Goal: Task Accomplishment & Management: Manage account settings

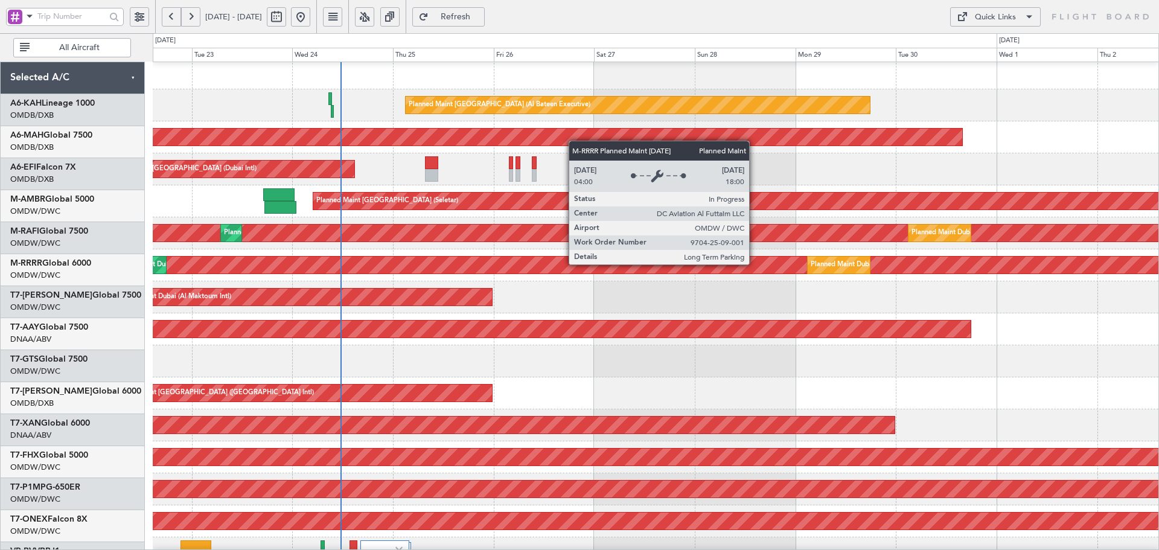
scroll to position [8, 0]
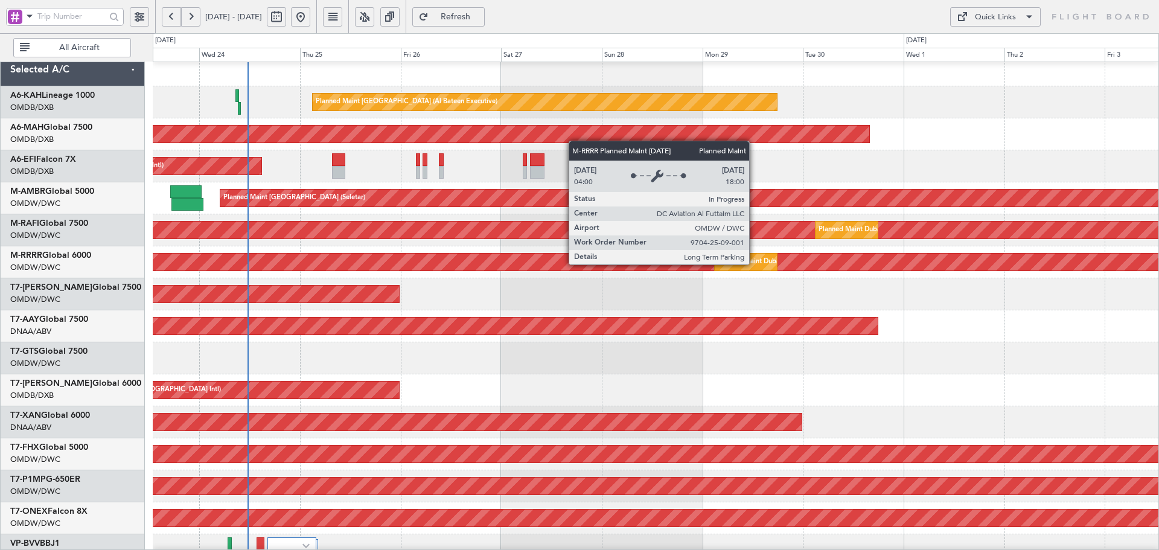
click at [346, 256] on div "Planned Maint Dubai (Al Maktoum Intl)" at bounding box center [656, 262] width 3018 height 17
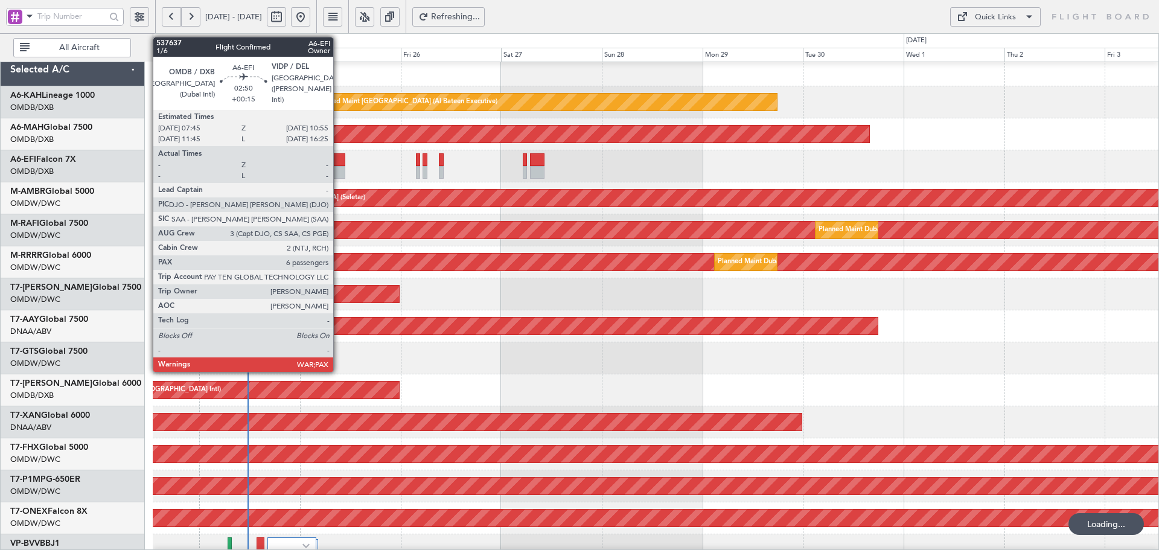
click at [339, 159] on div at bounding box center [338, 159] width 13 height 13
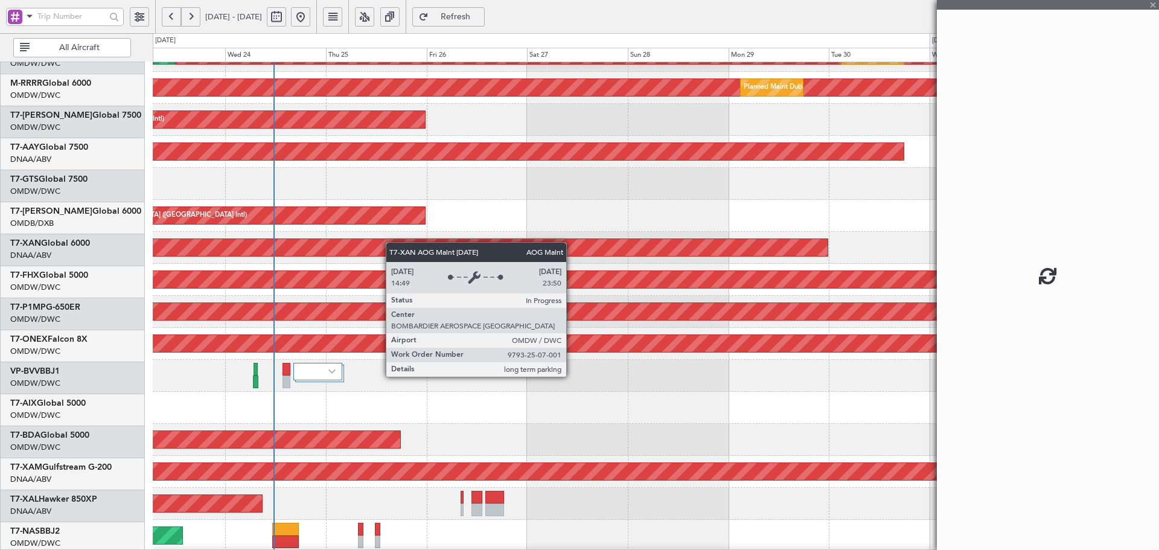
scroll to position [185, 0]
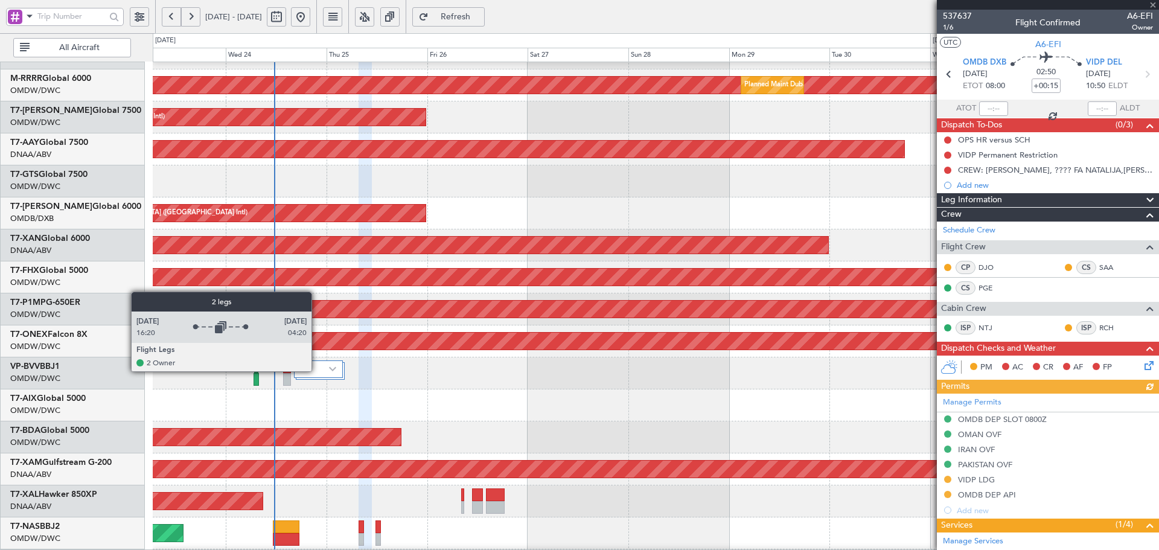
click at [317, 371] on div at bounding box center [318, 370] width 49 height 18
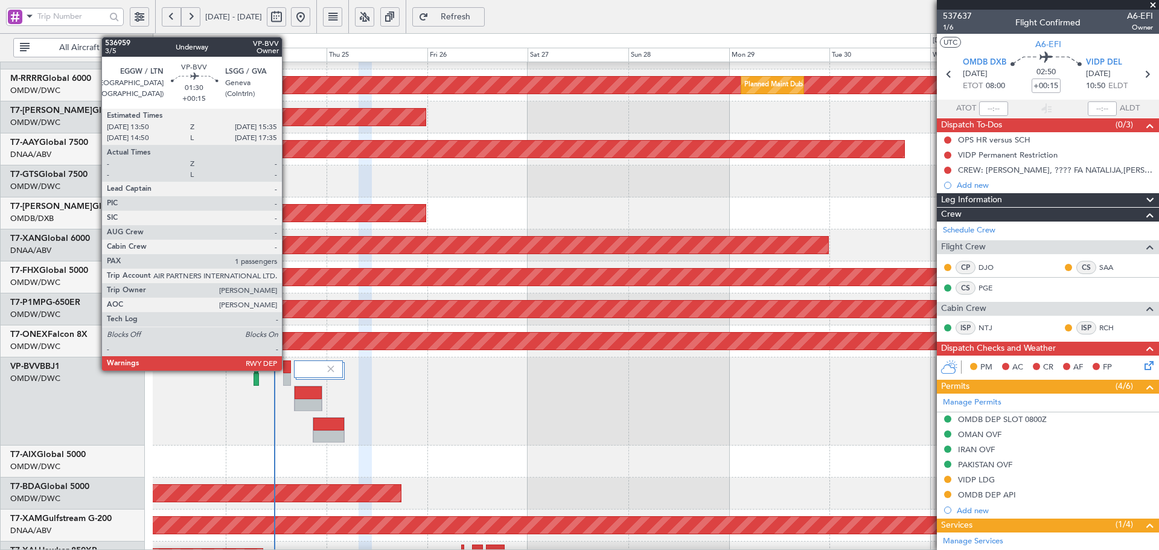
click at [287, 367] on div at bounding box center [287, 367] width 8 height 13
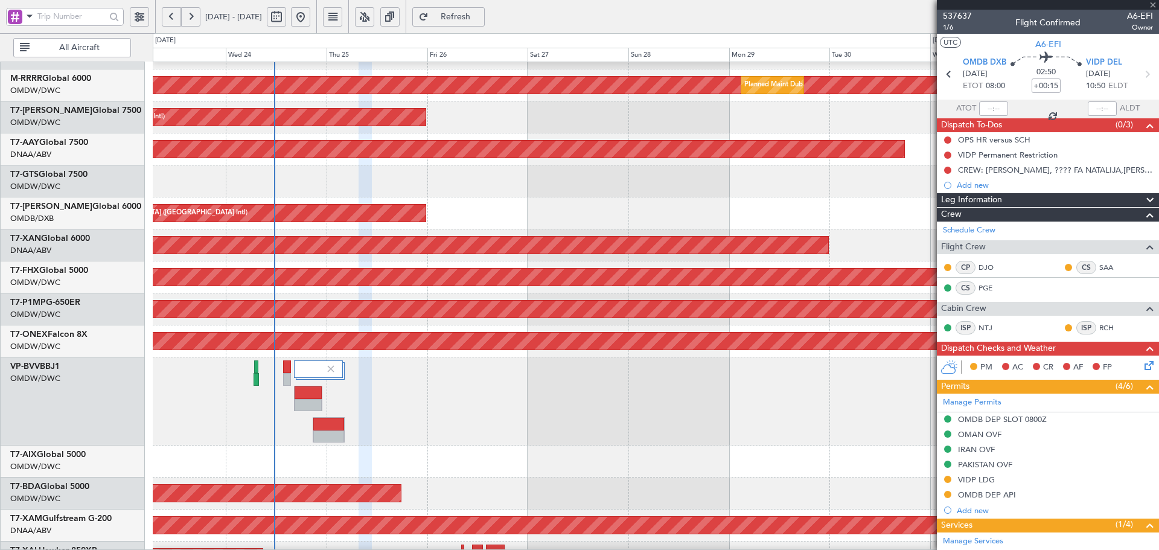
type input "1"
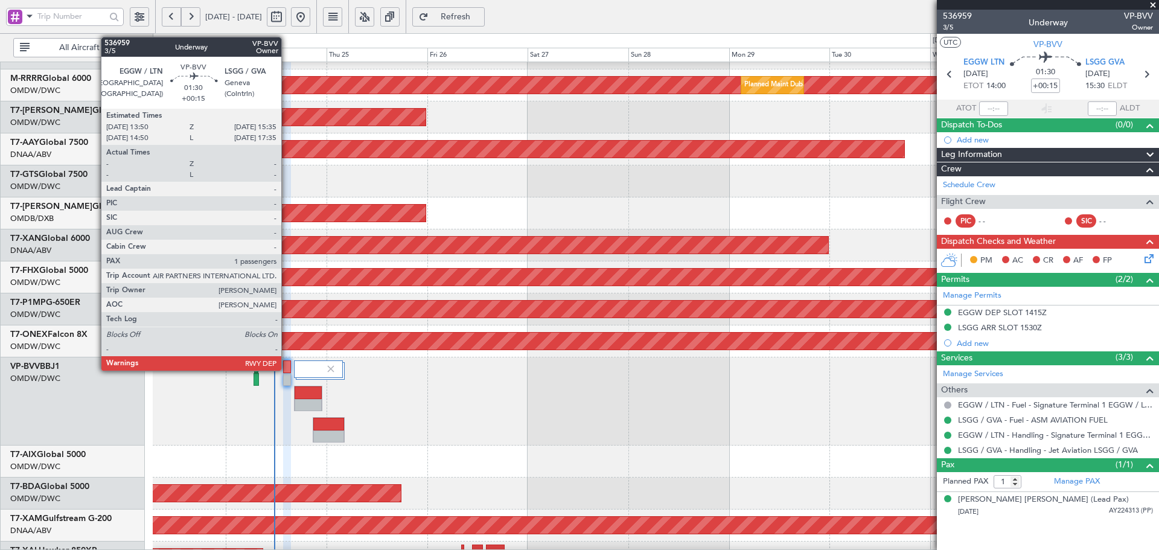
click at [287, 368] on div at bounding box center [287, 367] width 8 height 13
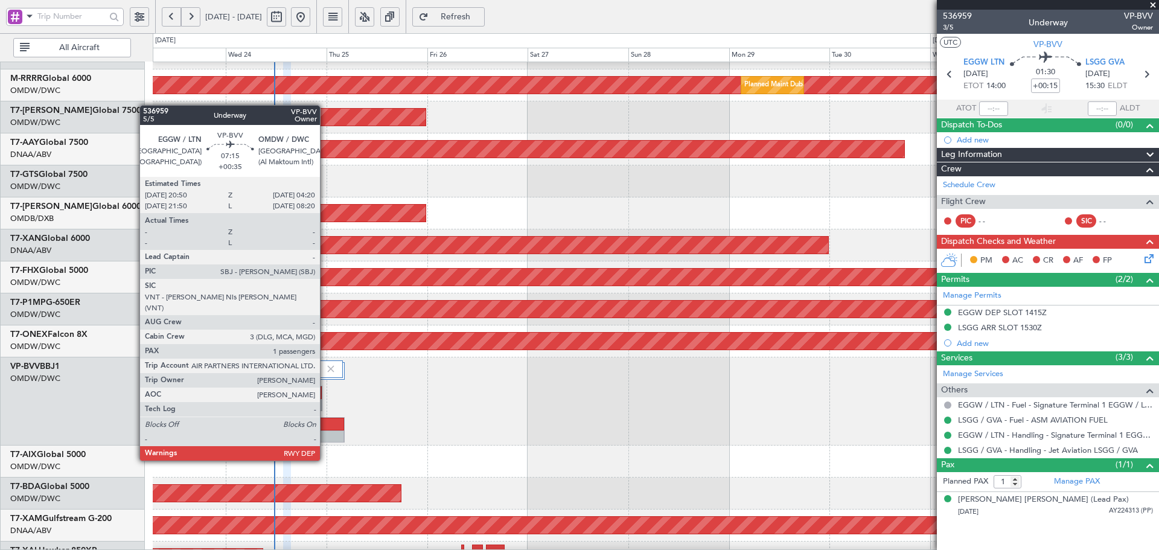
click at [325, 438] on div at bounding box center [328, 437] width 31 height 13
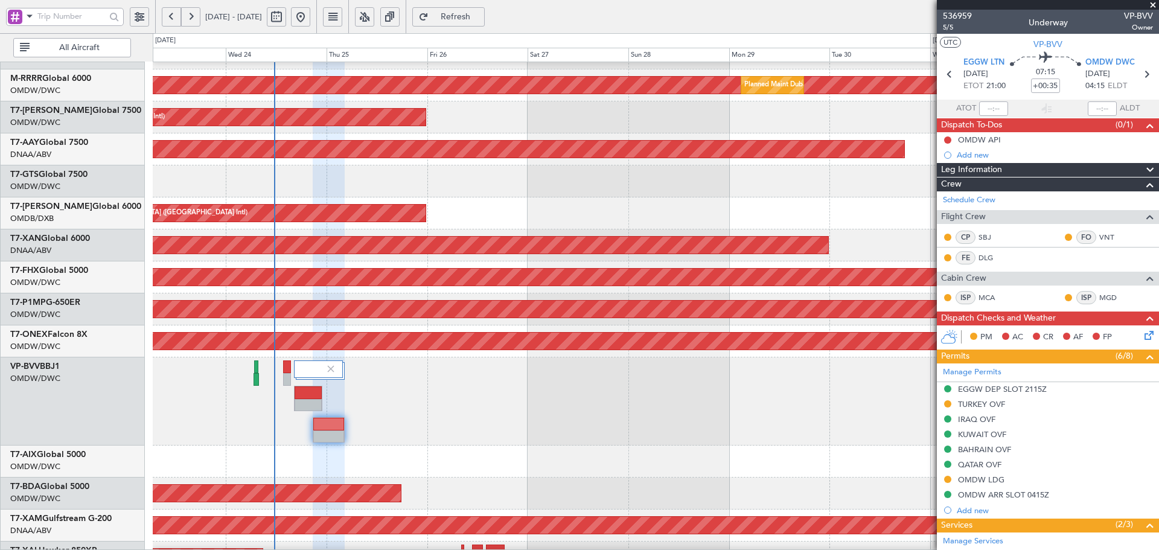
scroll to position [0, 0]
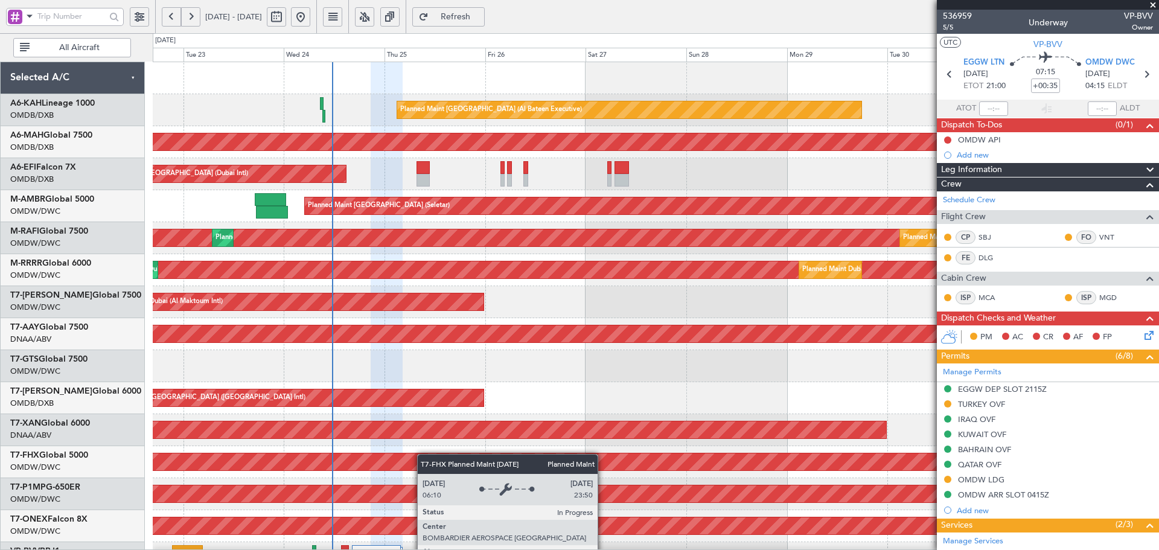
click at [425, 458] on div "Planned Maint [GEOGRAPHIC_DATA] (Al Bateen Executive) Planned Maint [GEOGRAPHIC…" at bounding box center [656, 442] width 1006 height 760
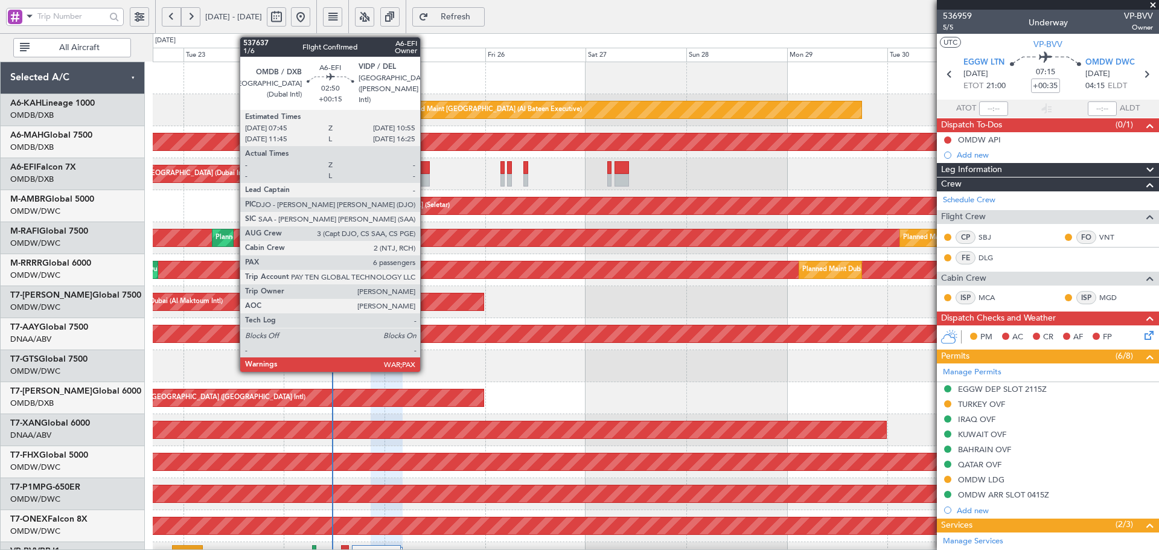
click at [426, 168] on div at bounding box center [423, 167] width 13 height 13
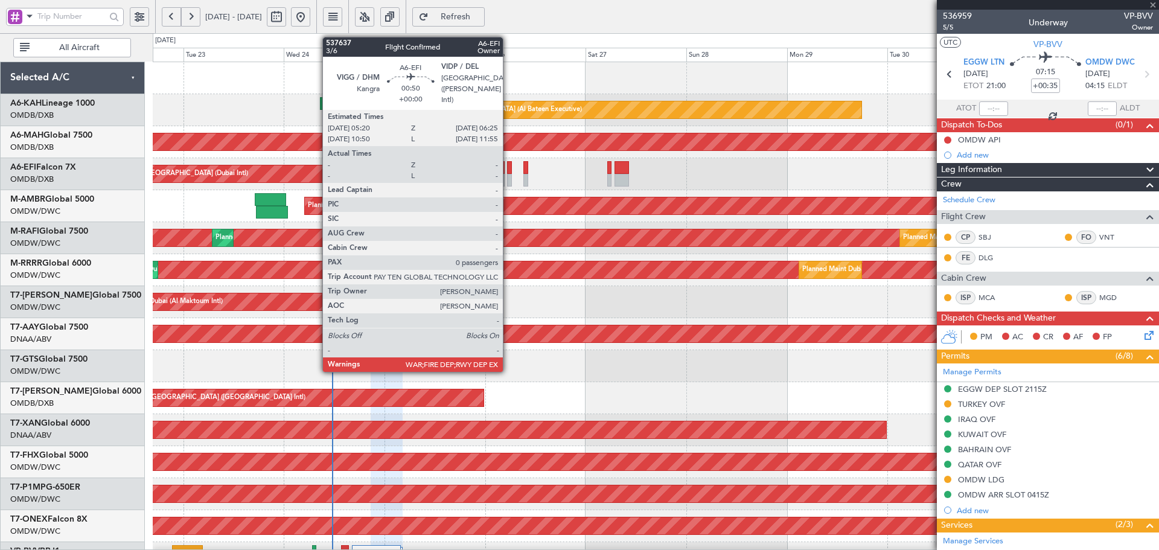
type input "+00:15"
type input "6"
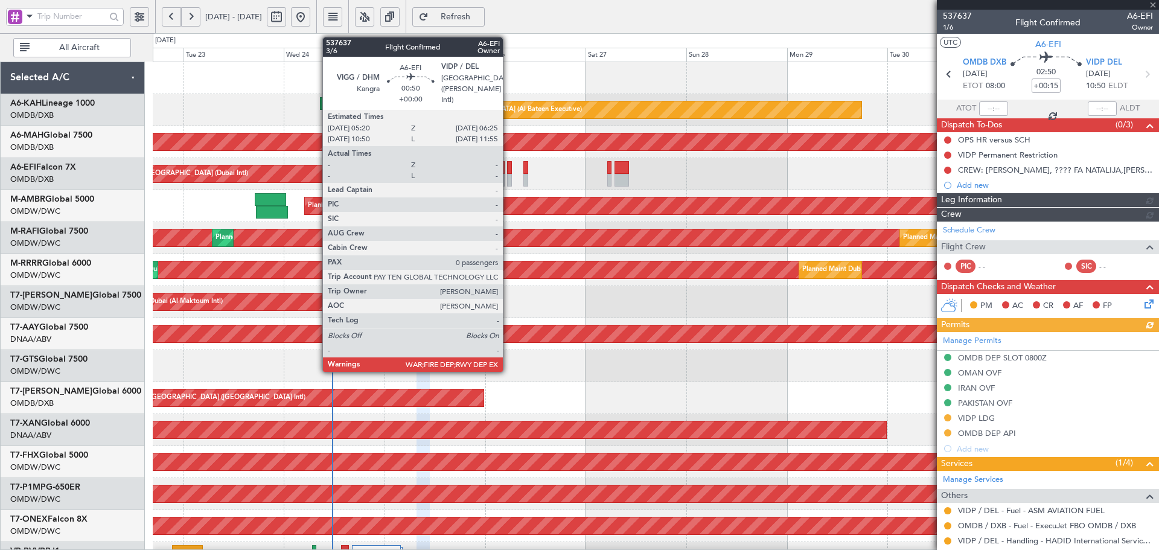
click at [508, 167] on div at bounding box center [509, 167] width 5 height 13
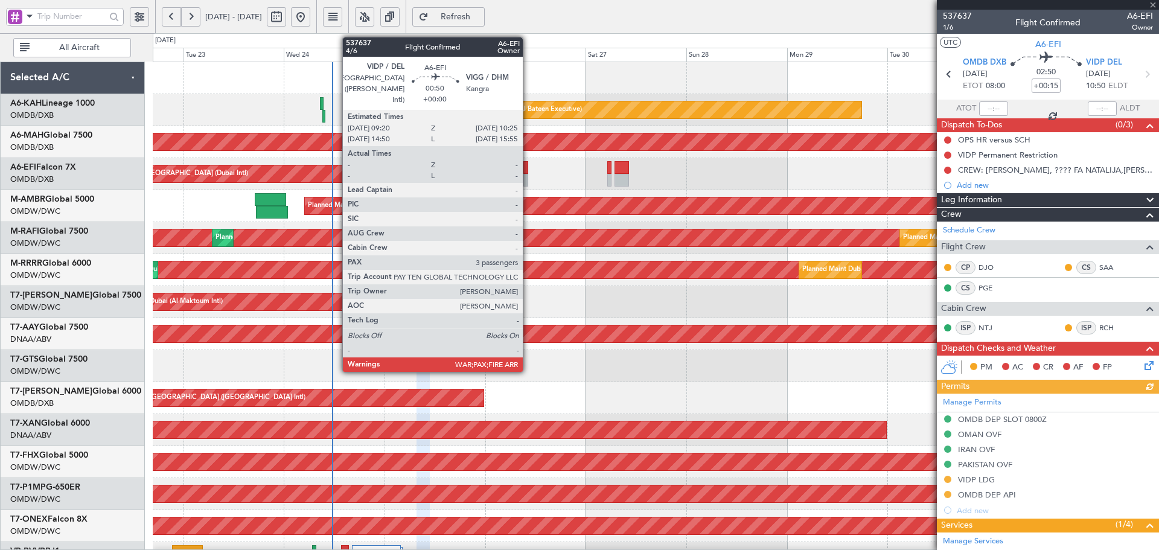
type input "0"
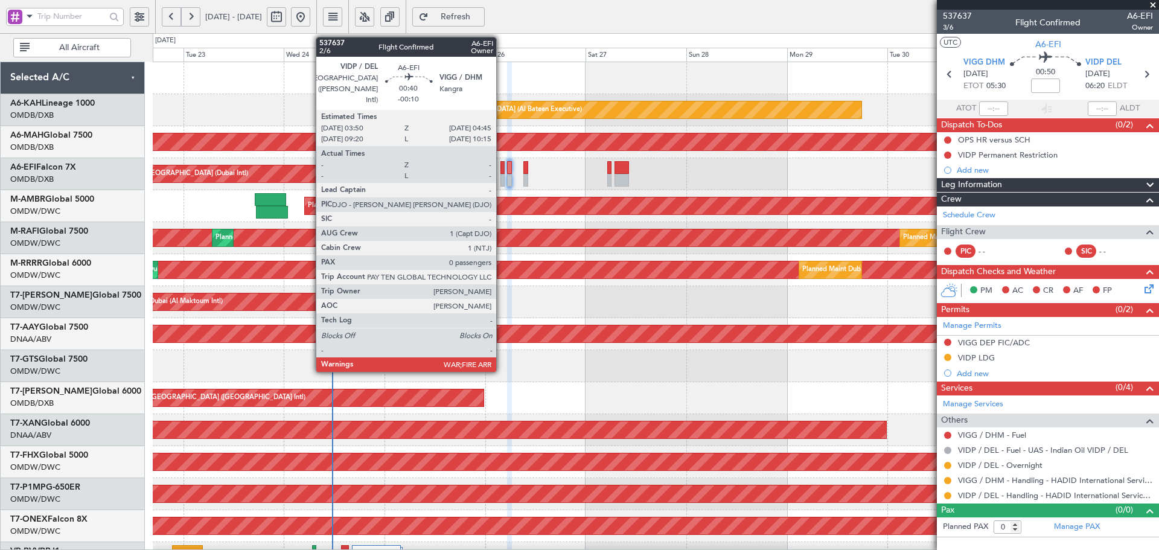
click at [502, 165] on div at bounding box center [503, 167] width 4 height 13
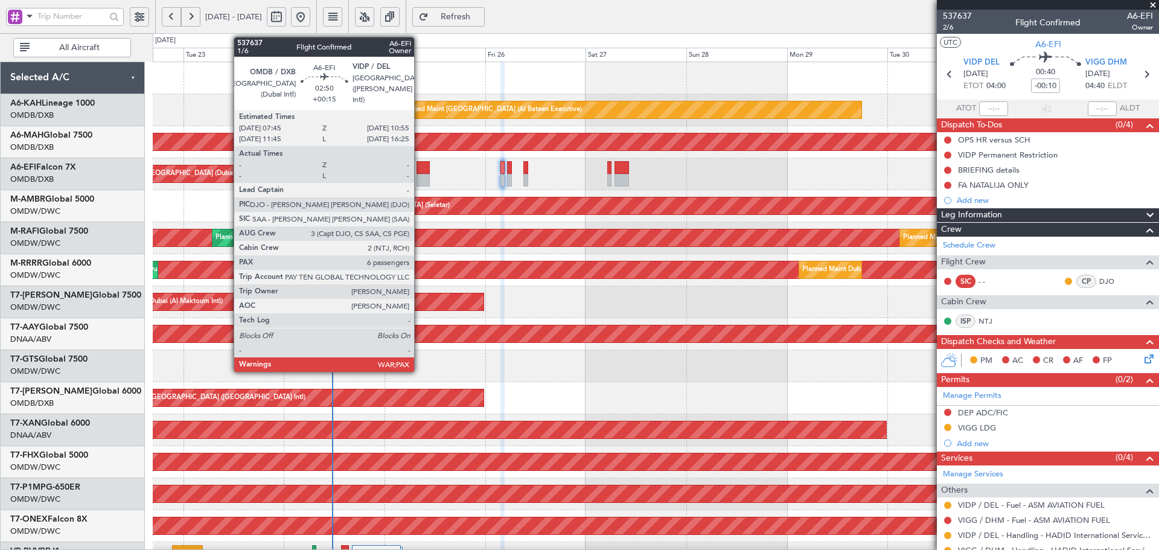
click at [420, 165] on div at bounding box center [423, 167] width 13 height 13
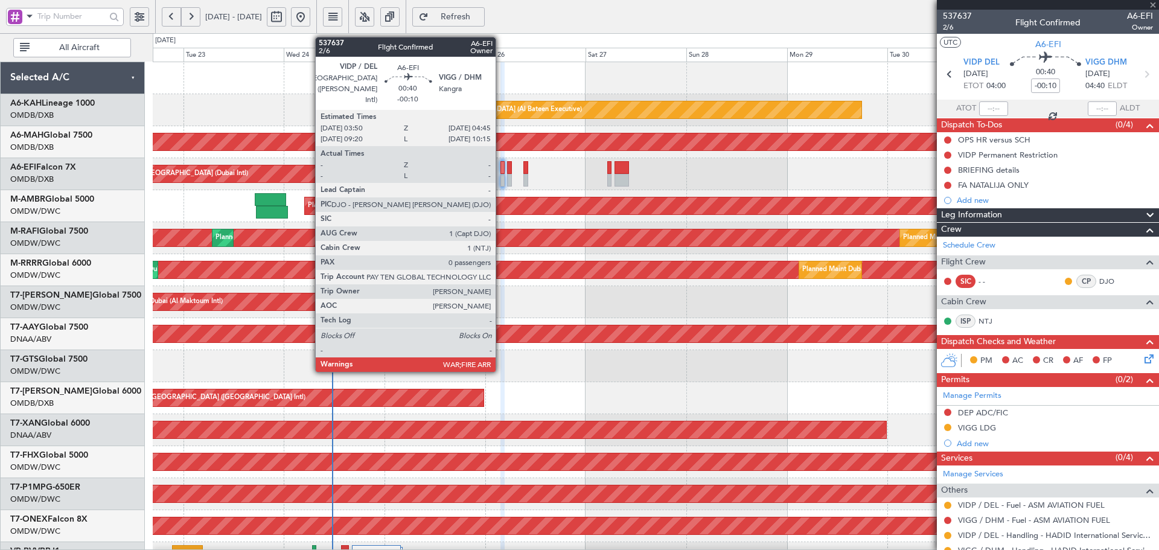
type input "+00:15"
type input "6"
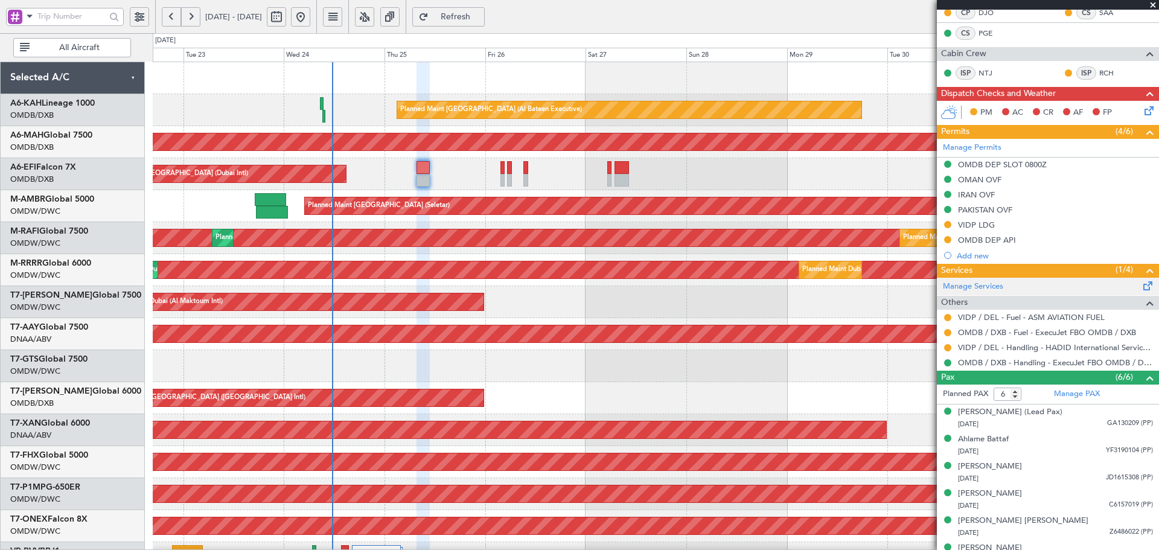
scroll to position [272, 0]
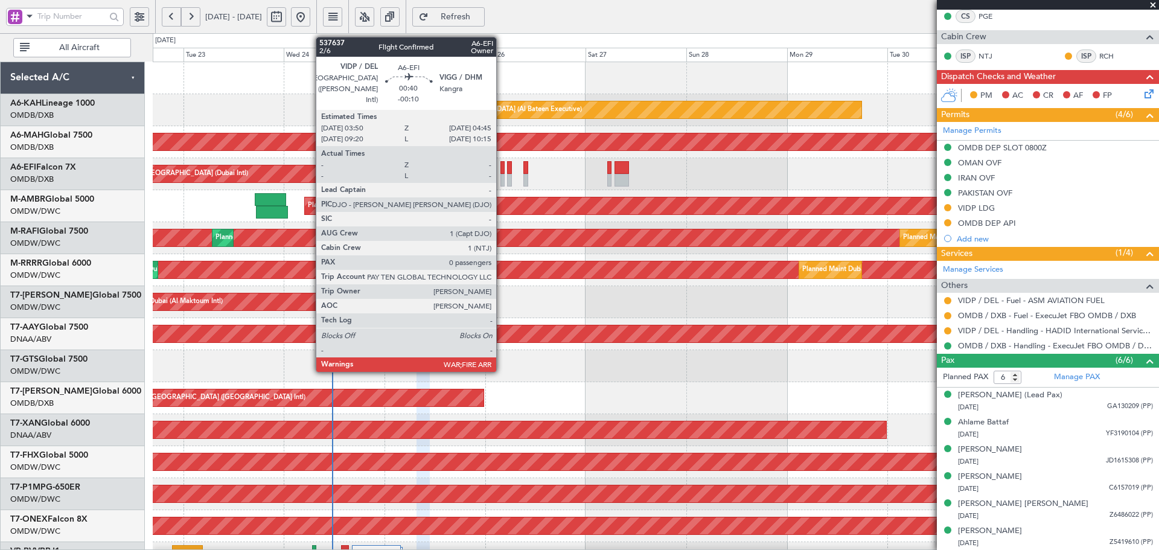
click at [502, 170] on div at bounding box center [503, 167] width 4 height 13
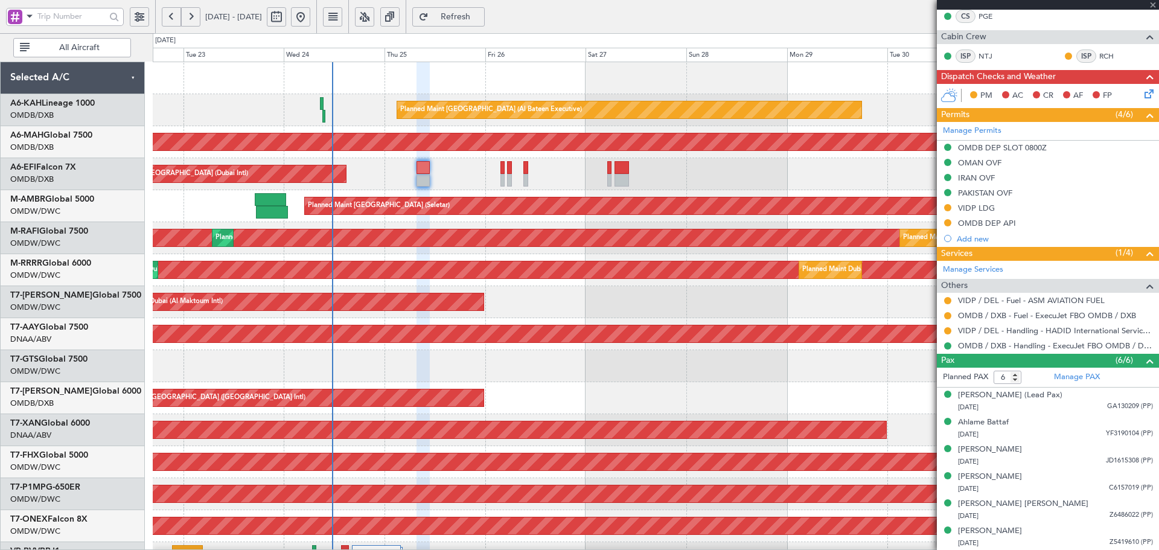
type input "-00:10"
type input "0"
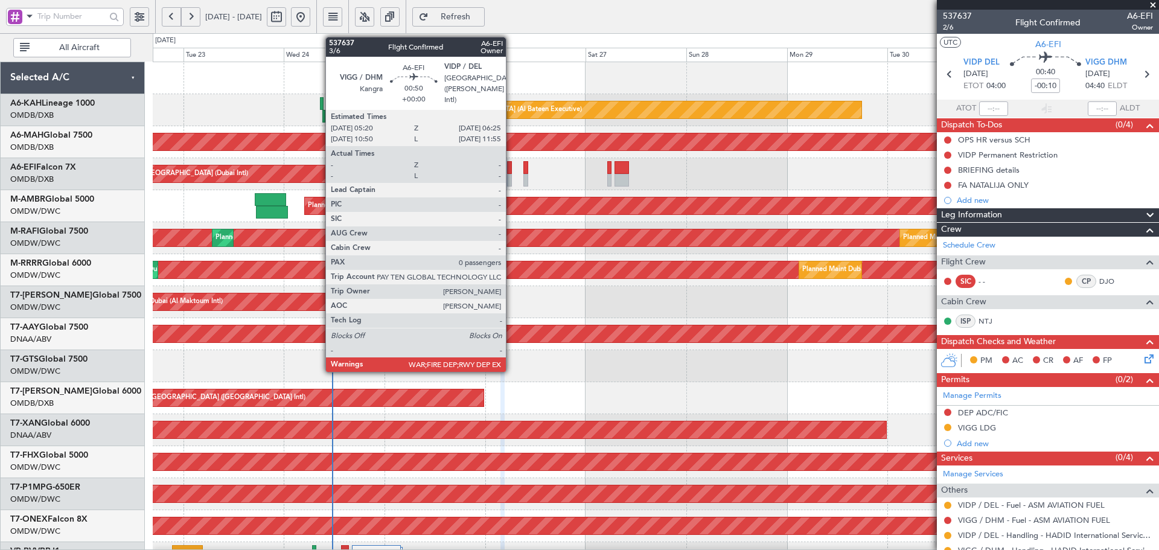
click at [511, 175] on div at bounding box center [509, 180] width 5 height 13
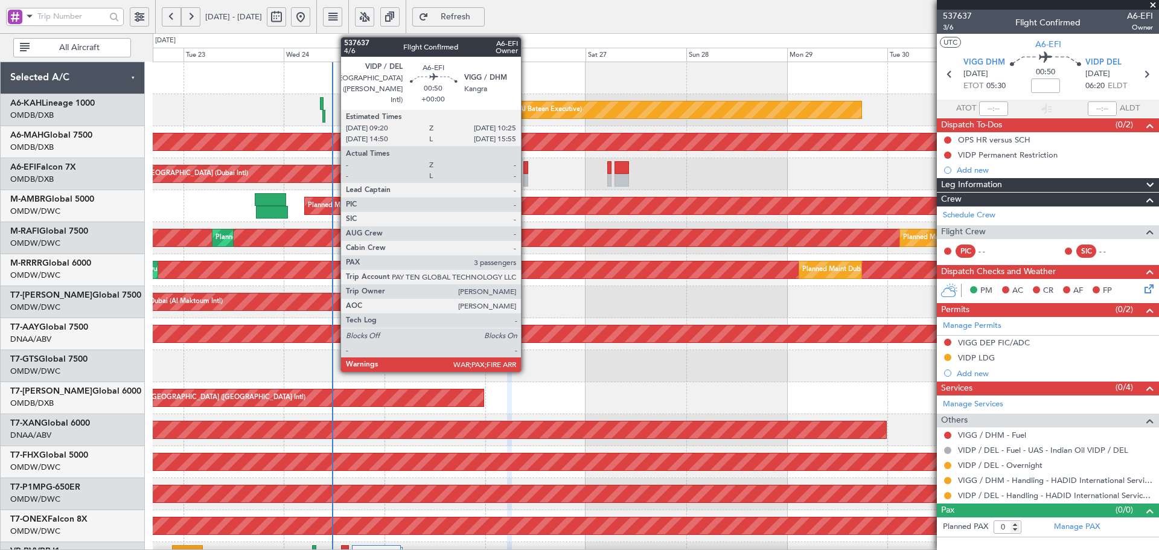
click at [527, 163] on div at bounding box center [526, 167] width 5 height 13
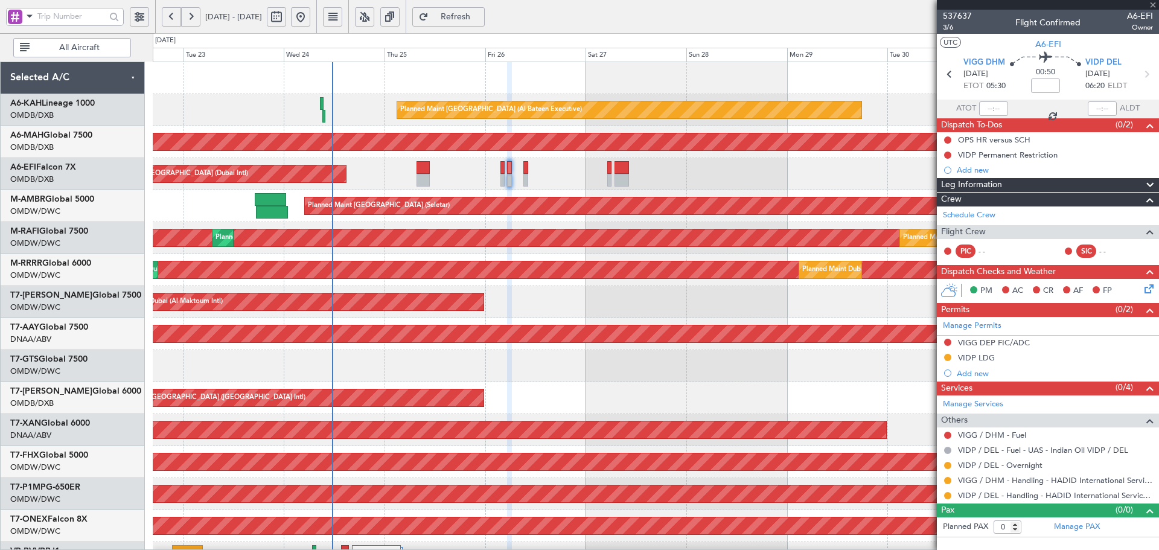
type input "3"
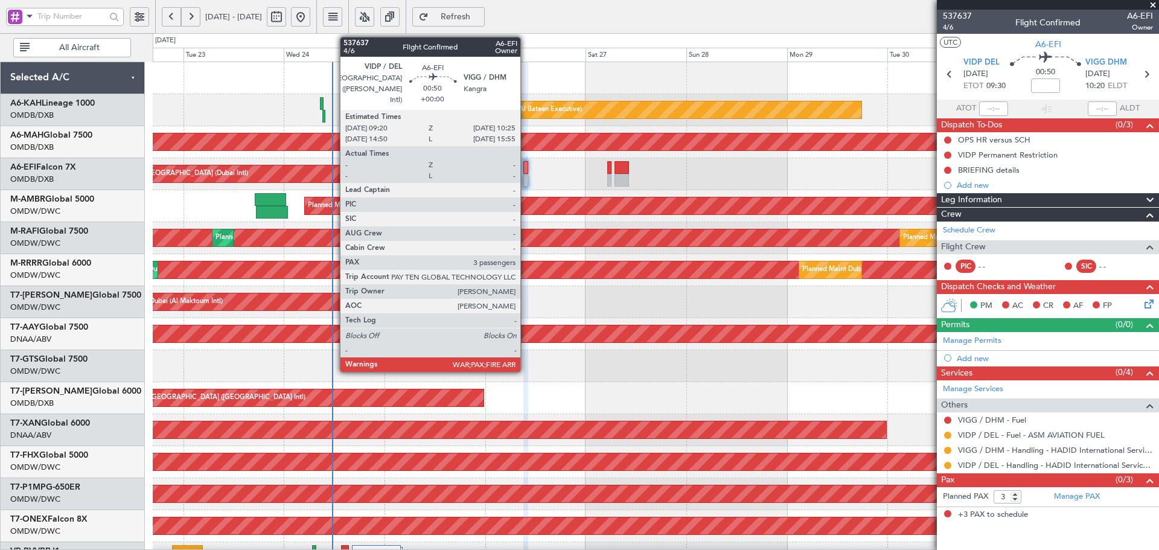
click at [526, 169] on div at bounding box center [526, 167] width 5 height 13
click at [526, 168] on div at bounding box center [526, 167] width 5 height 13
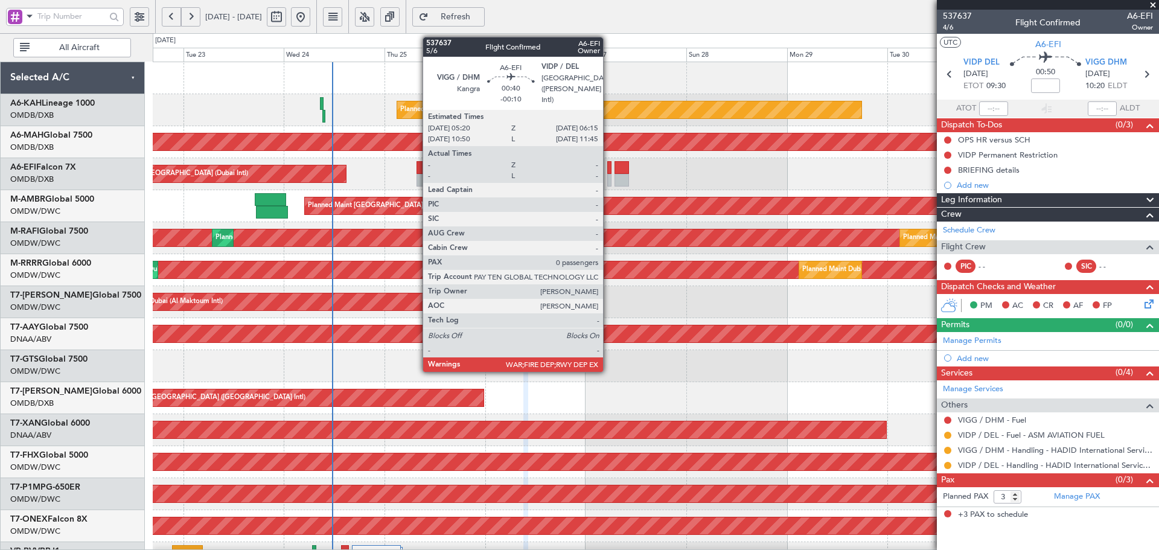
click at [609, 168] on div at bounding box center [609, 167] width 4 height 13
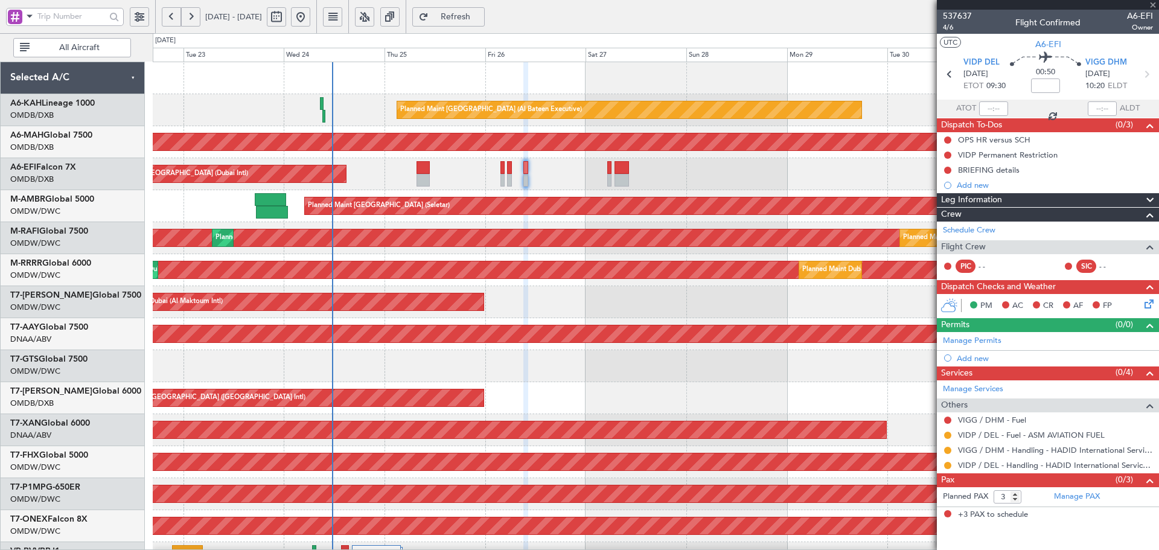
type input "-00:10"
type input "0"
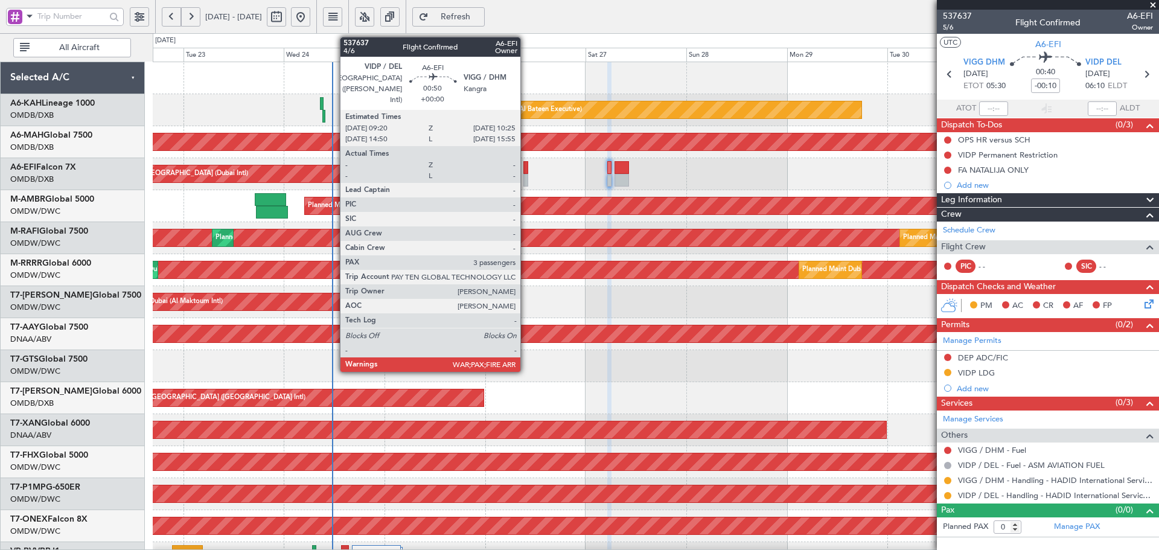
click at [526, 166] on div at bounding box center [526, 167] width 5 height 13
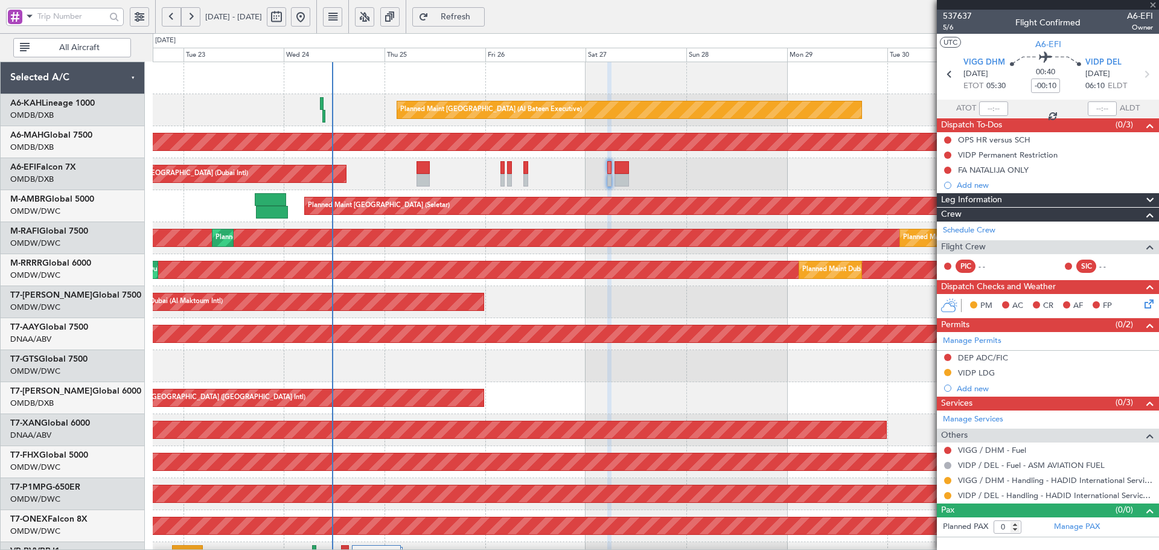
type input "3"
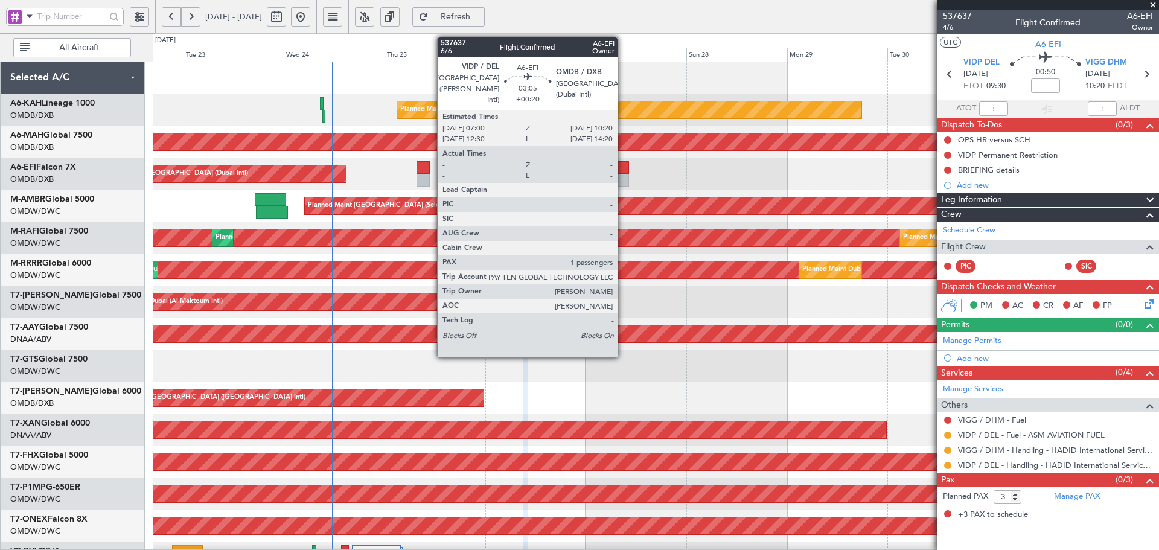
click at [623, 176] on div at bounding box center [622, 180] width 14 height 13
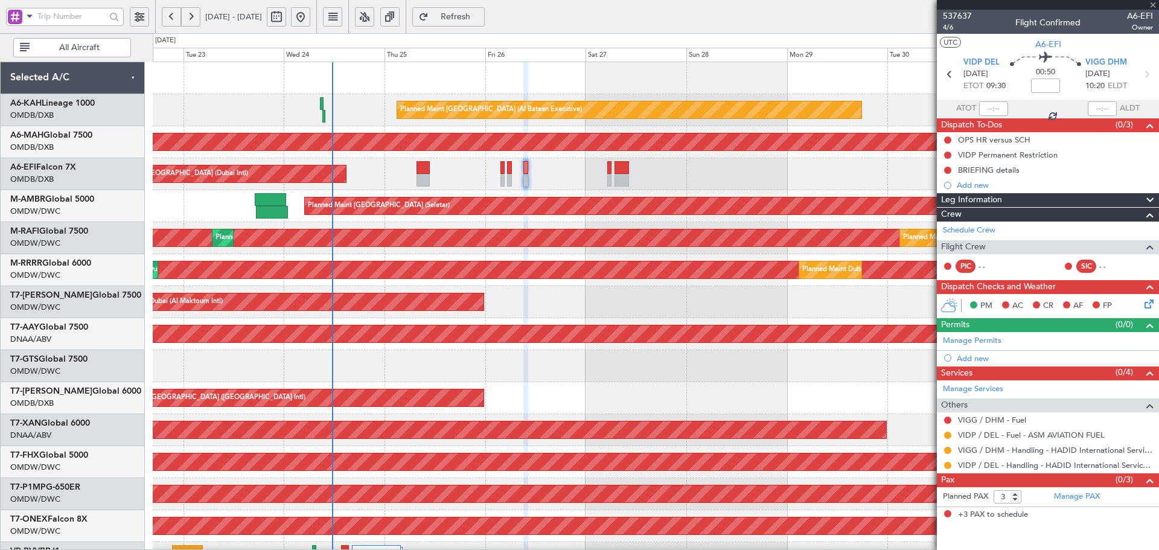
type input "+00:20"
type input "1"
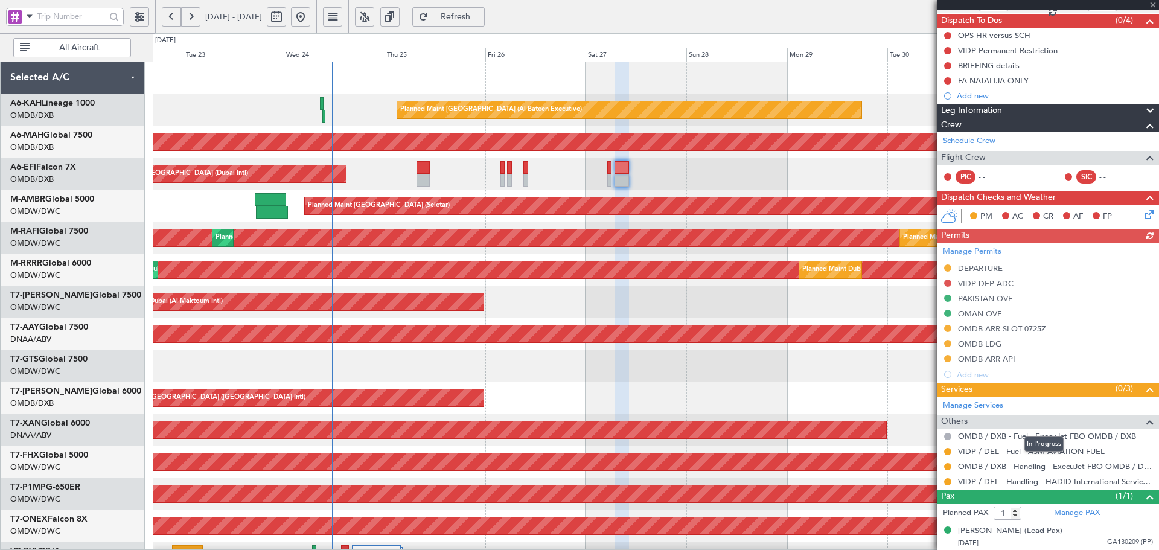
scroll to position [104, 0]
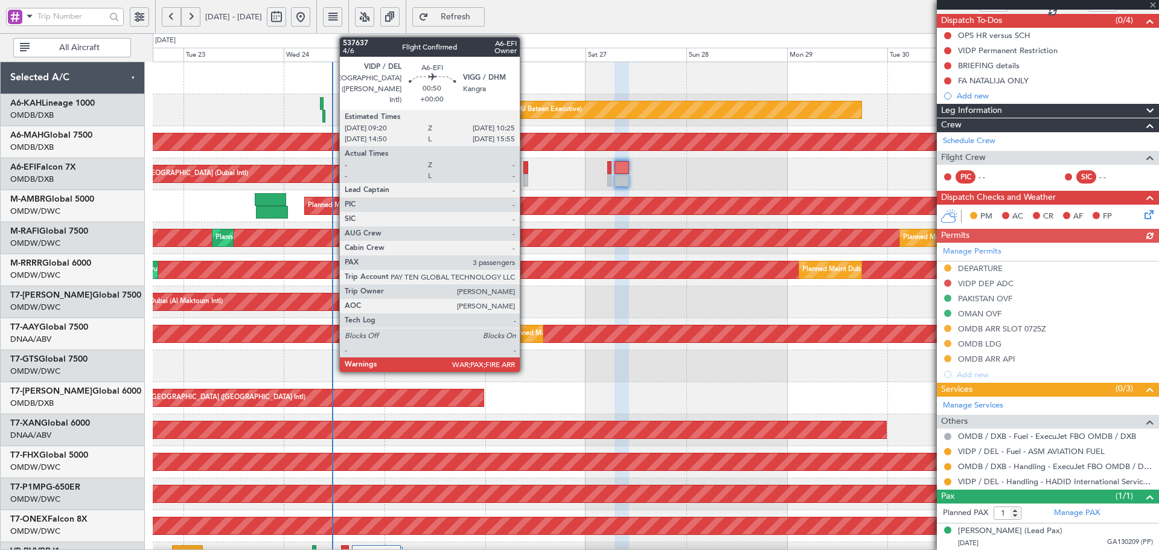
click at [525, 173] on div at bounding box center [526, 167] width 5 height 13
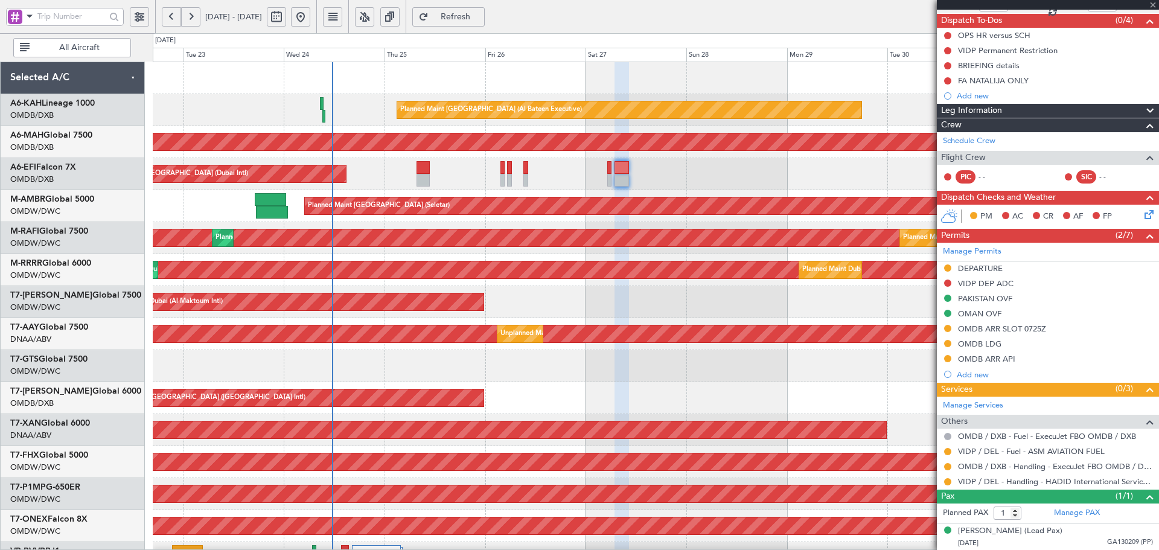
type input "3"
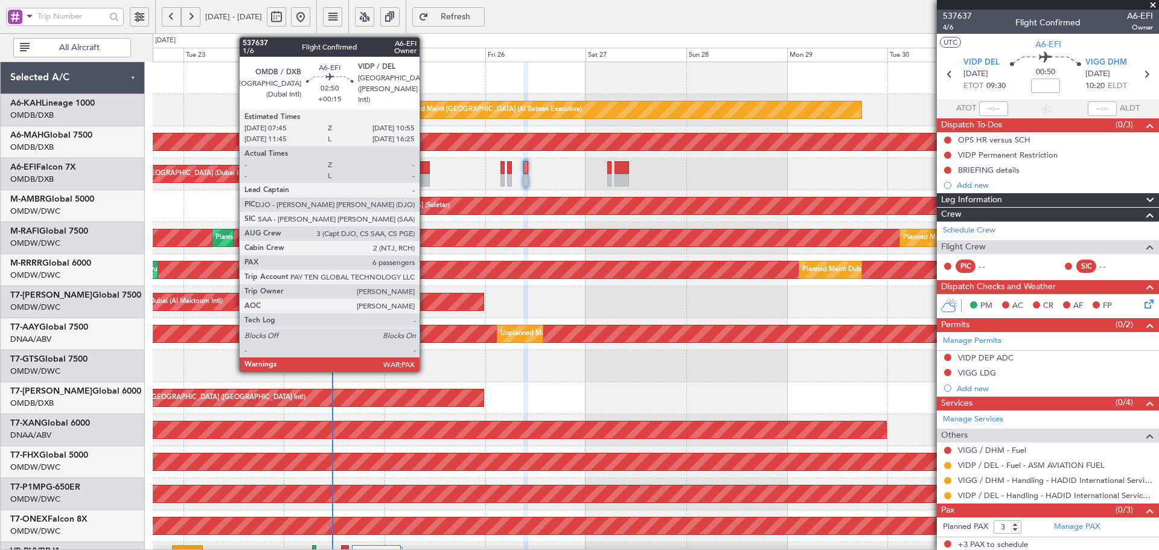
click at [425, 173] on div at bounding box center [423, 167] width 13 height 13
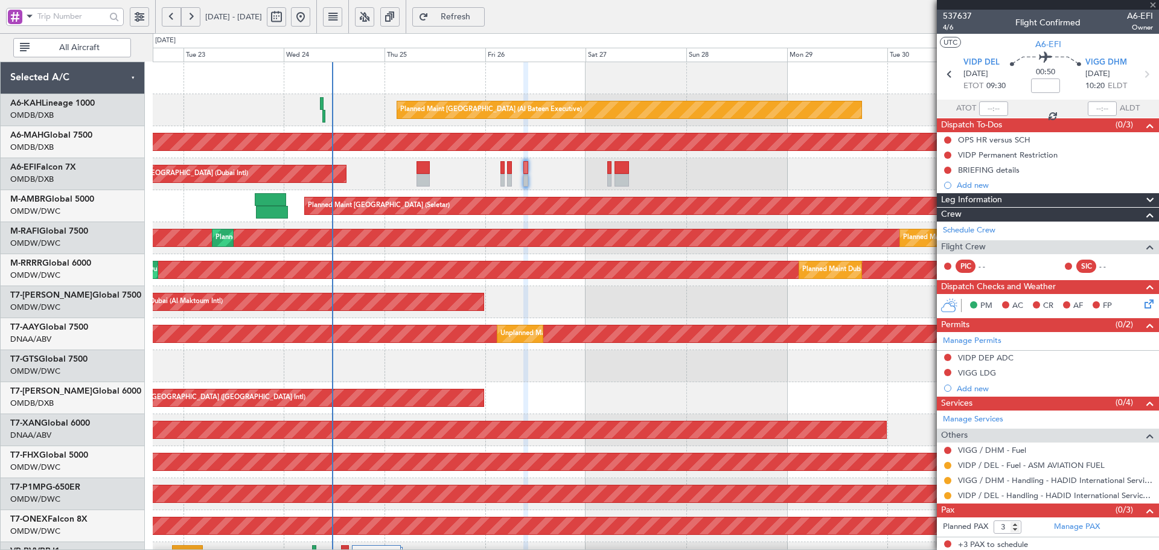
type input "+00:15"
type input "6"
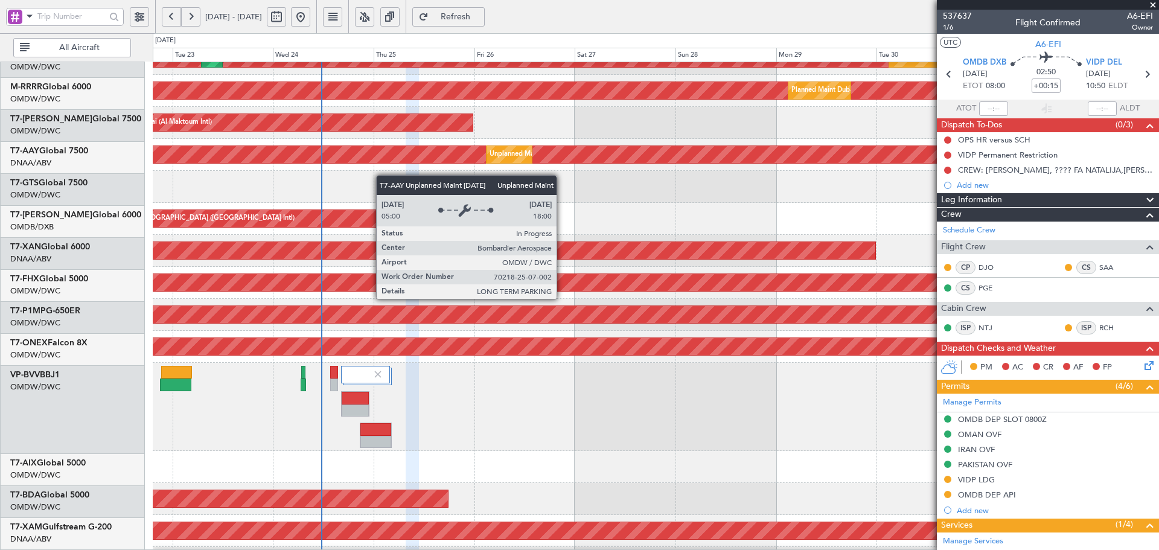
scroll to position [179, 0]
click at [382, 161] on div "Unplanned Maint [GEOGRAPHIC_DATA] (Al Maktoum Intl)" at bounding box center [49, 154] width 1804 height 17
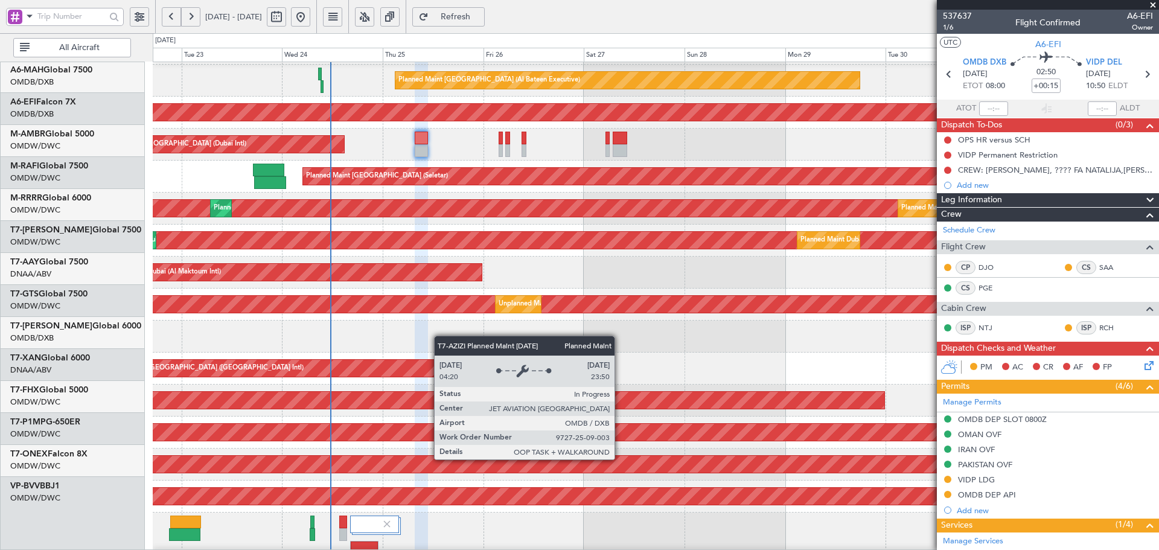
scroll to position [25, 0]
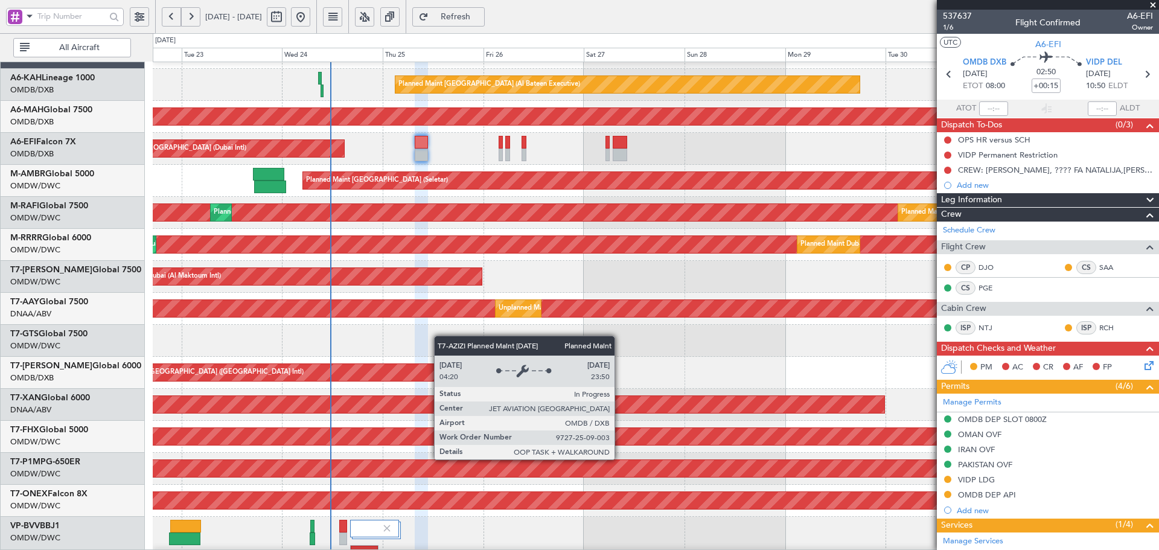
click at [440, 371] on div "Planned Maint [GEOGRAPHIC_DATA] ([GEOGRAPHIC_DATA] Intl)" at bounding box center [290, 372] width 383 height 17
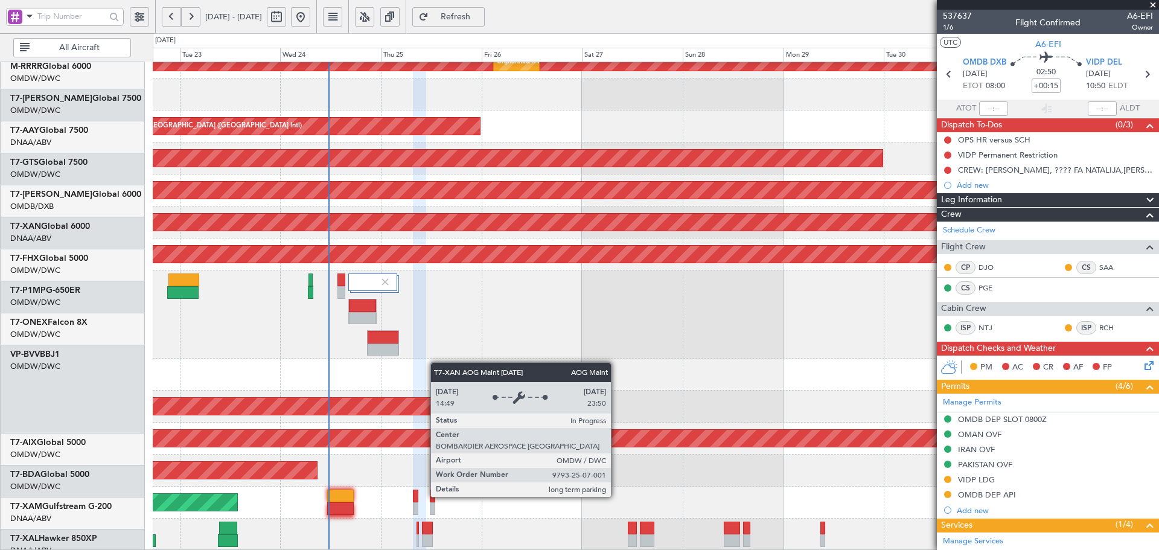
scroll to position [272, 0]
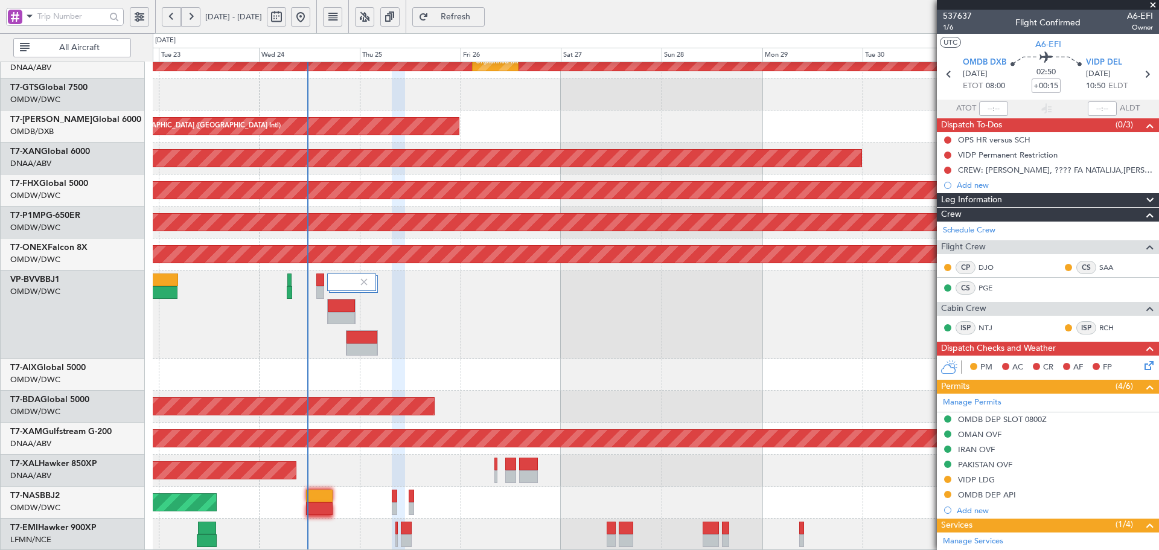
click at [408, 15] on fb-flight-board "22 Sep 2025 - 02 Oct 2025 Refresh Quick Links All Aircraft Unplanned Maint Duba…" at bounding box center [579, 283] width 1159 height 536
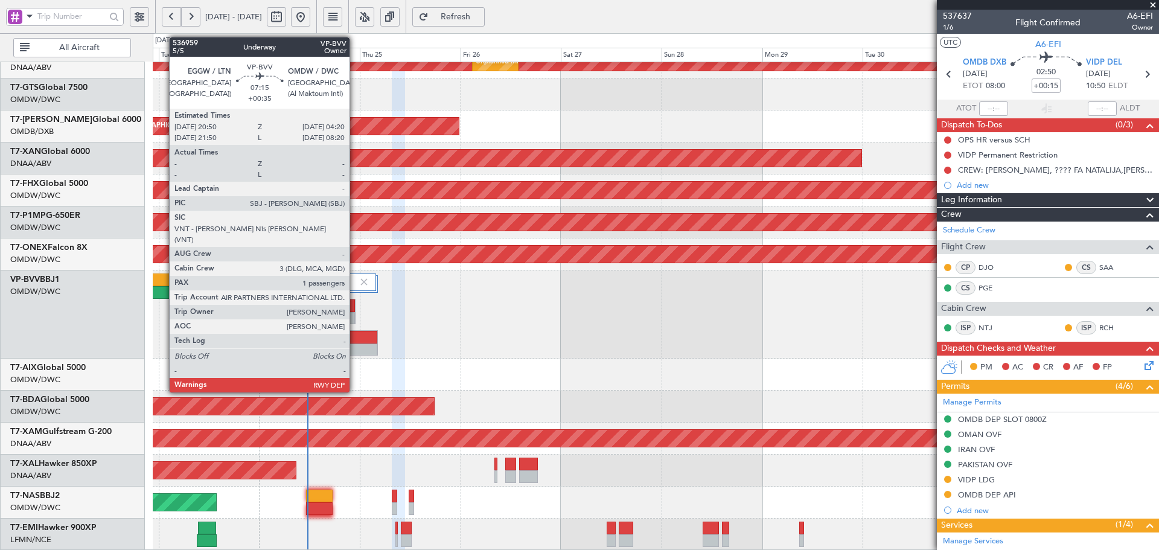
click at [355, 348] on div at bounding box center [362, 350] width 31 height 13
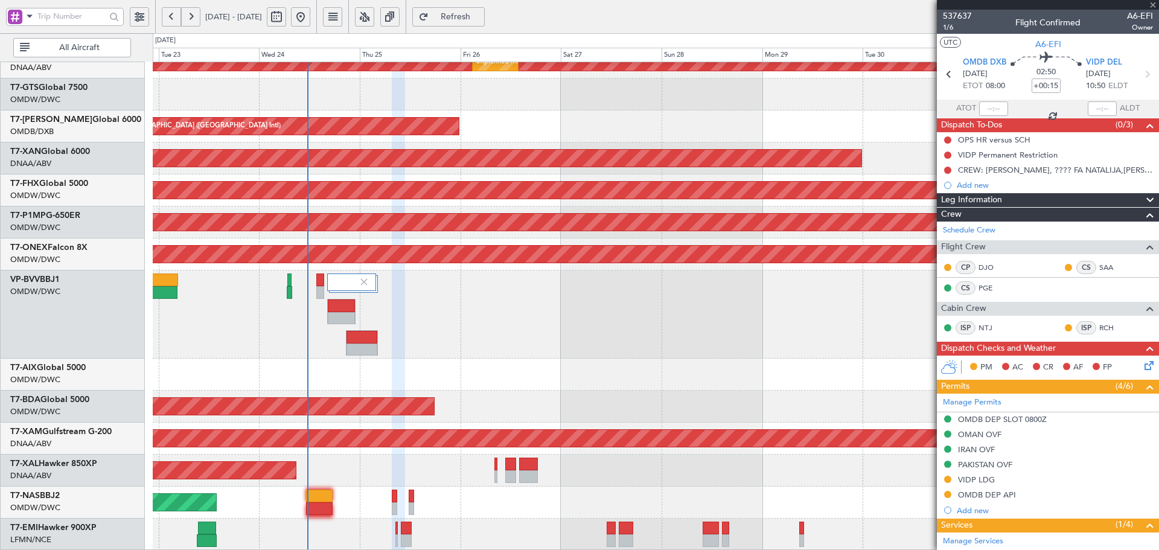
type input "+00:35"
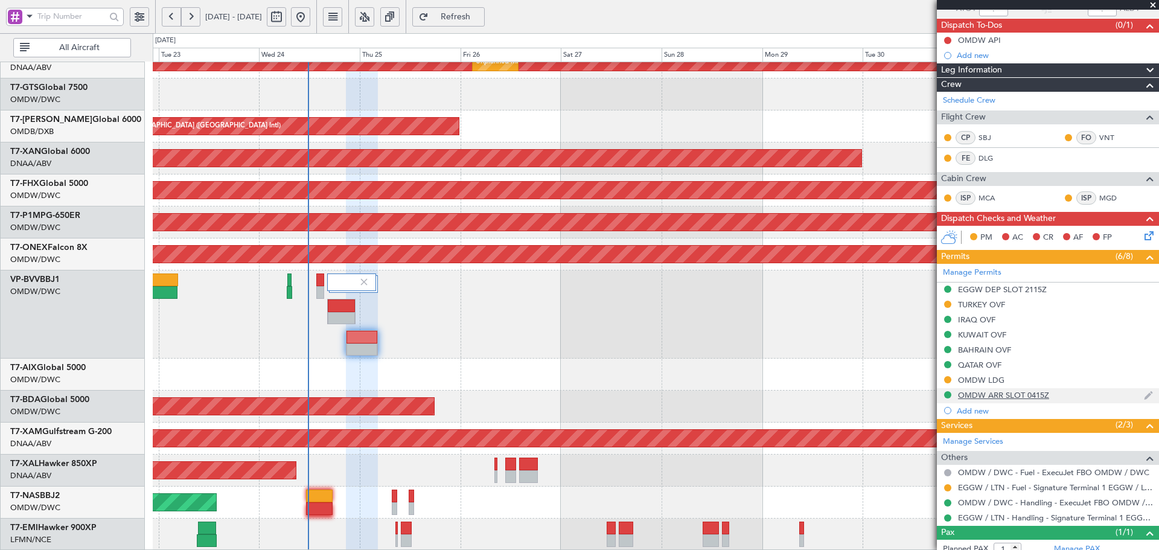
scroll to position [95, 0]
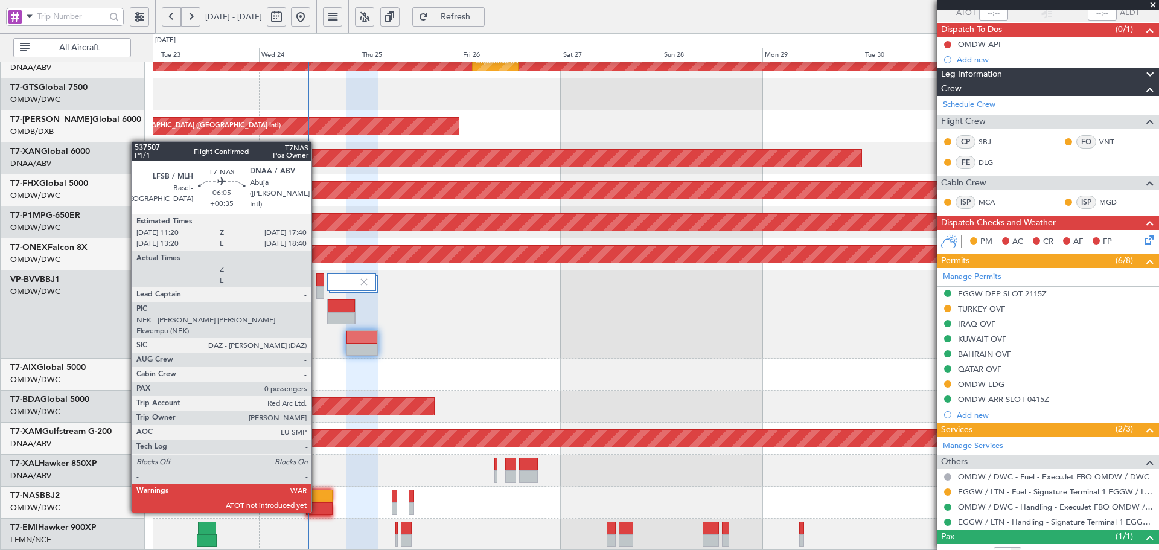
click at [318, 499] on div at bounding box center [319, 496] width 27 height 13
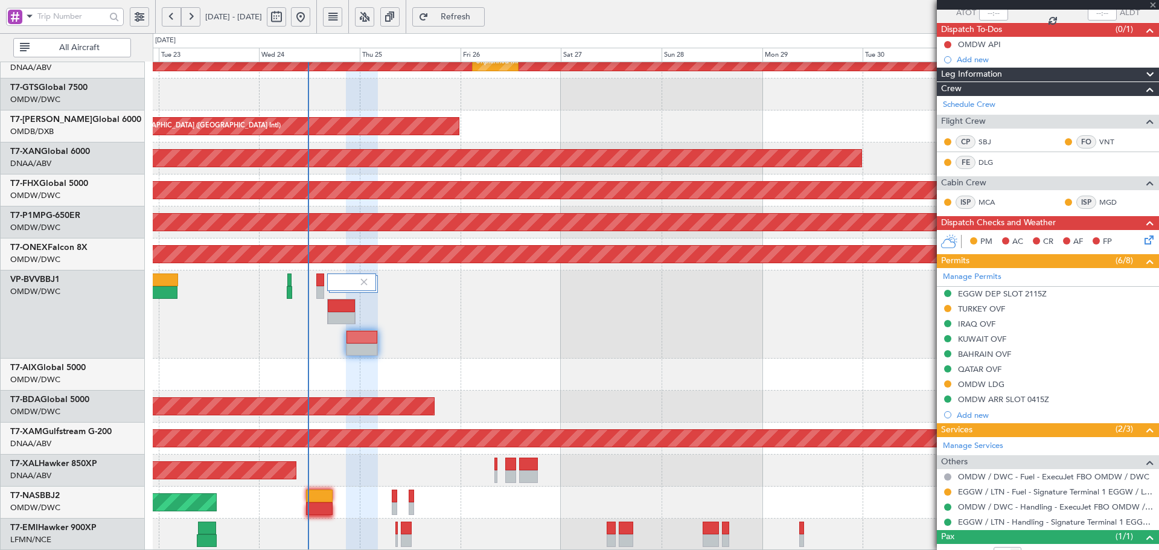
type input "0"
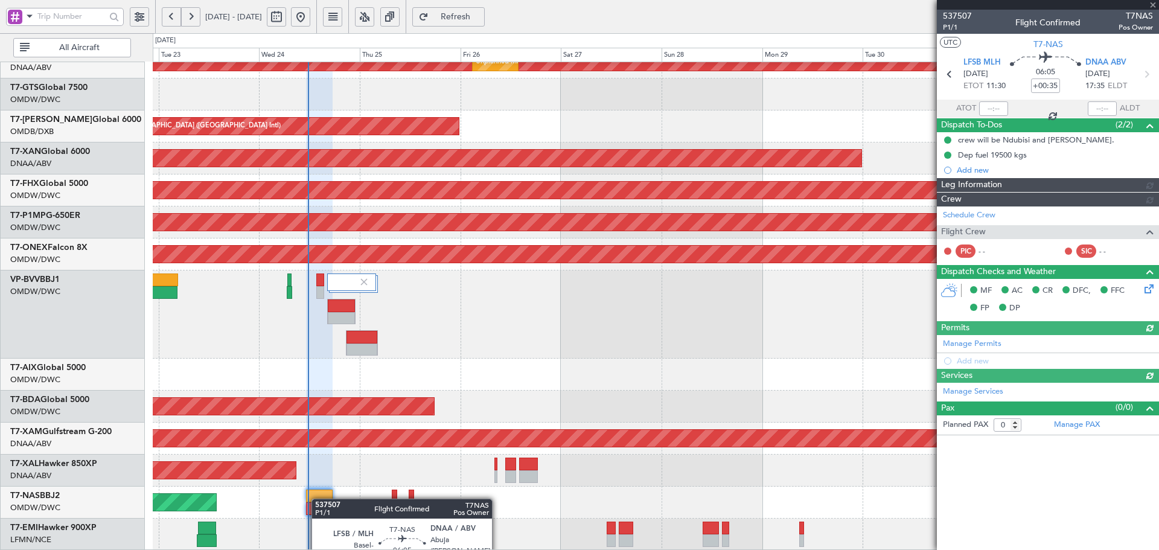
type input "Dherander Fithani (DHF)"
type input "7347"
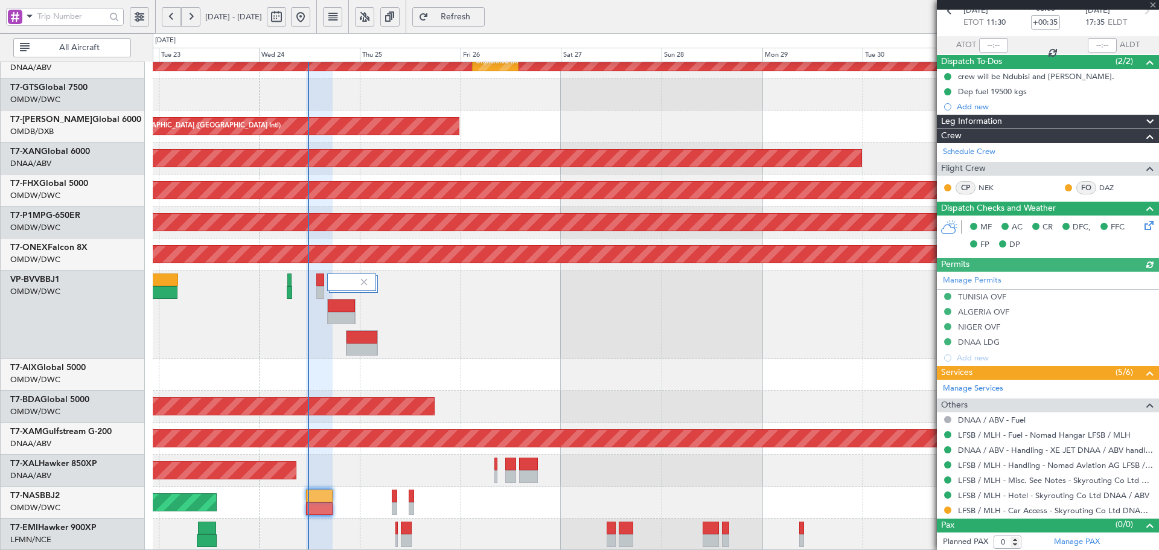
scroll to position [65, 0]
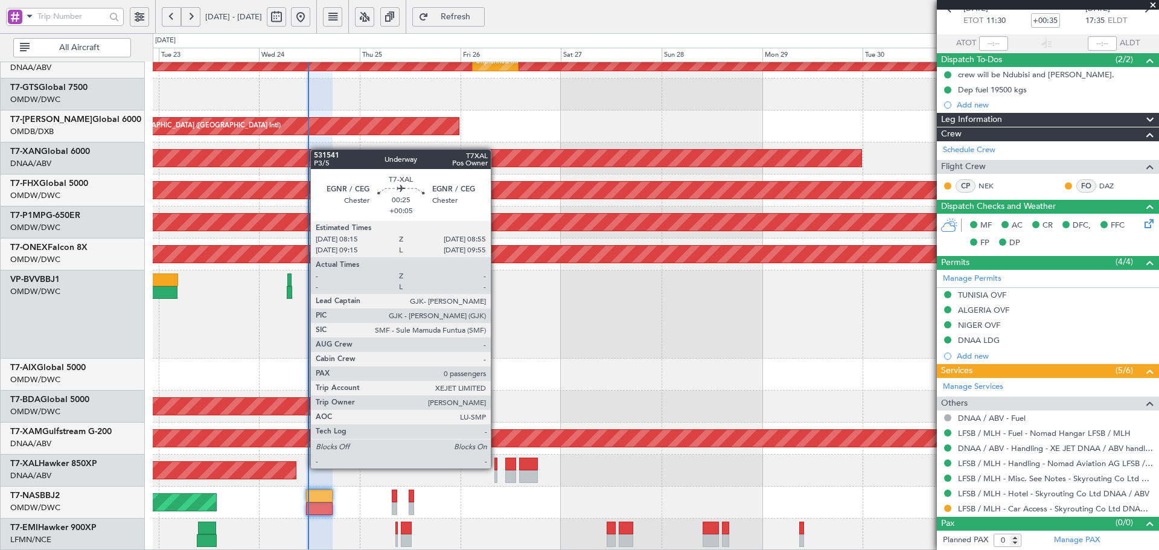
click at [496, 467] on div at bounding box center [496, 464] width 3 height 13
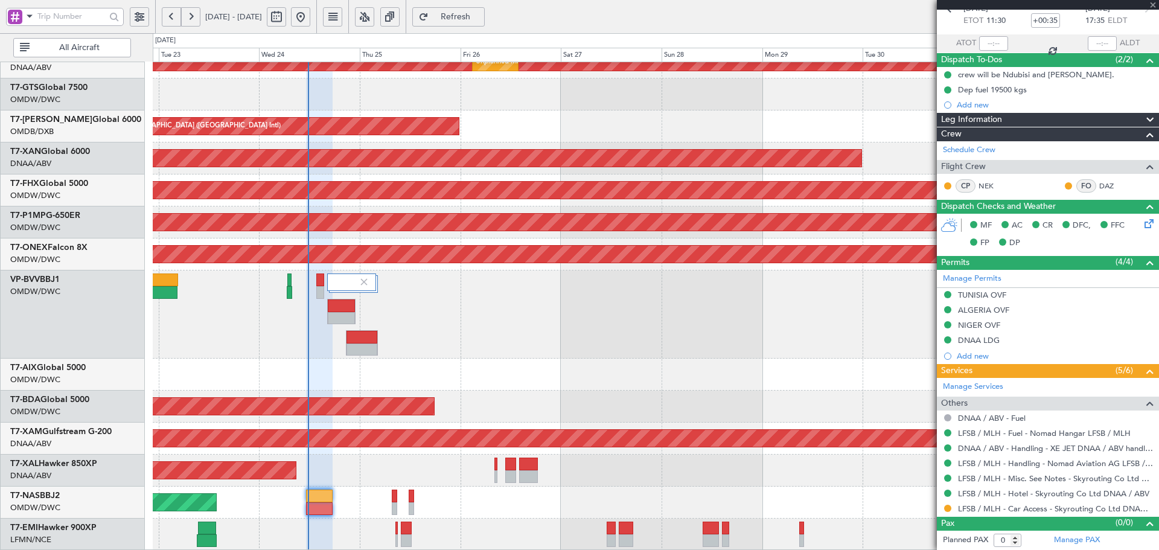
type input "+00:05"
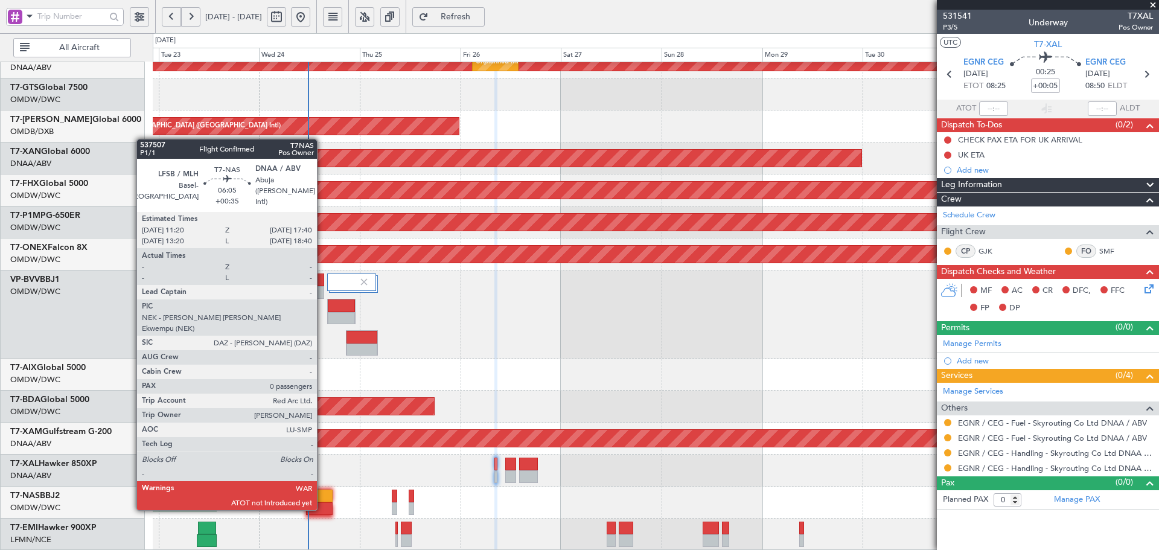
click at [322, 497] on div at bounding box center [319, 496] width 27 height 13
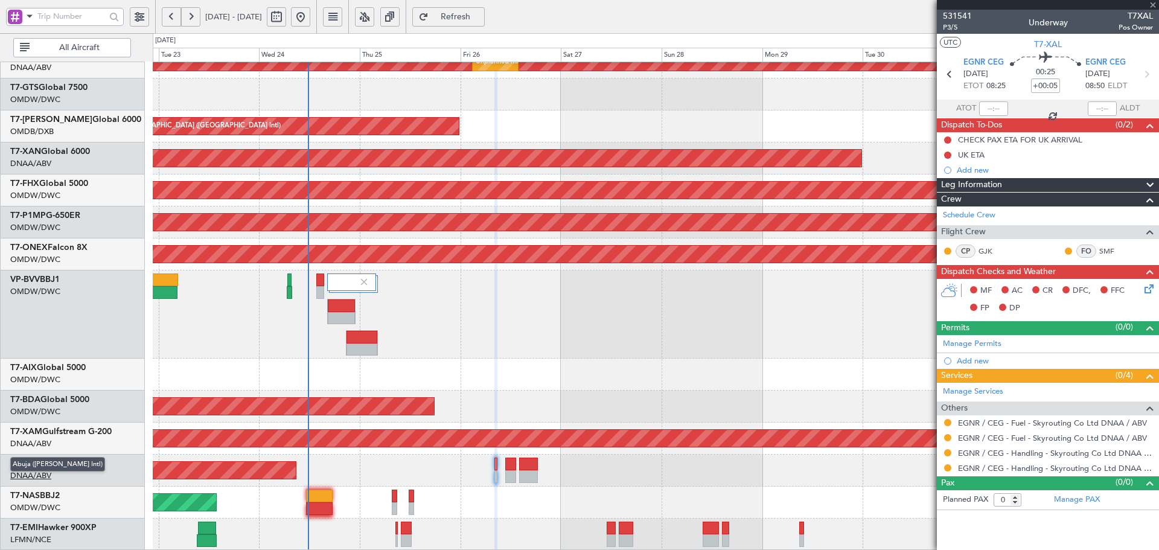
type input "+00:35"
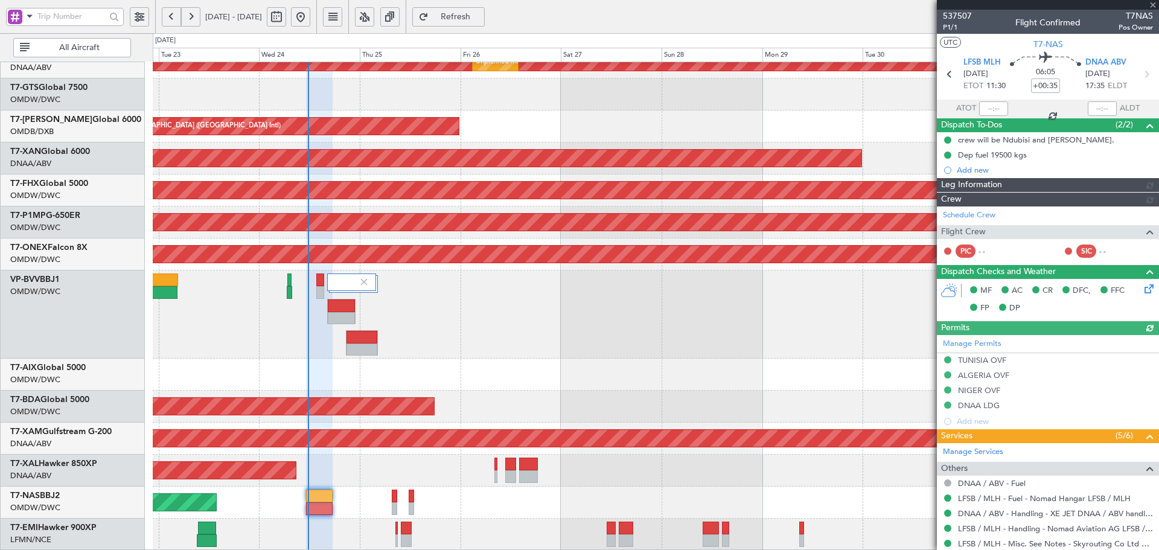
type input "Dherander Fithani (DHF)"
type input "7347"
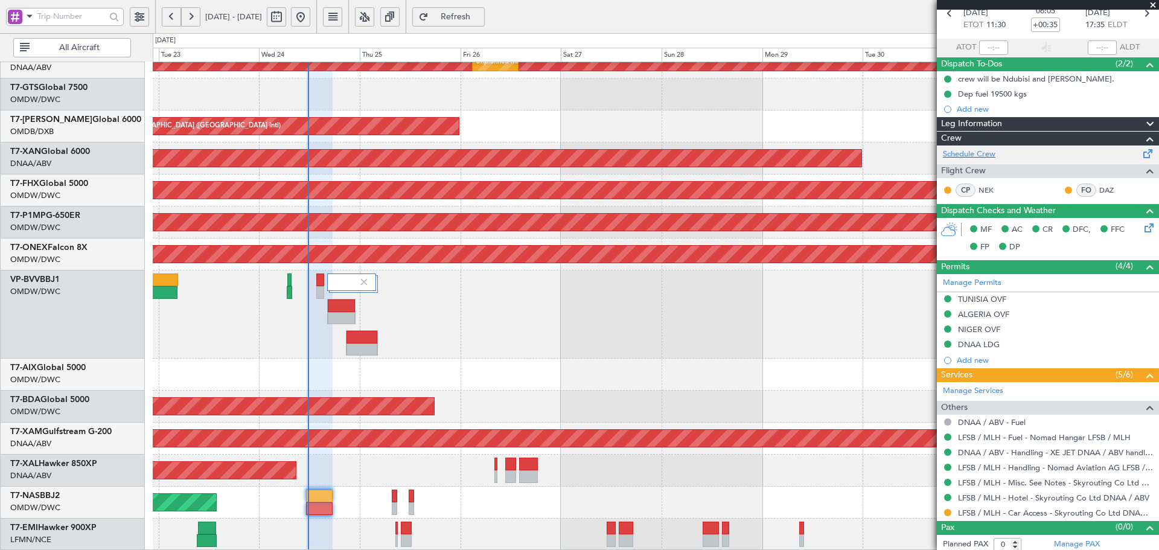
scroll to position [65, 0]
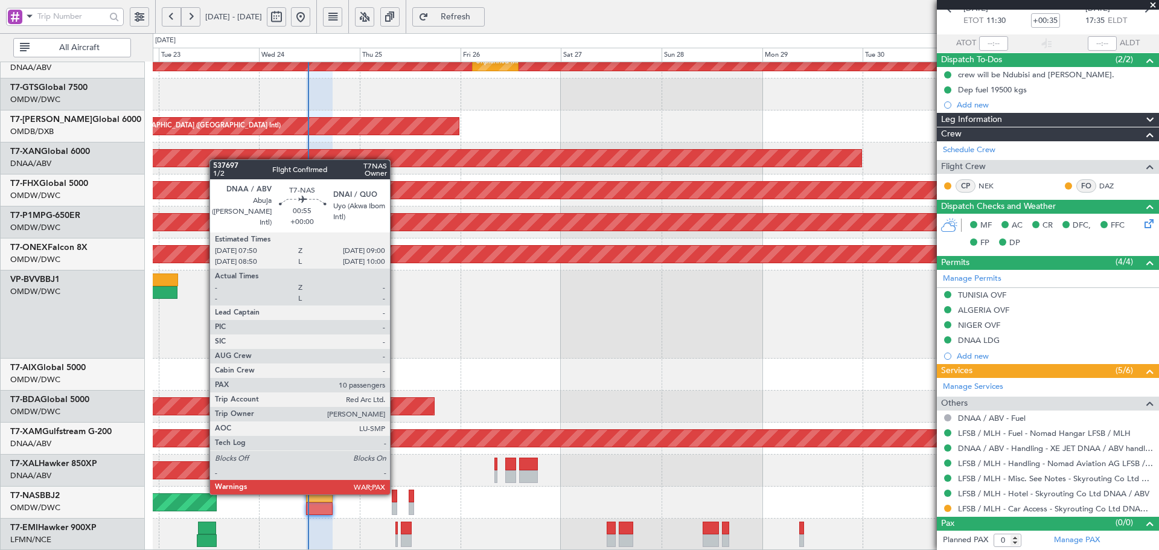
click at [396, 492] on div at bounding box center [394, 496] width 5 height 13
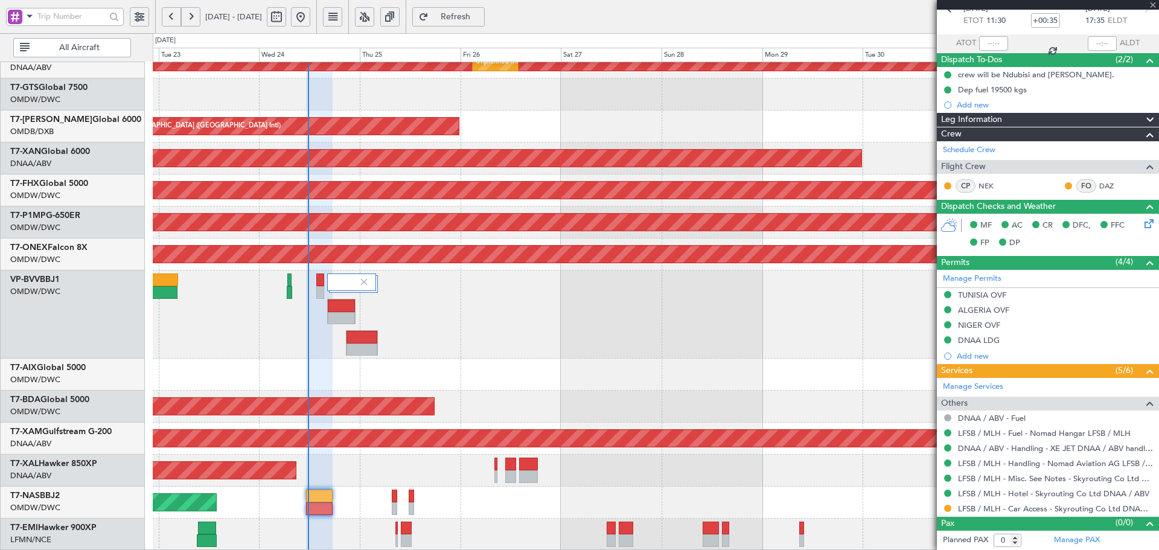
type input "10"
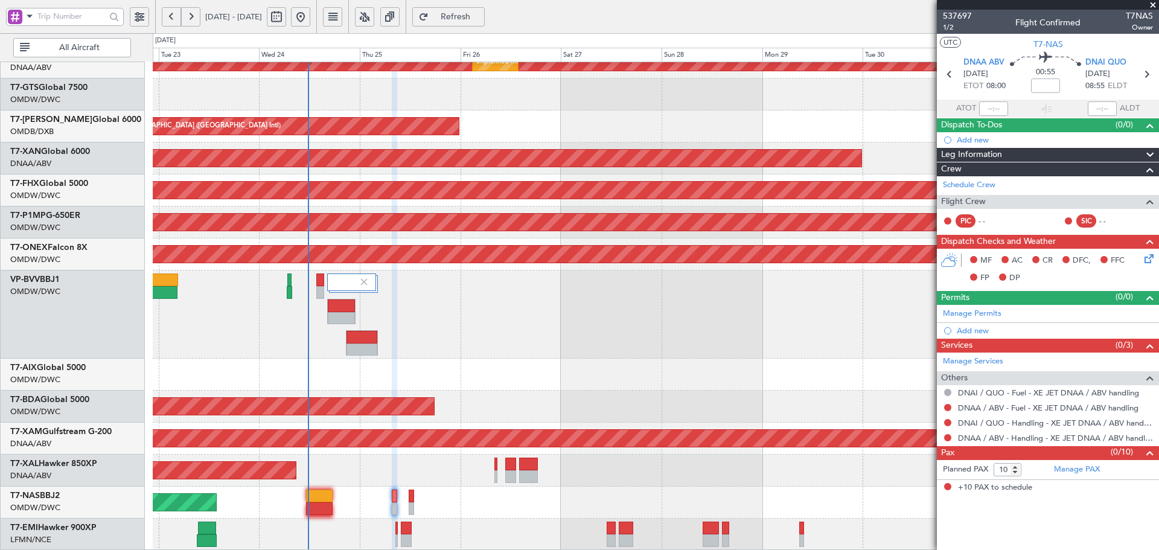
scroll to position [0, 0]
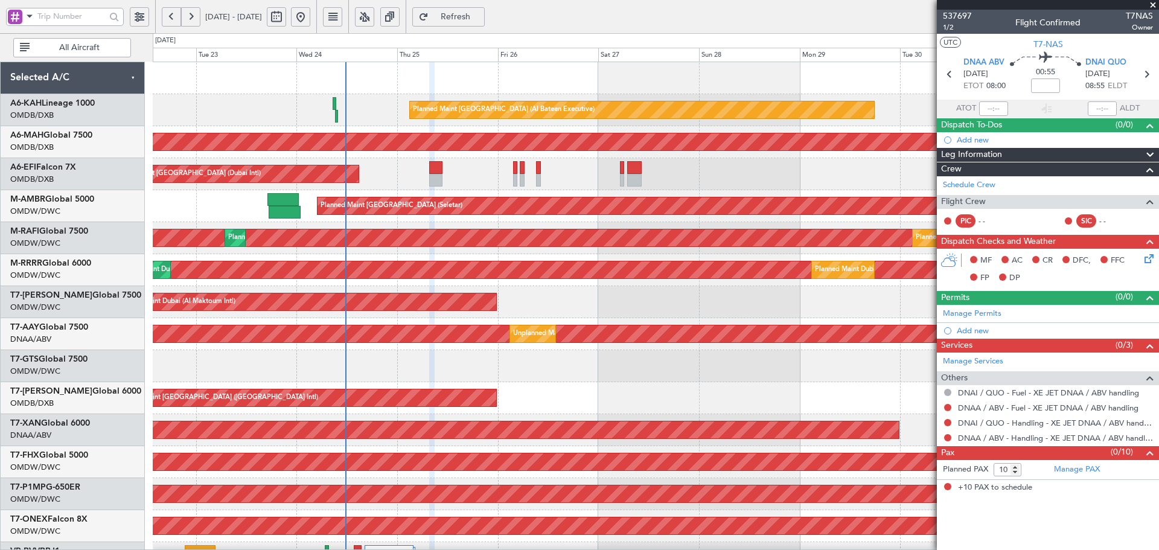
click at [437, 440] on div "AOG Maint Dubai (Al Maktoum Intl) Planned Maint Dubai (Al Maktoum Intl)" at bounding box center [656, 430] width 1006 height 32
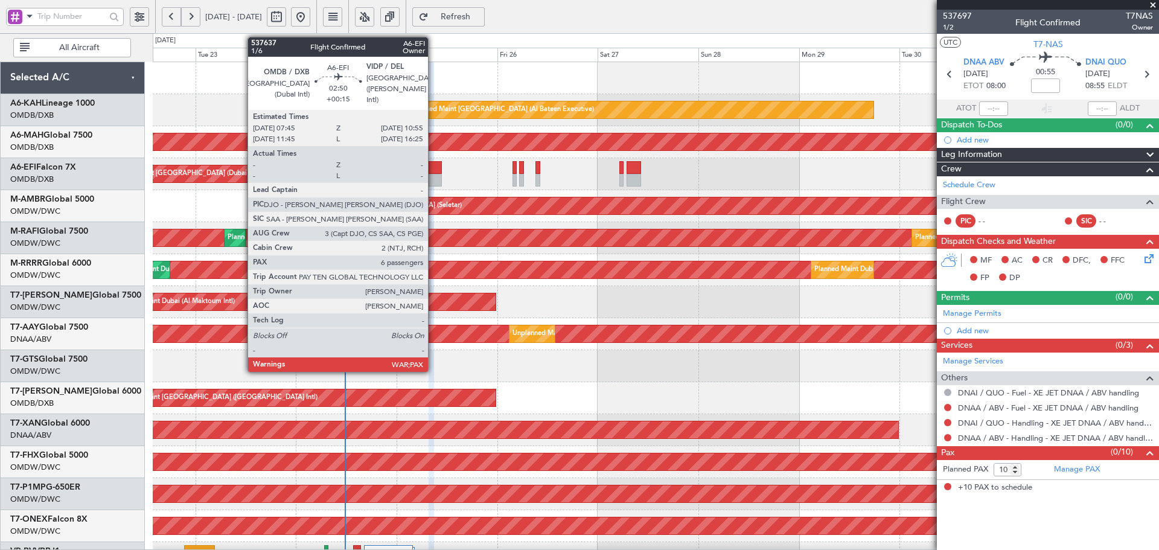
click at [434, 170] on div at bounding box center [435, 167] width 13 height 13
type input "+00:15"
type input "6"
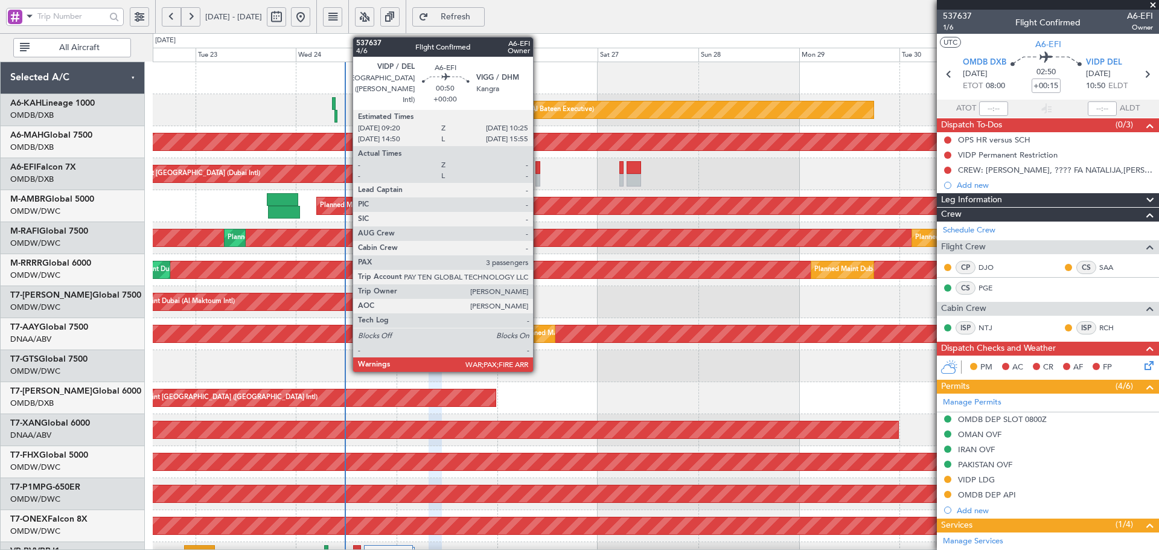
click at [539, 165] on div at bounding box center [538, 167] width 5 height 13
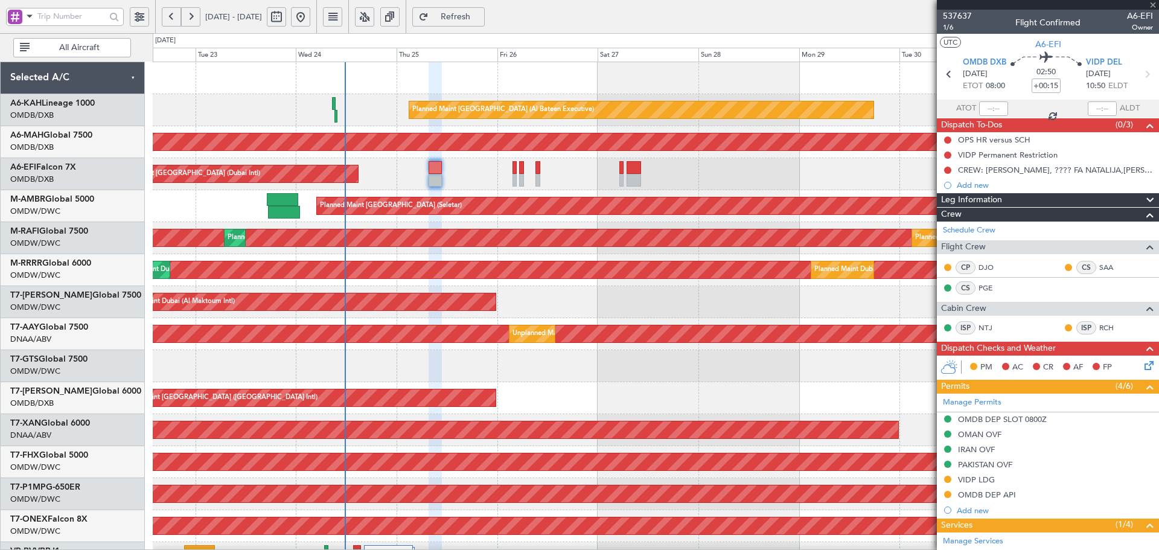
type input "3"
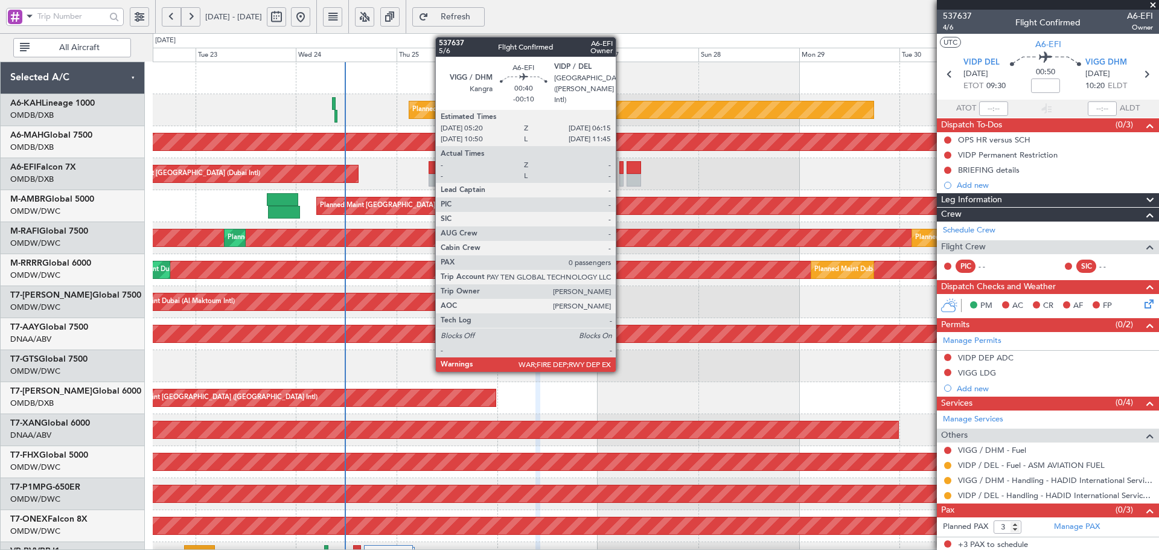
click at [621, 171] on div at bounding box center [622, 167] width 4 height 13
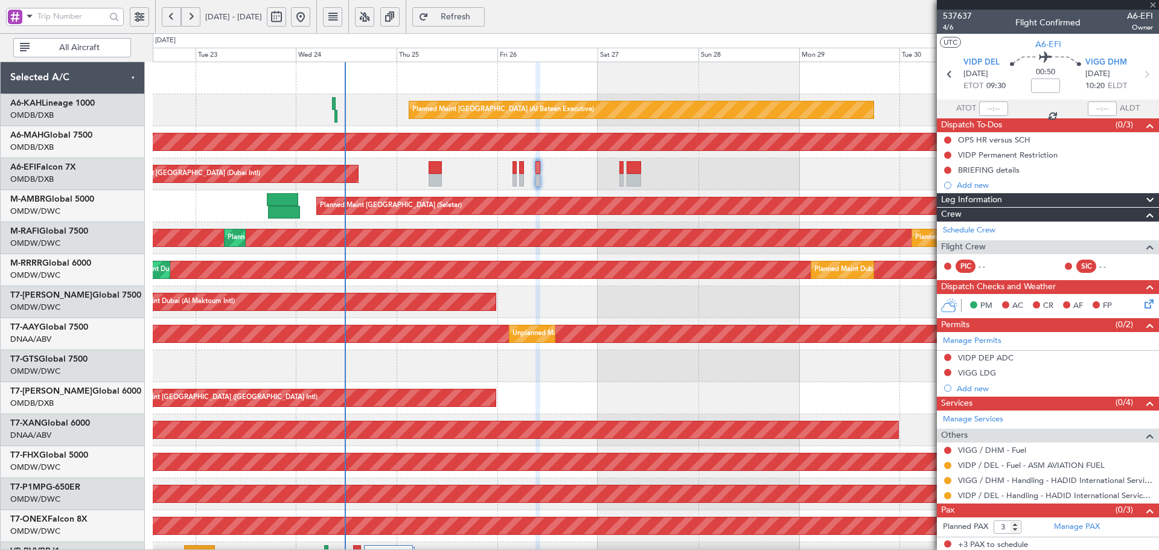
type input "-00:10"
type input "0"
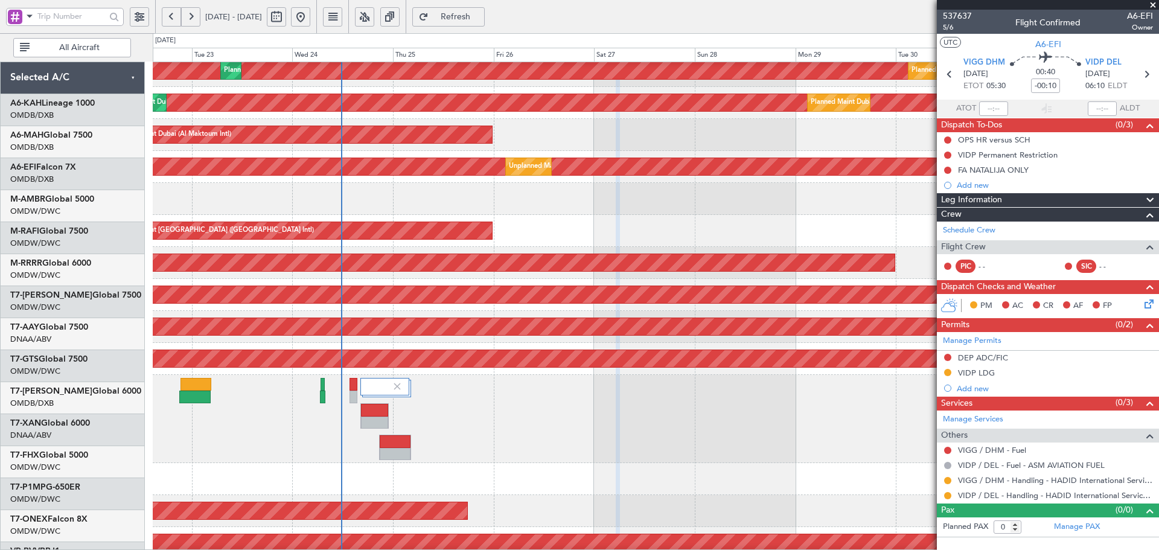
scroll to position [196, 0]
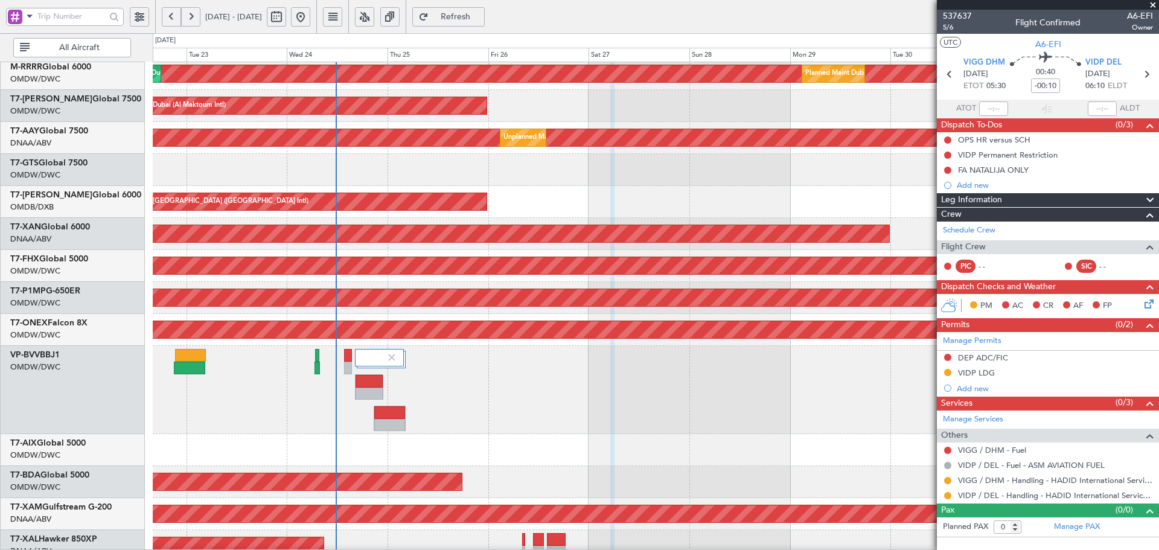
click at [397, 179] on div "AOG Maint [GEOGRAPHIC_DATA] (Seletar)" at bounding box center [656, 170] width 1006 height 32
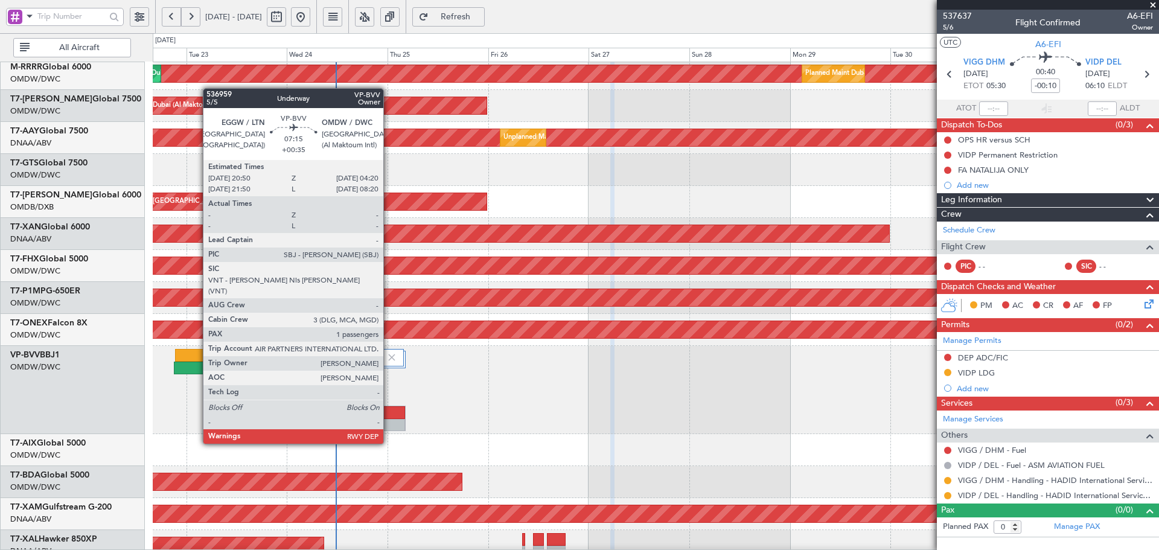
click at [388, 419] on div at bounding box center [389, 425] width 31 height 13
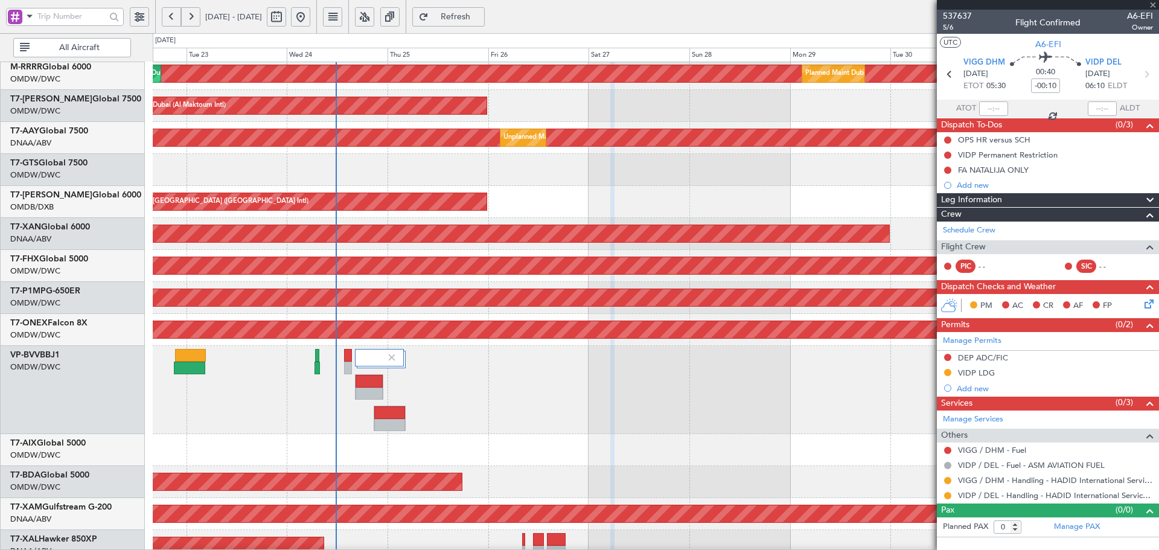
type input "+00:35"
type input "1"
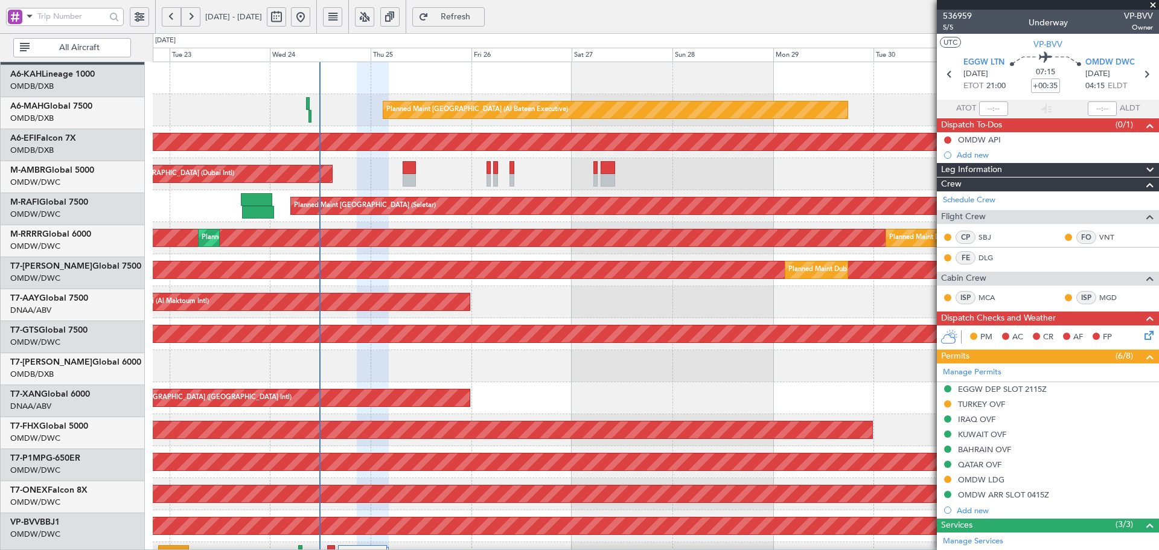
scroll to position [0, 0]
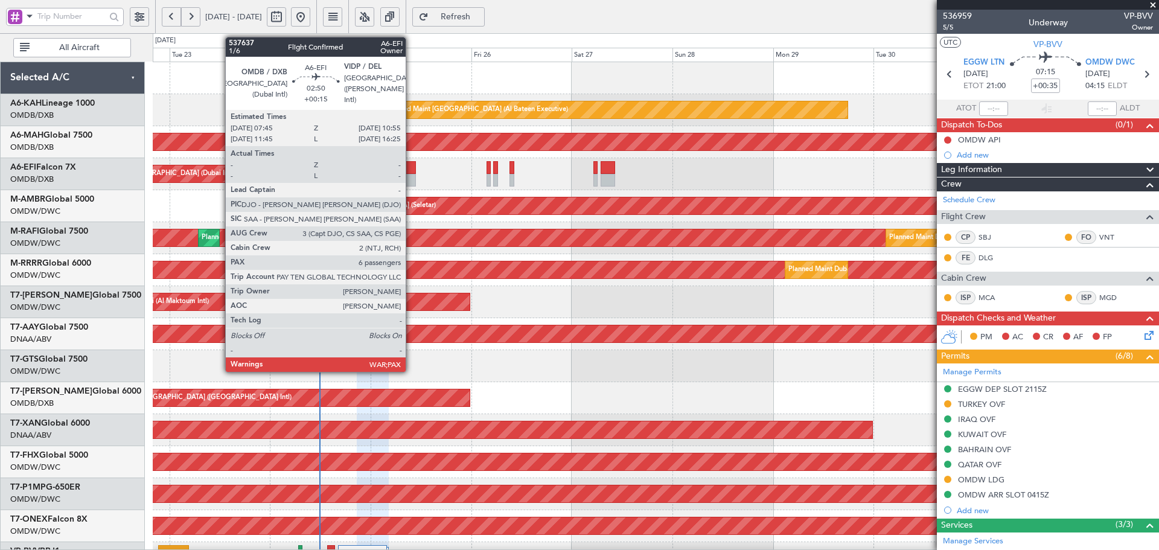
click at [411, 165] on div at bounding box center [409, 167] width 13 height 13
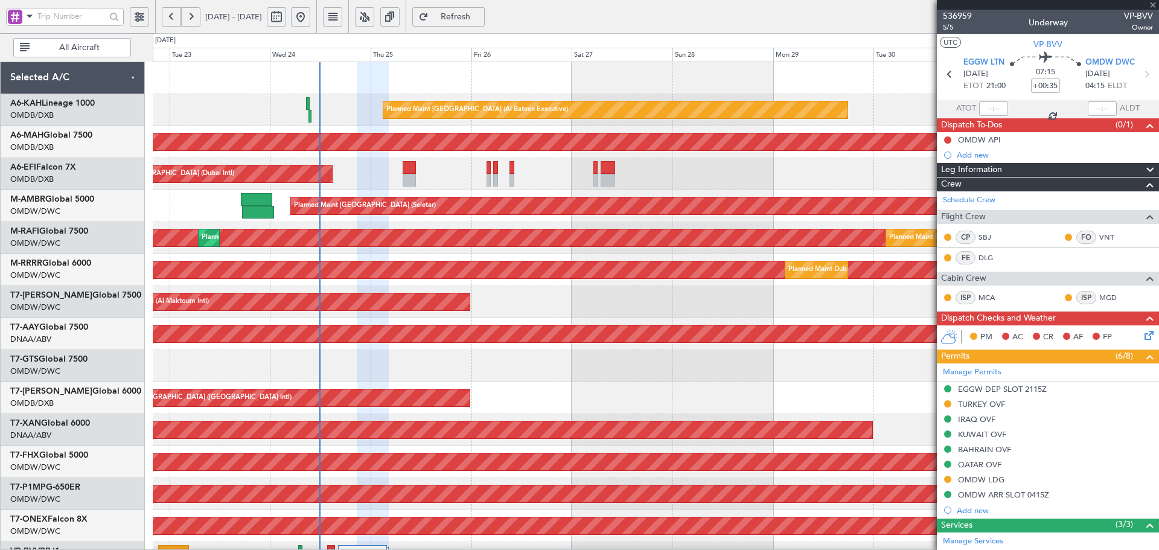
type input "+00:15"
type input "6"
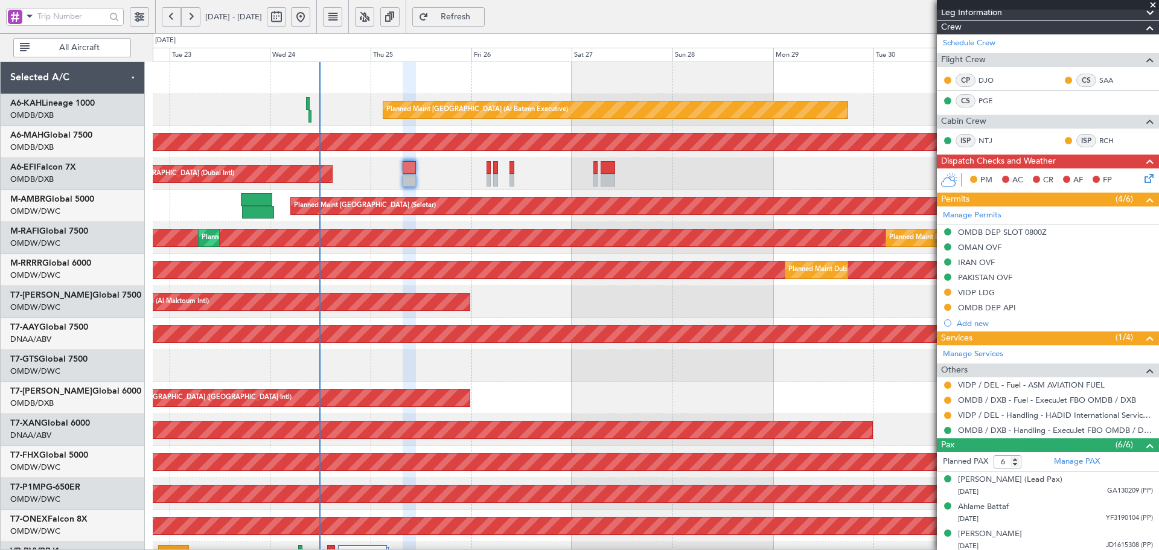
scroll to position [201, 0]
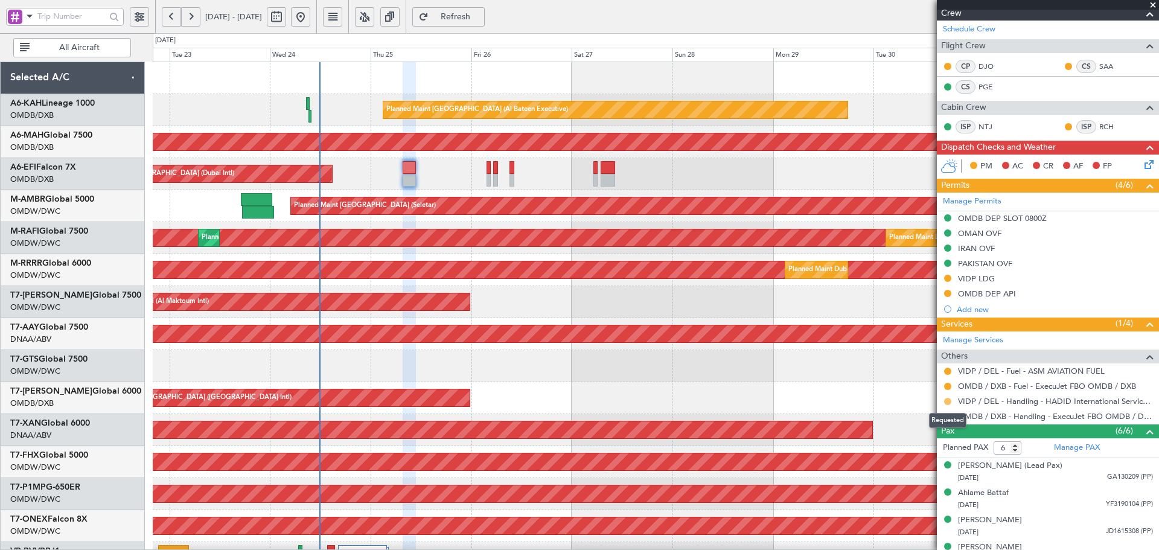
click at [949, 402] on button at bounding box center [947, 401] width 7 height 7
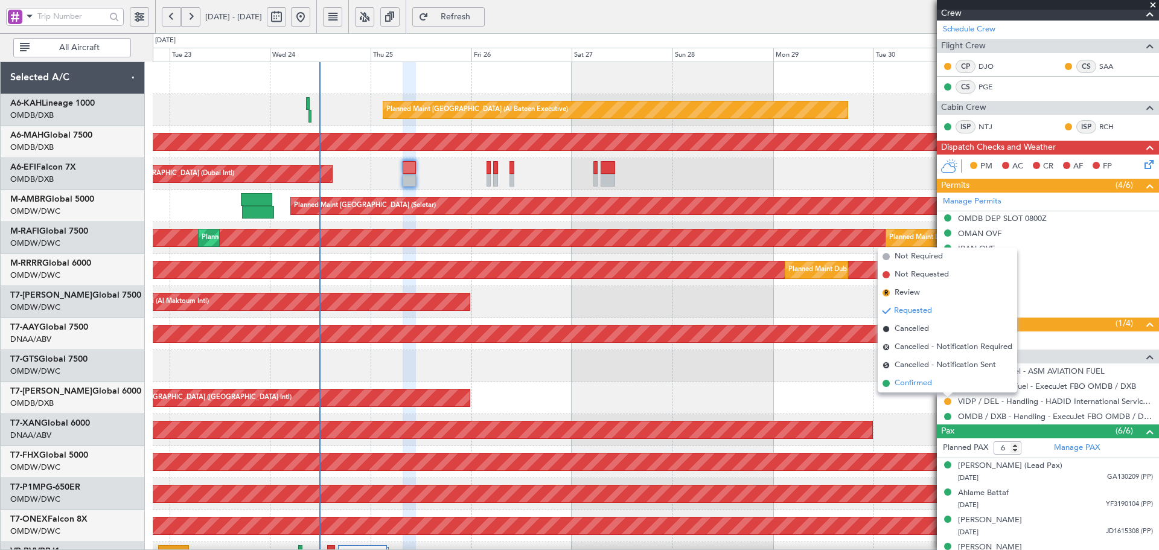
click at [912, 384] on span "Confirmed" at bounding box center [913, 383] width 37 height 12
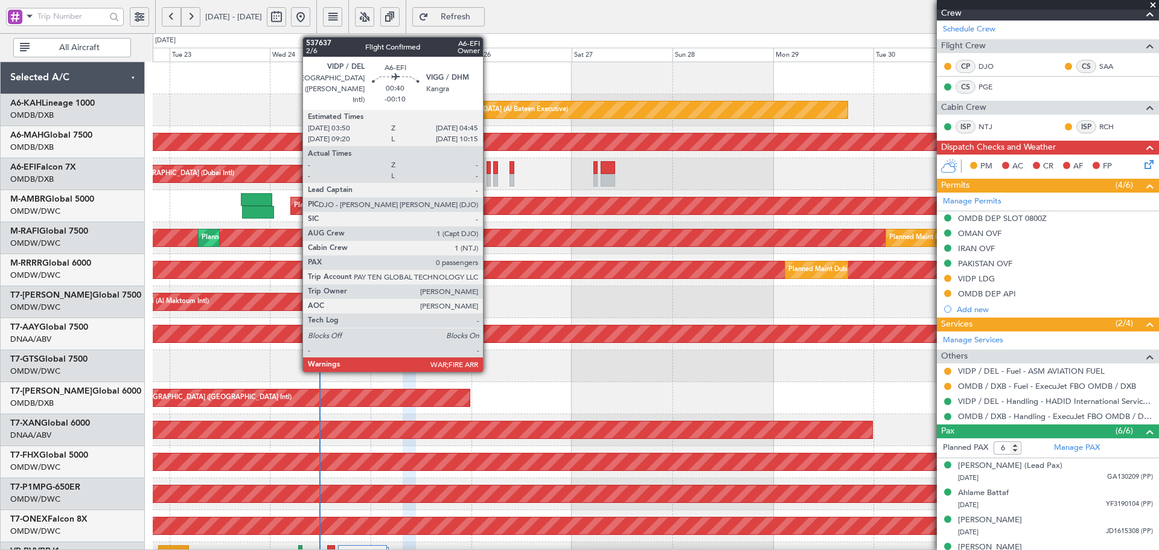
click at [489, 172] on div at bounding box center [489, 167] width 4 height 13
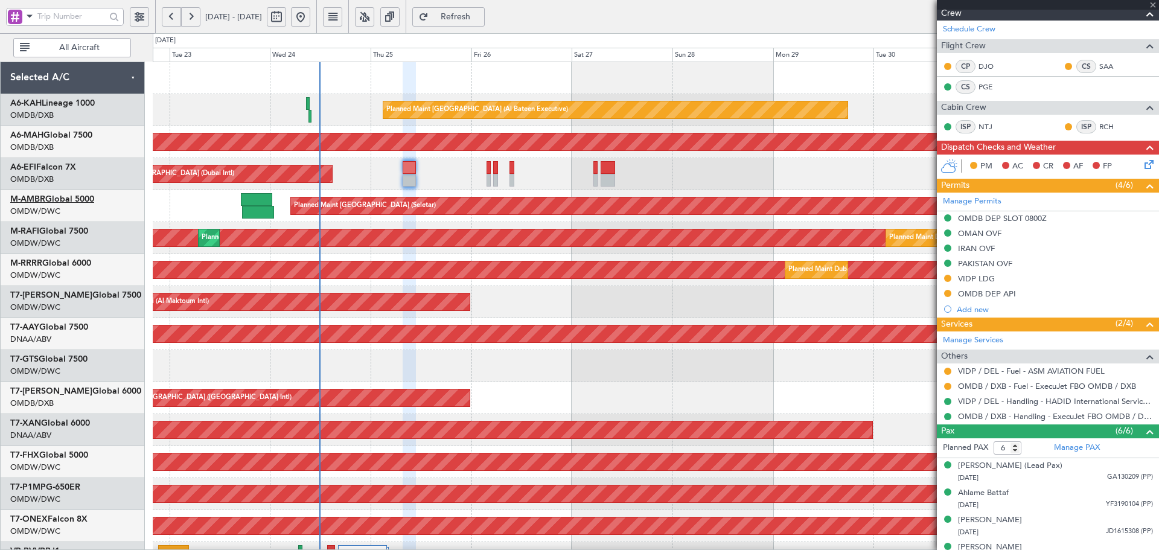
type input "-00:10"
type input "0"
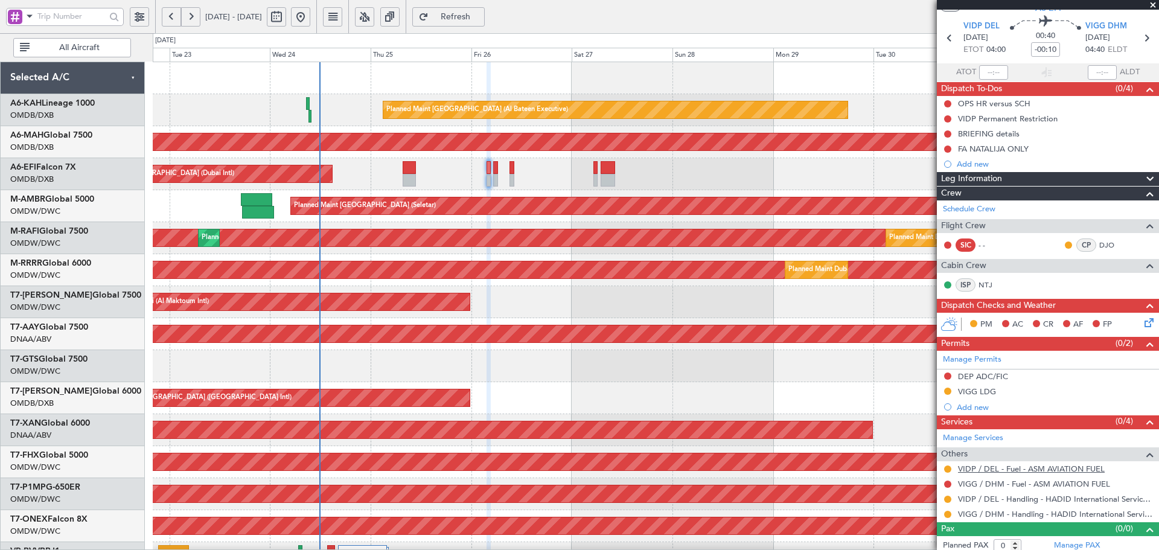
scroll to position [42, 0]
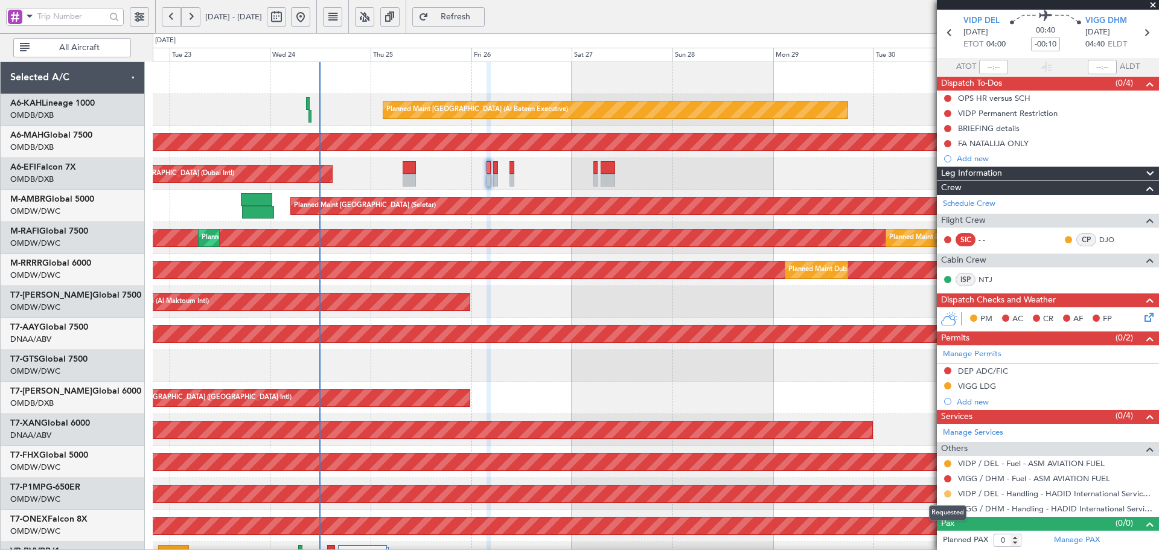
click at [949, 495] on button at bounding box center [947, 493] width 7 height 7
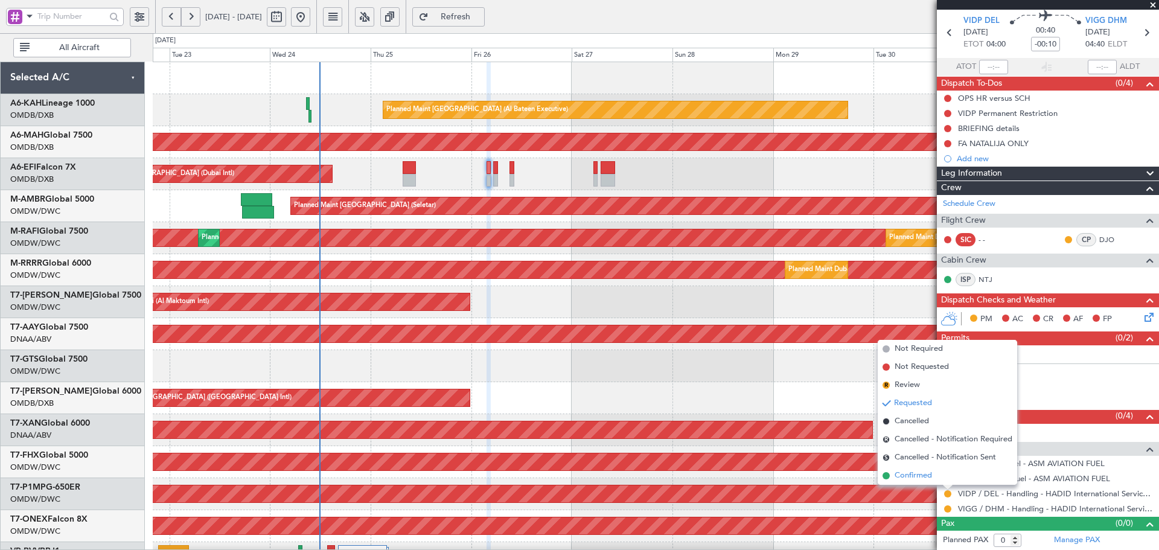
click at [920, 476] on span "Confirmed" at bounding box center [913, 476] width 37 height 12
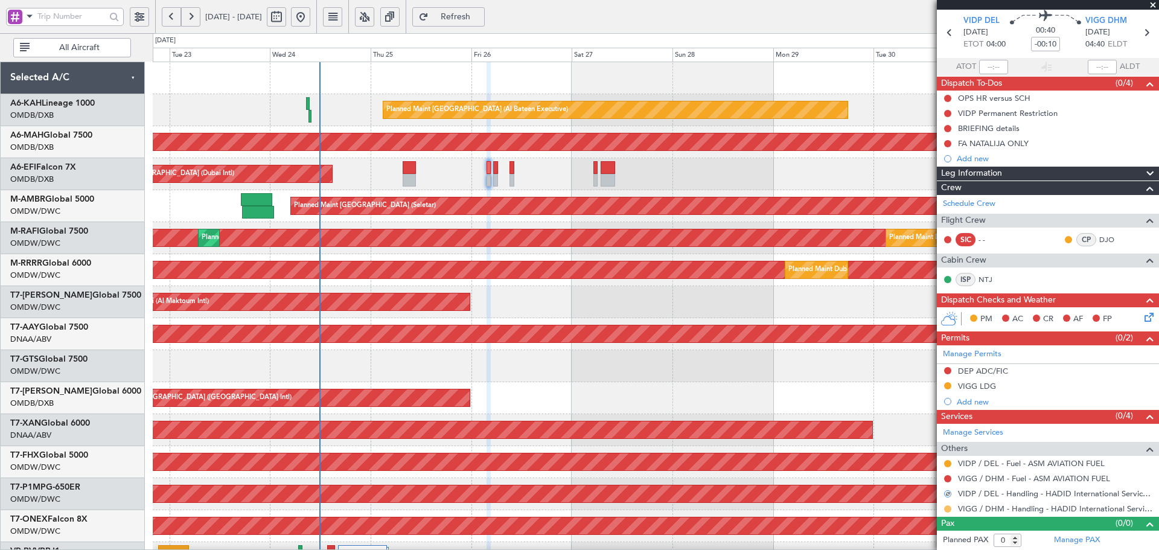
click at [950, 509] on button at bounding box center [947, 508] width 7 height 7
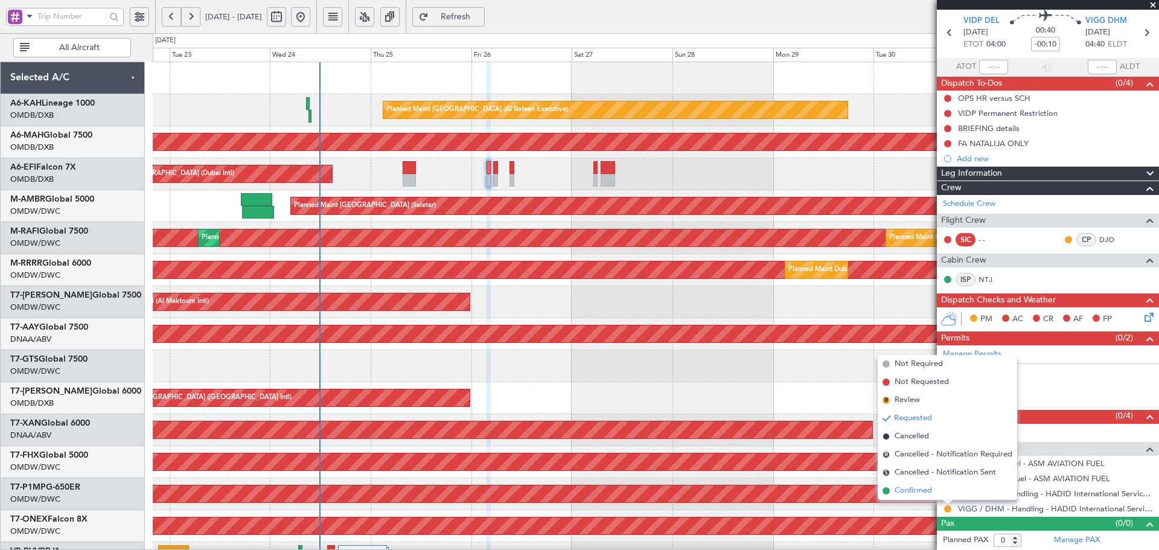
click at [906, 489] on span "Confirmed" at bounding box center [913, 491] width 37 height 12
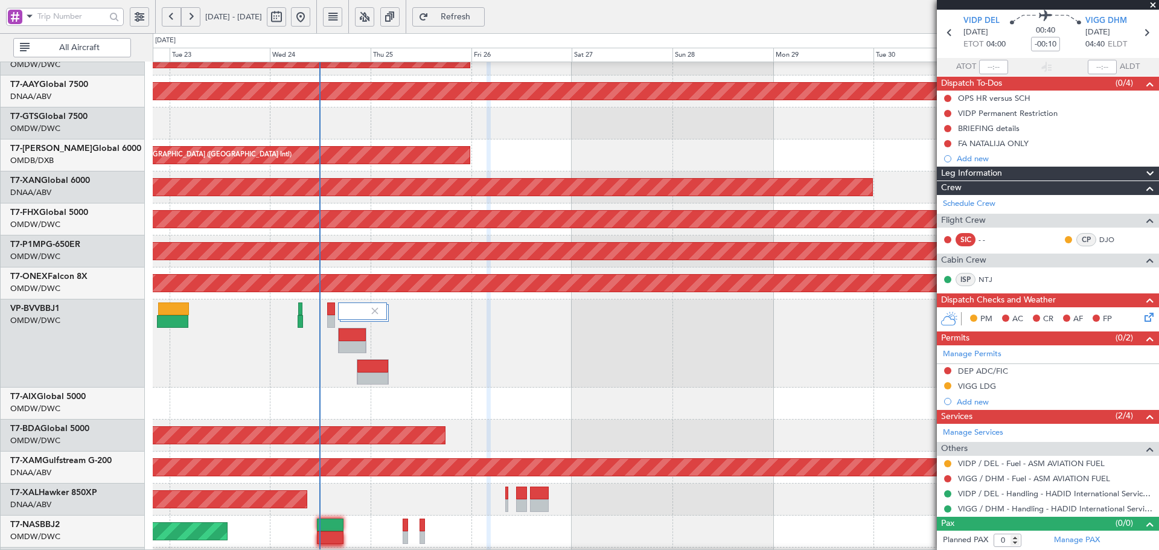
scroll to position [272, 0]
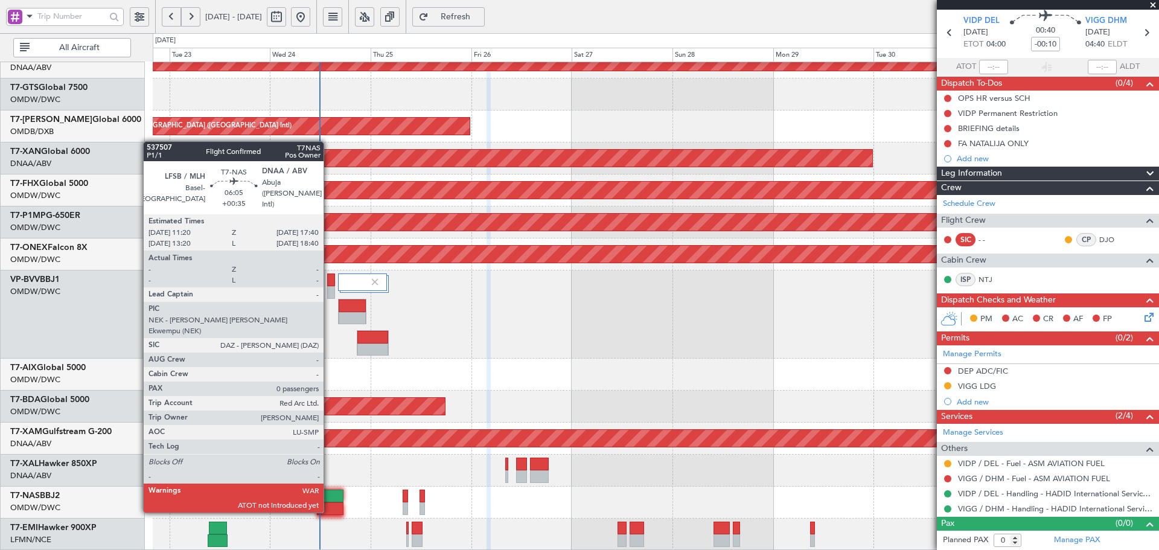
click at [329, 499] on div at bounding box center [330, 496] width 27 height 13
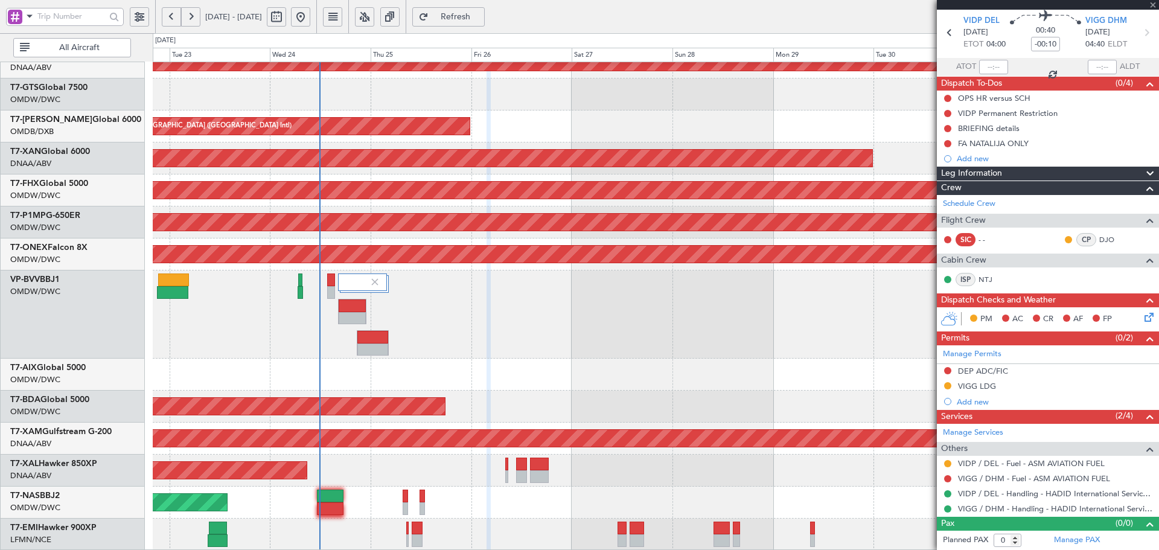
type input "+00:35"
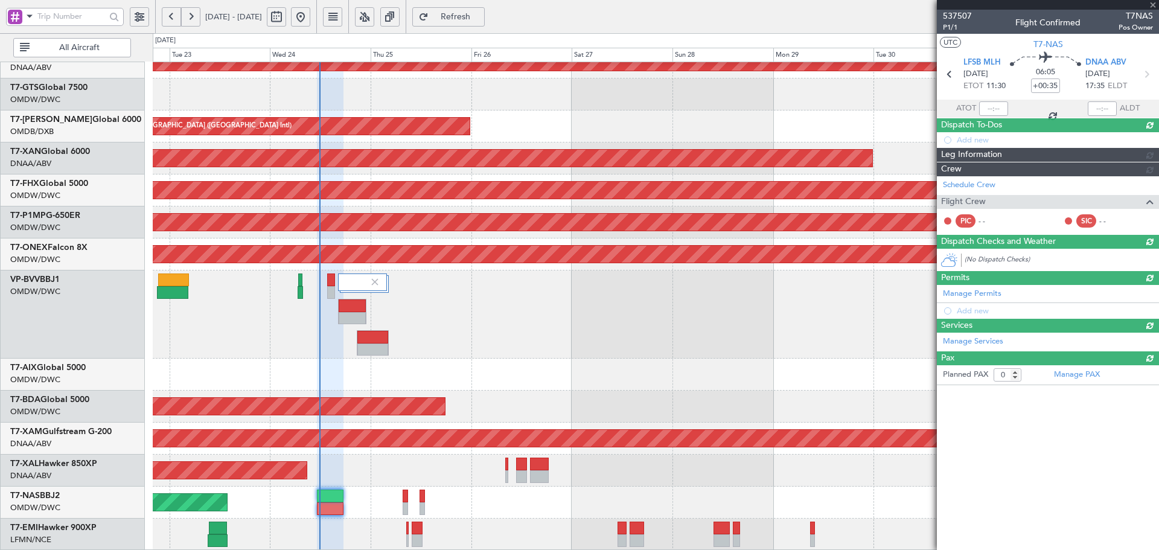
scroll to position [0, 0]
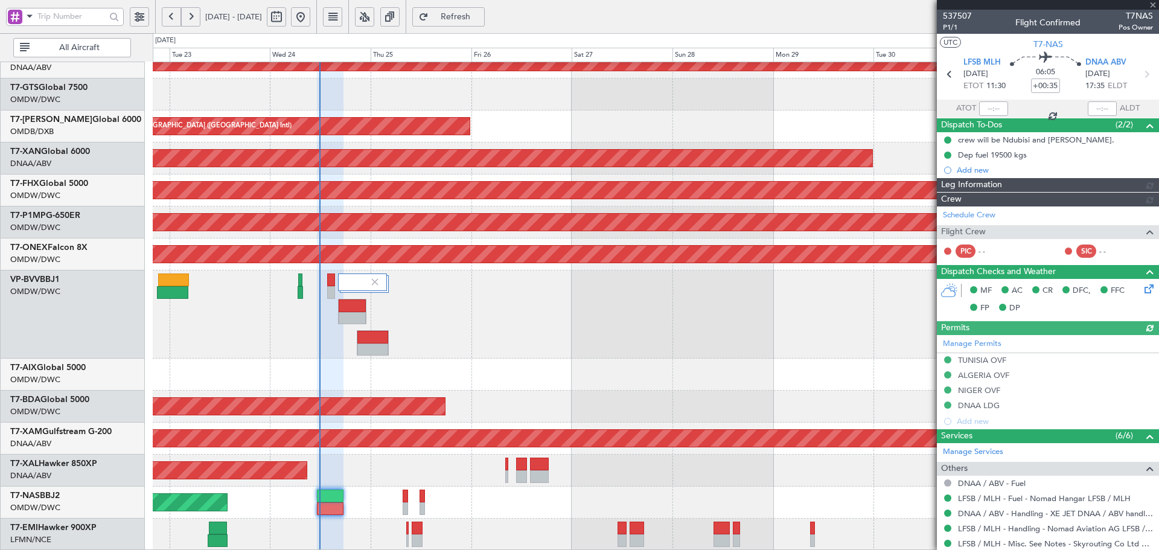
type input "Dherander Fithani (DHF)"
type input "7347"
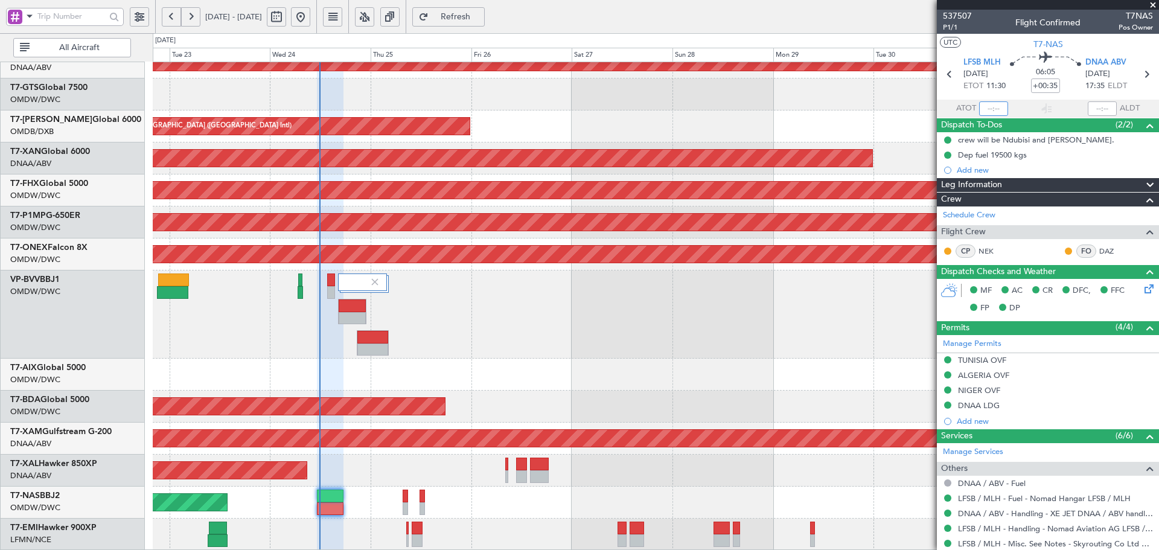
click at [989, 104] on input "text" at bounding box center [993, 108] width 29 height 14
click at [823, 113] on div "Planned Maint [GEOGRAPHIC_DATA] ([GEOGRAPHIC_DATA] Intl)" at bounding box center [656, 127] width 1006 height 32
click at [822, 356] on div at bounding box center [656, 315] width 1006 height 88
type input "11:51"
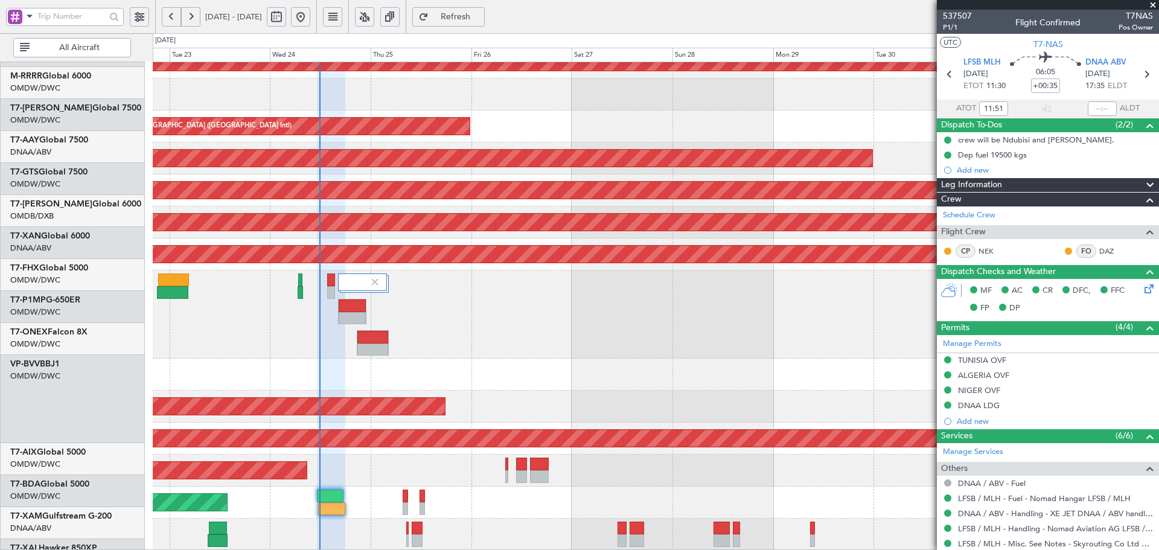
scroll to position [71, 0]
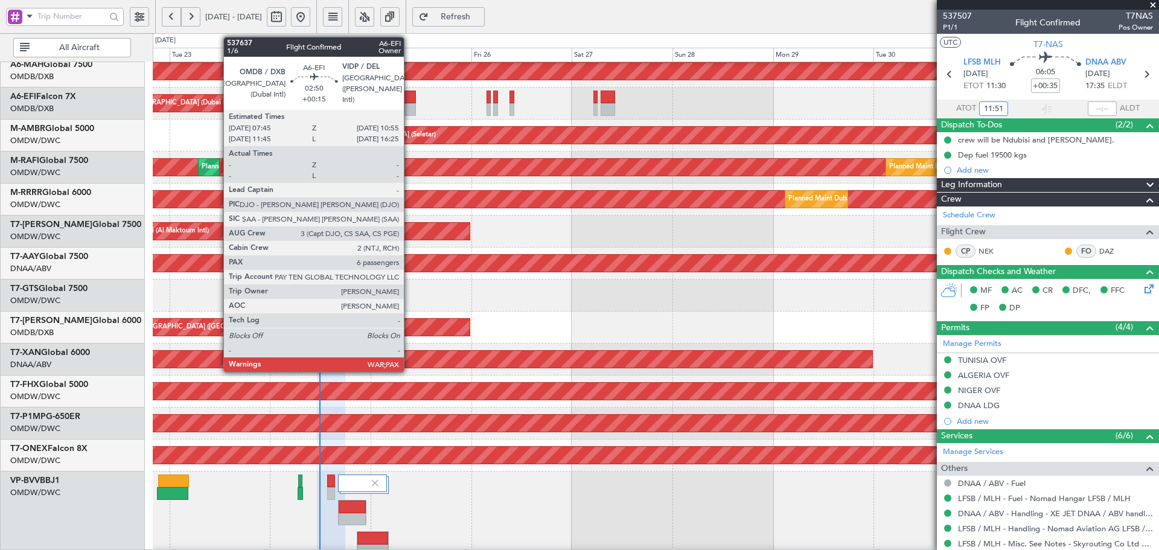
click at [409, 92] on div at bounding box center [409, 97] width 13 height 13
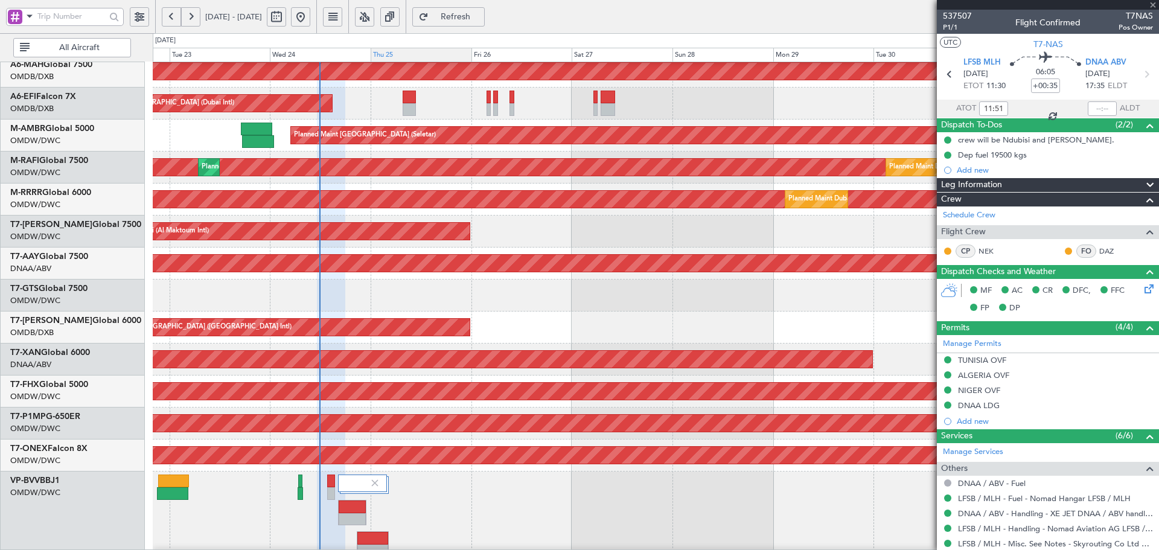
type input "+00:15"
type input "6"
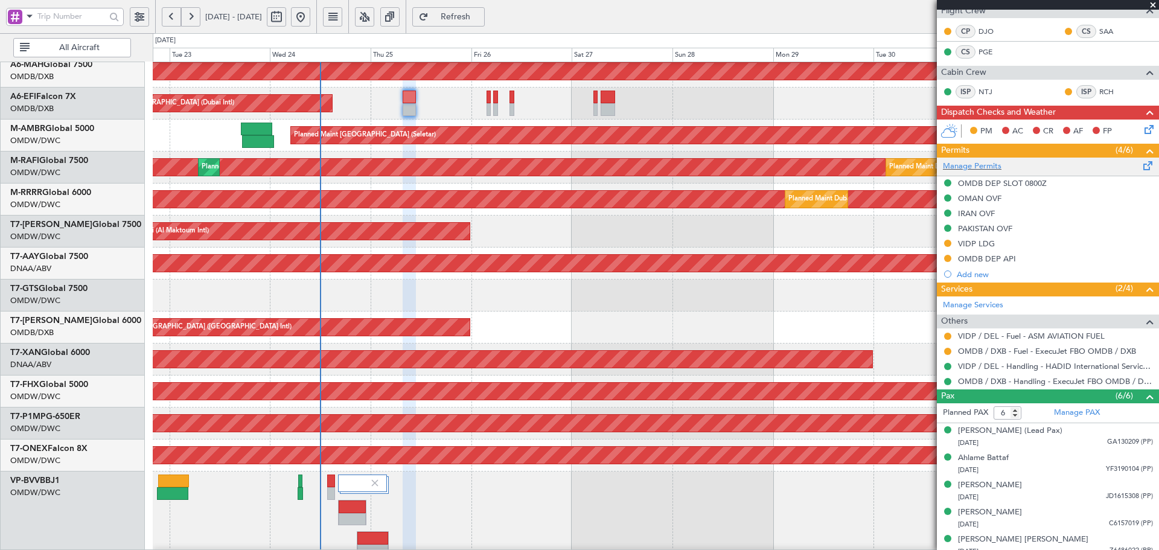
scroll to position [272, 0]
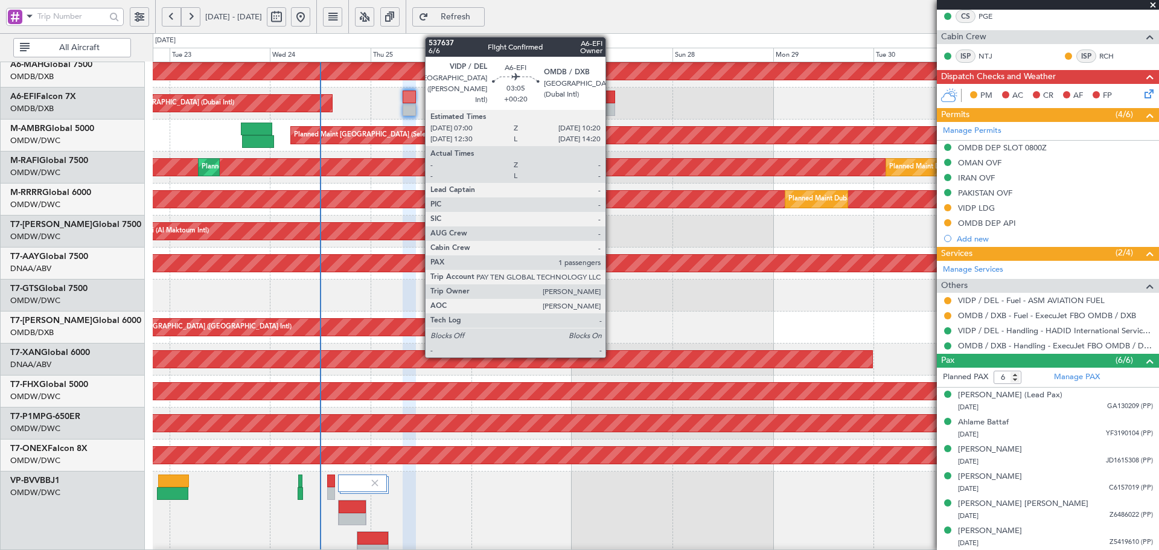
click at [611, 99] on div at bounding box center [608, 97] width 14 height 13
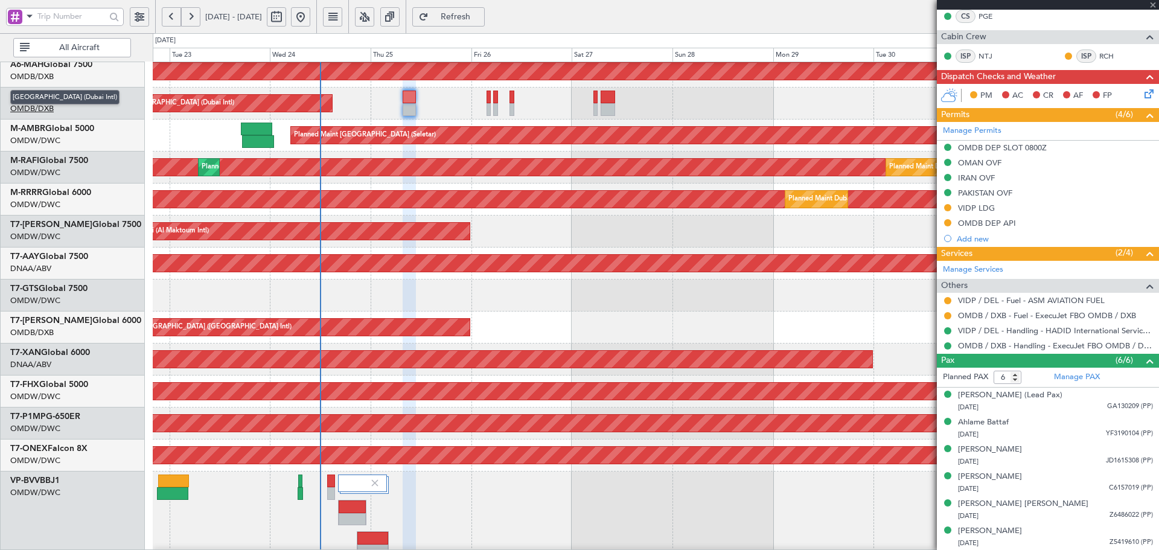
type input "+00:20"
type input "1"
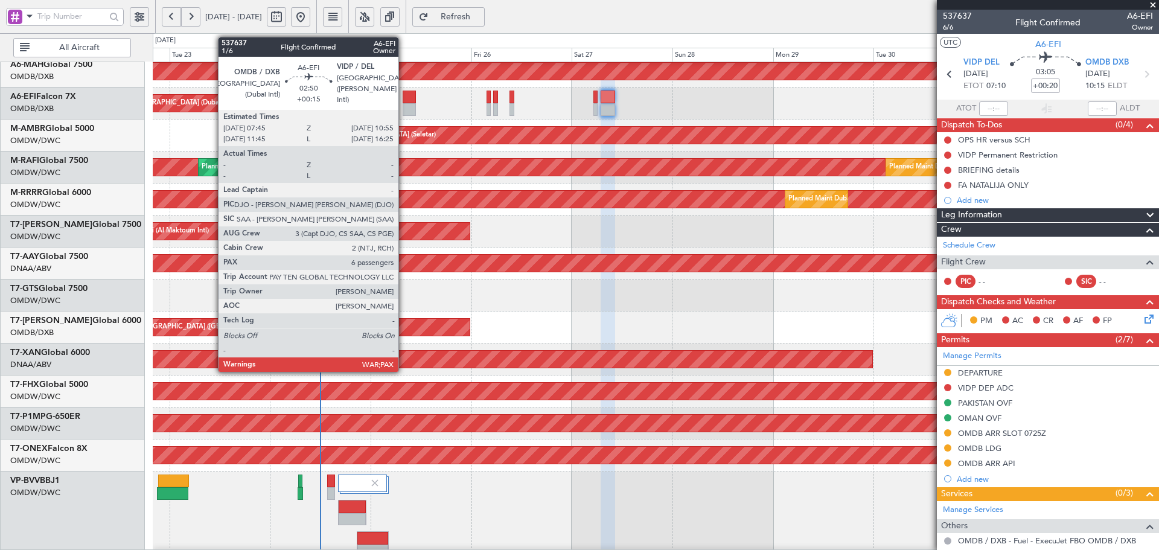
click at [404, 97] on div at bounding box center [409, 97] width 13 height 13
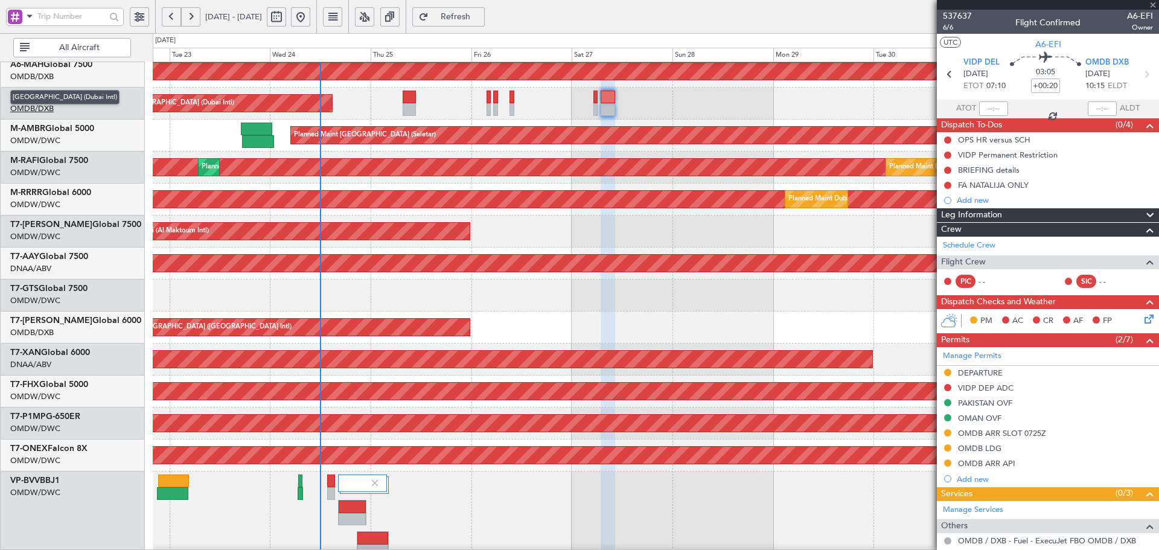
type input "+00:15"
type input "6"
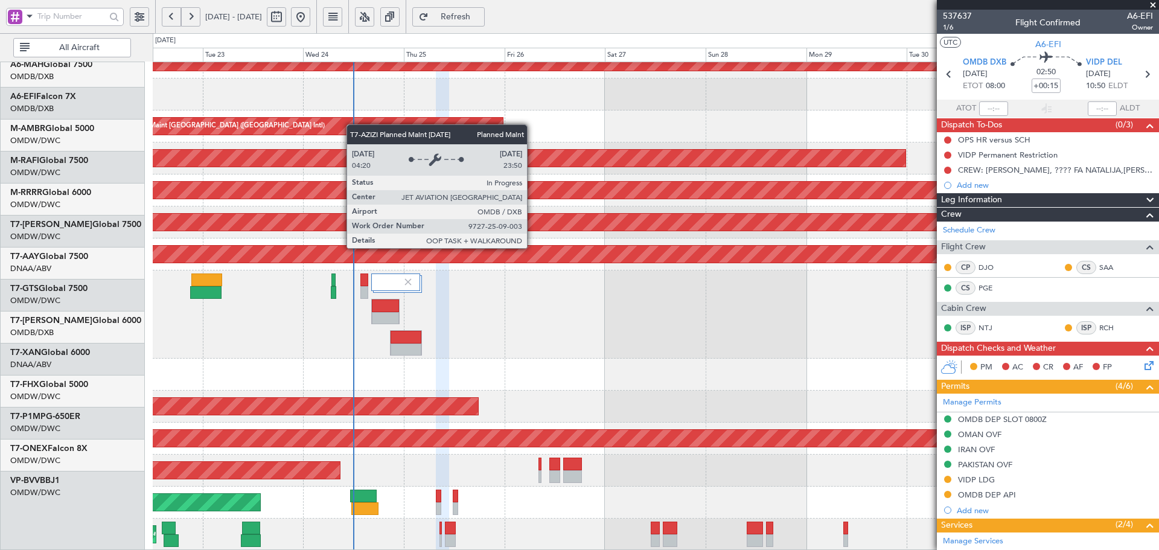
scroll to position [272, 0]
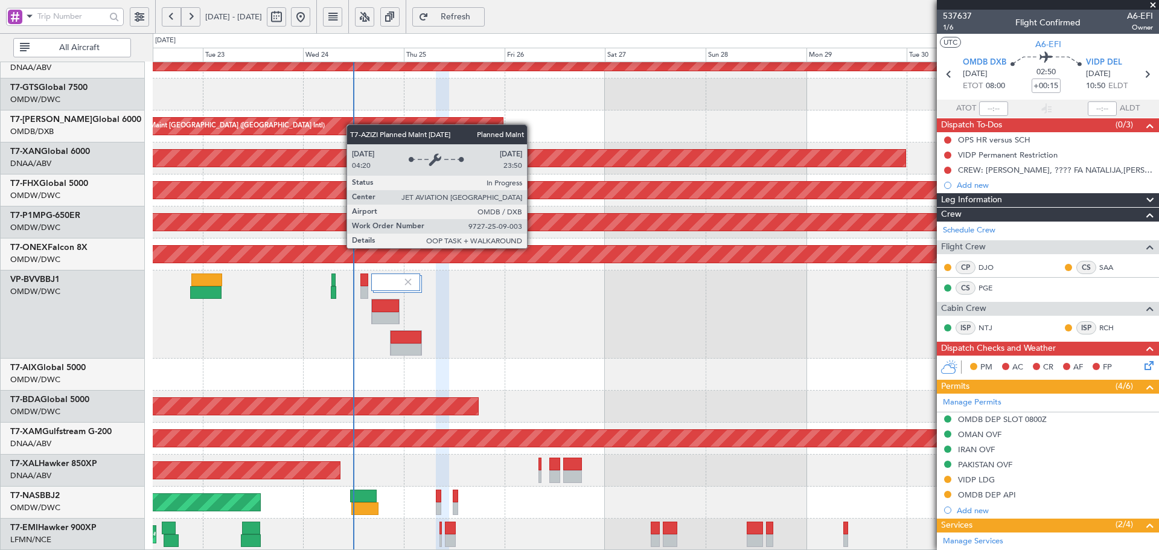
click at [353, 120] on div "Unplanned Maint Dubai (Al Maktoum Intl) Unplanned Maint Dubai (Al Maktoum Intl)…" at bounding box center [656, 170] width 1006 height 760
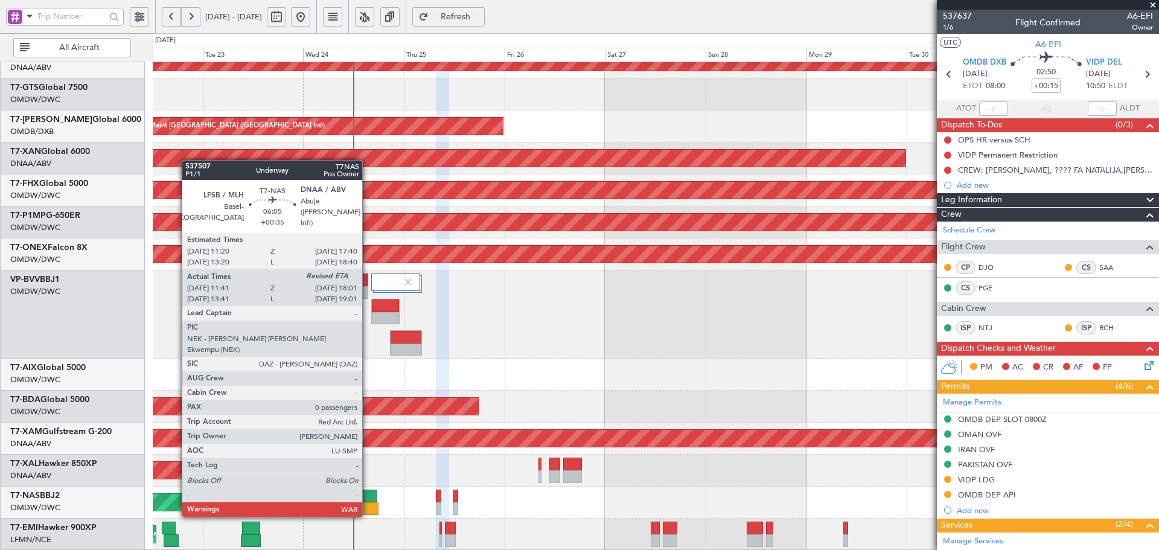
click at [368, 502] on div at bounding box center [364, 508] width 27 height 13
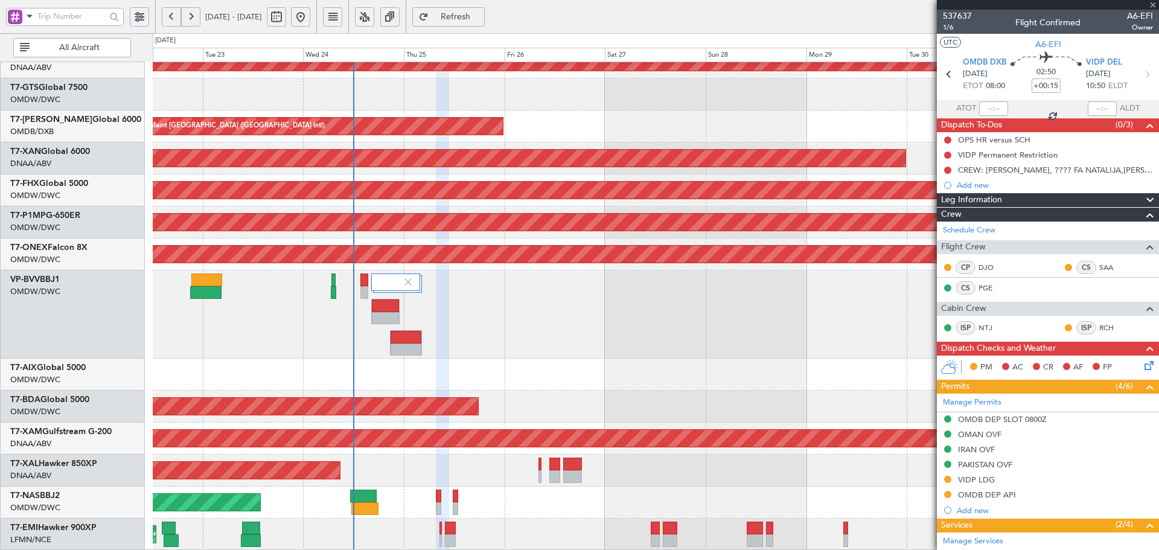
type input "+00:35"
type input "11:51"
type input "0"
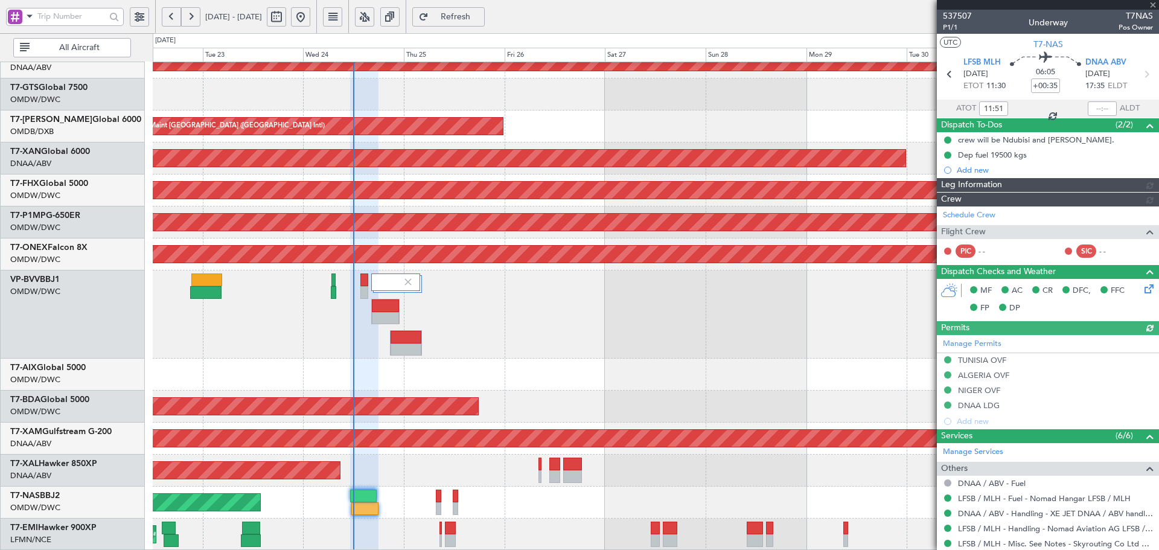
type input "Dherander Fithani (DHF)"
type input "7347"
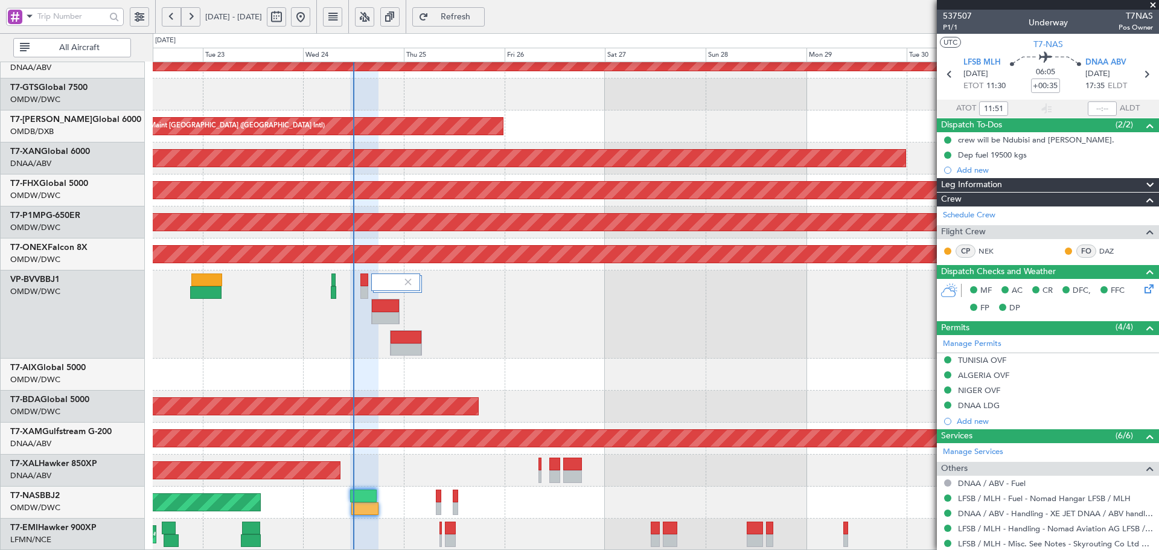
click at [392, 459] on div "Unplanned Maint Dubai (Al Maktoum Intl) Unplanned Maint Dubai (Al Maktoum Intl)…" at bounding box center [656, 170] width 1006 height 760
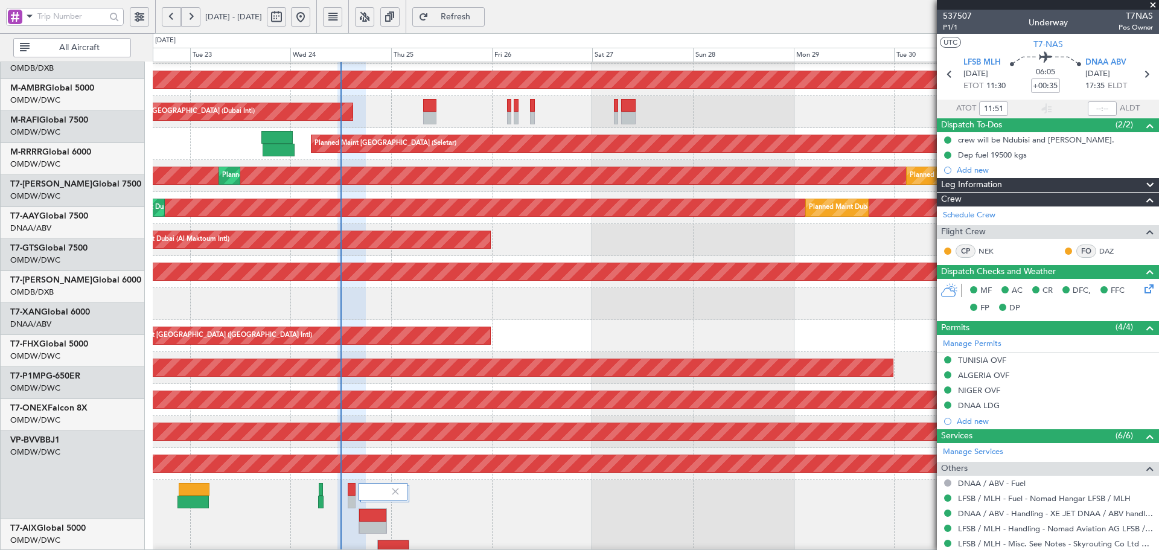
scroll to position [51, 0]
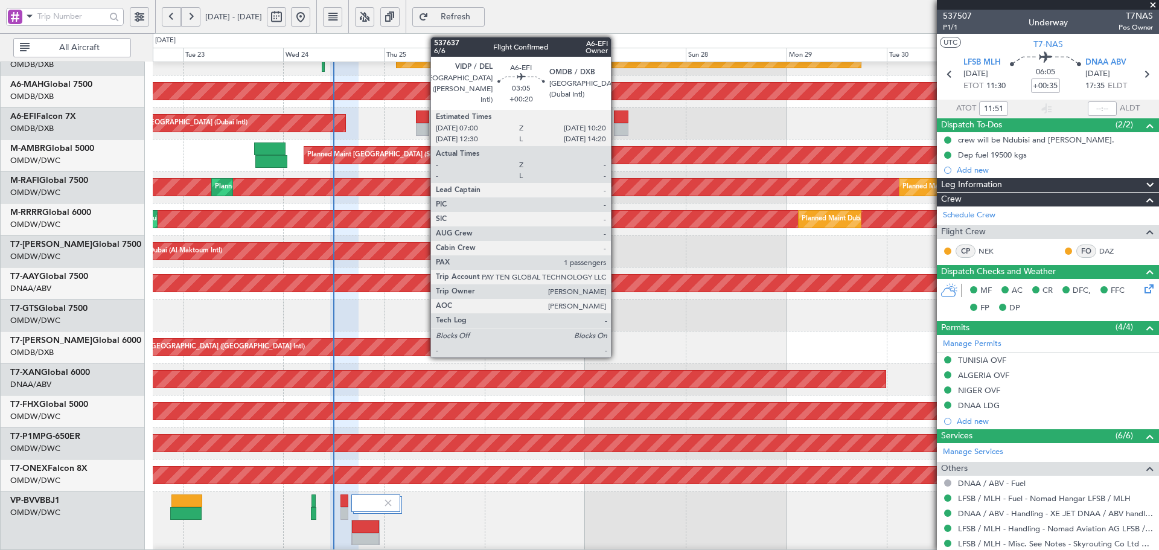
click at [617, 117] on div at bounding box center [621, 117] width 14 height 13
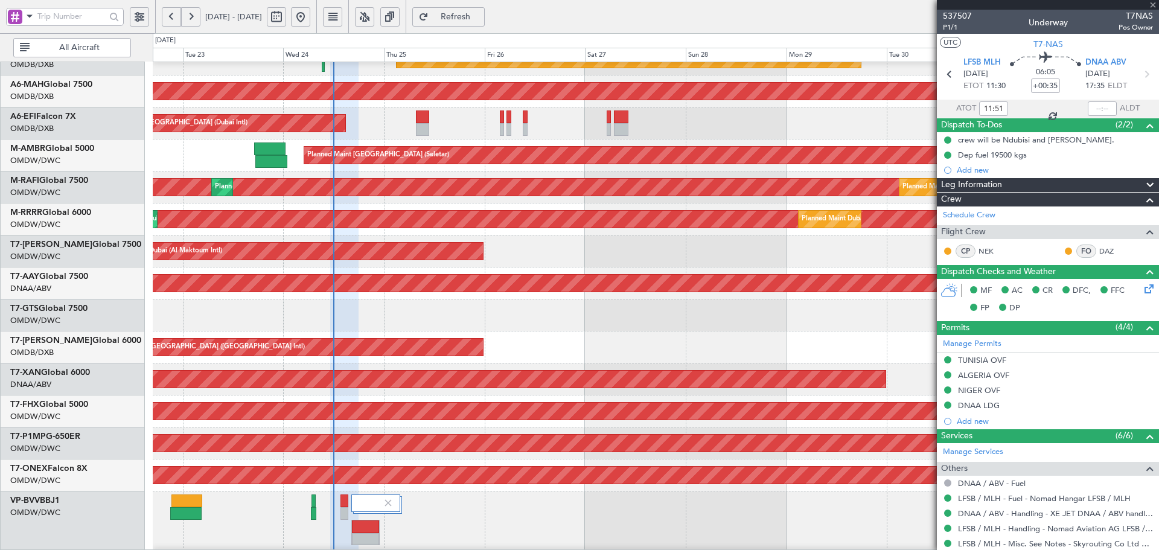
type input "+00:20"
type input "1"
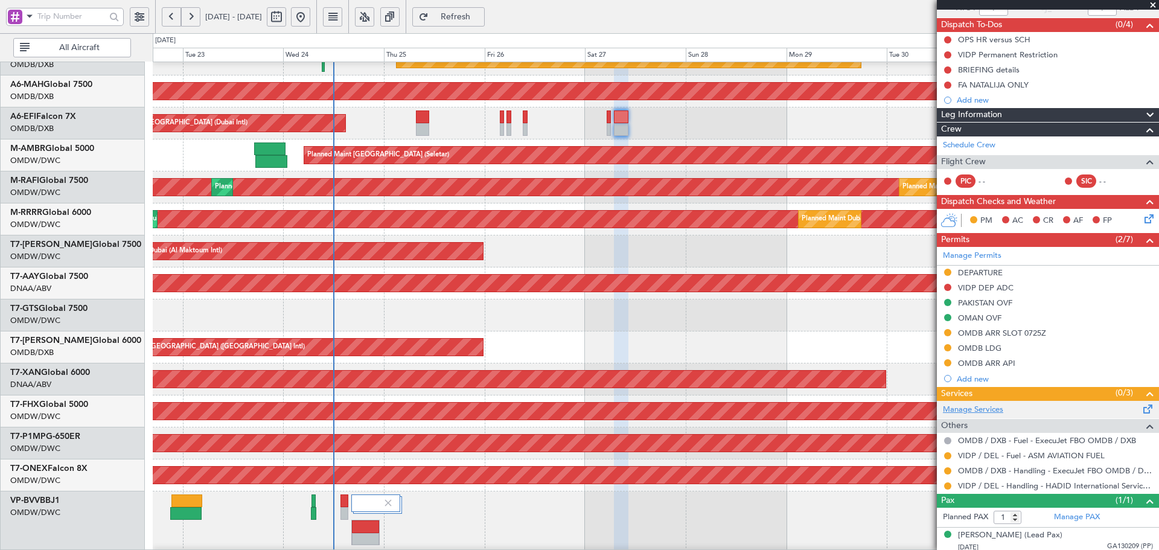
scroll to position [104, 0]
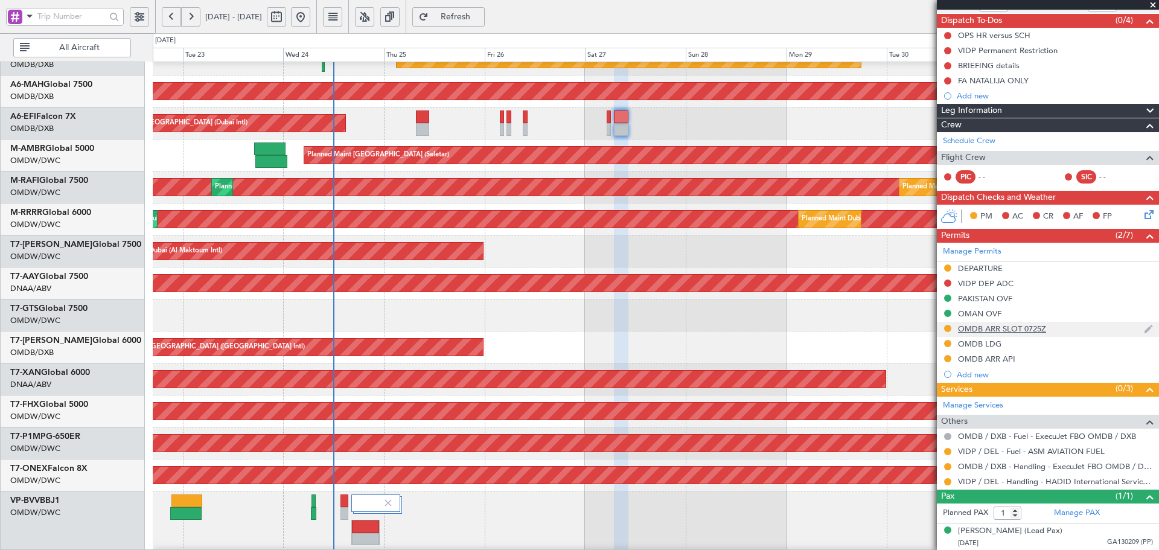
click at [989, 327] on div "OMDB ARR SLOT 0725Z" at bounding box center [1002, 329] width 88 height 10
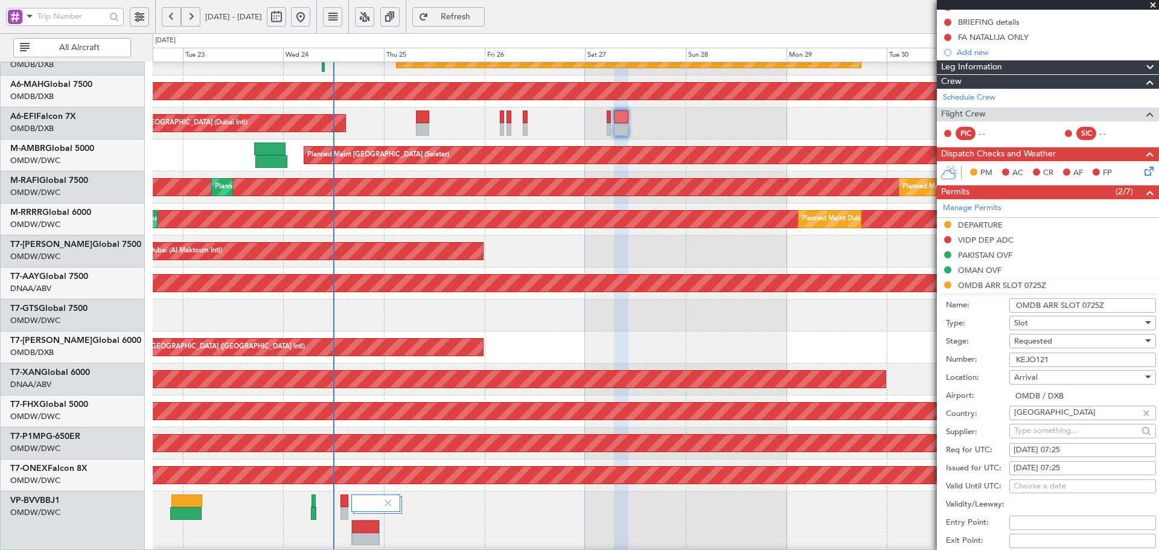
scroll to position [185, 0]
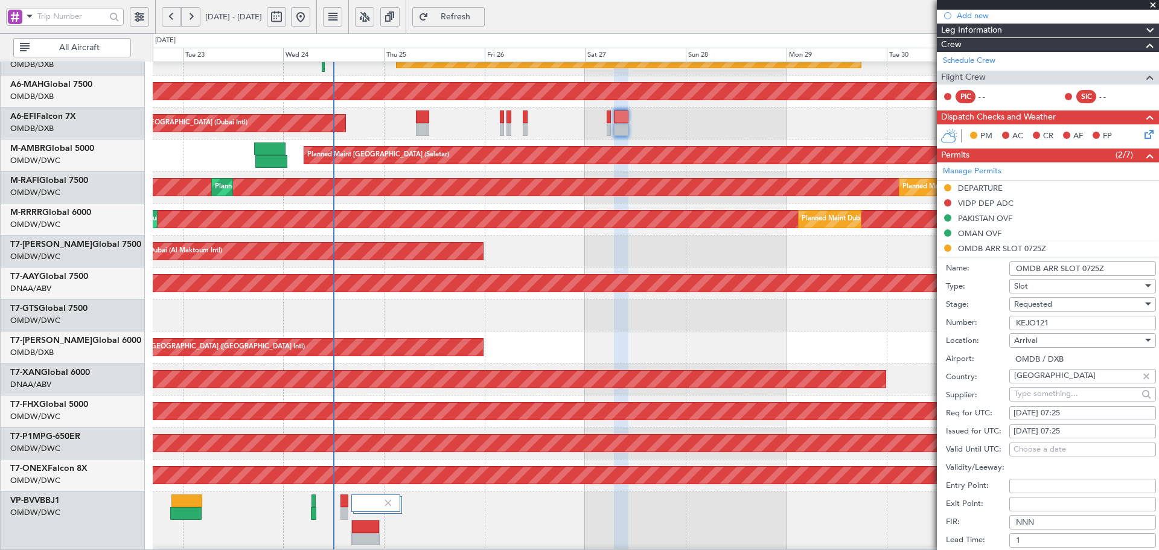
drag, startPoint x: 1058, startPoint y: 325, endPoint x: 992, endPoint y: 321, distance: 66.0
click at [992, 321] on div "Number: KEJO121" at bounding box center [1051, 323] width 210 height 18
paste input "EJO120"
type input "K EJO120"
click at [1036, 304] on span "Requested" at bounding box center [1034, 304] width 38 height 11
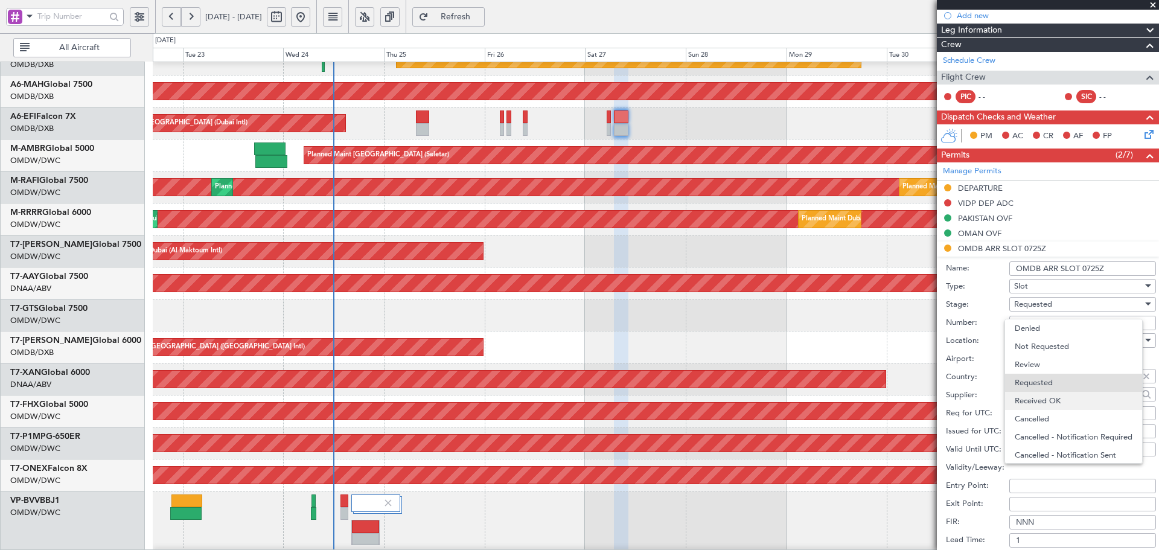
scroll to position [5, 0]
click at [1070, 396] on span "Received OK" at bounding box center [1078, 395] width 127 height 18
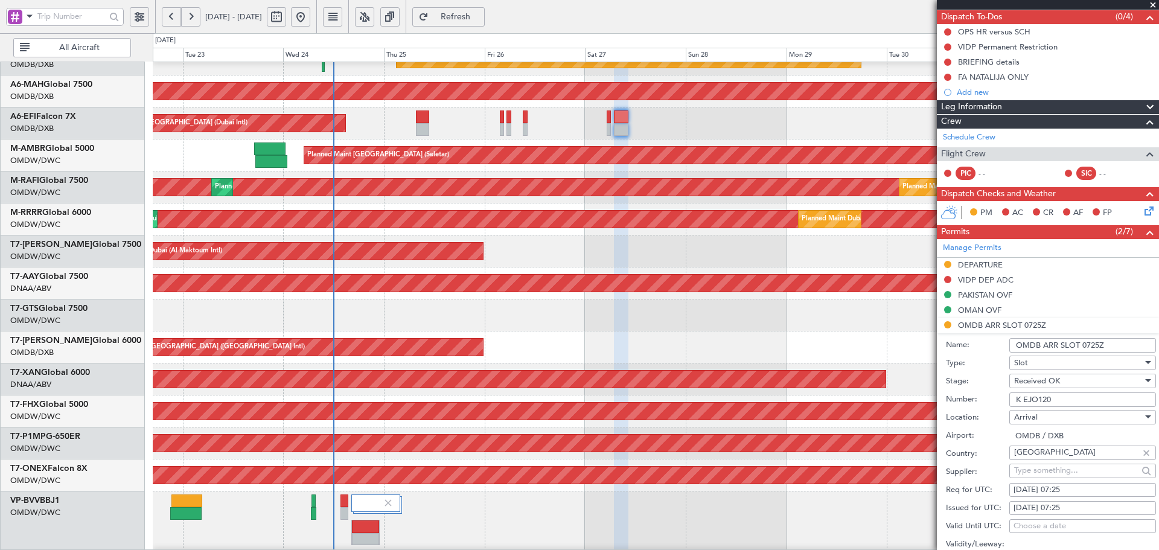
scroll to position [121, 0]
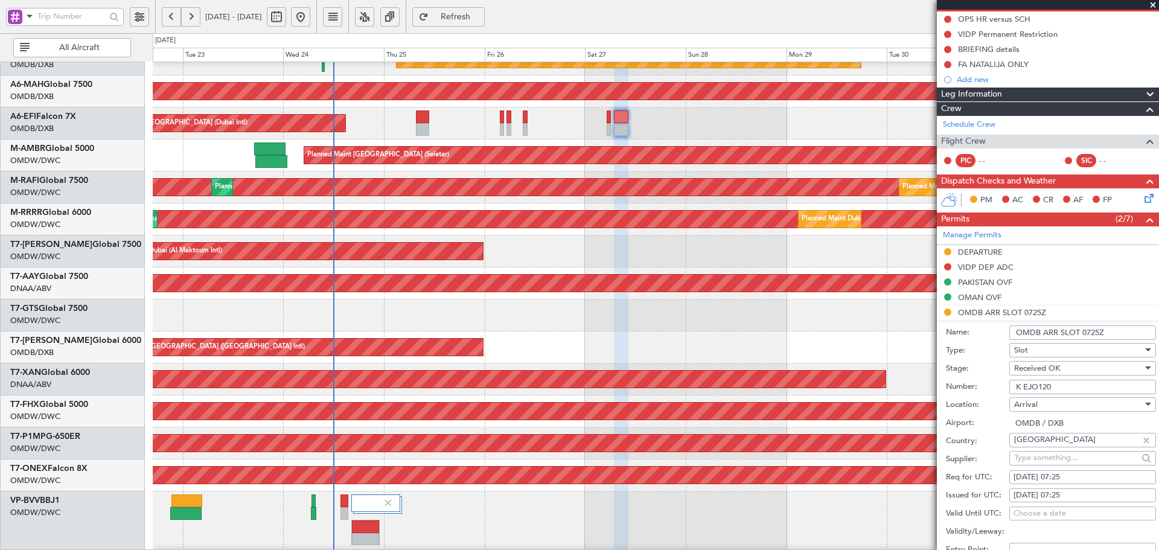
click at [1064, 478] on div "27/09/2025 07:25" at bounding box center [1083, 478] width 138 height 12
select select "9"
select select "2025"
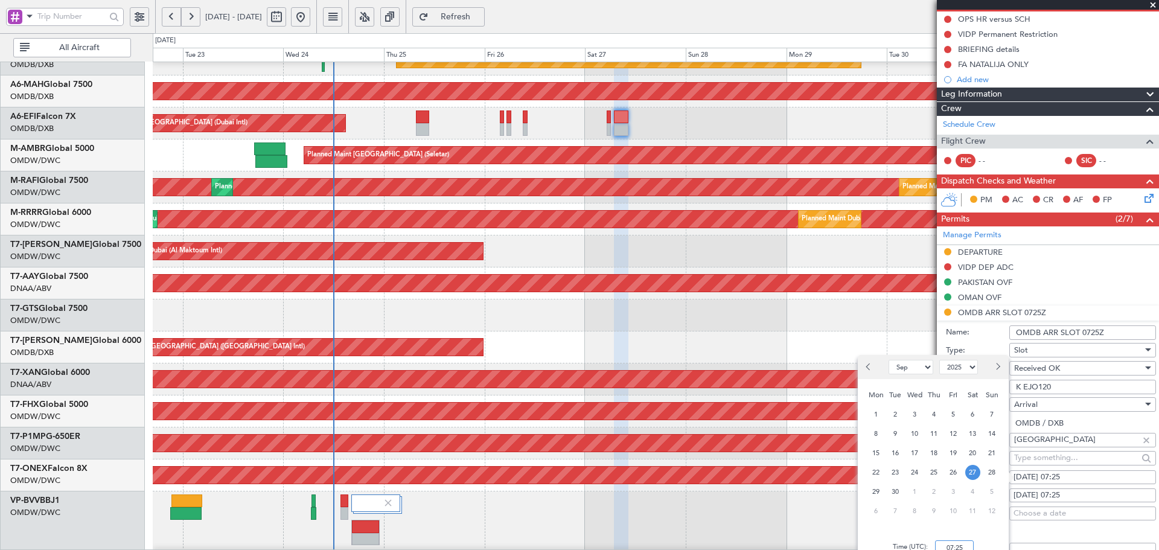
click at [973, 543] on input "07:25" at bounding box center [954, 547] width 39 height 14
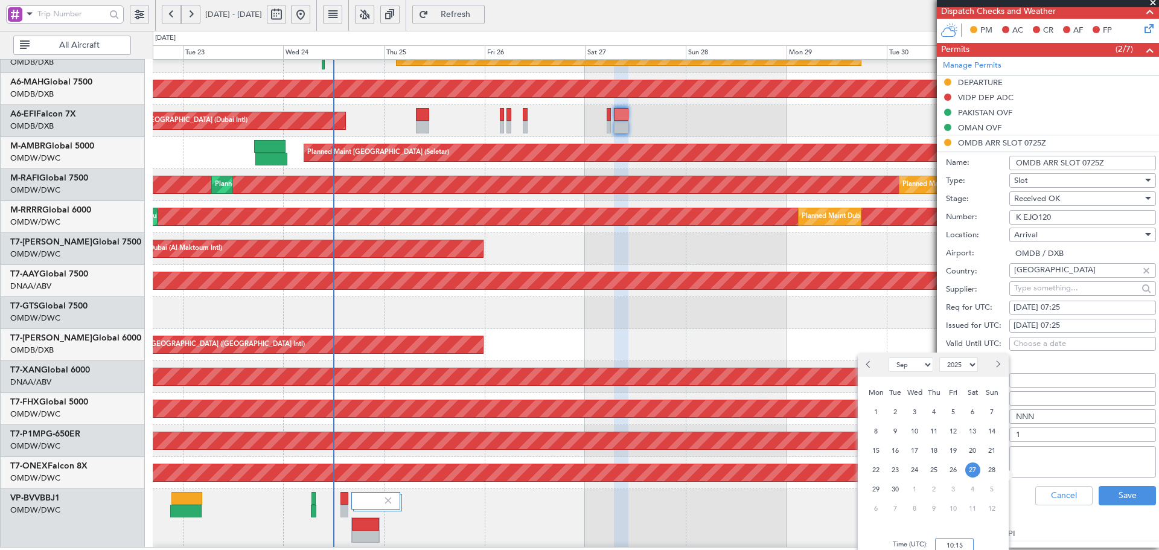
scroll to position [0, 0]
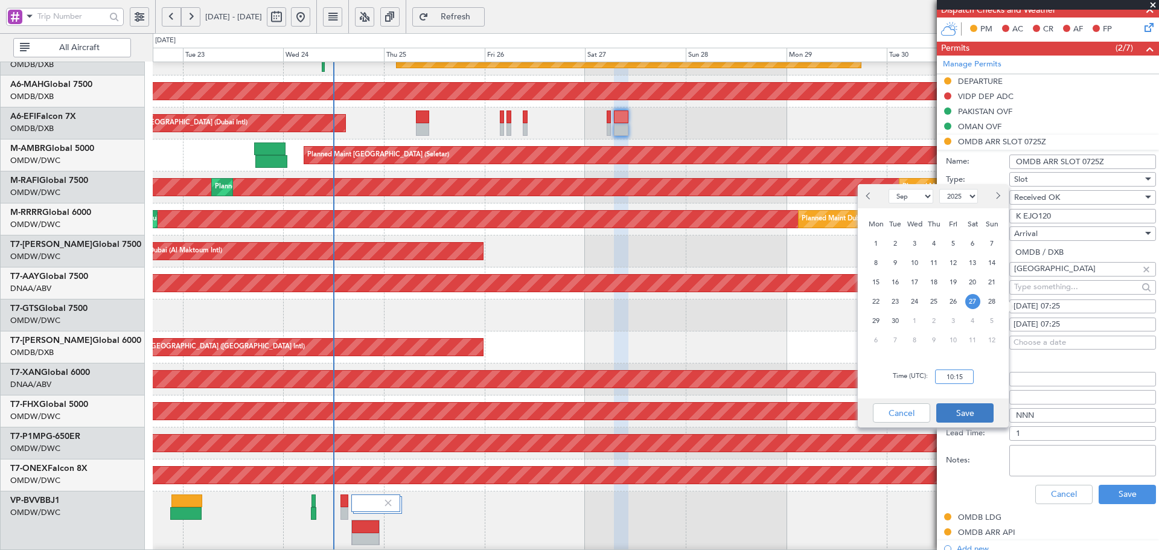
type input "10:15"
click at [941, 407] on button "Save" at bounding box center [965, 412] width 57 height 19
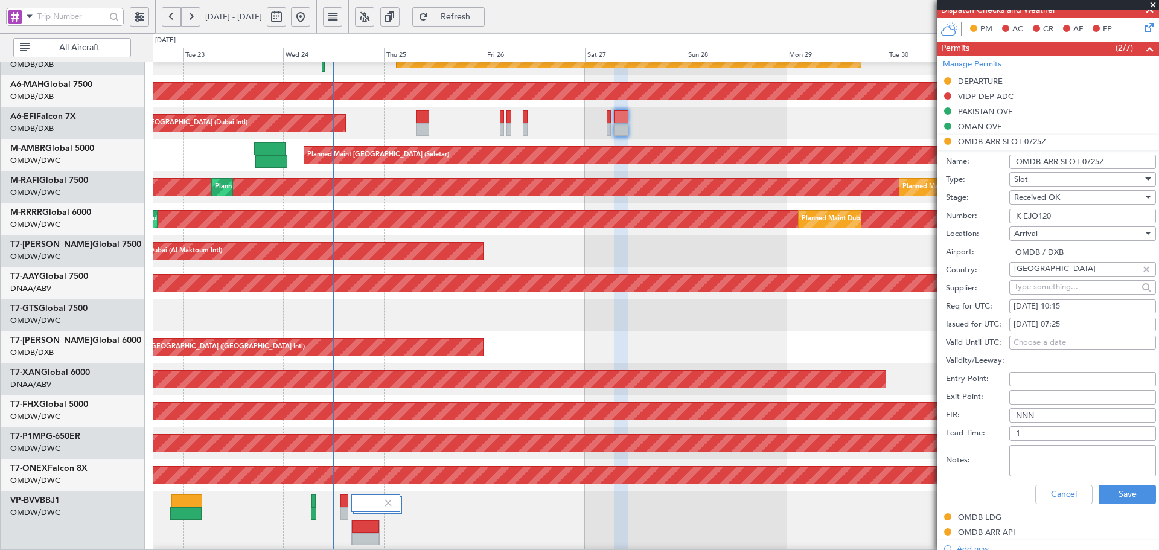
click at [1066, 321] on div "27/09/2025 07:25" at bounding box center [1083, 325] width 138 height 12
select select "9"
select select "2025"
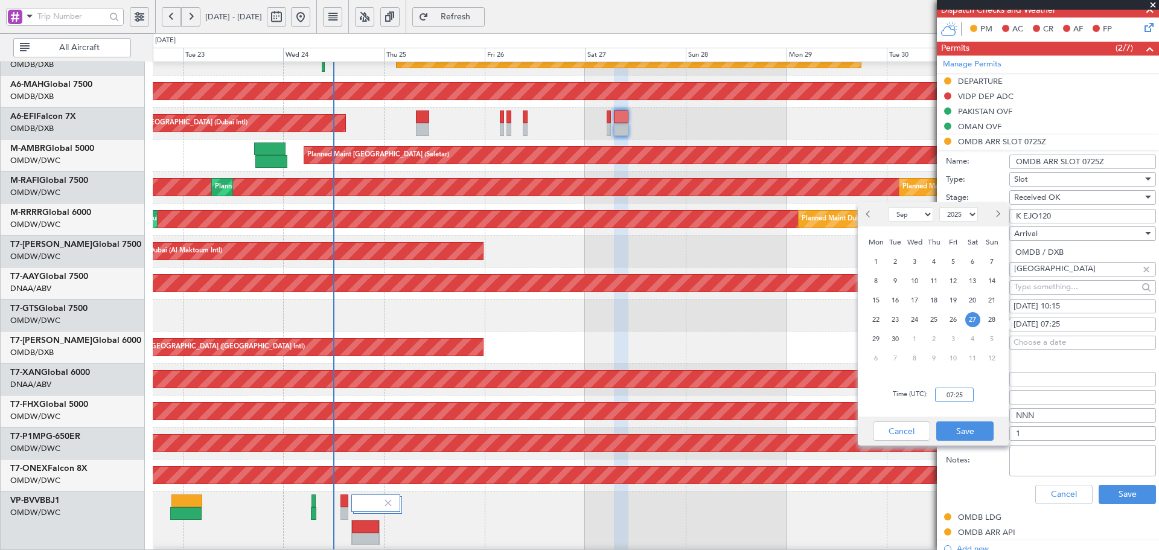
click at [952, 388] on input "07:25" at bounding box center [954, 395] width 39 height 14
type input "10:15"
click at [953, 424] on button "Save" at bounding box center [965, 431] width 57 height 19
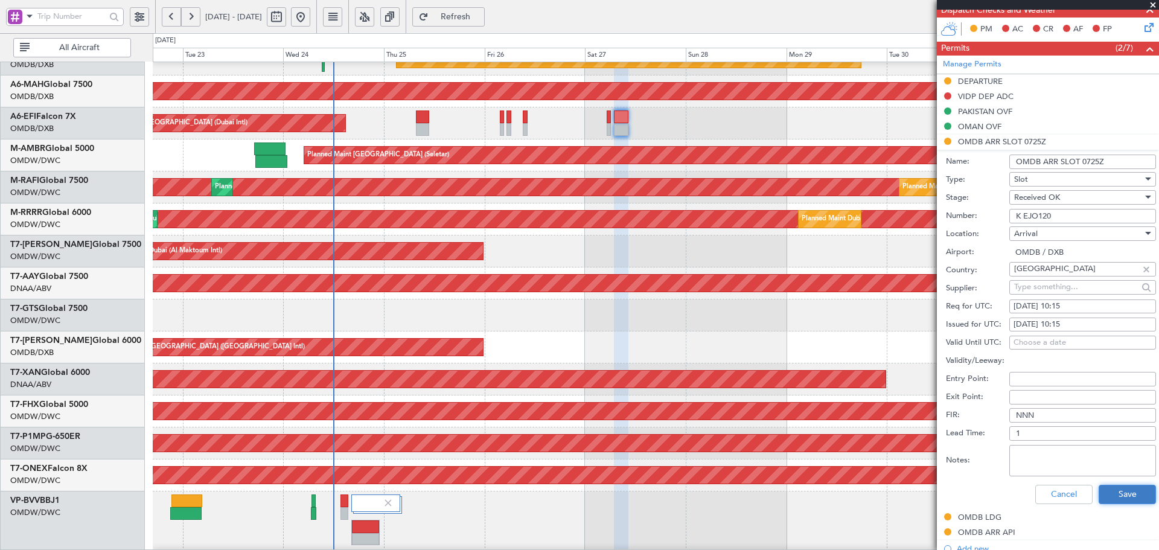
click at [1109, 493] on button "Save" at bounding box center [1127, 494] width 57 height 19
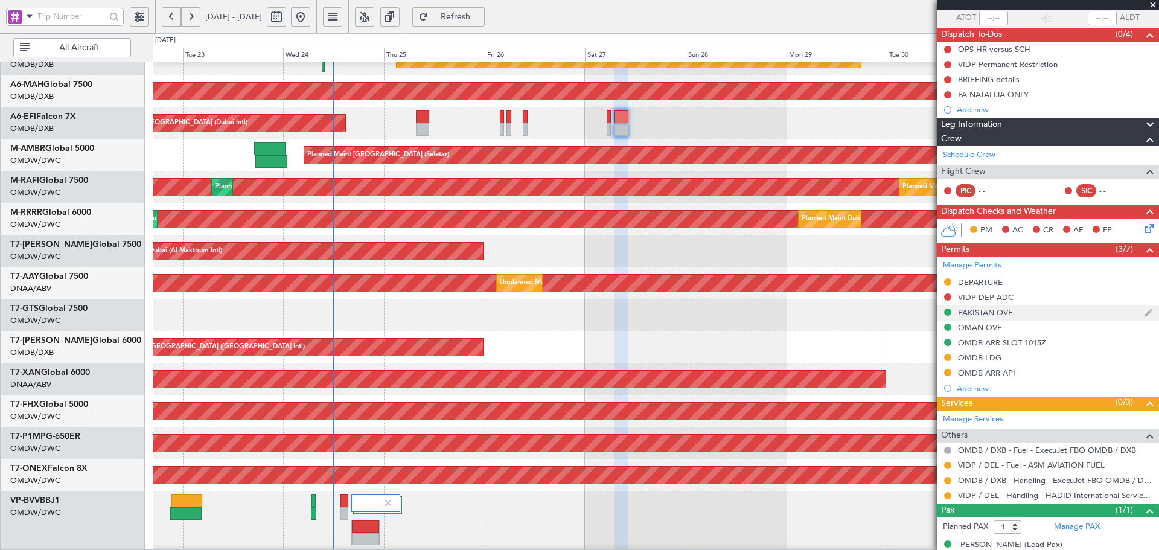
scroll to position [104, 0]
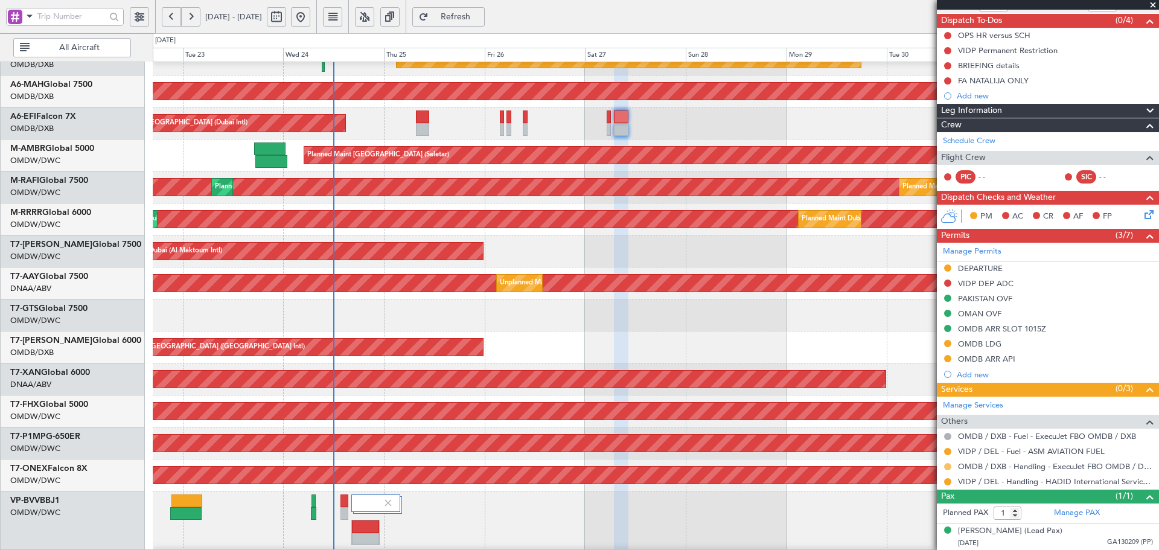
click at [948, 464] on button at bounding box center [947, 466] width 7 height 7
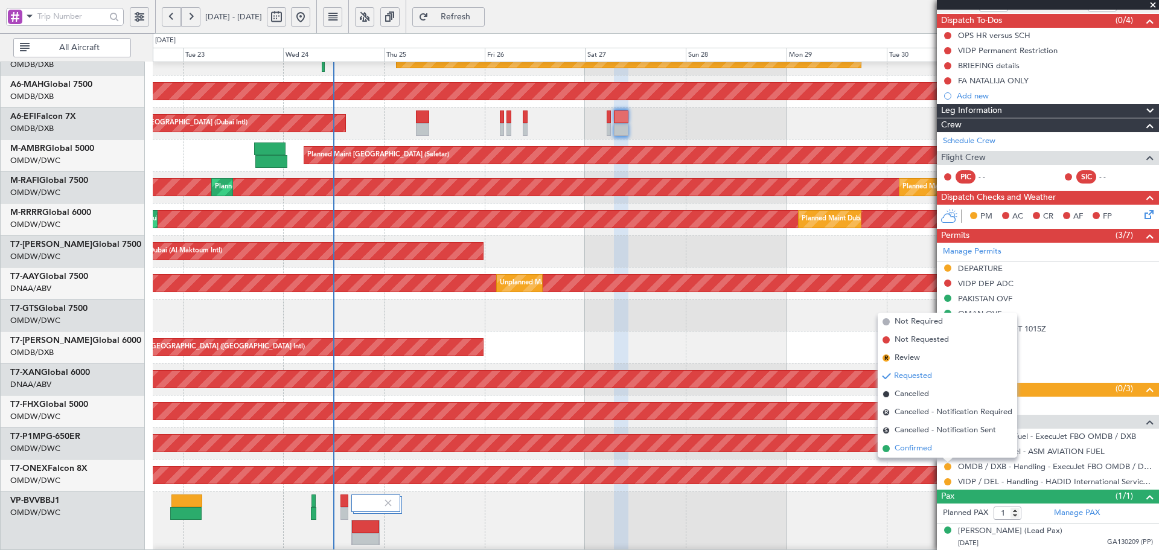
click at [905, 446] on span "Confirmed" at bounding box center [913, 449] width 37 height 12
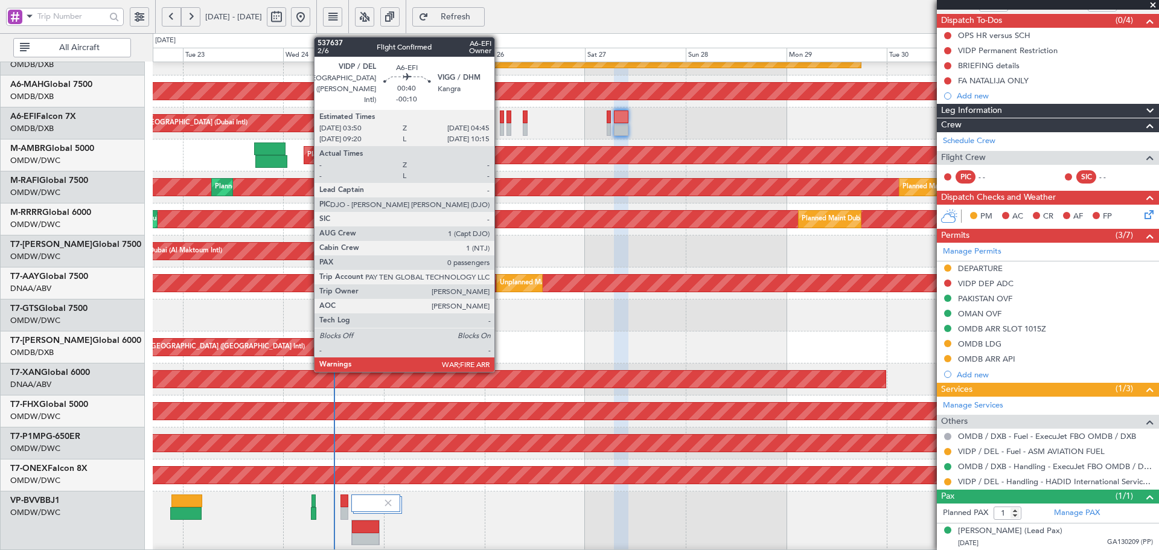
click at [500, 118] on div at bounding box center [502, 117] width 4 height 13
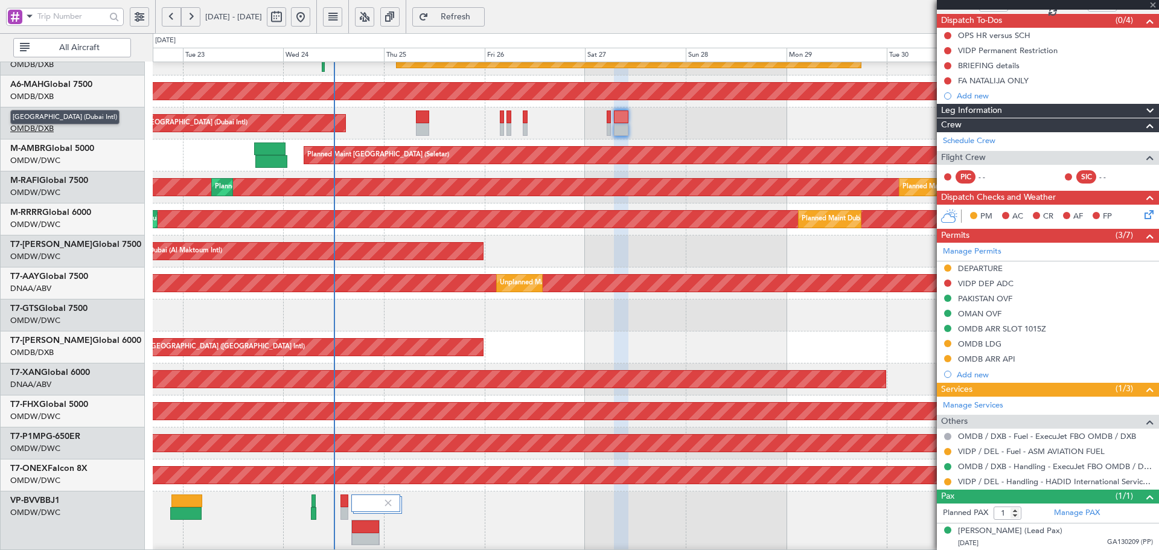
type input "-00:10"
type input "0"
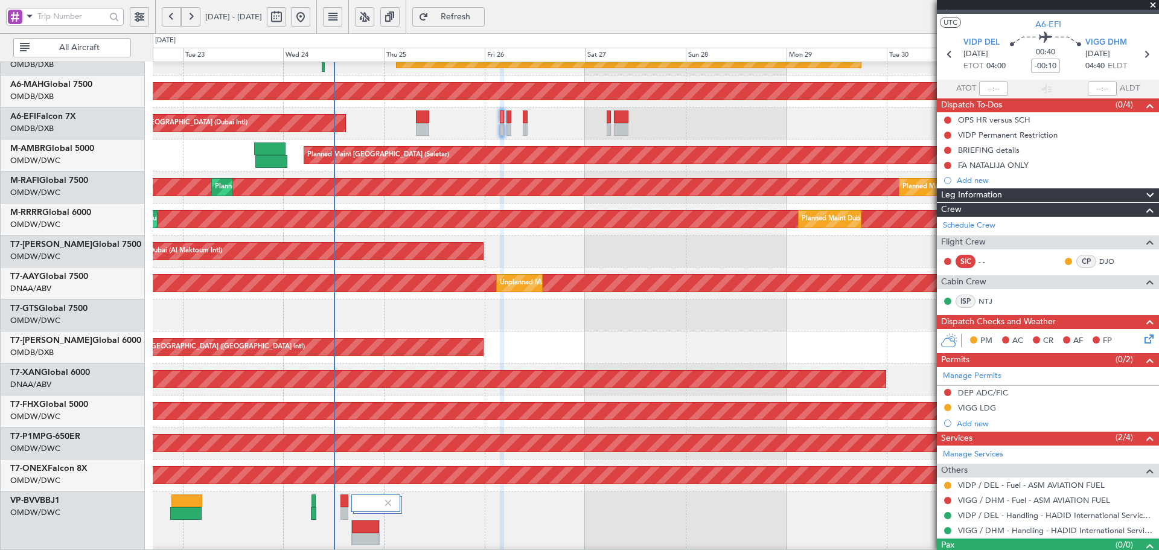
scroll to position [42, 0]
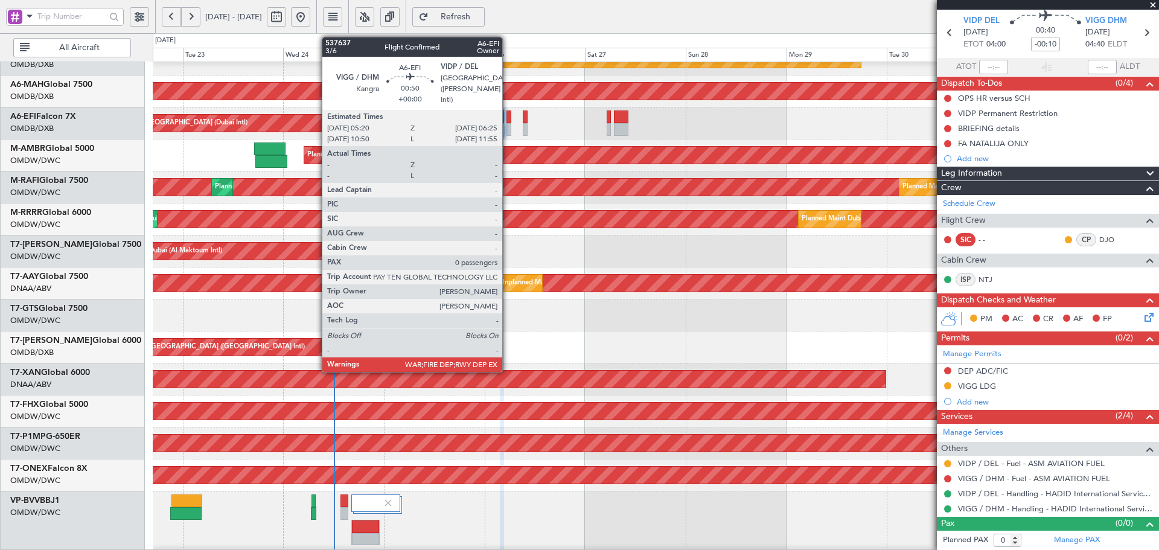
click at [508, 117] on div at bounding box center [509, 117] width 5 height 13
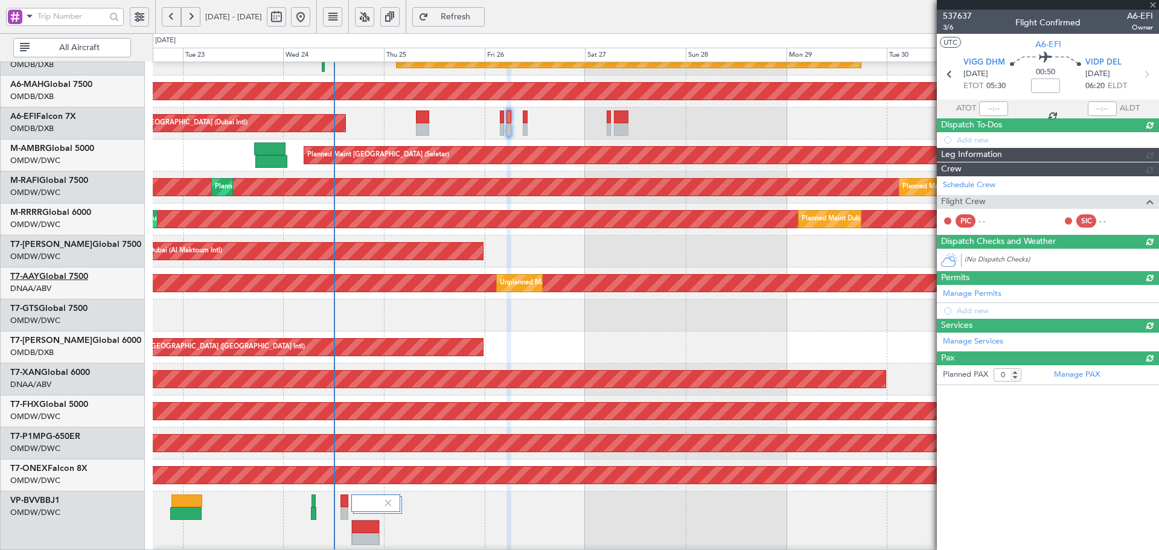
scroll to position [0, 0]
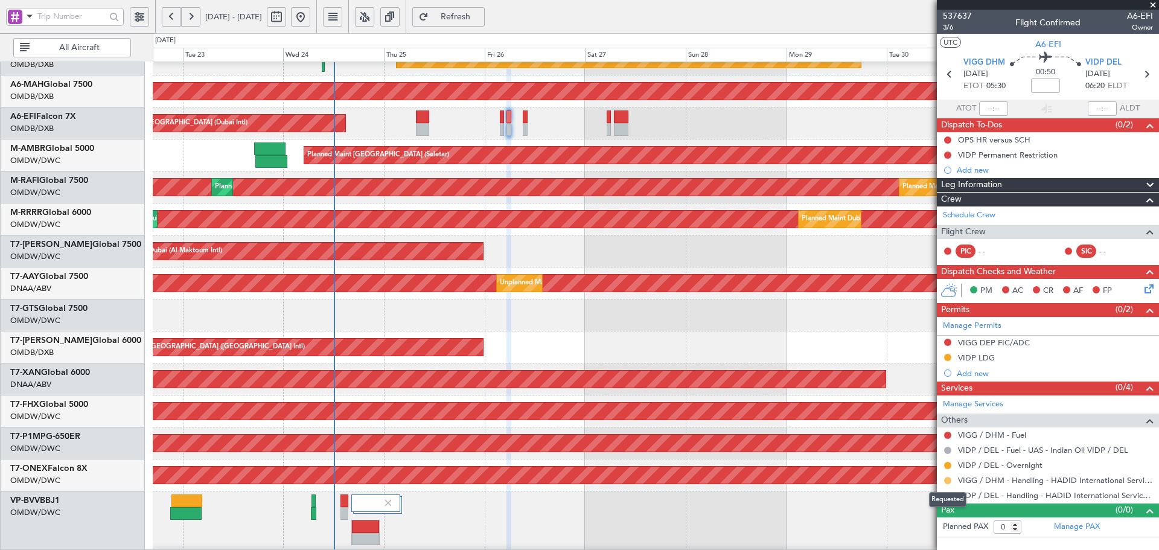
click at [950, 480] on button at bounding box center [947, 480] width 7 height 7
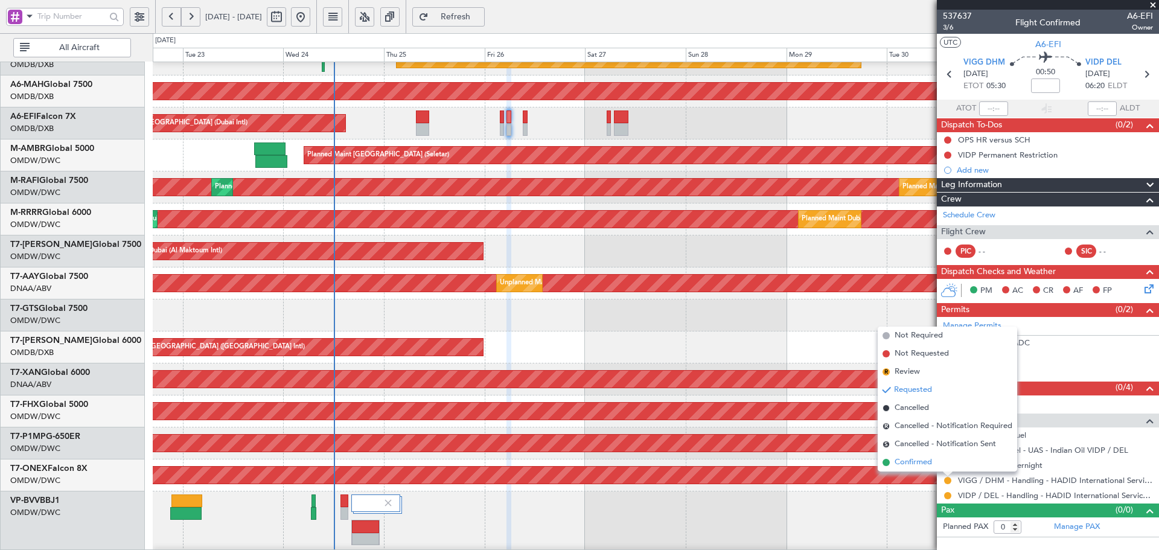
click at [929, 463] on span "Confirmed" at bounding box center [913, 463] width 37 height 12
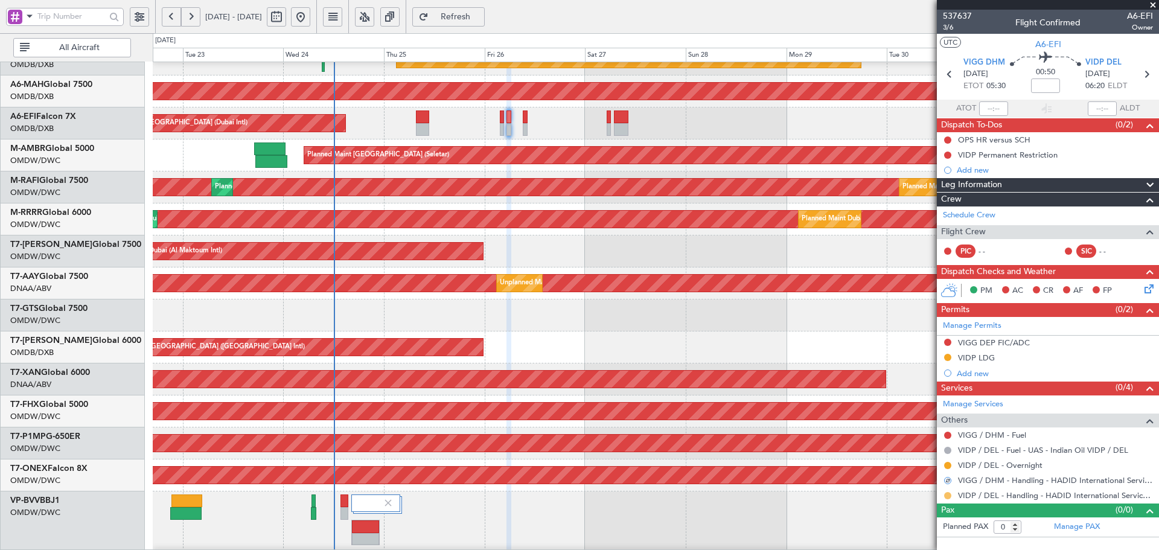
click at [950, 496] on button at bounding box center [947, 495] width 7 height 7
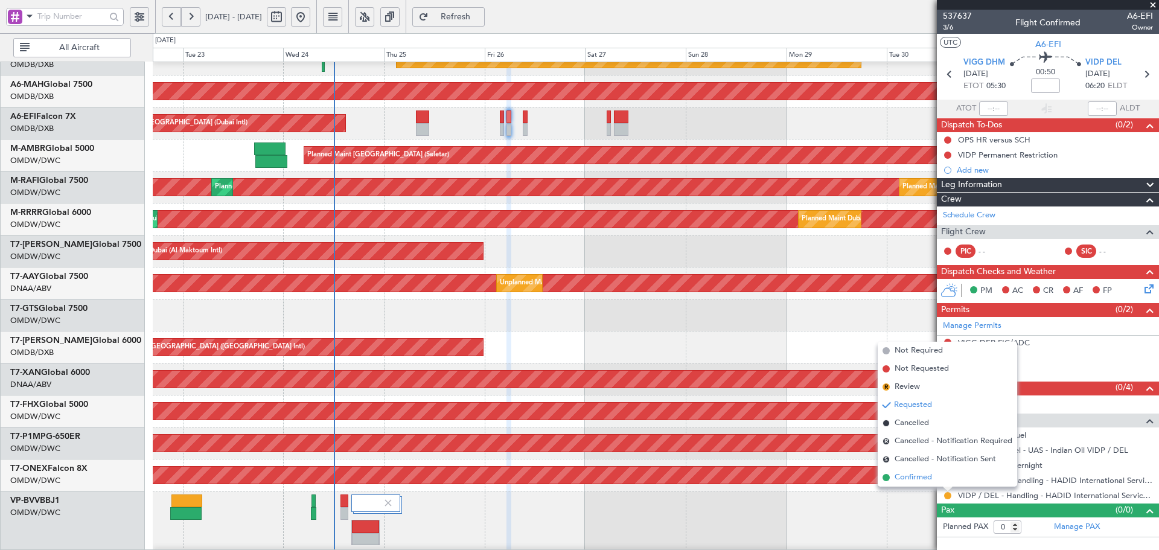
click at [920, 476] on span "Confirmed" at bounding box center [913, 478] width 37 height 12
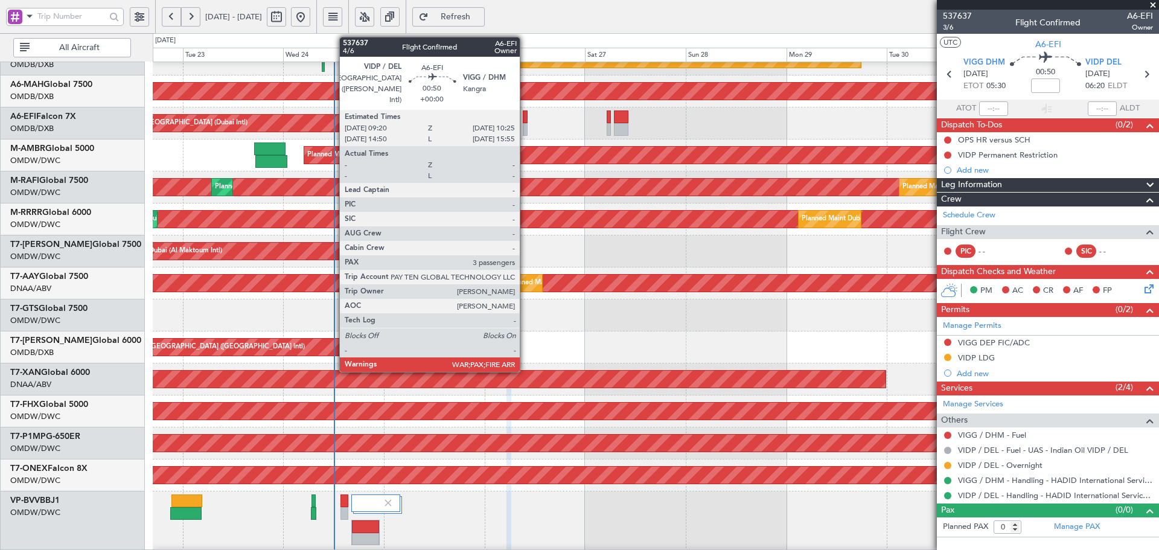
click at [525, 118] on div at bounding box center [525, 117] width 5 height 13
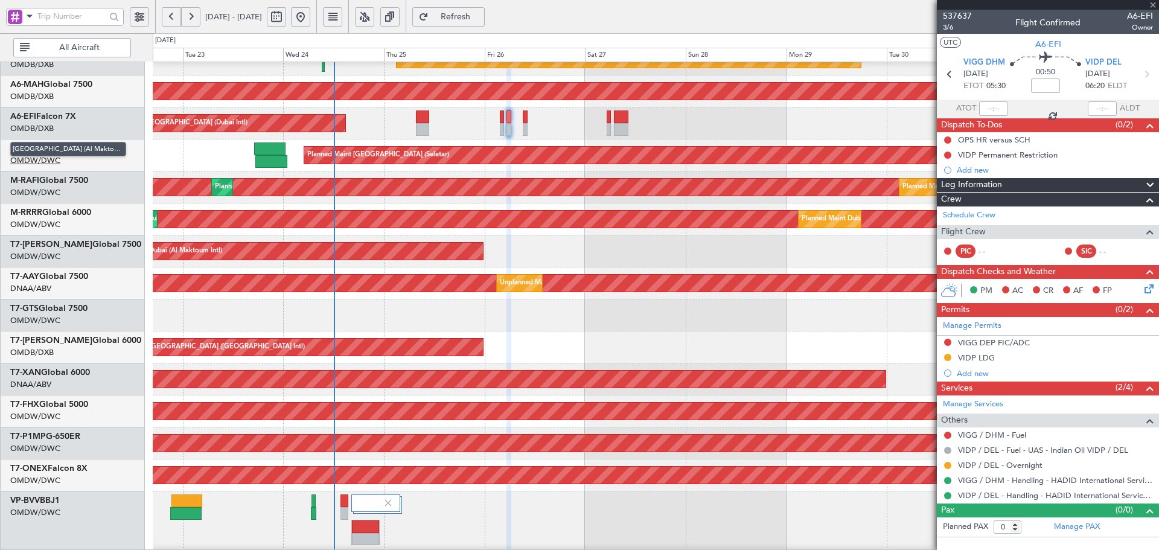
type input "3"
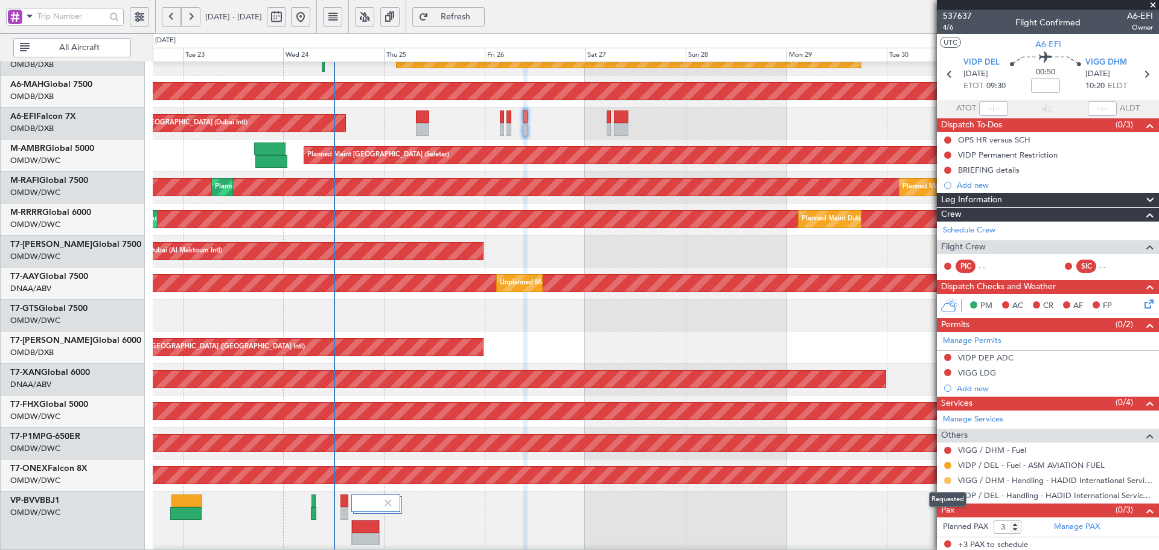
click at [950, 481] on button at bounding box center [947, 480] width 7 height 7
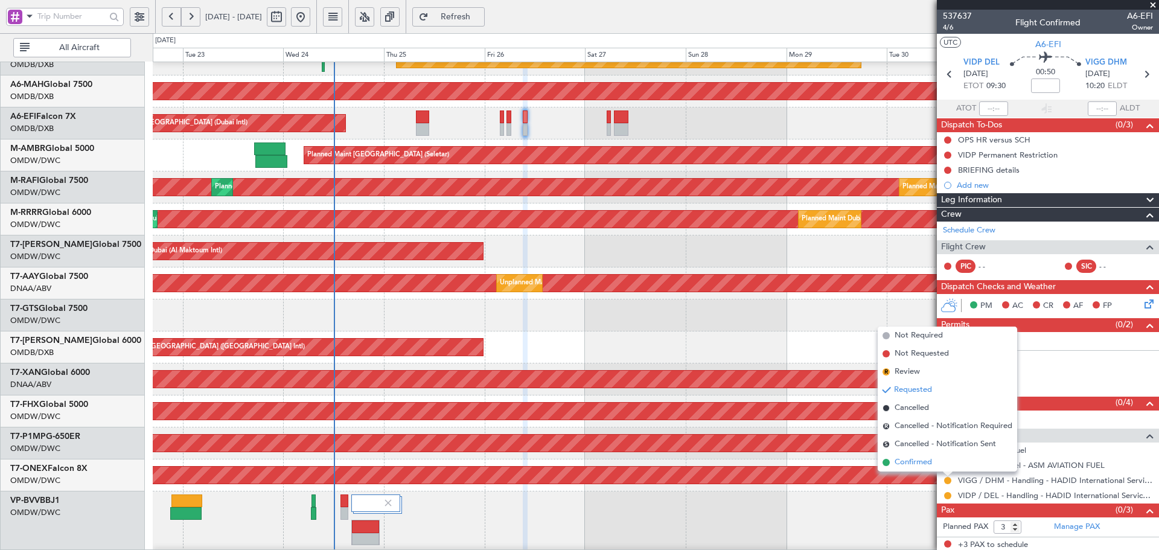
click at [928, 467] on span "Confirmed" at bounding box center [913, 463] width 37 height 12
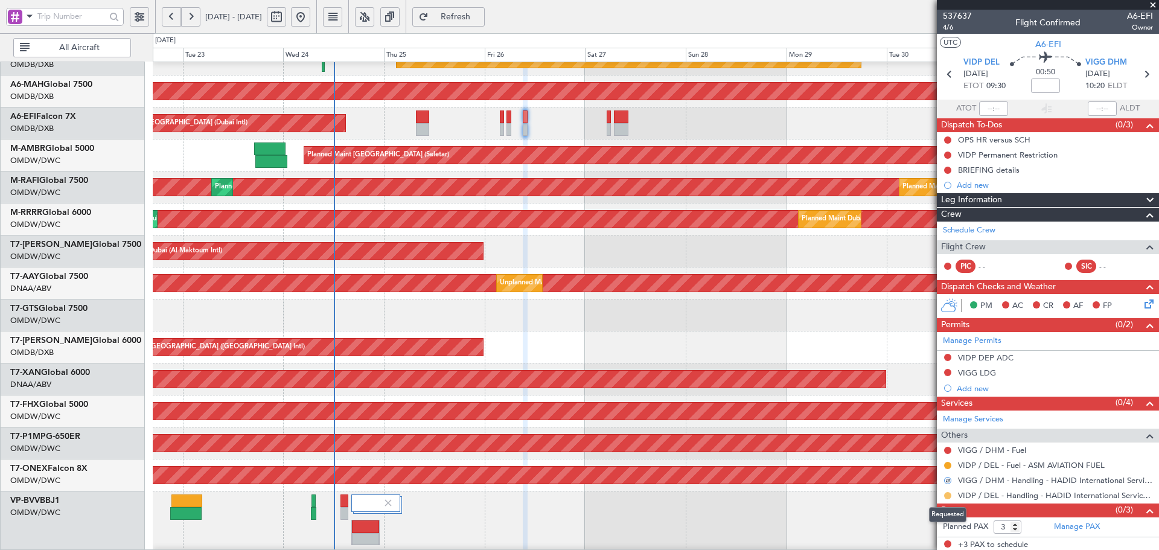
click at [947, 496] on button at bounding box center [947, 495] width 7 height 7
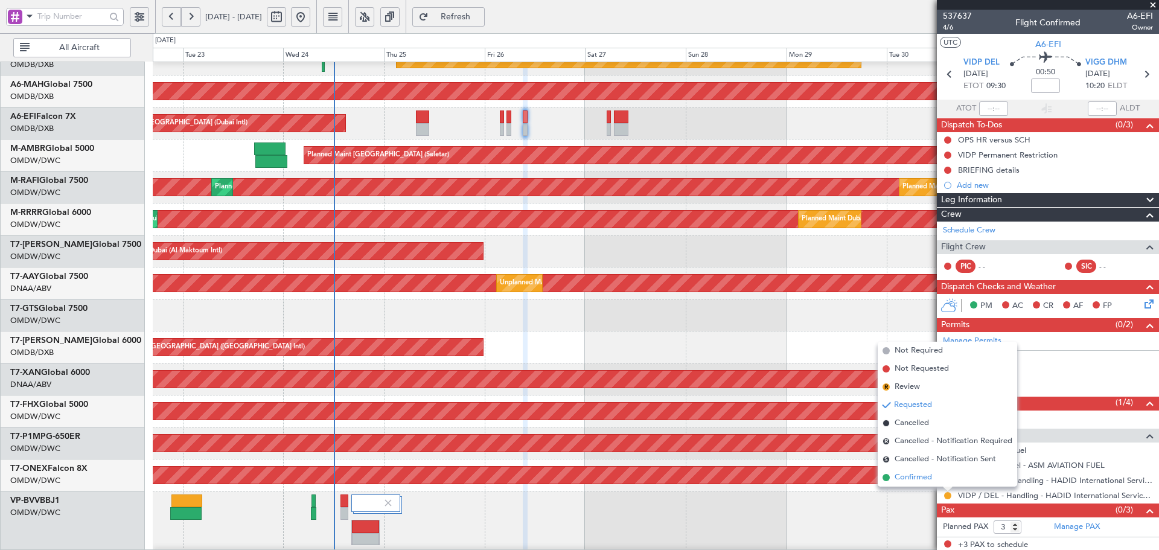
click at [920, 478] on span "Confirmed" at bounding box center [913, 478] width 37 height 12
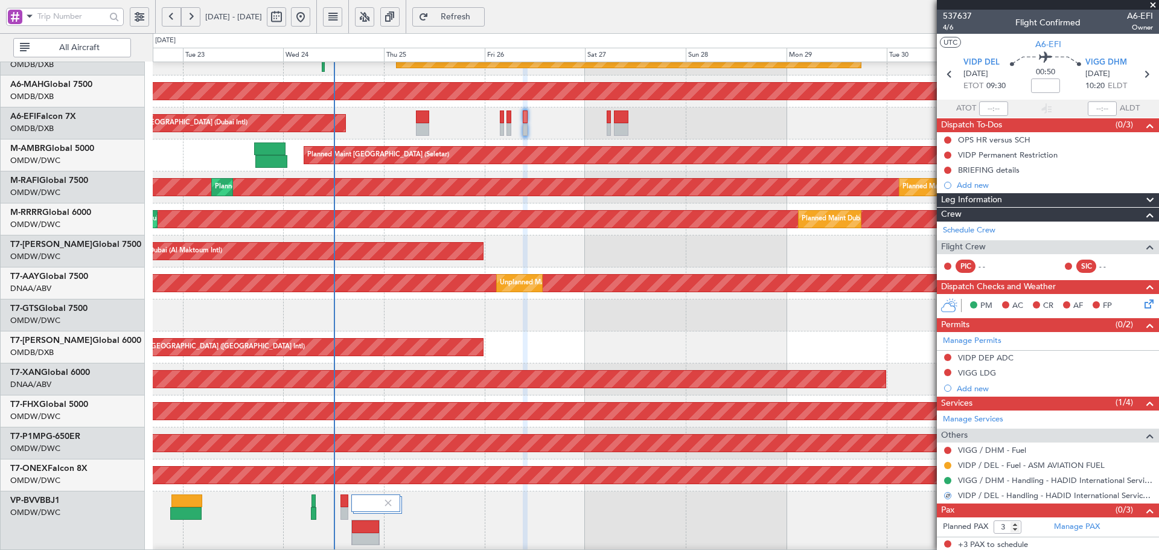
click at [670, 493] on div at bounding box center [656, 536] width 1006 height 88
click at [947, 371] on button at bounding box center [947, 372] width 7 height 7
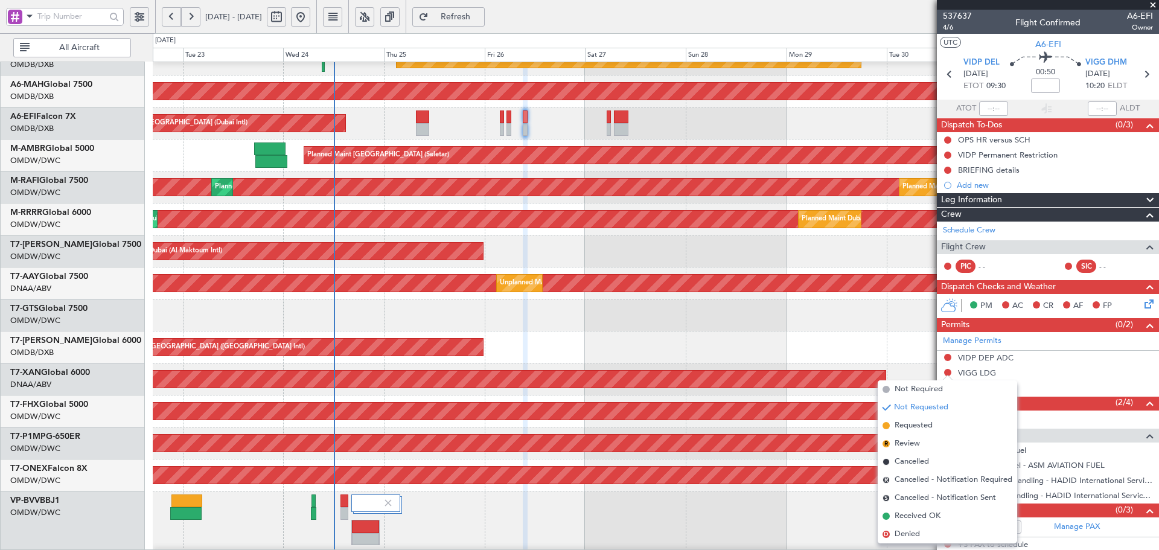
drag, startPoint x: 913, startPoint y: 422, endPoint x: 928, endPoint y: 395, distance: 30.8
click at [913, 422] on span "Requested" at bounding box center [914, 426] width 38 height 12
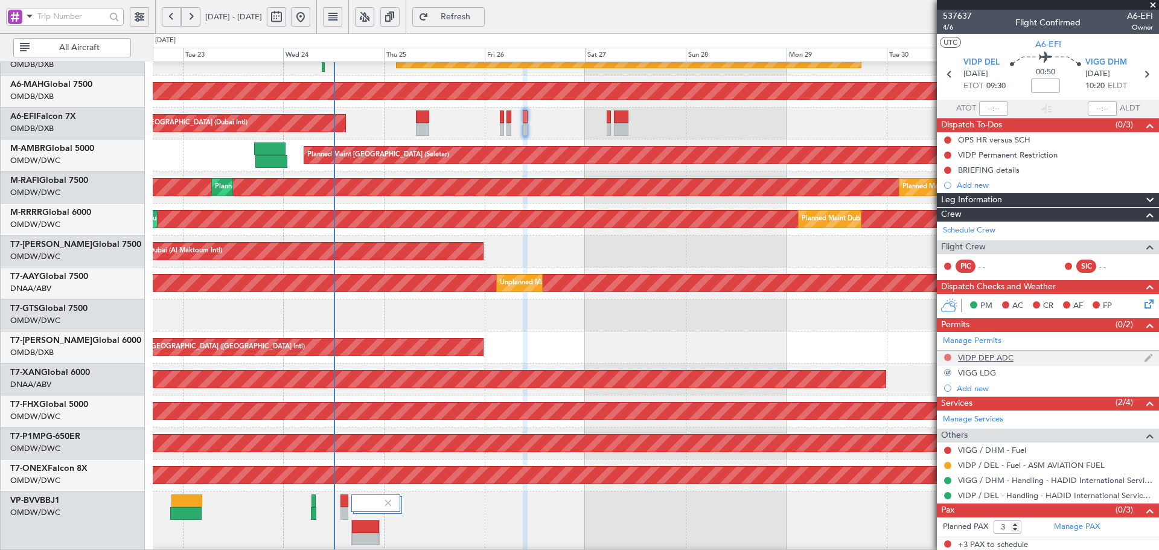
click at [947, 357] on button at bounding box center [947, 357] width 7 height 7
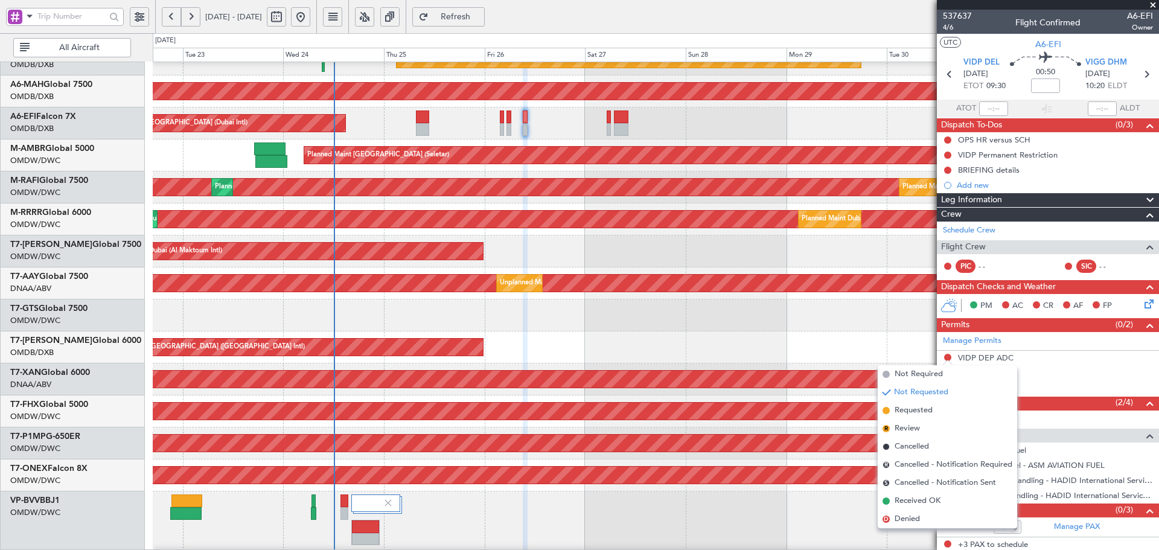
click at [903, 408] on span "Requested" at bounding box center [914, 411] width 38 height 12
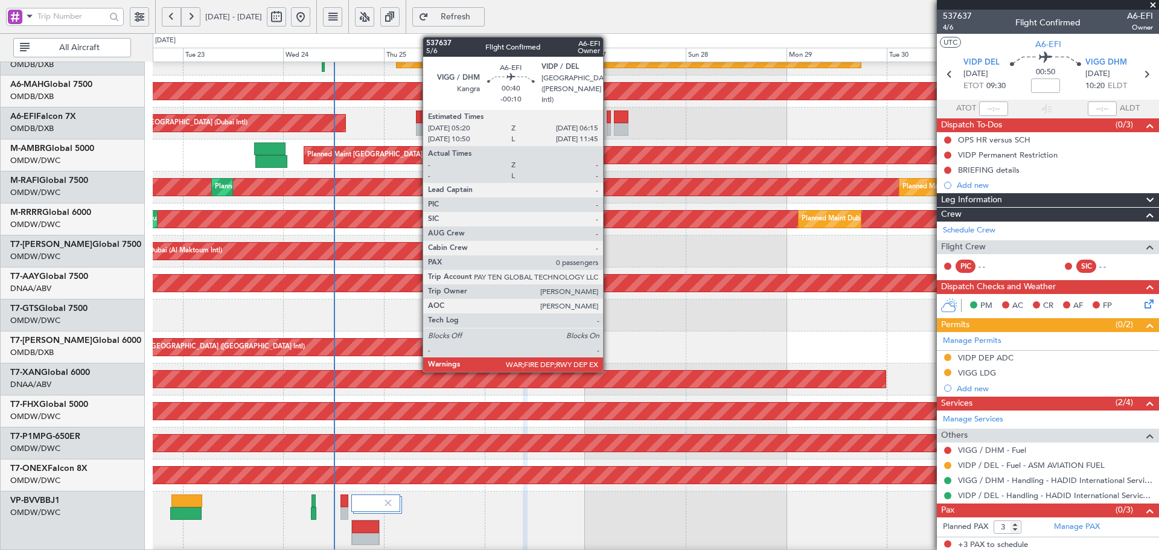
click at [609, 115] on div at bounding box center [609, 117] width 4 height 13
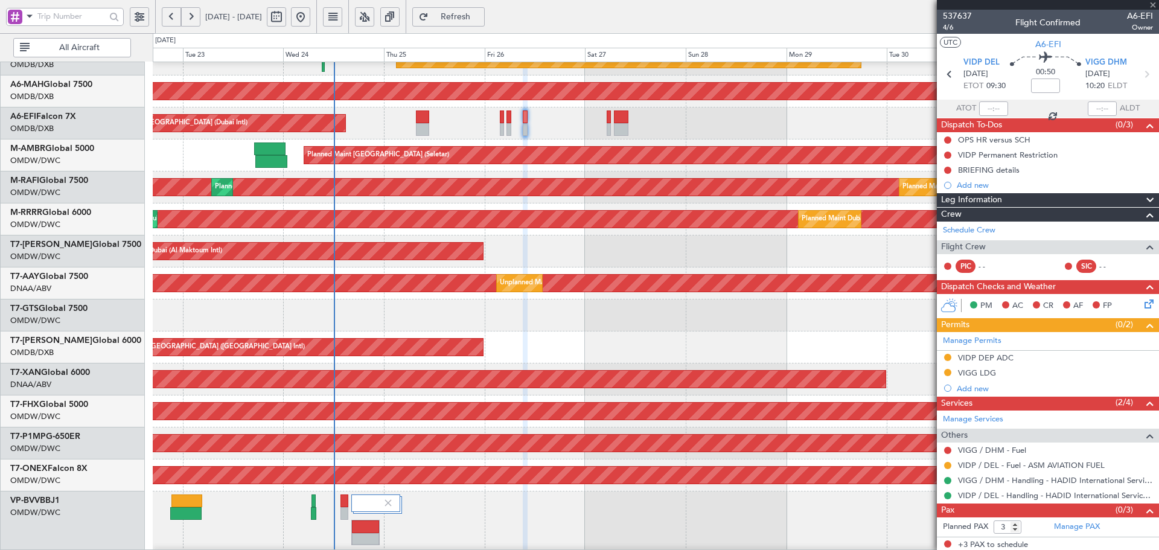
type input "-00:10"
type input "0"
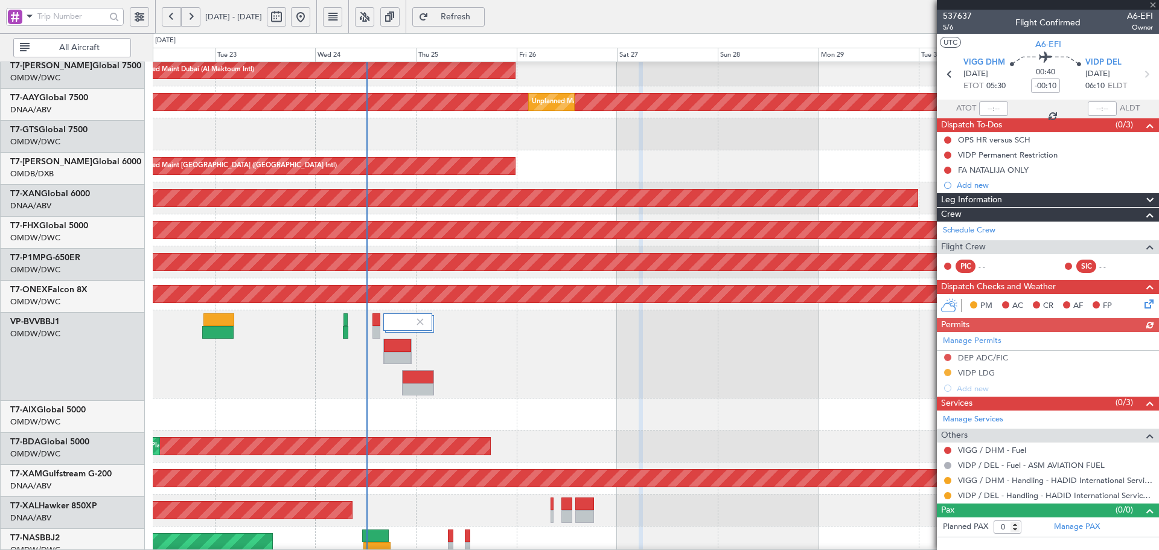
scroll to position [232, 0]
click at [456, 330] on div at bounding box center [656, 354] width 1006 height 88
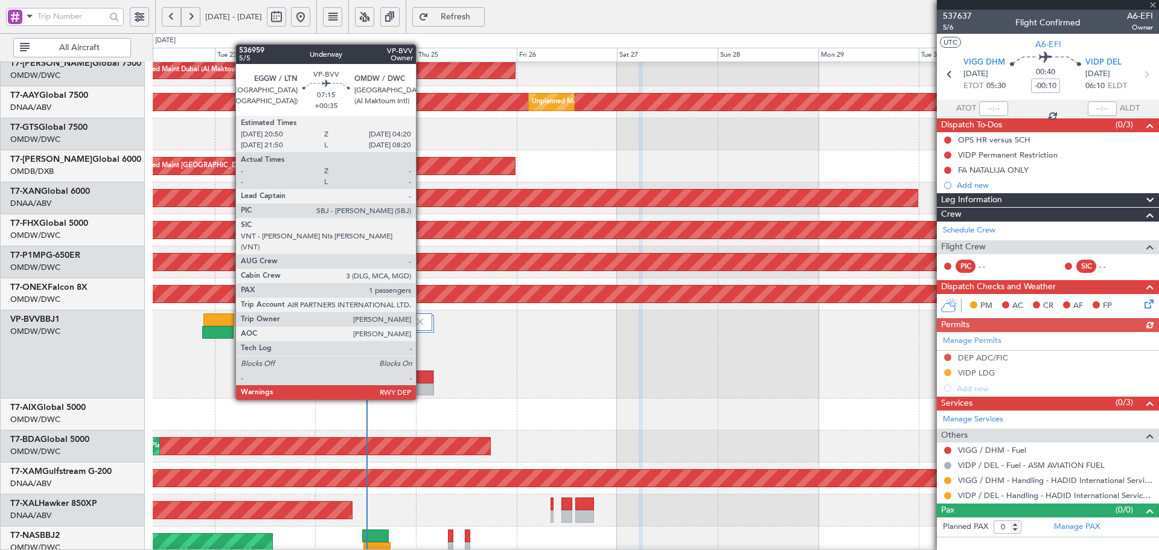
click at [422, 377] on div at bounding box center [418, 377] width 31 height 13
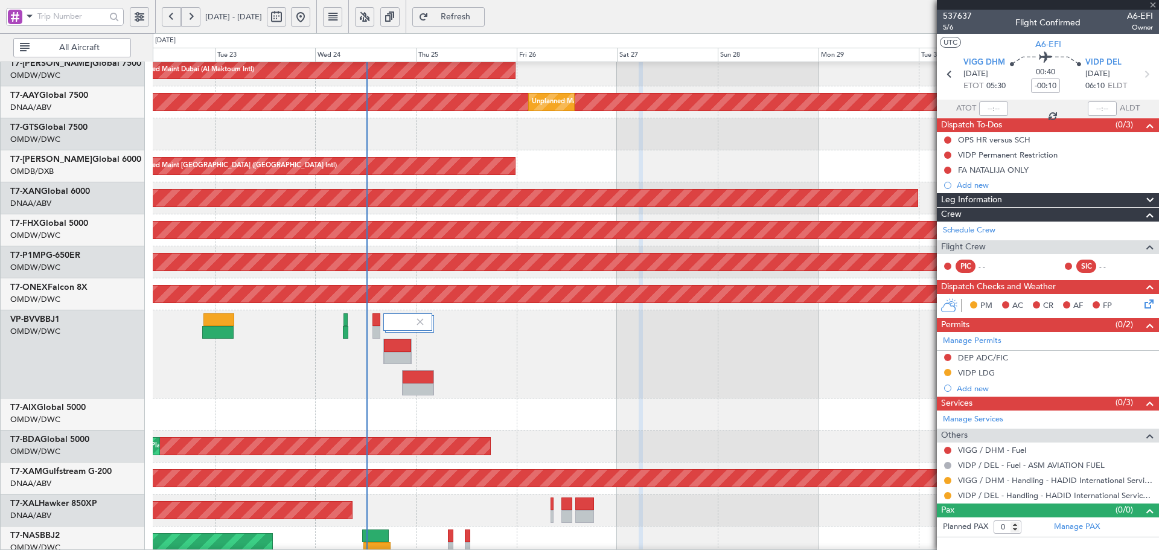
type input "+00:35"
type input "1"
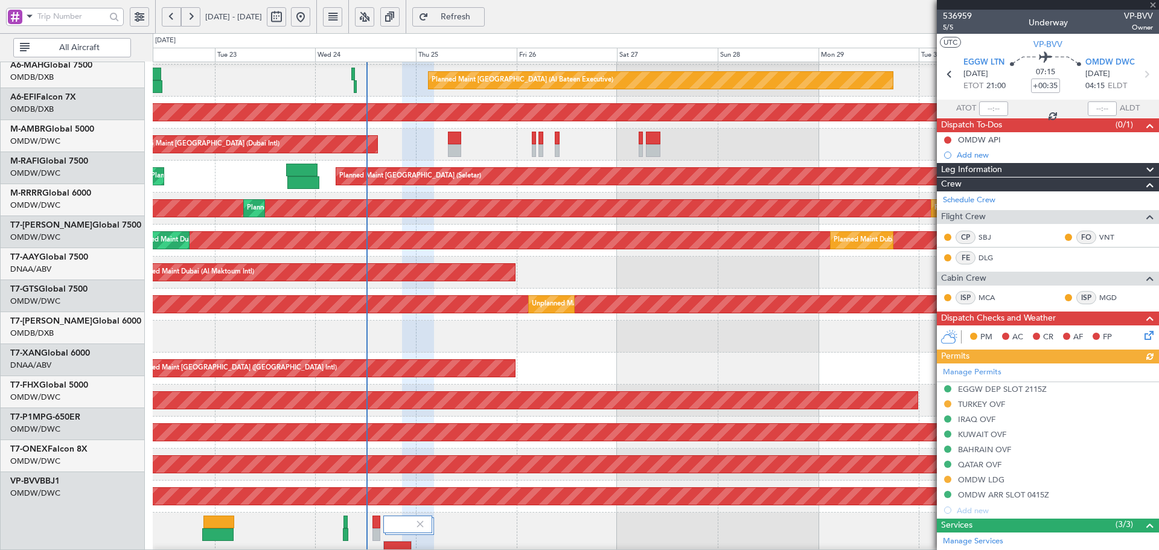
scroll to position [0, 0]
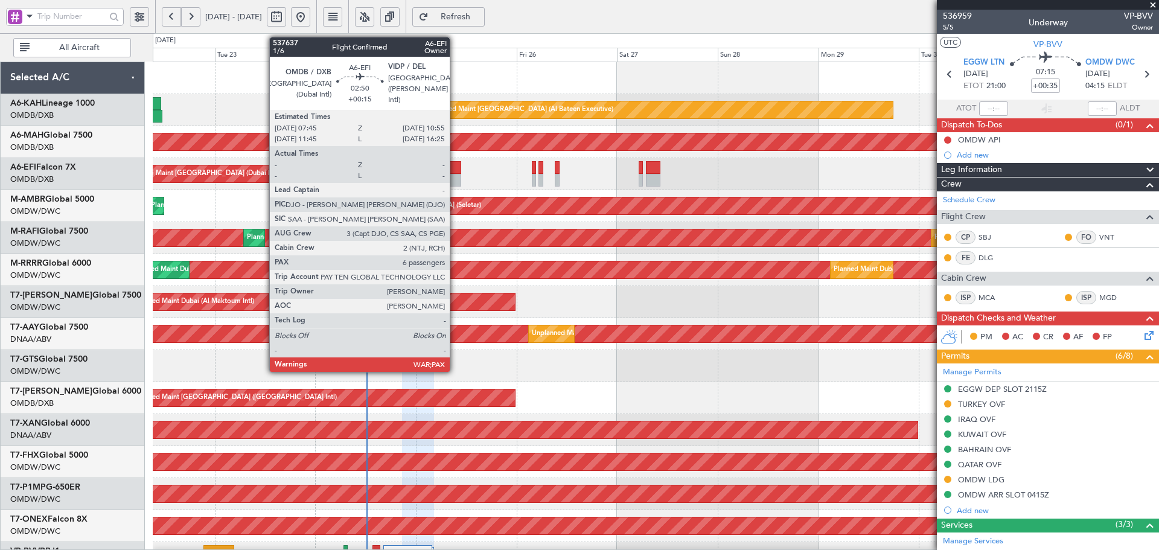
click at [455, 171] on div at bounding box center [454, 167] width 13 height 13
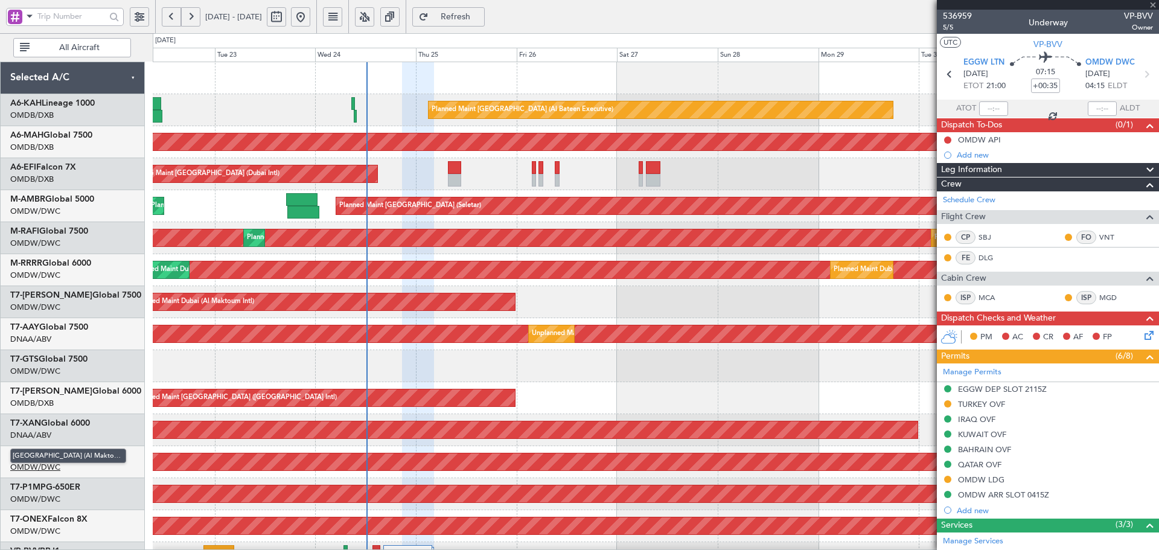
type input "+00:15"
type input "6"
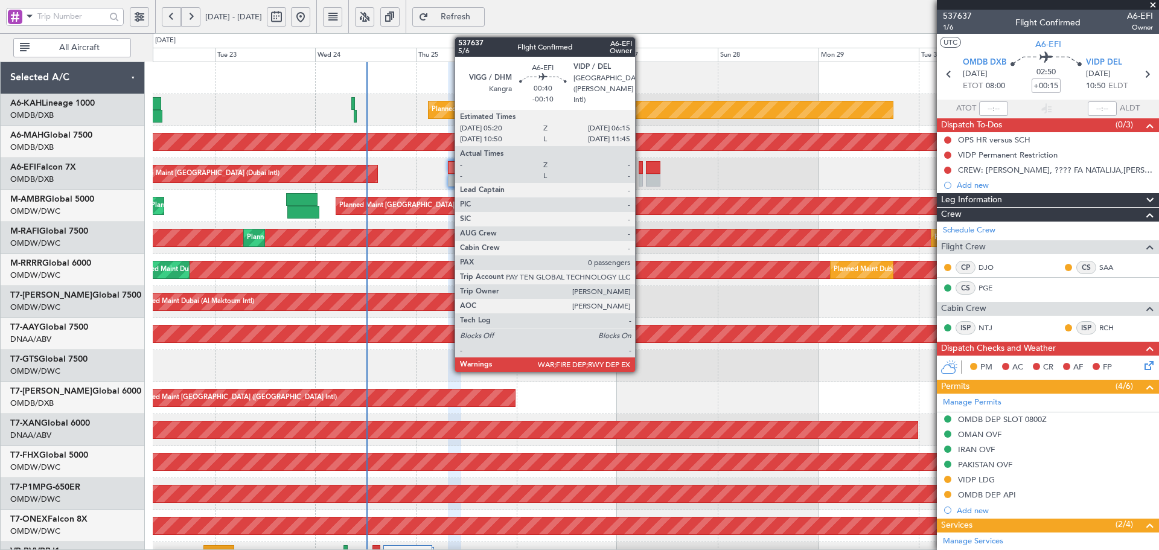
click at [641, 168] on div at bounding box center [641, 167] width 4 height 13
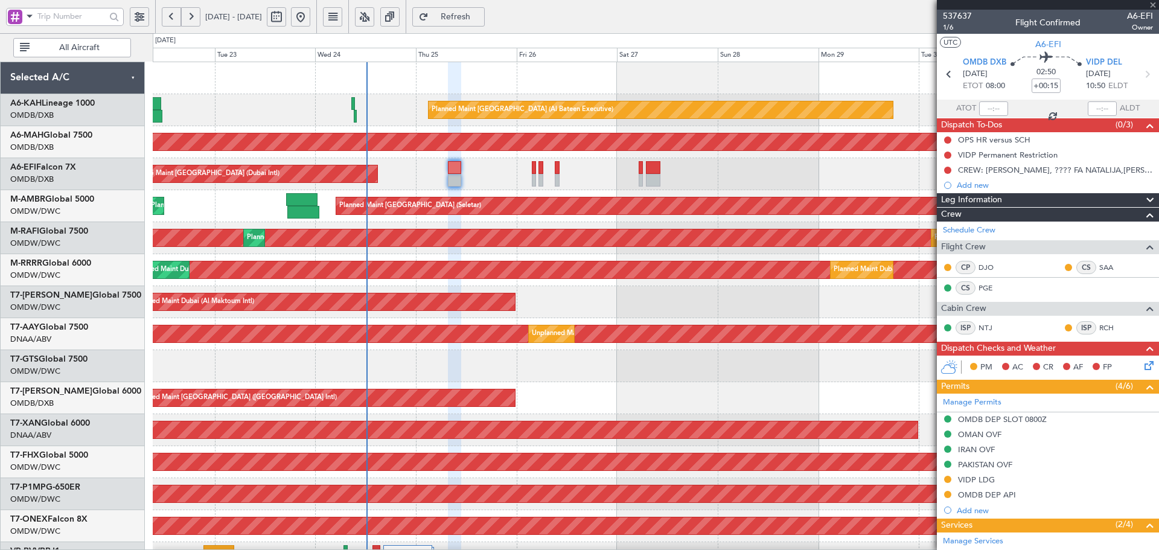
type input "-00:10"
type input "0"
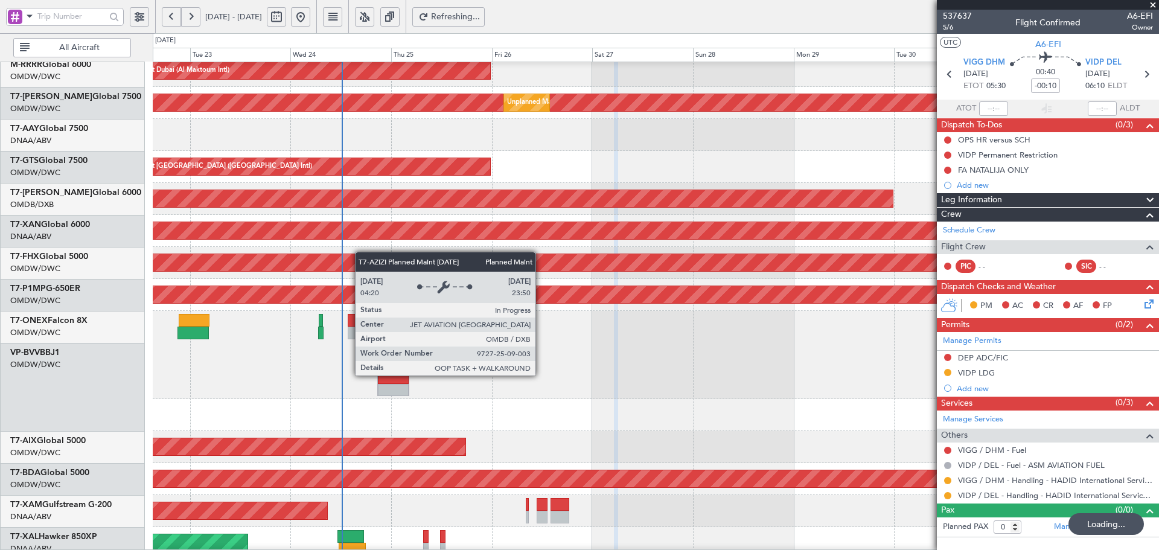
scroll to position [236, 0]
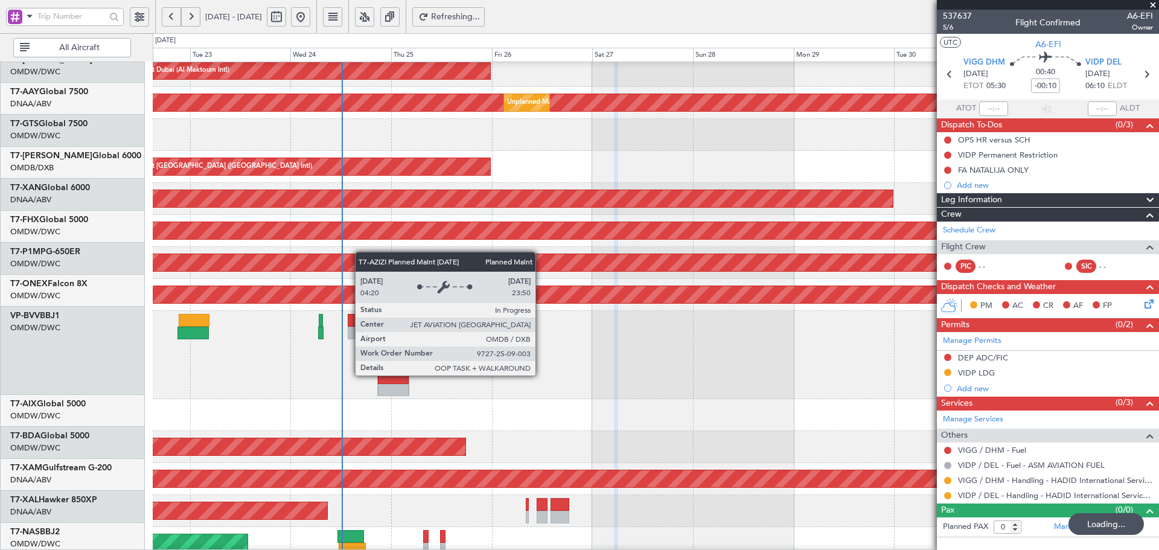
click at [356, 172] on div "Planned Maint [GEOGRAPHIC_DATA] ([GEOGRAPHIC_DATA] Intl)" at bounding box center [299, 167] width 384 height 19
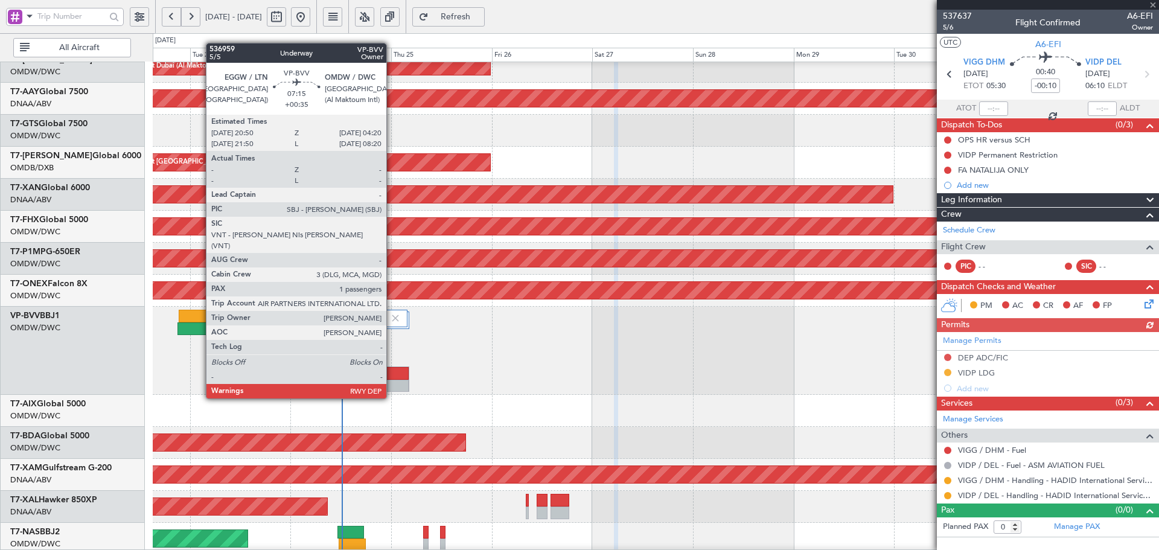
click at [392, 376] on div at bounding box center [393, 373] width 31 height 13
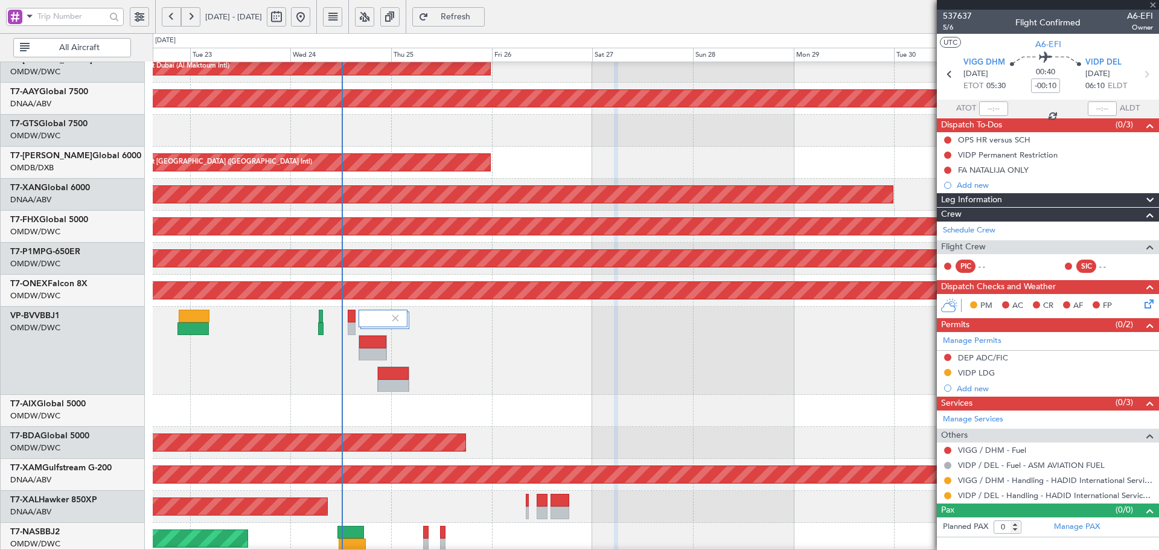
type input "+00:35"
type input "1"
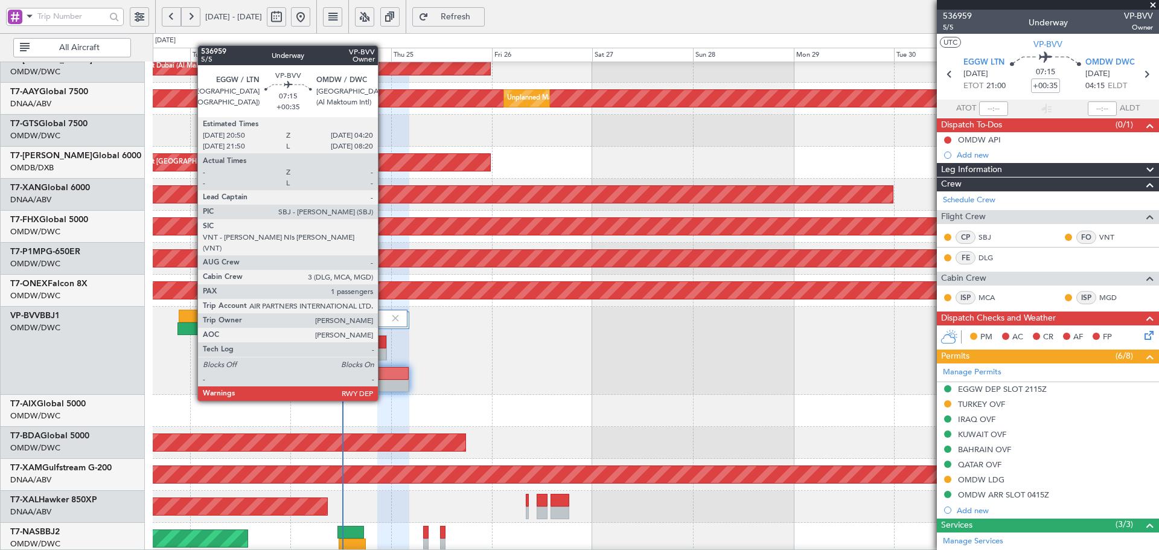
click at [383, 378] on div at bounding box center [393, 373] width 31 height 13
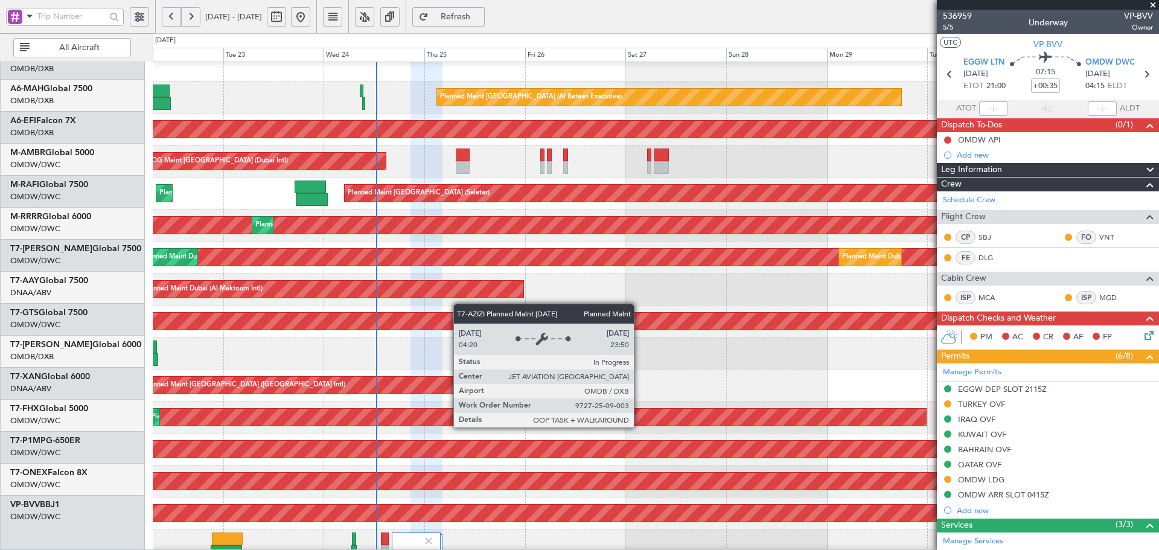
scroll to position [11, 0]
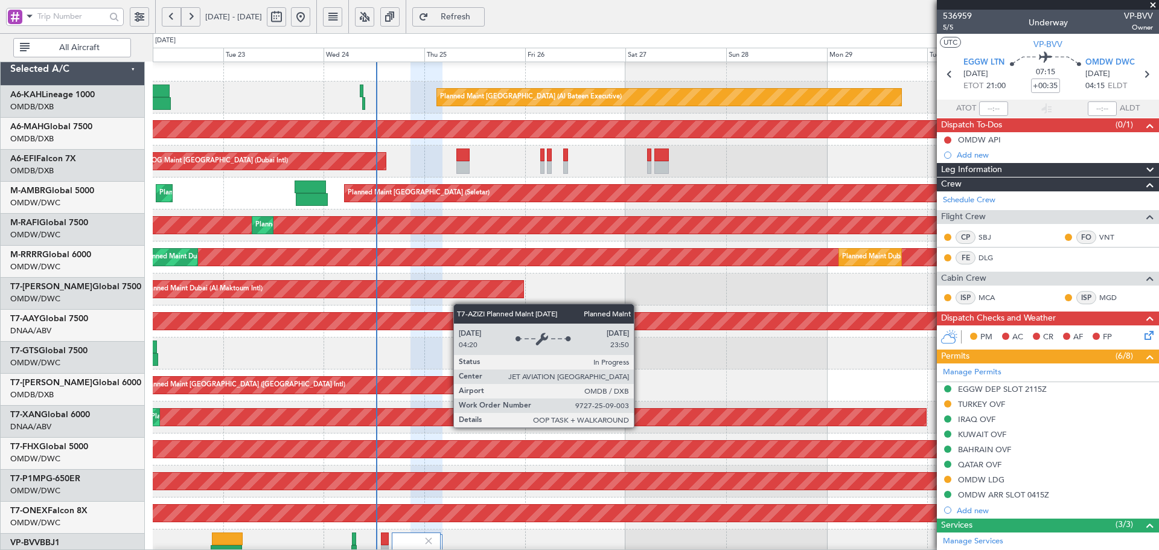
click at [463, 377] on div "Planned Maint [GEOGRAPHIC_DATA] ([GEOGRAPHIC_DATA] Intl)" at bounding box center [656, 386] width 1006 height 32
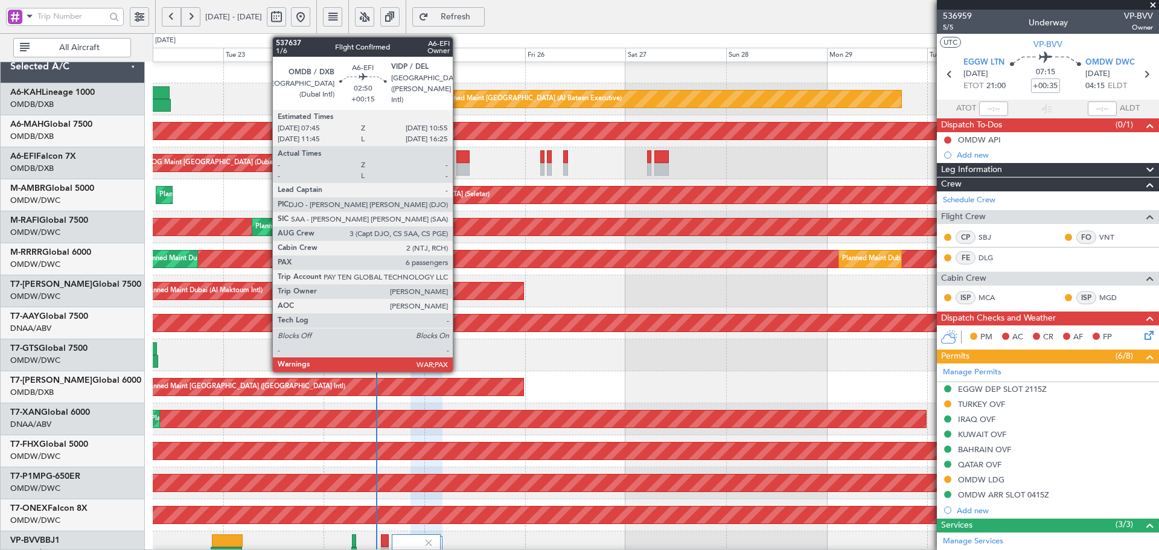
click at [458, 163] on div at bounding box center [463, 169] width 13 height 13
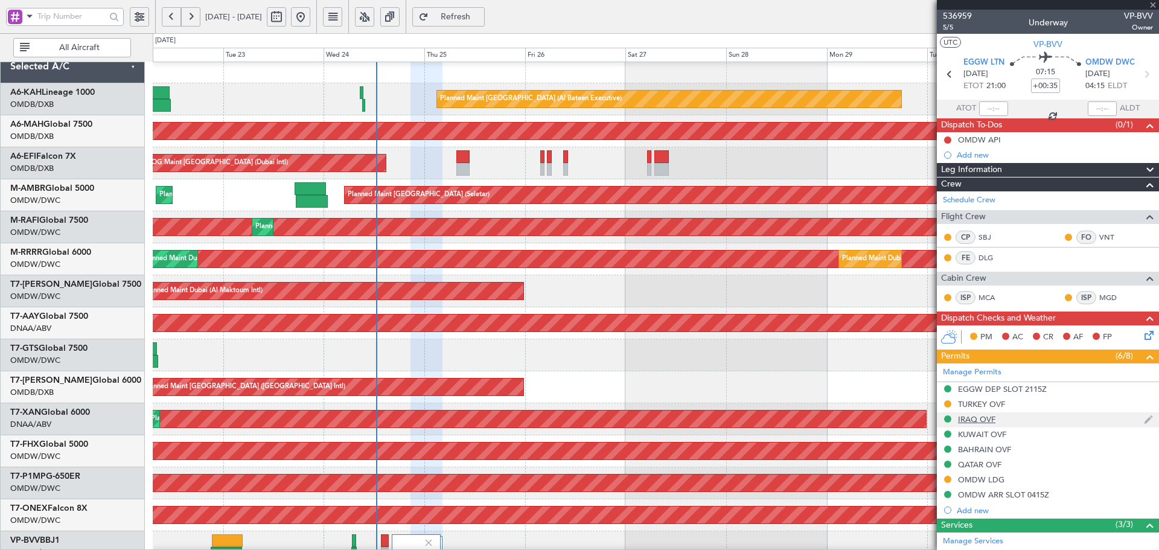
type input "+00:15"
type input "6"
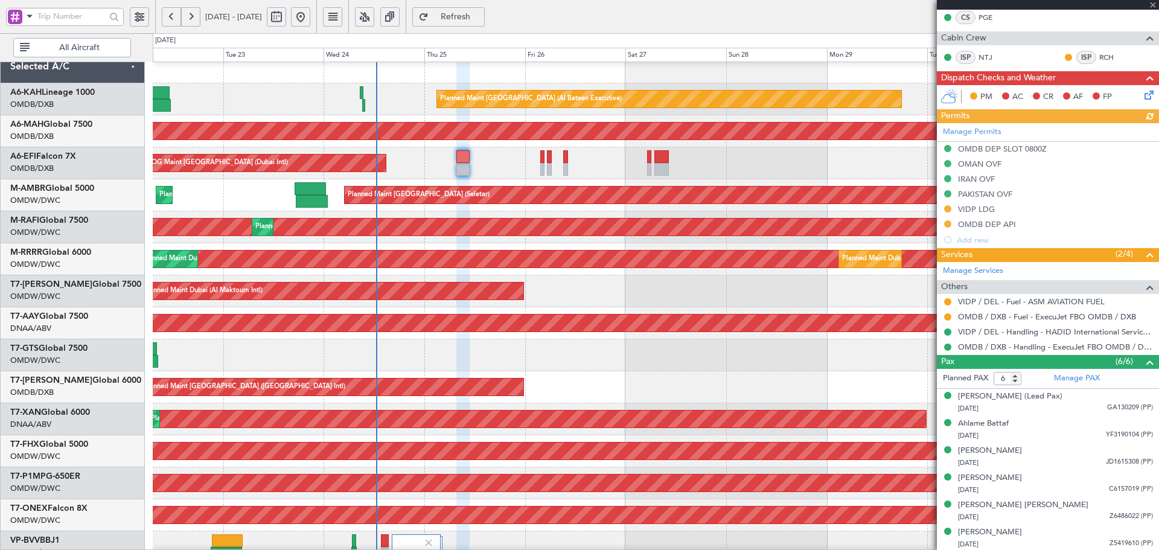
scroll to position [272, 0]
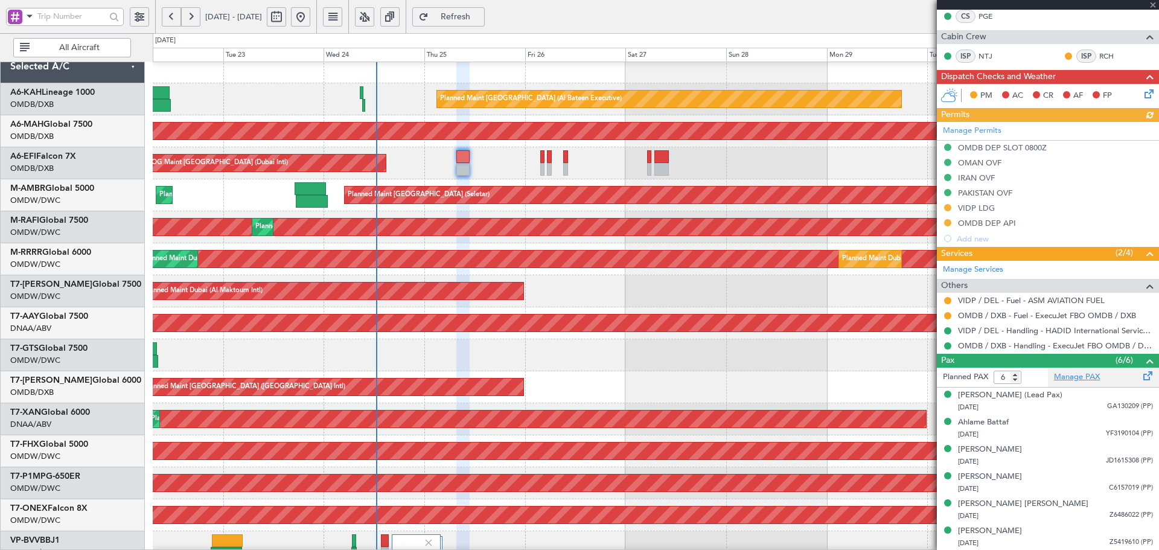
click at [1083, 376] on link "Manage PAX" at bounding box center [1077, 377] width 46 height 12
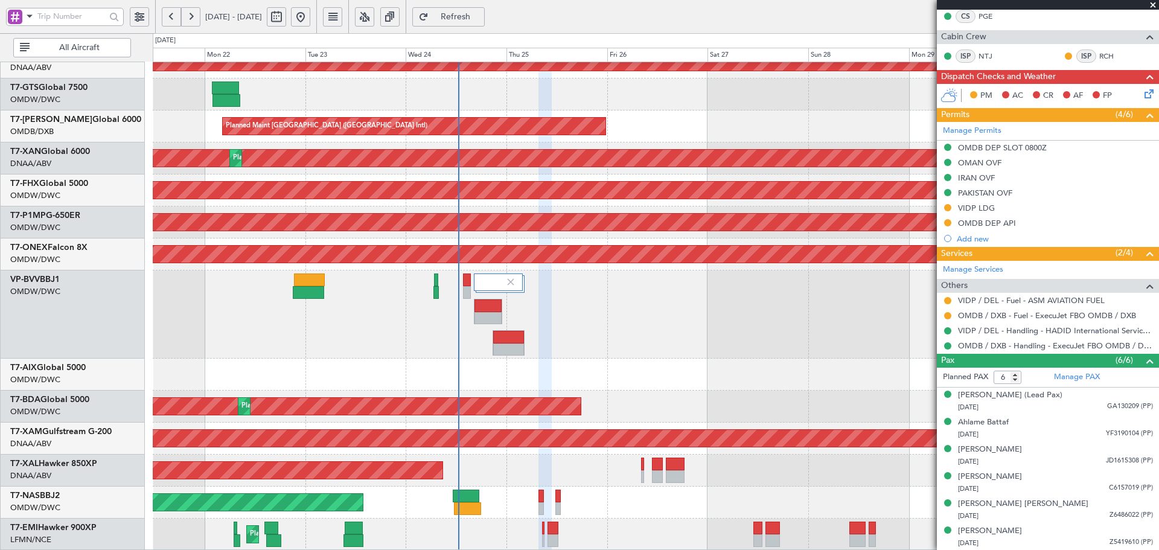
click at [370, 134] on div "Unplanned Maint Dubai (Al Maktoum Intl) Unplanned Maint Dubai (Al Maktoum Intl)…" at bounding box center [656, 170] width 1006 height 760
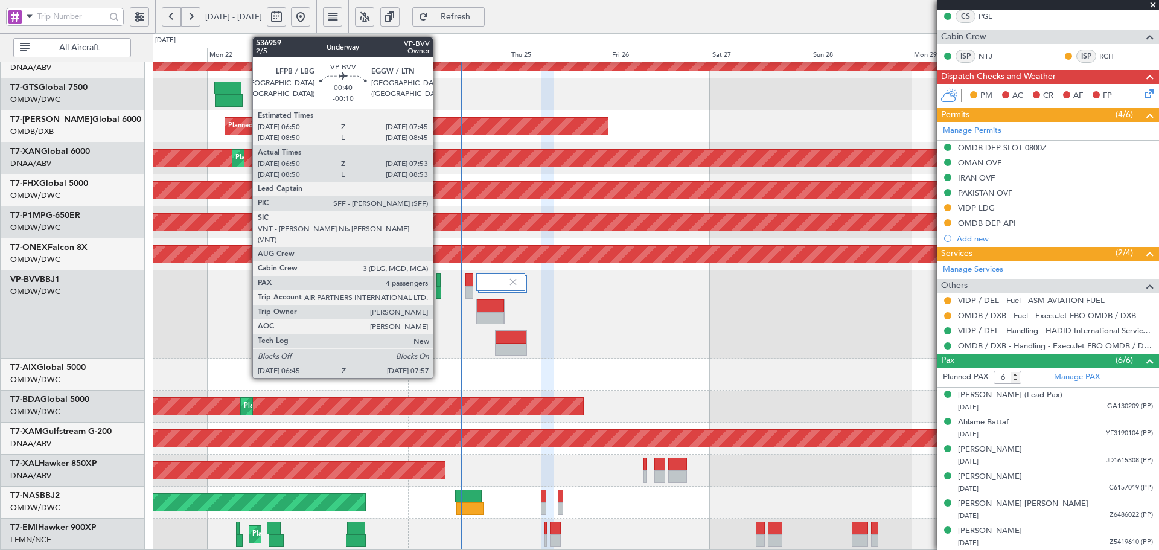
click at [438, 283] on div at bounding box center [439, 280] width 4 height 13
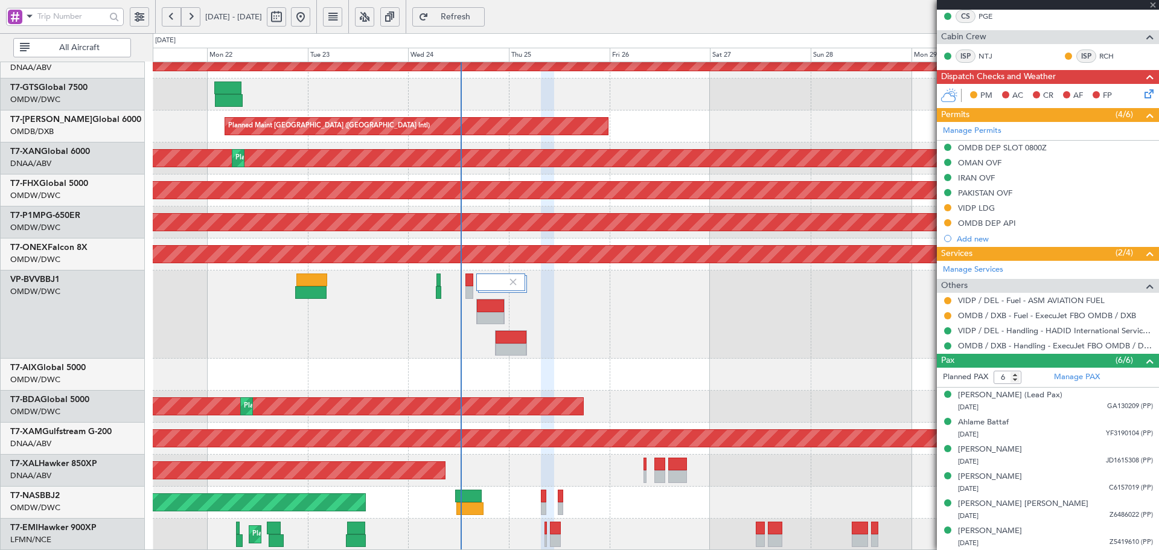
type input "-00:10"
type input "07:00"
type input "07:48"
type input "4"
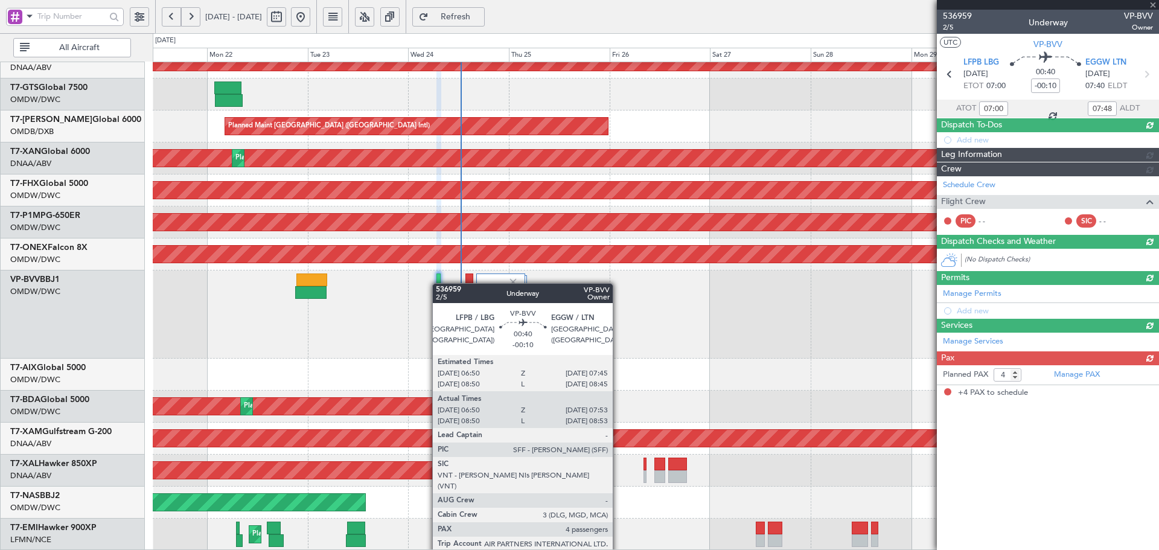
scroll to position [0, 0]
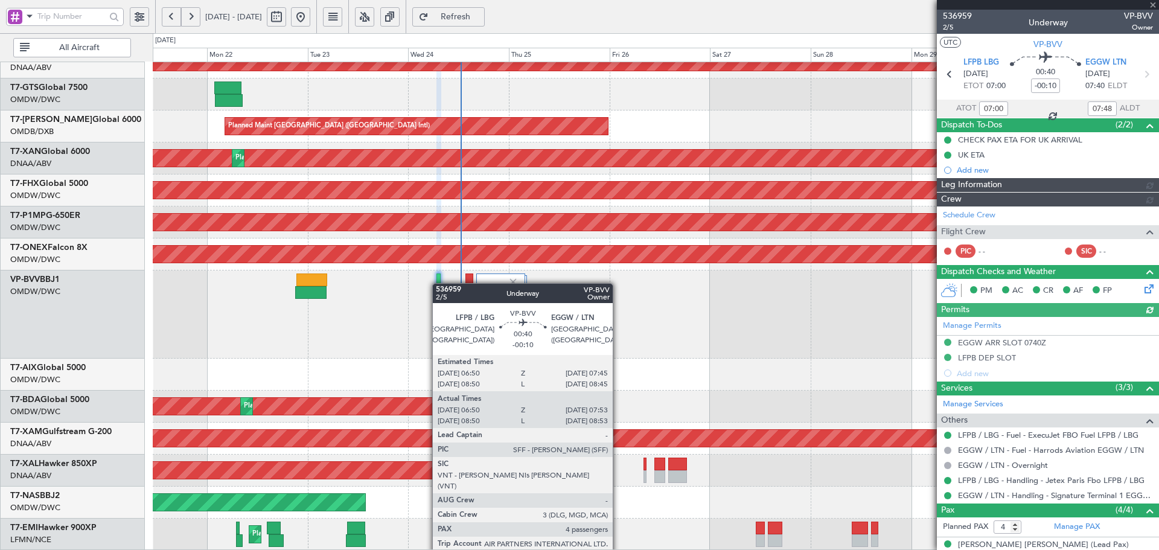
type input "Anita Mani (ANI)"
type input "7355"
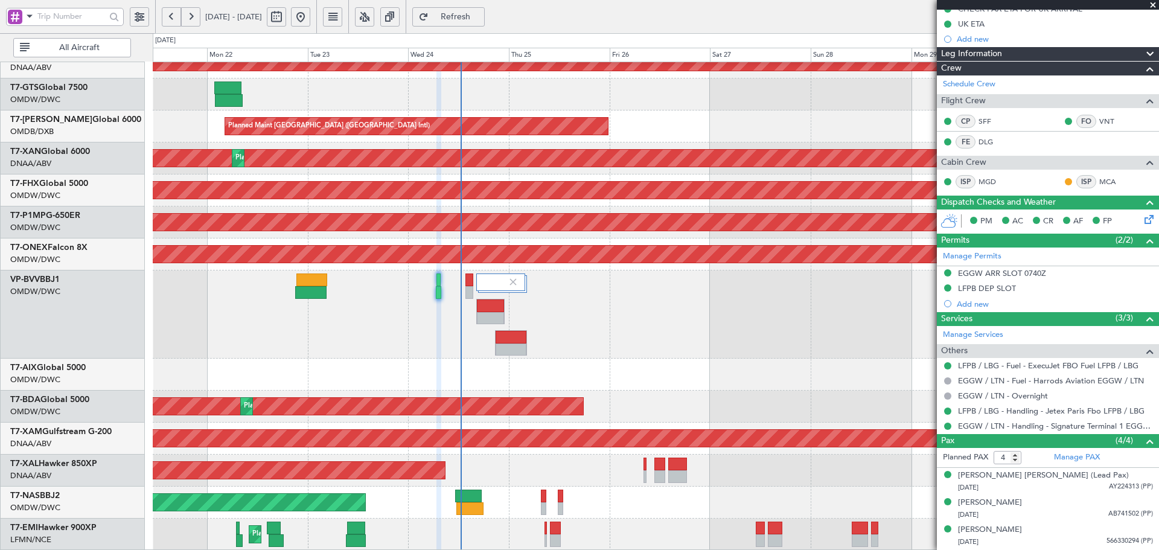
scroll to position [117, 0]
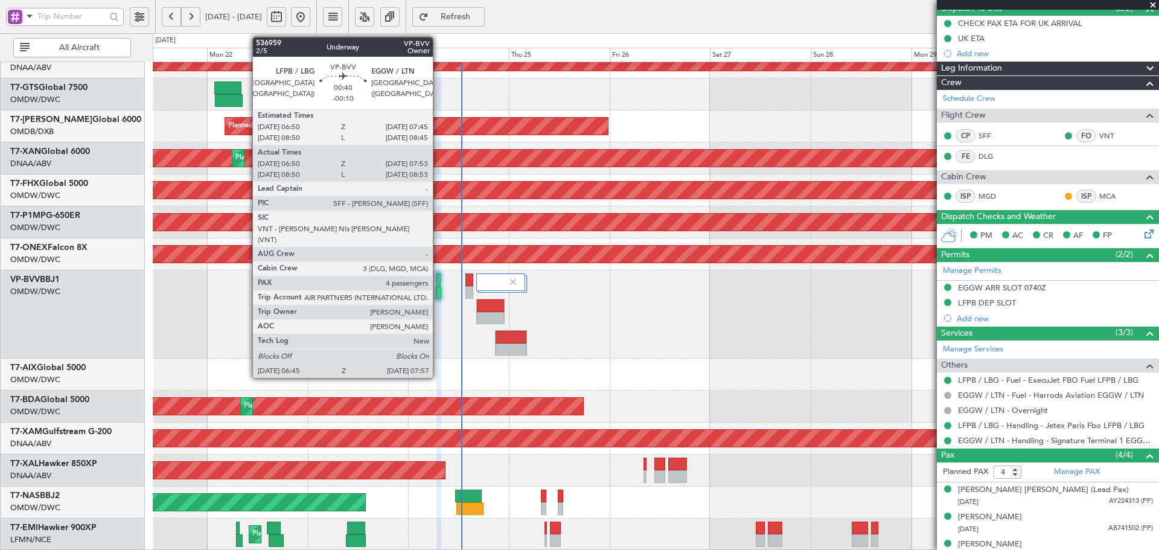
click at [438, 280] on div at bounding box center [439, 280] width 4 height 13
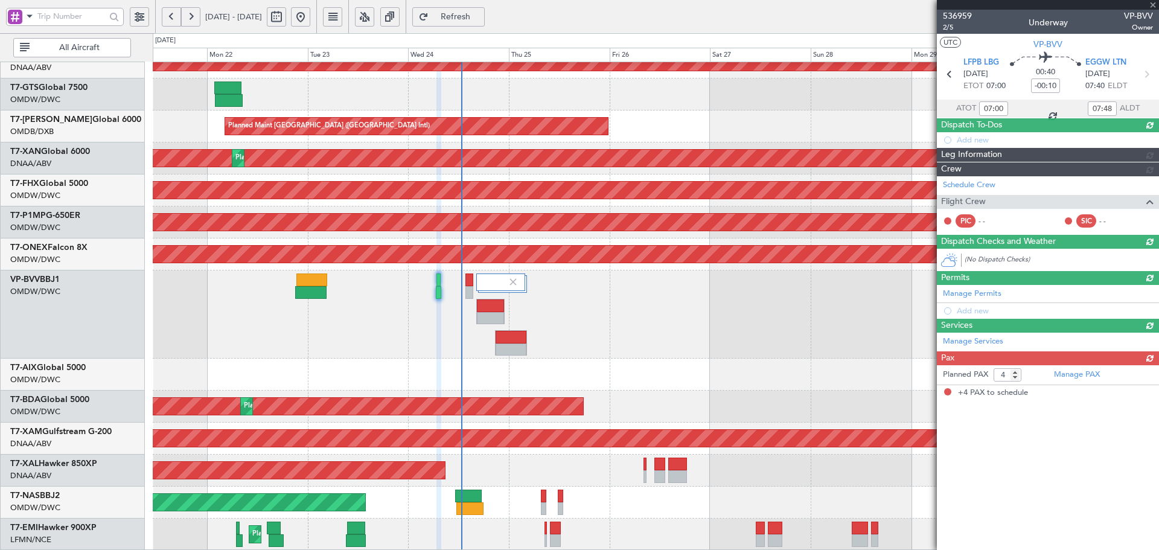
scroll to position [0, 0]
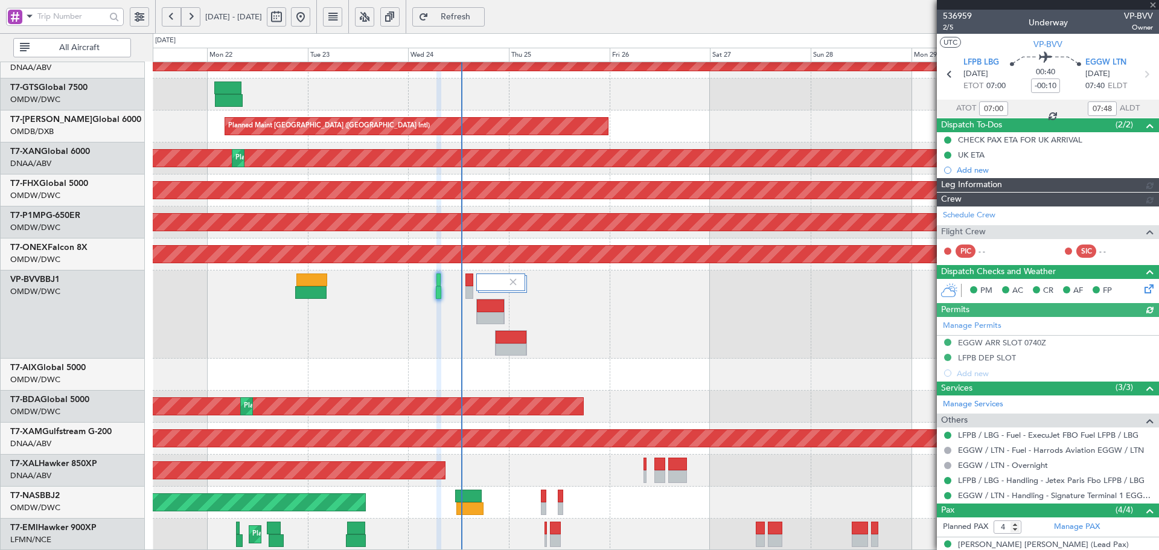
type input "Anita Mani (ANI)"
type input "7355"
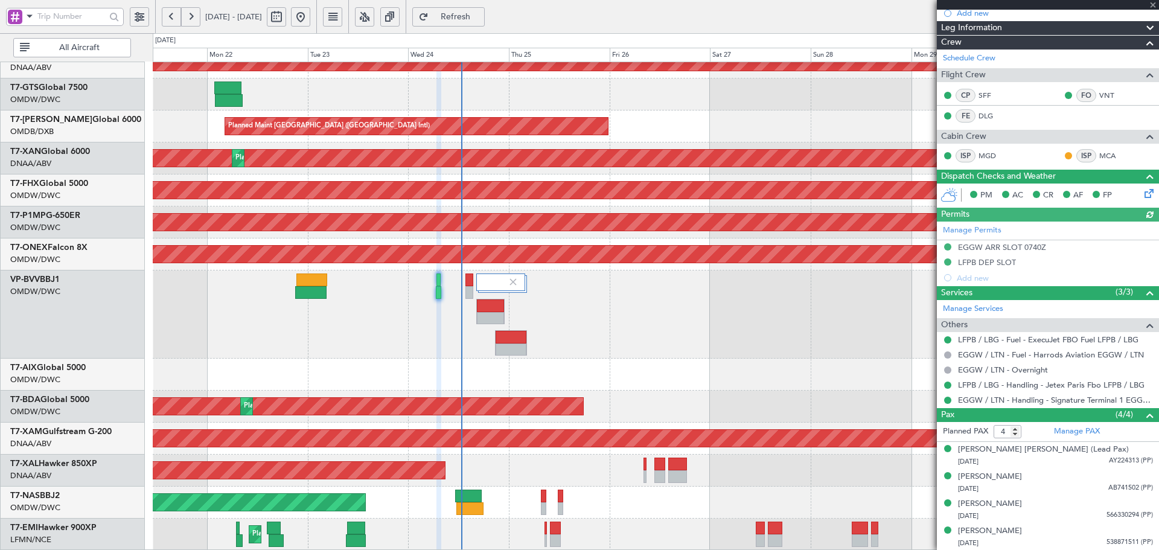
scroll to position [157, 0]
type input "Anita Mani (ANI)"
type input "7355"
type input "Anita Mani (ANI)"
type input "7355"
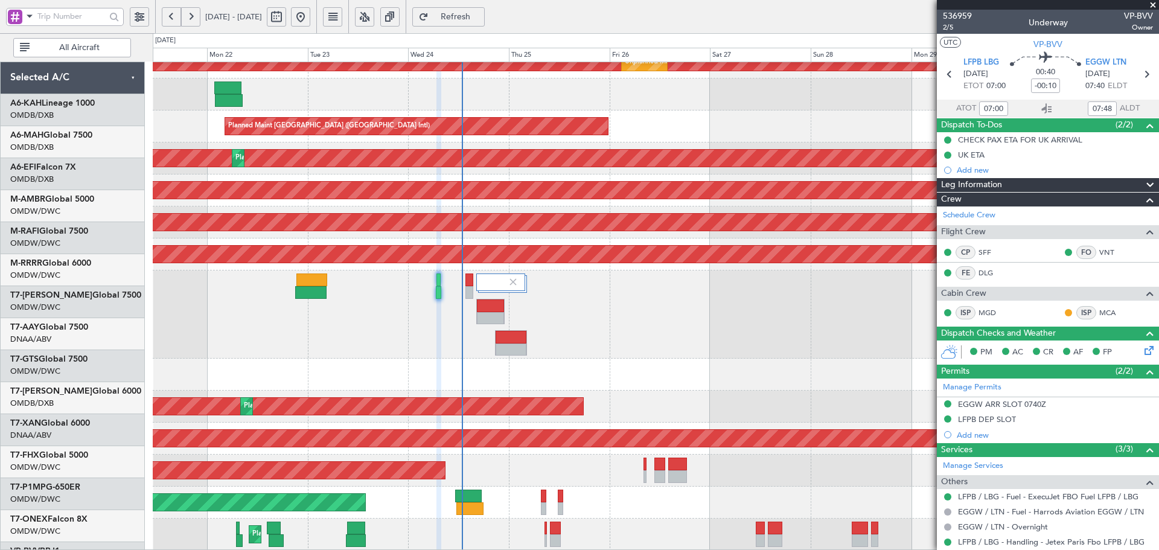
scroll to position [157, 0]
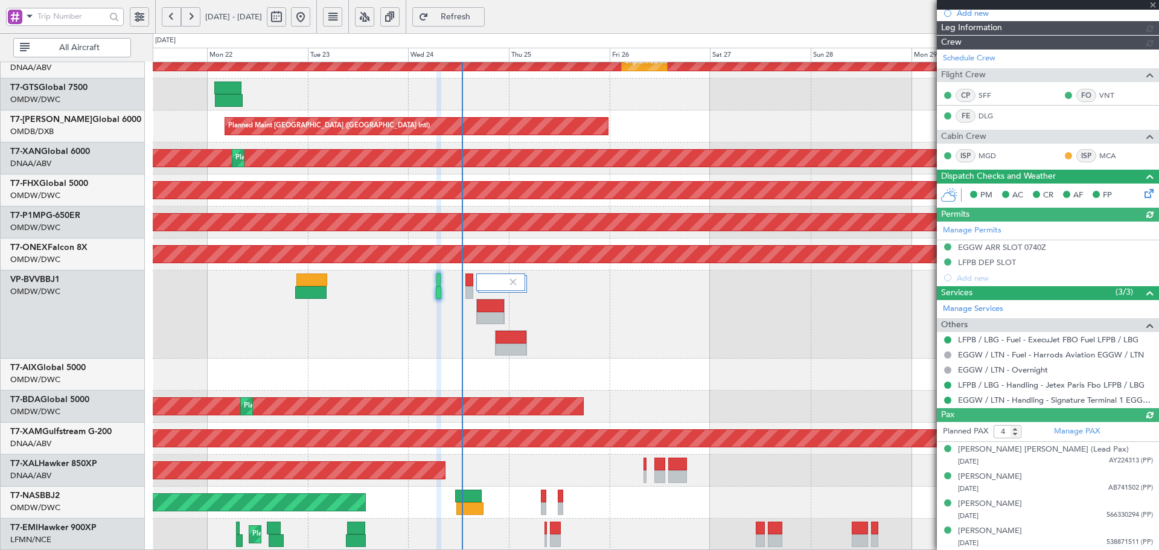
type input "[PERSON_NAME] (ANI)"
type input "7355"
type input "[PERSON_NAME] (ANI)"
type input "7355"
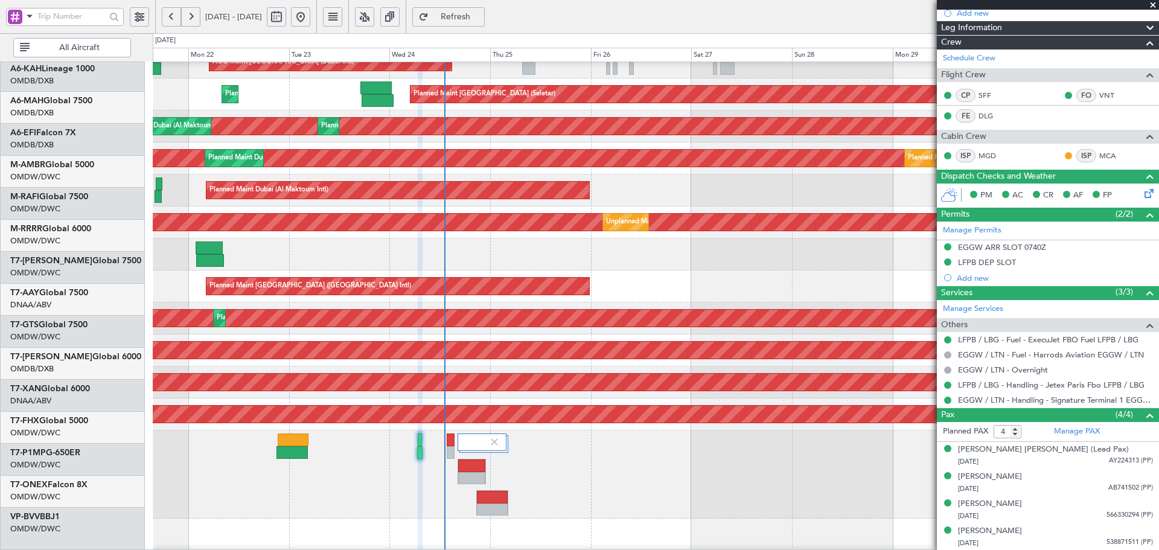
click at [446, 423] on div "Planned Maint Nurnberg" at bounding box center [1034, 414] width 2260 height 17
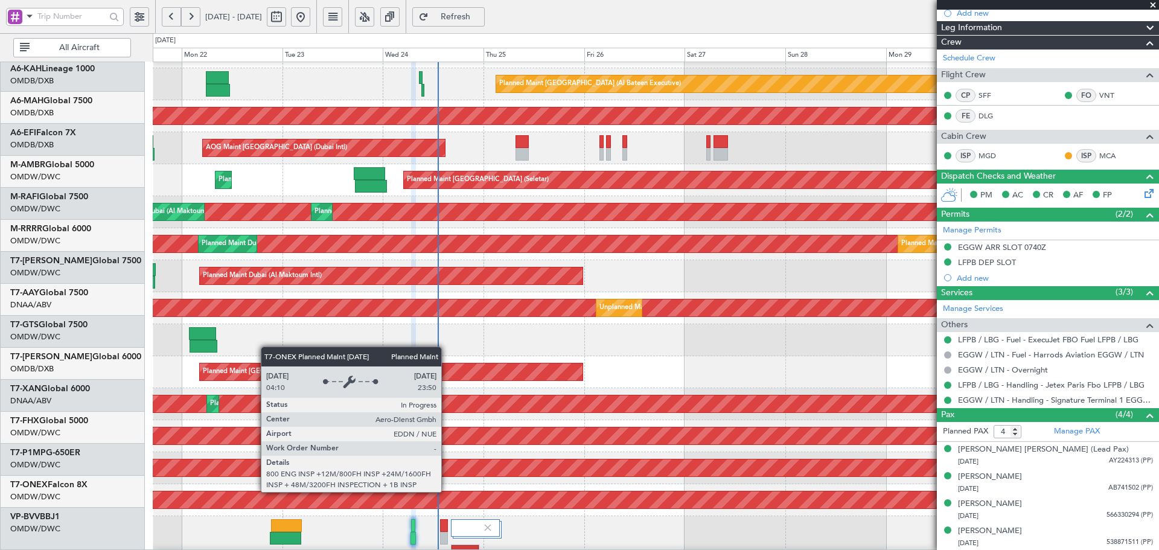
scroll to position [26, 0]
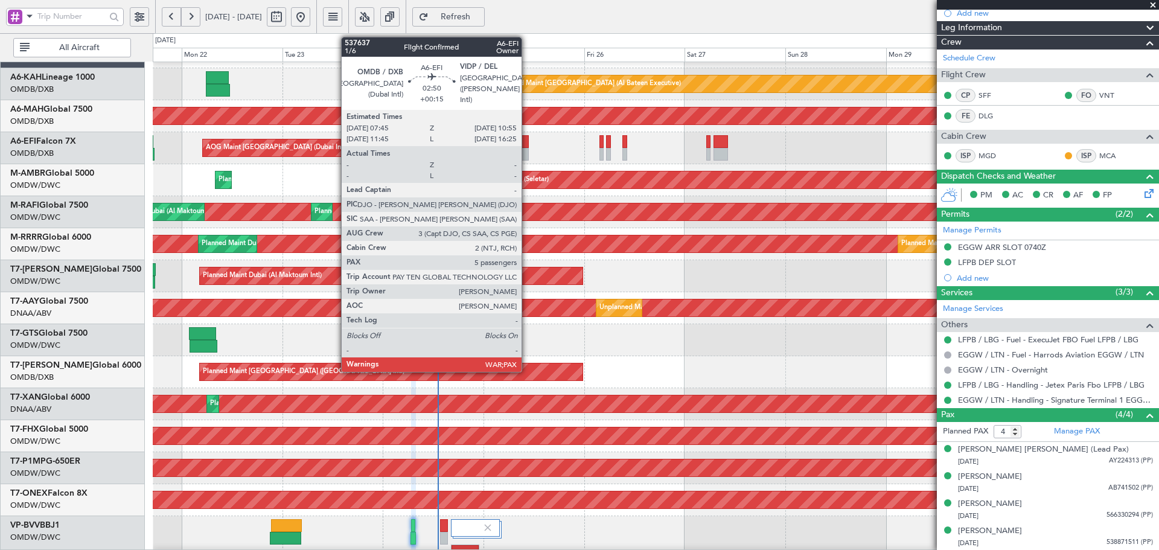
click at [527, 139] on div at bounding box center [522, 141] width 13 height 13
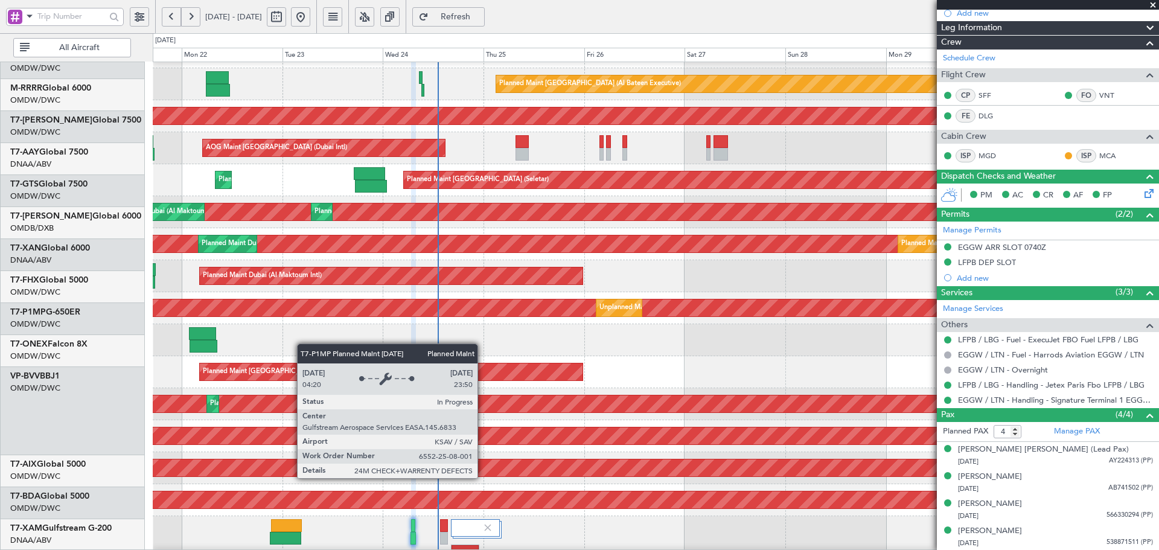
scroll to position [272, 0]
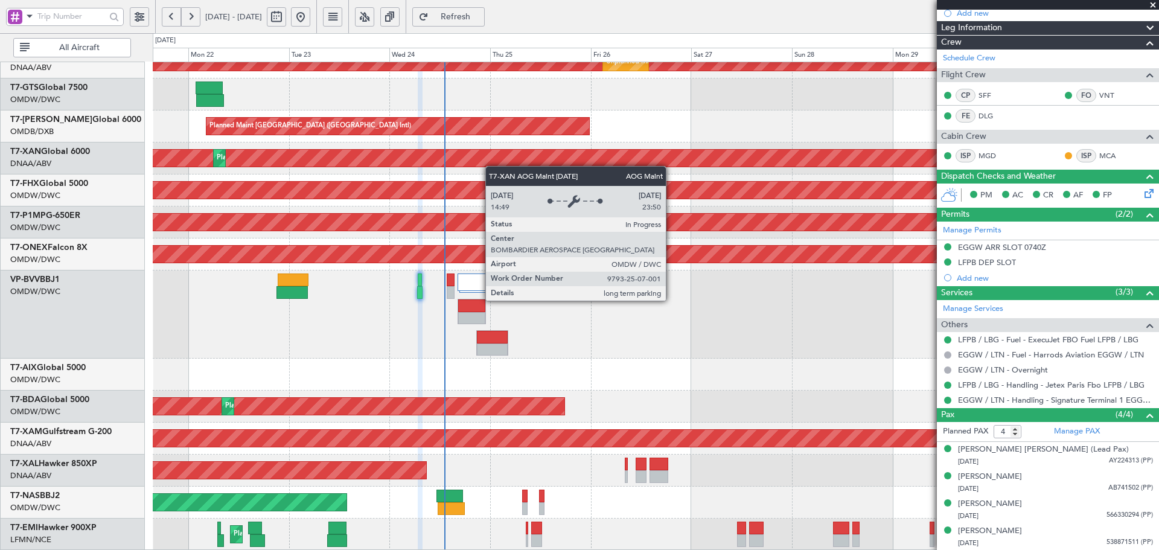
click at [492, 155] on div "Unplanned Maint [GEOGRAPHIC_DATA] (Al Maktoum Intl) Unplanned Maint [GEOGRAPHIC…" at bounding box center [656, 170] width 1006 height 760
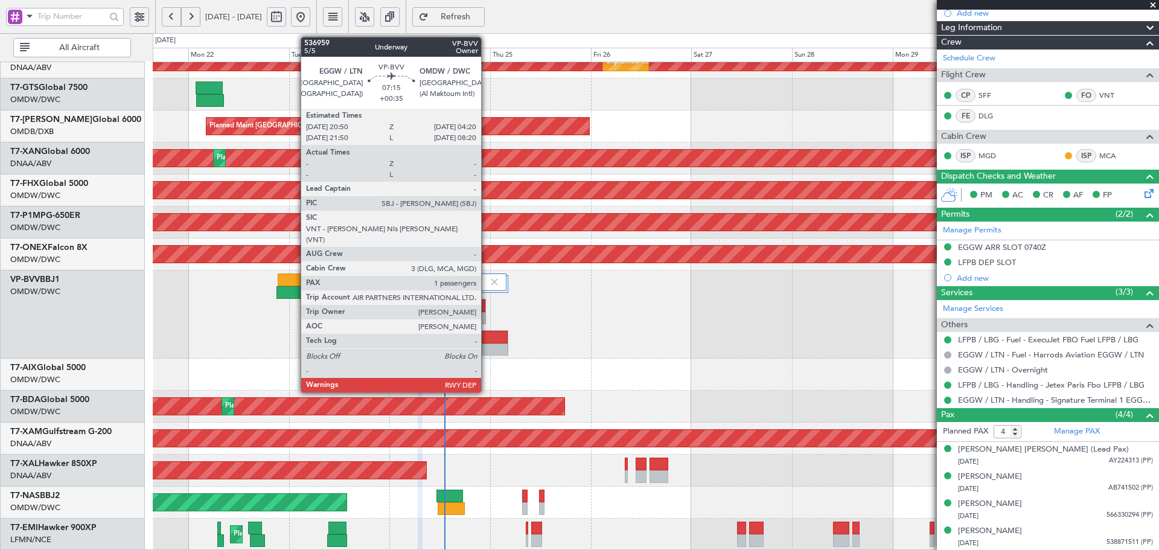
click at [487, 342] on div at bounding box center [492, 337] width 31 height 13
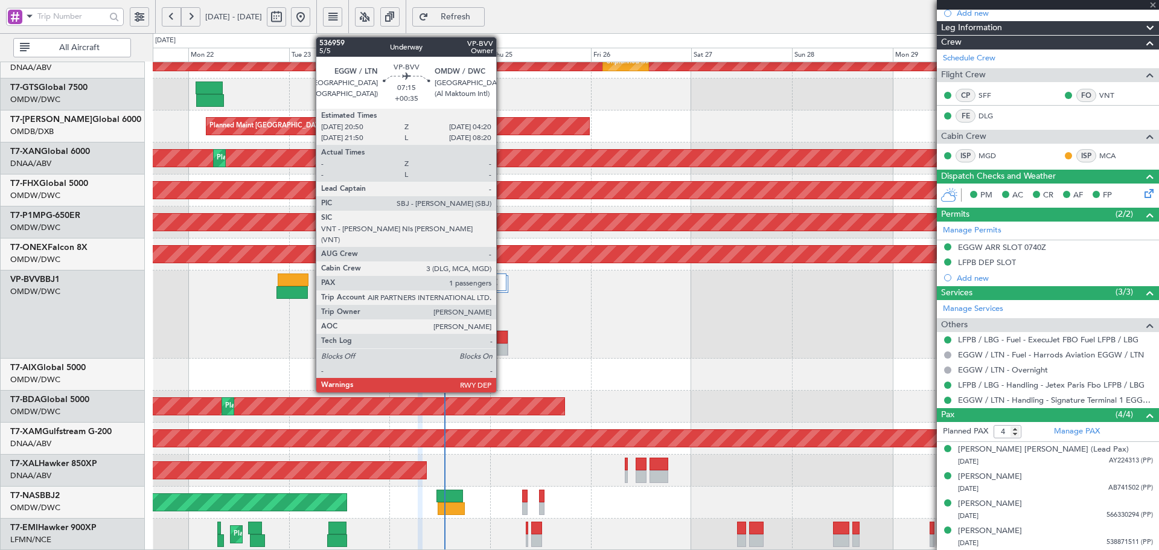
click at [502, 349] on div at bounding box center [492, 350] width 31 height 13
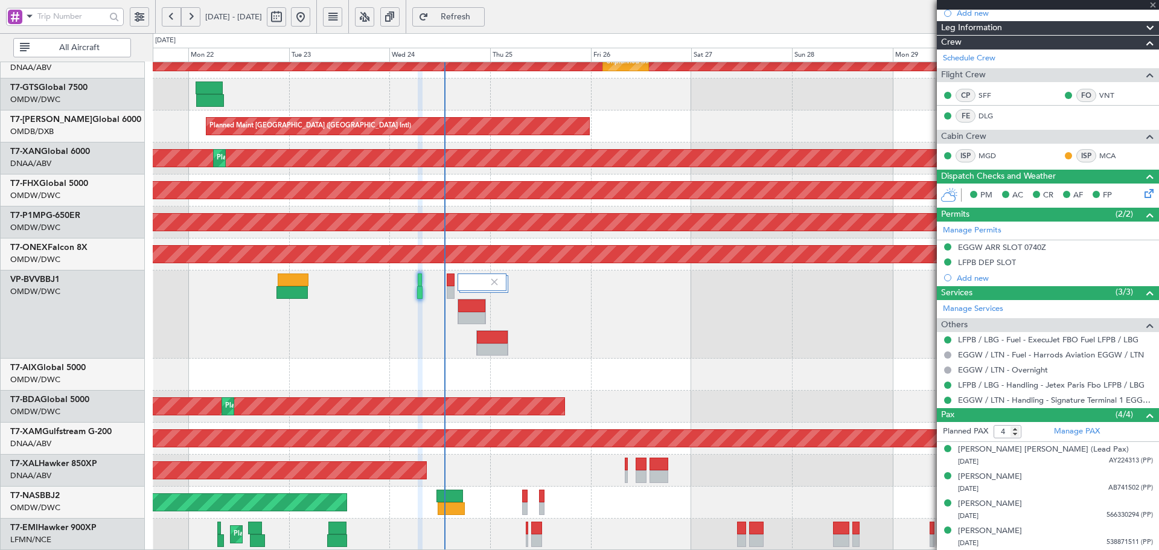
type input "+00:35"
type input "1"
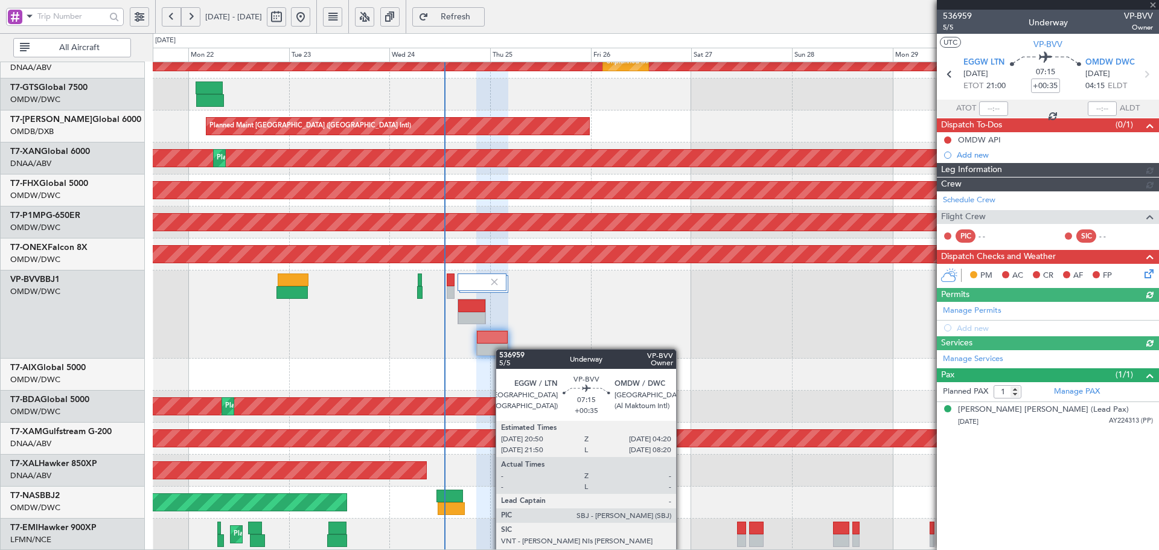
click at [502, 349] on div at bounding box center [492, 350] width 31 height 13
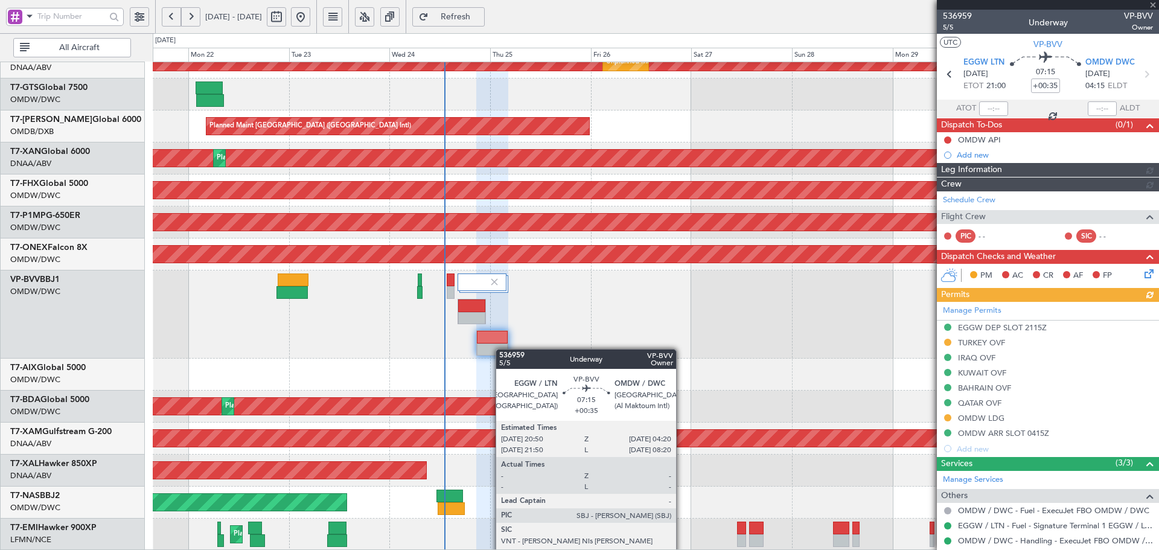
click at [502, 349] on div at bounding box center [492, 350] width 31 height 13
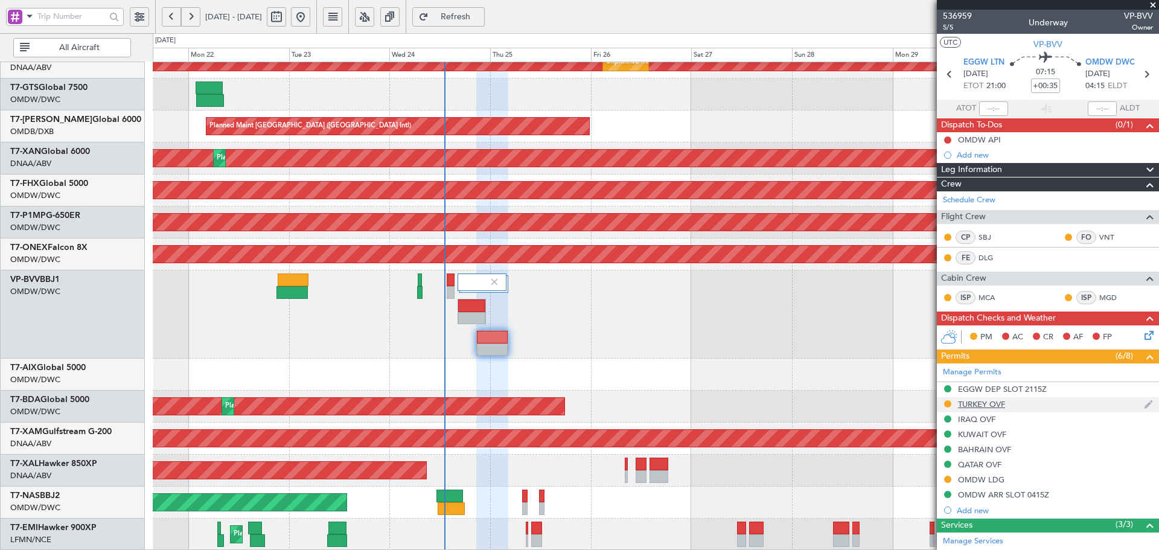
click at [995, 405] on div "TURKEY OVF" at bounding box center [981, 404] width 47 height 10
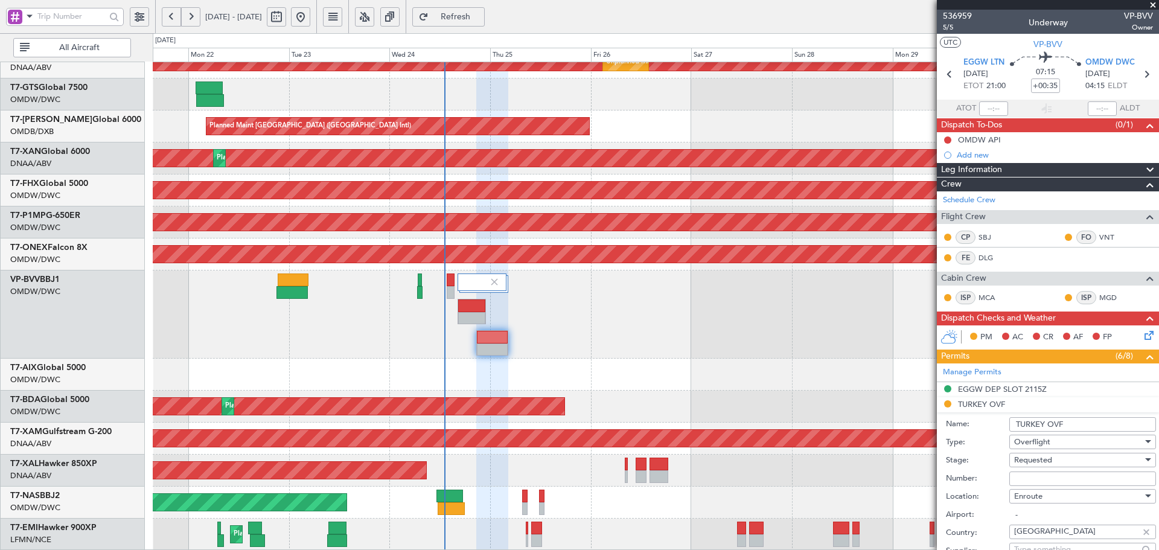
click at [1044, 479] on input "Number:" at bounding box center [1083, 479] width 147 height 14
paste input "CA-T1144"
type input "CA-T1144"
click at [1043, 462] on span "Requested" at bounding box center [1034, 460] width 38 height 11
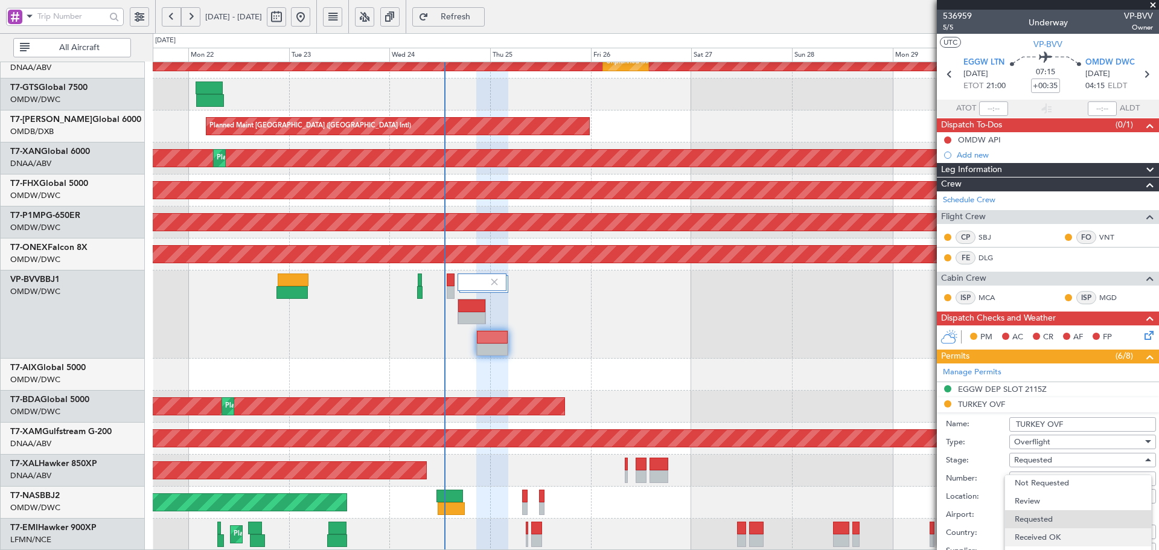
click at [1059, 531] on span "Received OK" at bounding box center [1078, 537] width 127 height 18
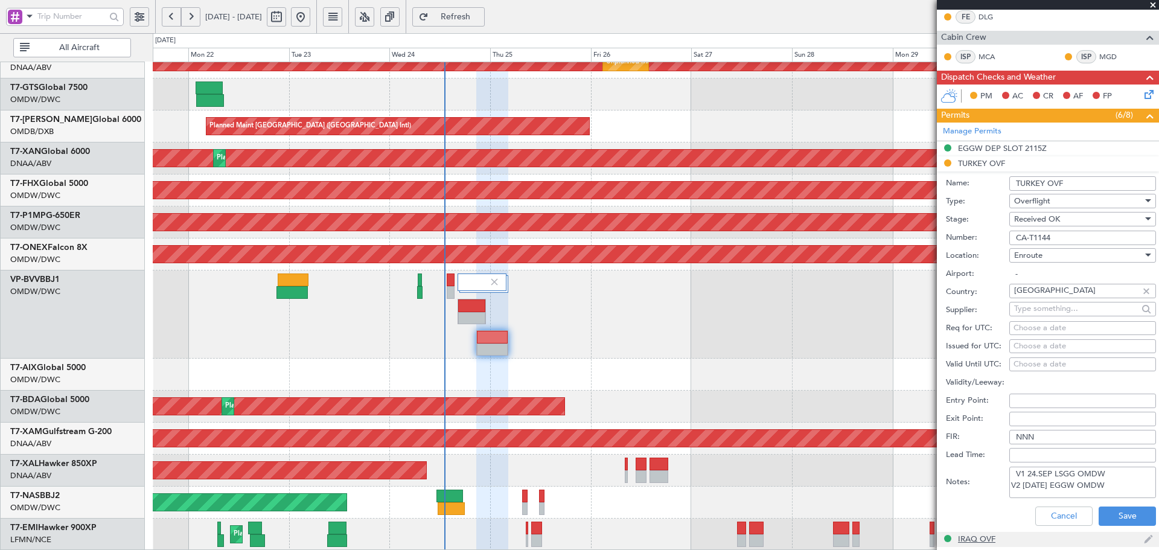
scroll to position [242, 0]
click at [1135, 518] on button "Save" at bounding box center [1127, 515] width 57 height 19
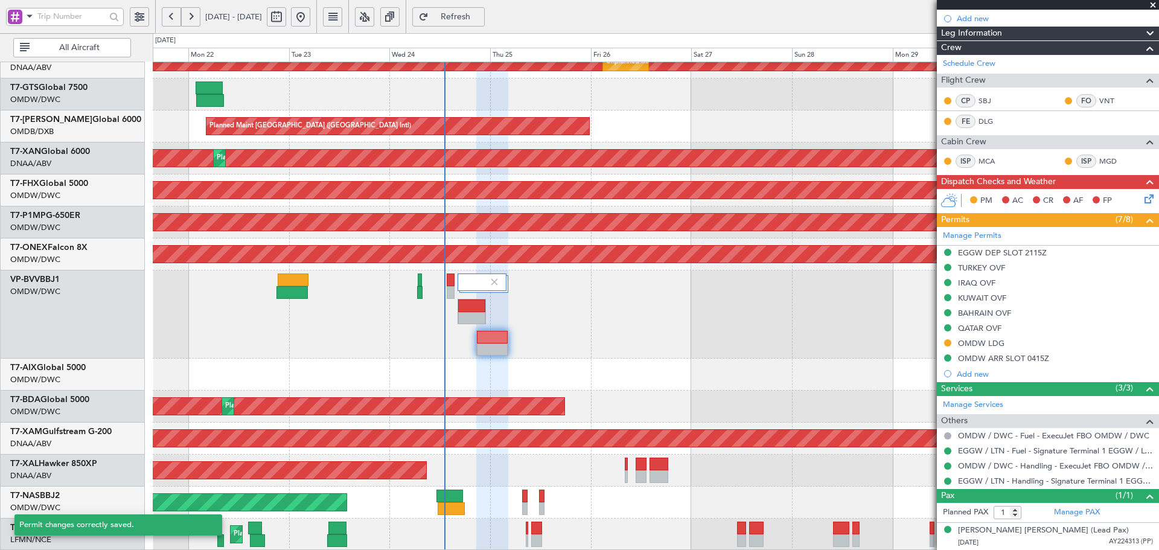
scroll to position [136, 0]
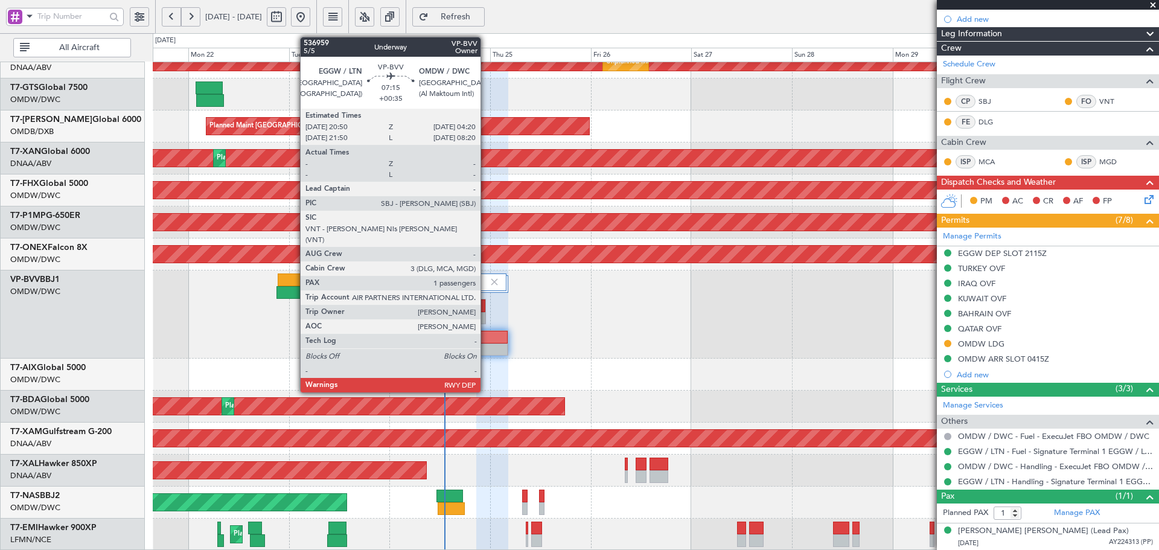
click at [486, 350] on div at bounding box center [492, 350] width 31 height 13
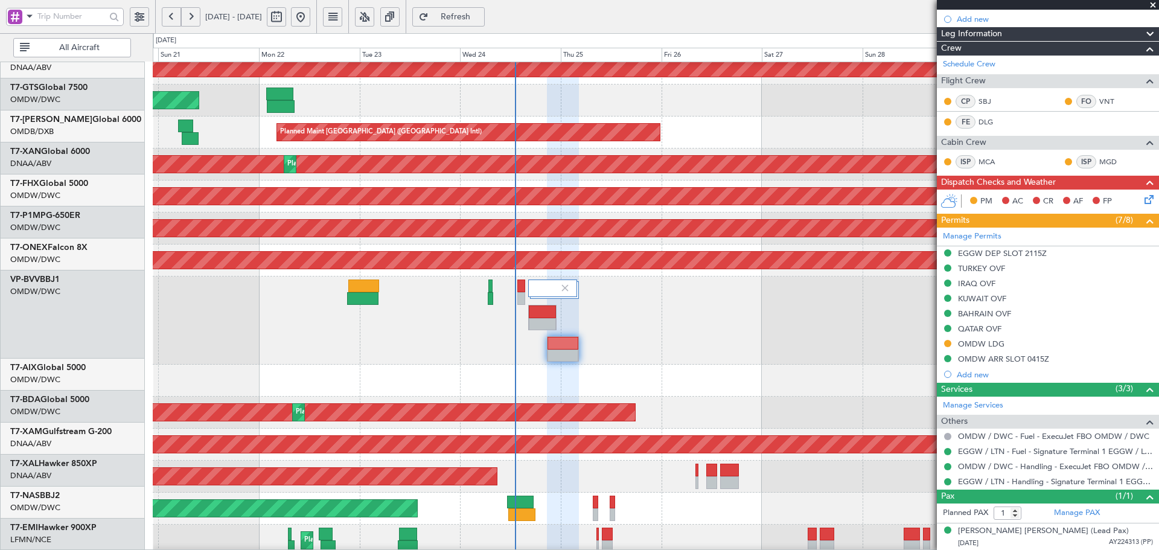
scroll to position [262, 0]
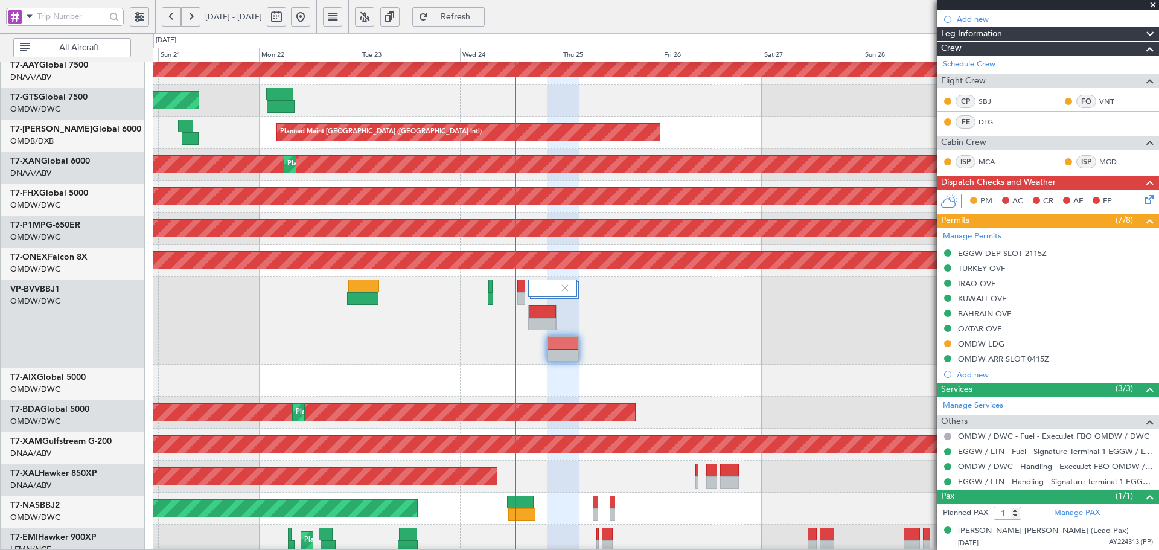
click at [336, 319] on div "Planned Maint Dubai (Al Maktoum Intl)" at bounding box center [656, 321] width 1006 height 88
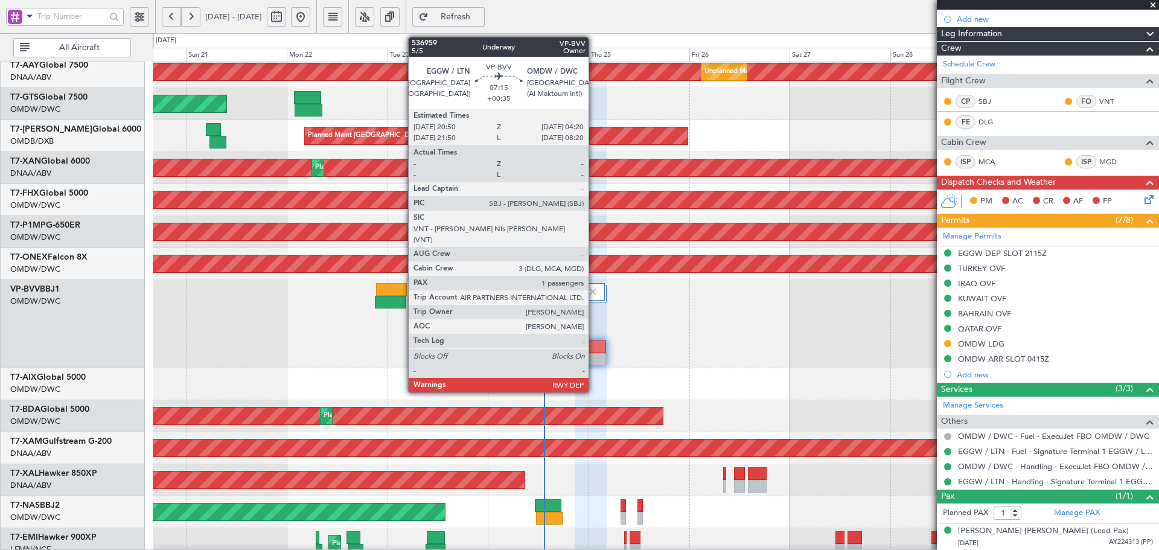
click at [594, 341] on div at bounding box center [590, 347] width 31 height 13
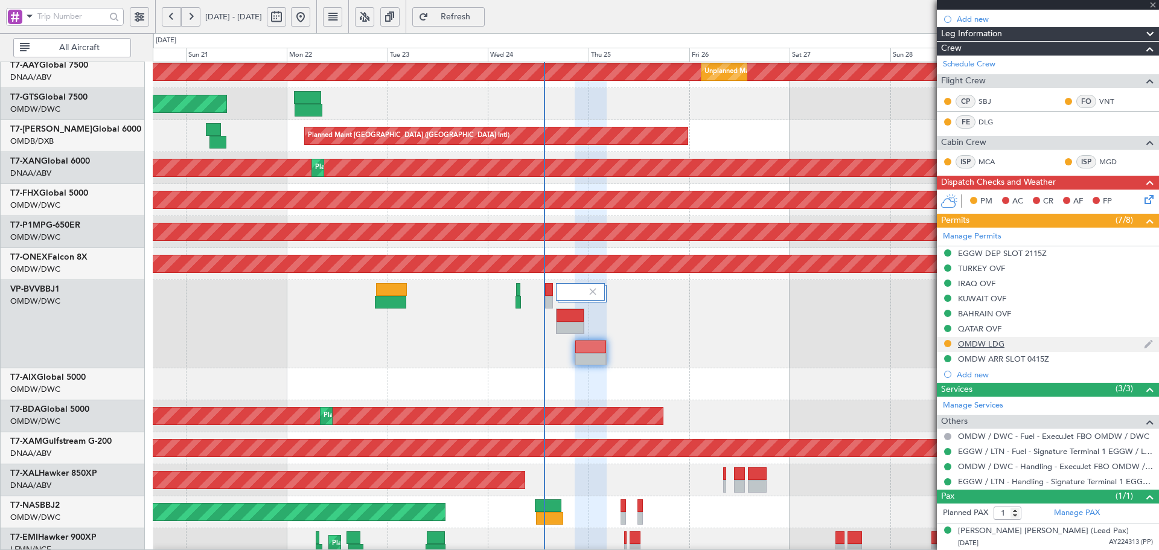
click at [998, 342] on div "OMDW LDG" at bounding box center [981, 344] width 46 height 10
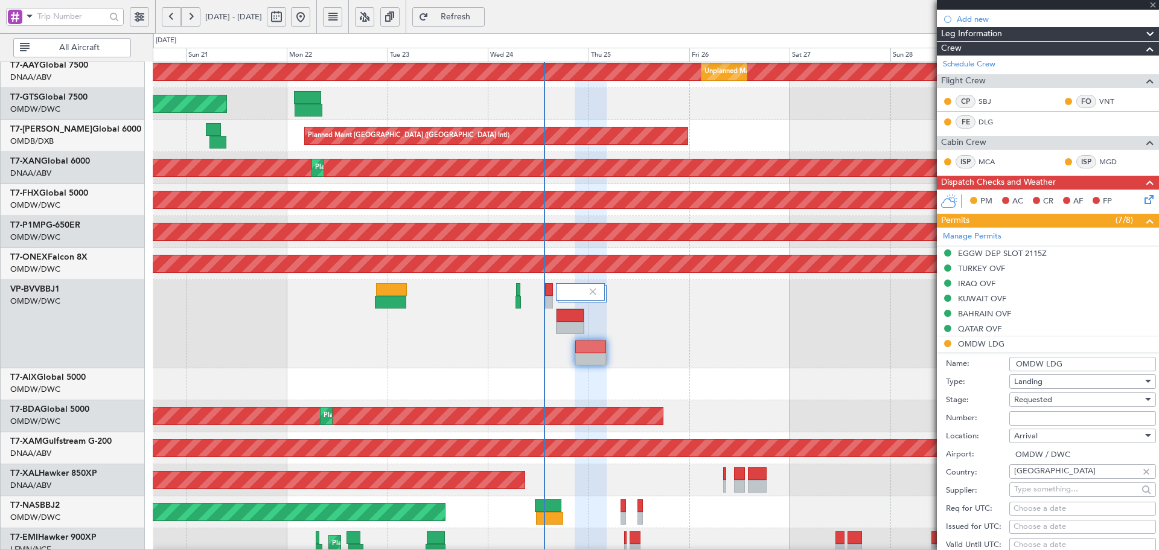
click at [1060, 416] on input "Number:" at bounding box center [1083, 418] width 147 height 14
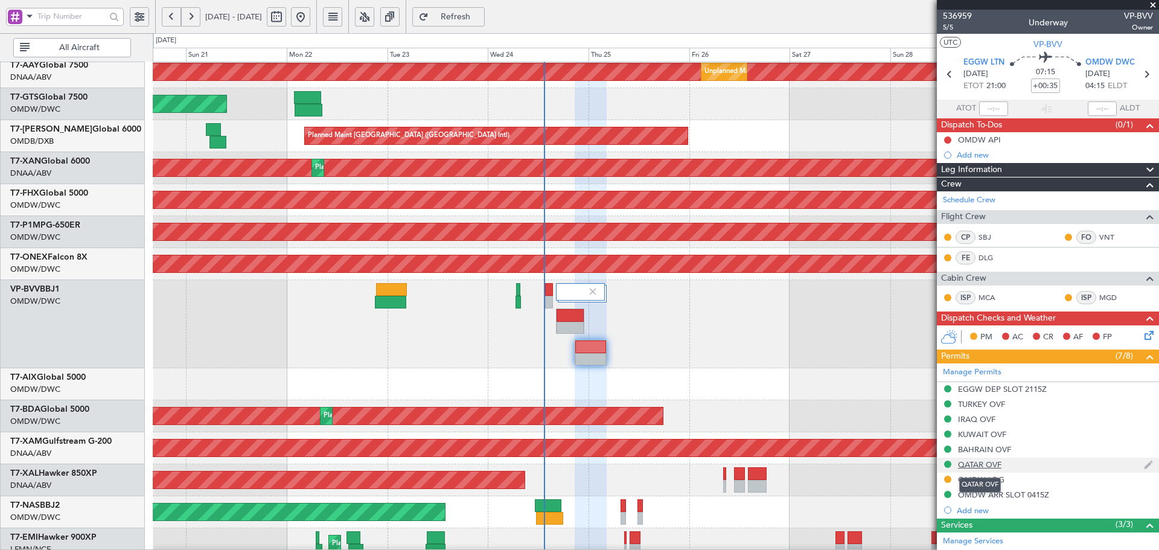
click at [990, 479] on mat-tooltip-component "QATAR OVF" at bounding box center [980, 485] width 59 height 32
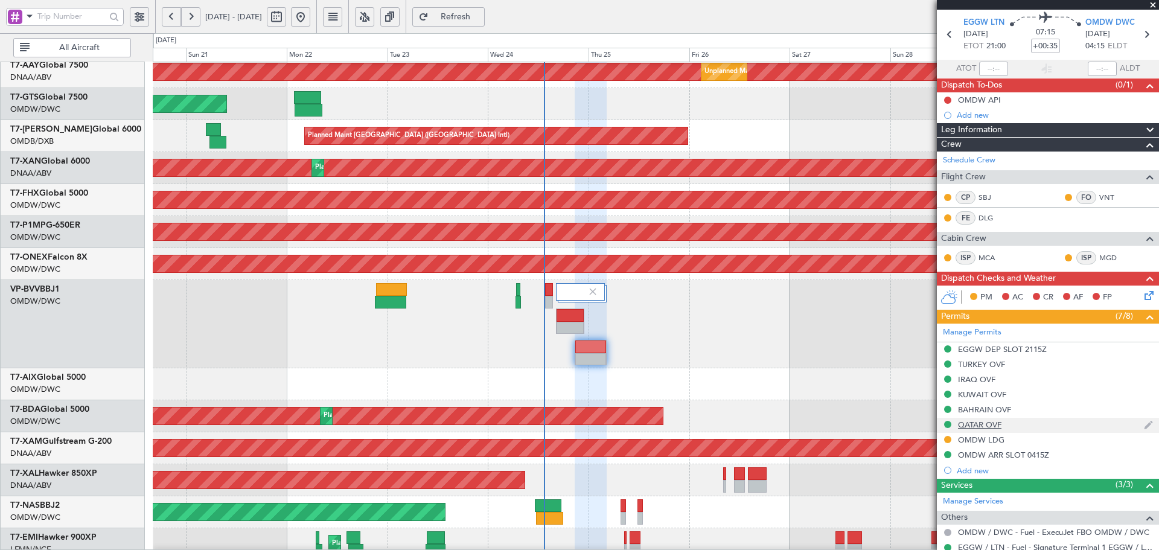
scroll to position [40, 0]
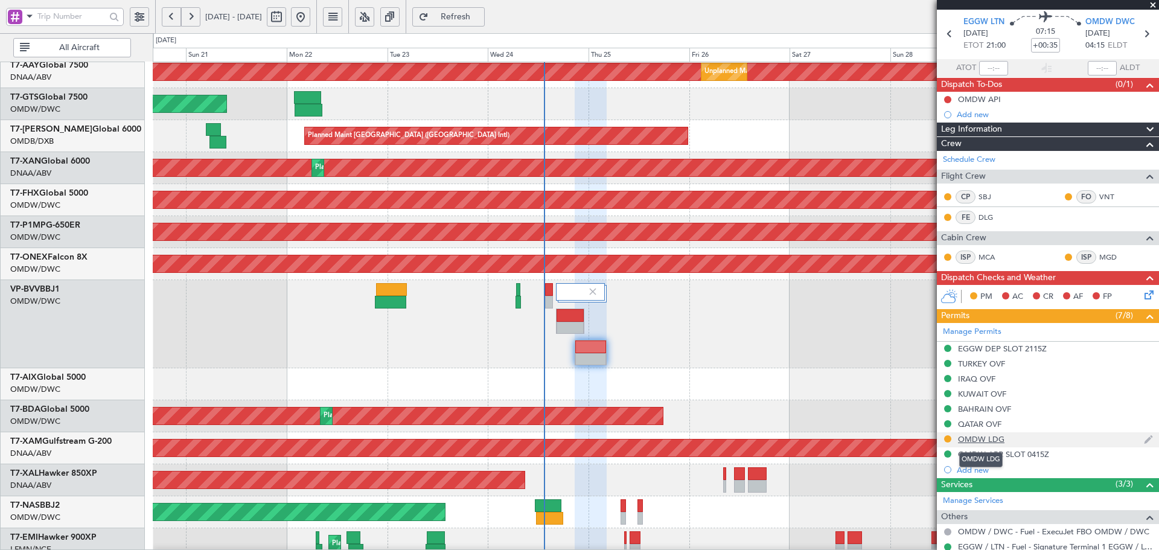
click at [991, 440] on div "OMDW LDG" at bounding box center [981, 439] width 46 height 10
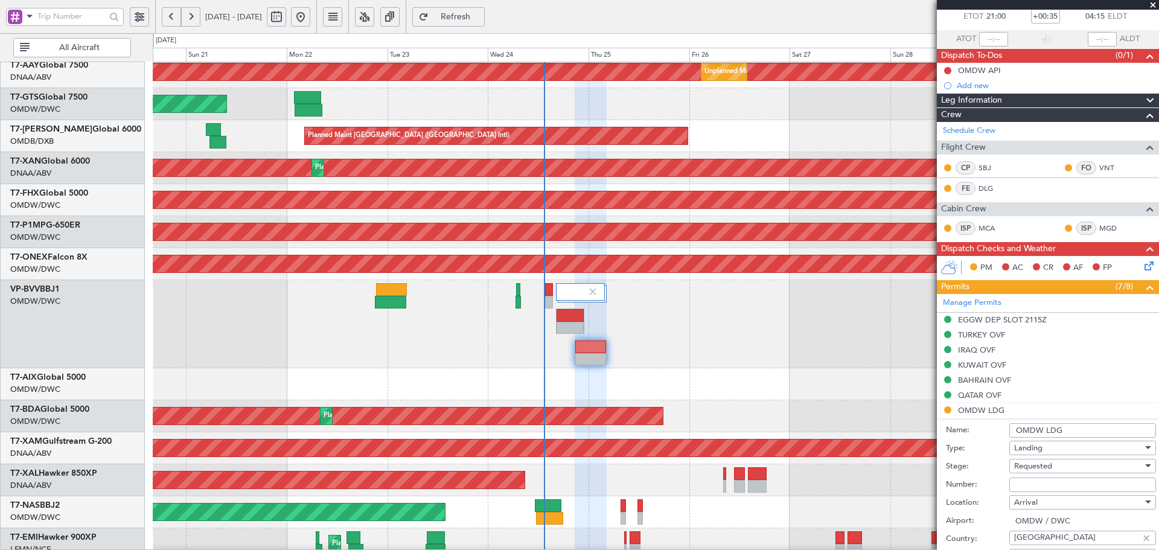
scroll to position [80, 0]
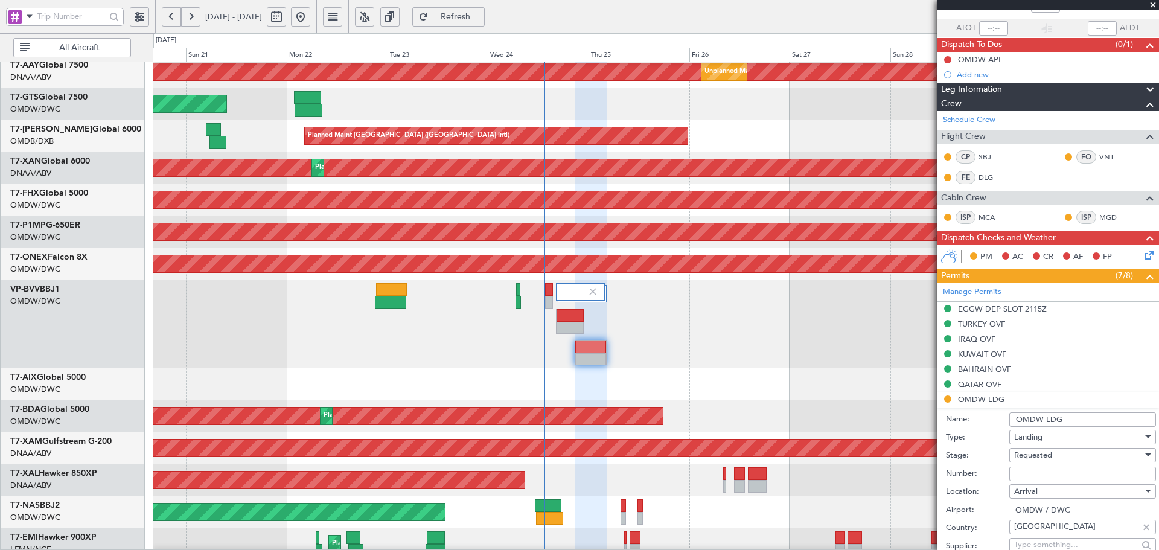
click at [1046, 467] on input "Number:" at bounding box center [1083, 474] width 147 height 14
type input "l"
type input "LP/2025/12835"
click at [1032, 455] on span "Requested" at bounding box center [1034, 455] width 38 height 11
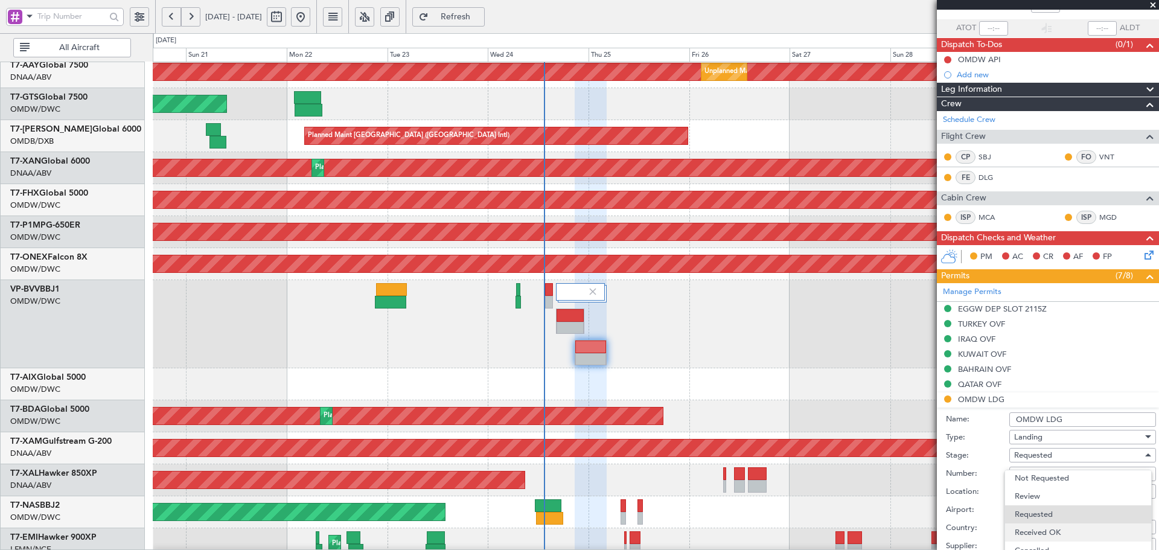
click at [1033, 533] on span "Received OK" at bounding box center [1078, 533] width 127 height 18
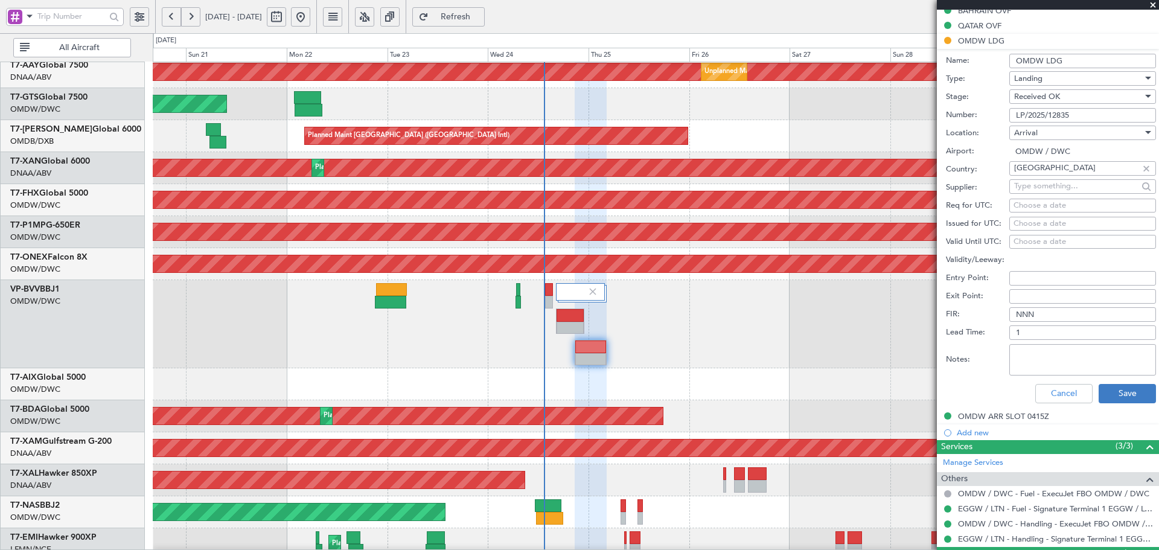
scroll to position [443, 0]
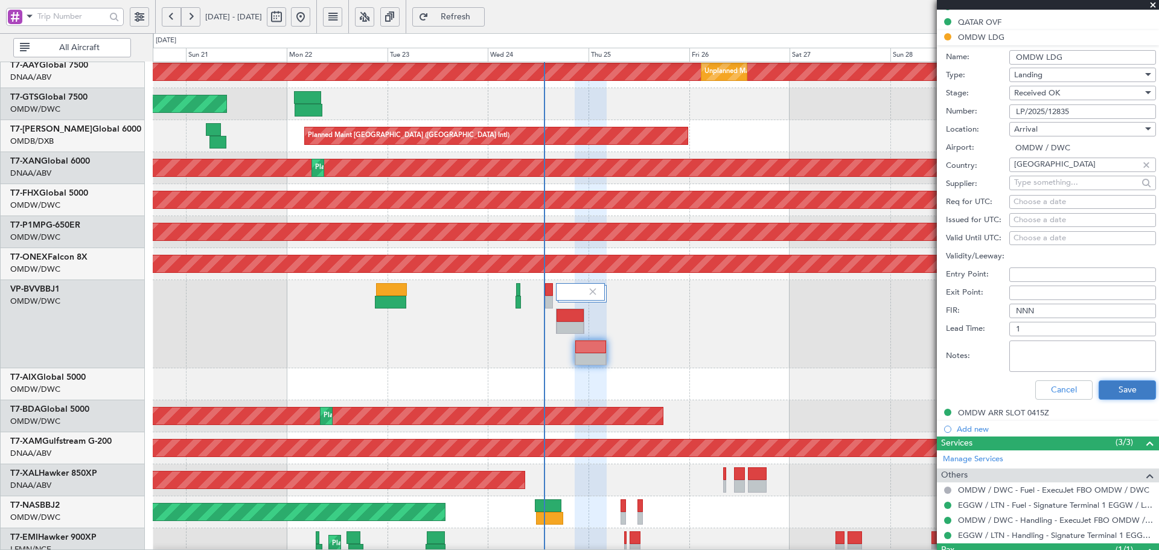
click at [1108, 388] on button "Save" at bounding box center [1127, 389] width 57 height 19
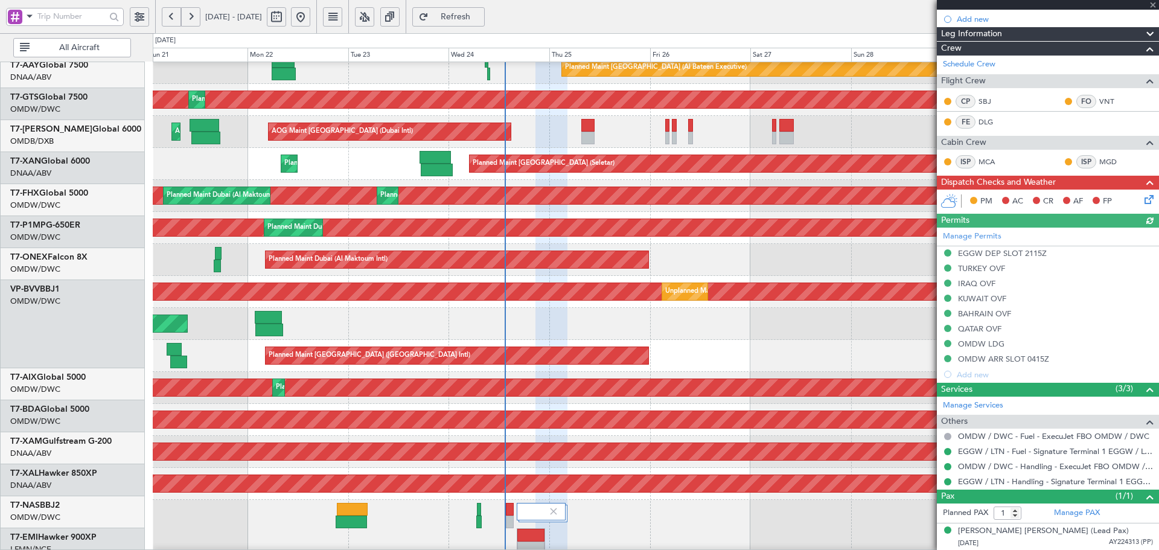
scroll to position [34, 0]
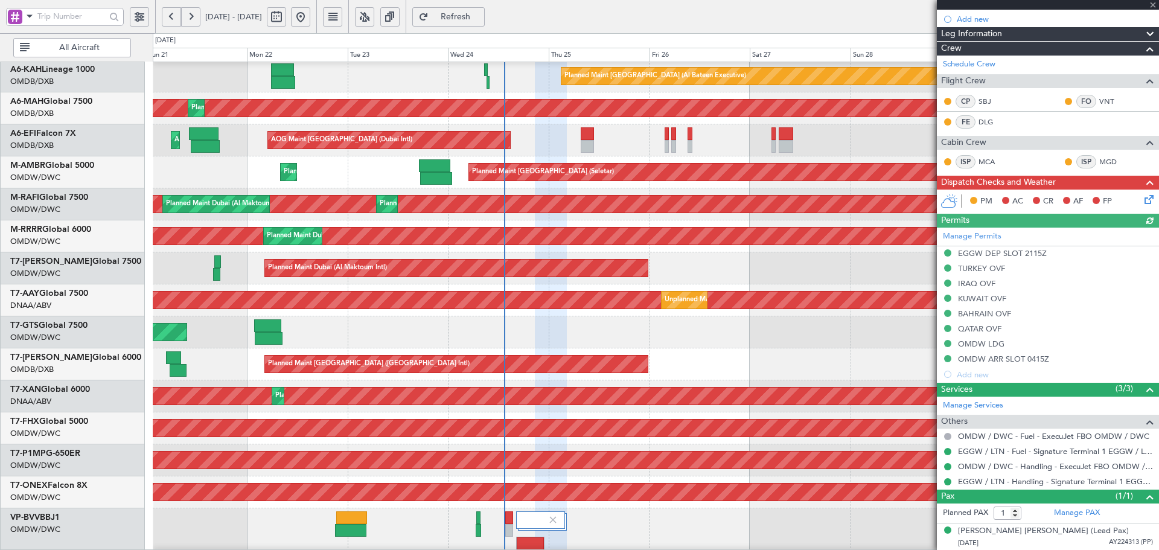
click at [536, 438] on div "Planned Maint [GEOGRAPHIC_DATA] ([GEOGRAPHIC_DATA])" at bounding box center [656, 428] width 1006 height 32
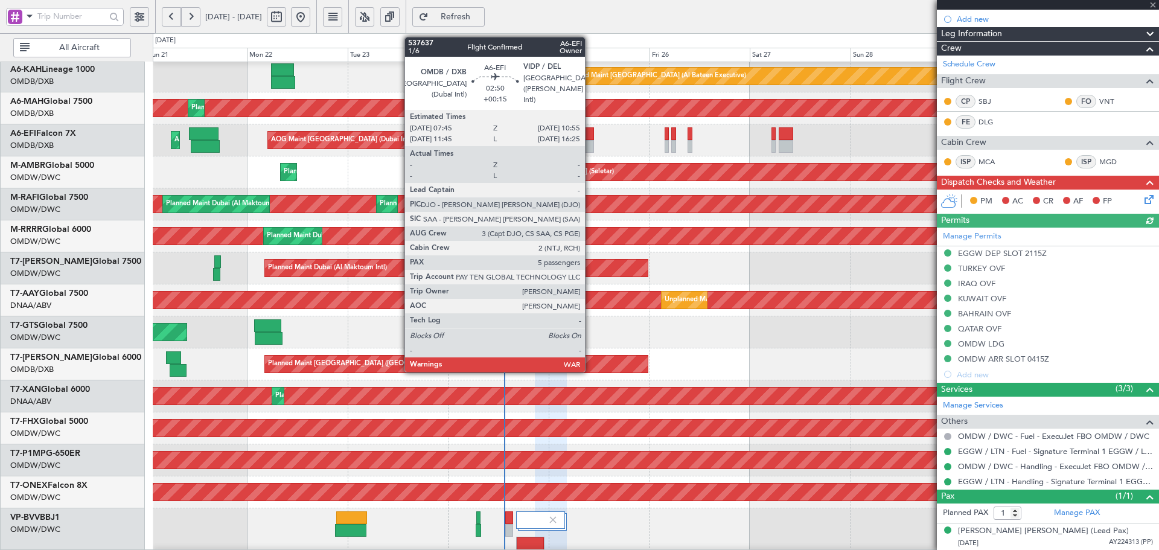
click at [591, 130] on div at bounding box center [587, 133] width 13 height 13
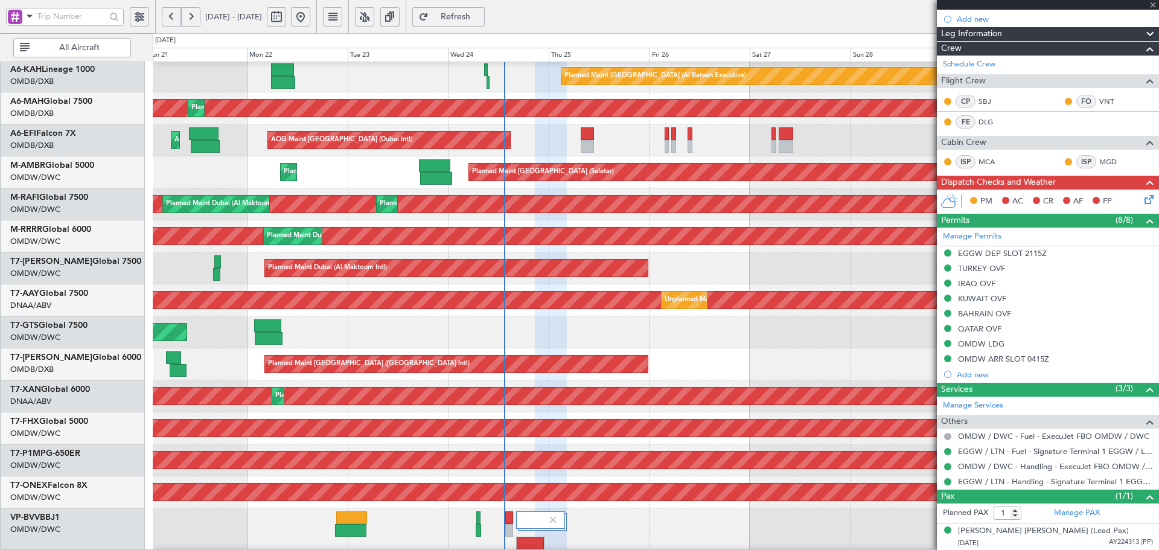
type input "+00:15"
type input "5"
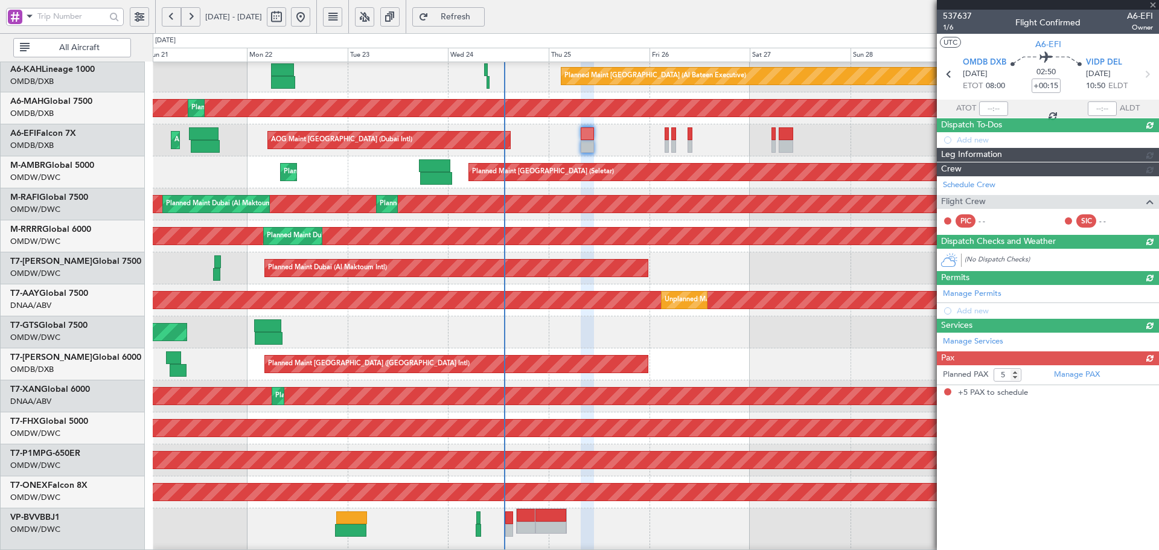
scroll to position [0, 0]
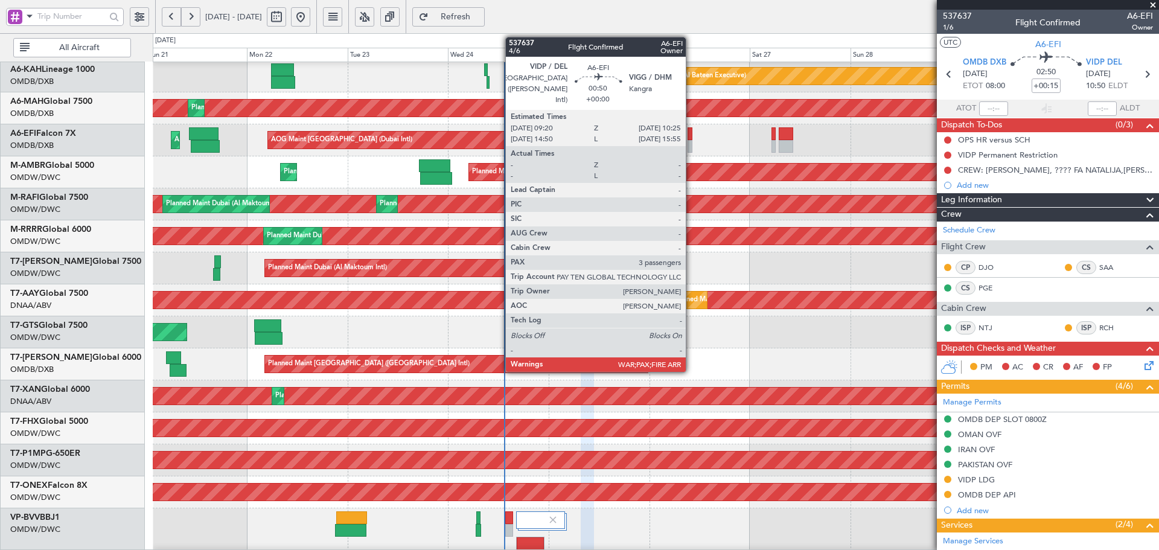
click at [691, 135] on div at bounding box center [690, 133] width 5 height 13
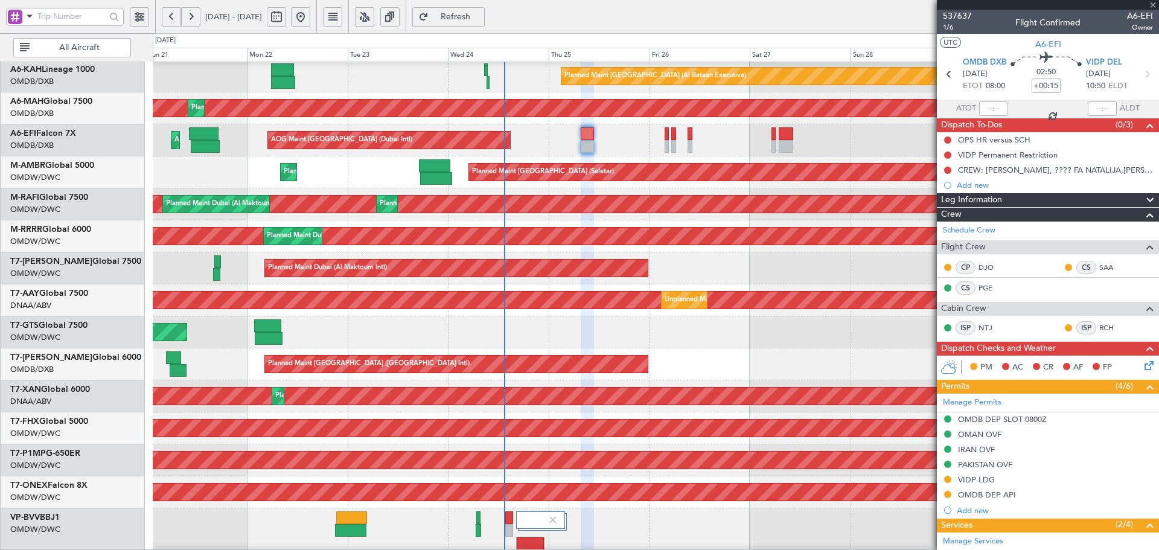
type input "3"
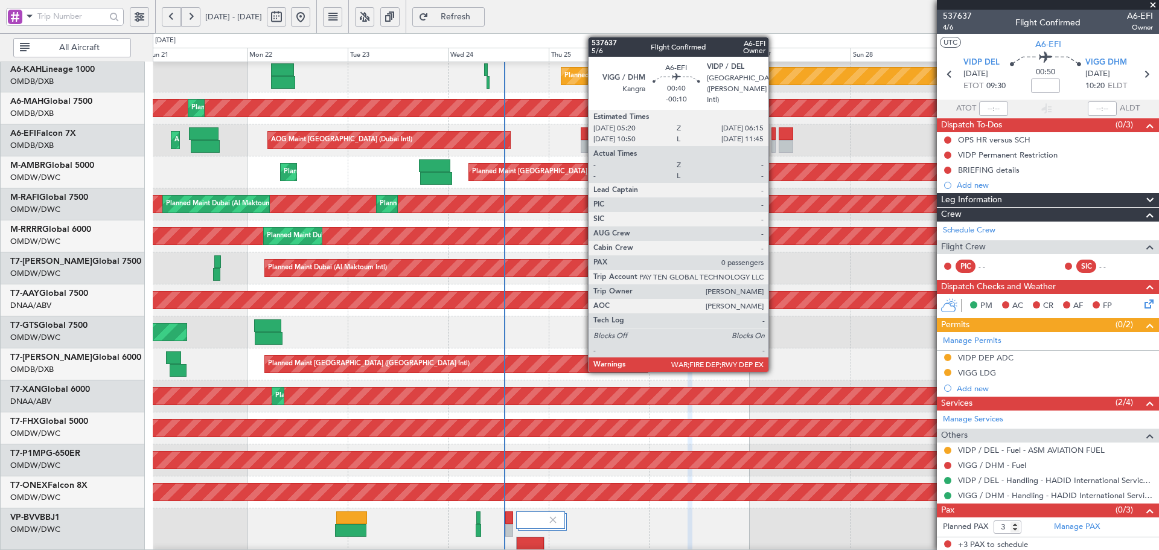
click at [774, 132] on div at bounding box center [774, 133] width 4 height 13
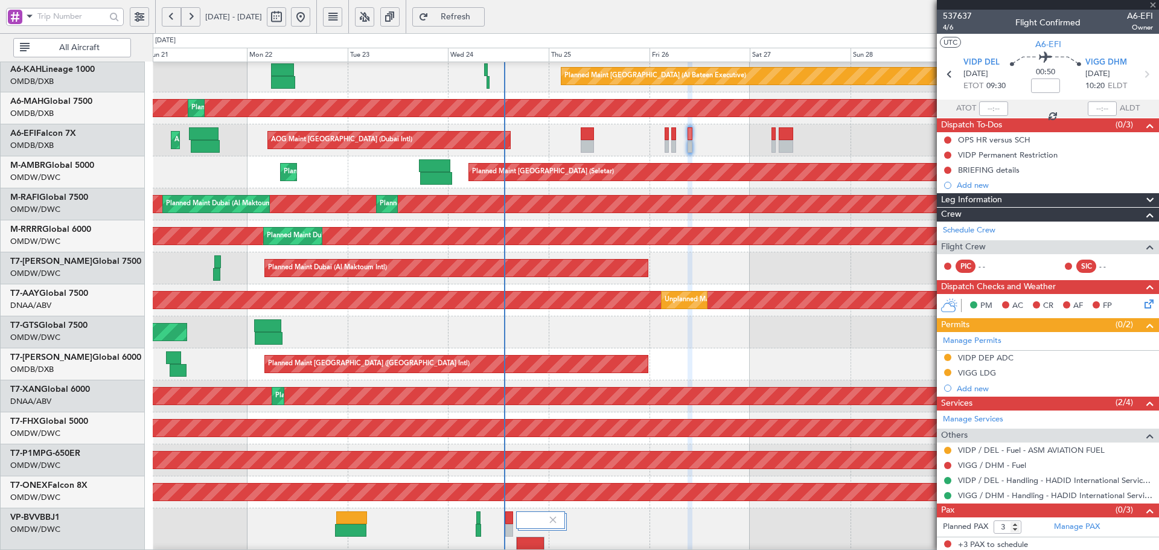
type input "-00:10"
type input "0"
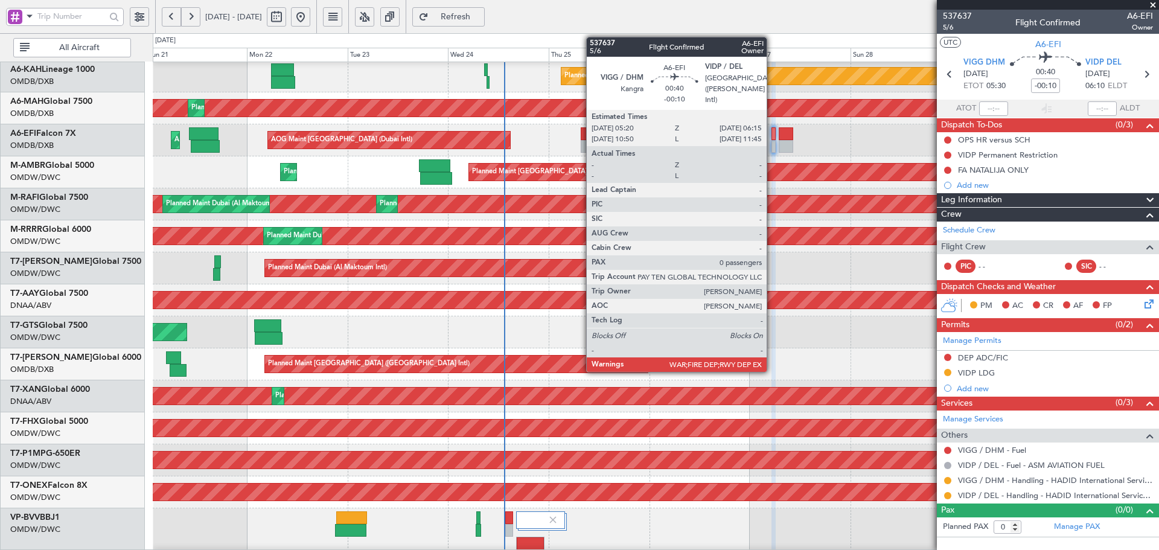
click at [772, 141] on div at bounding box center [774, 146] width 4 height 13
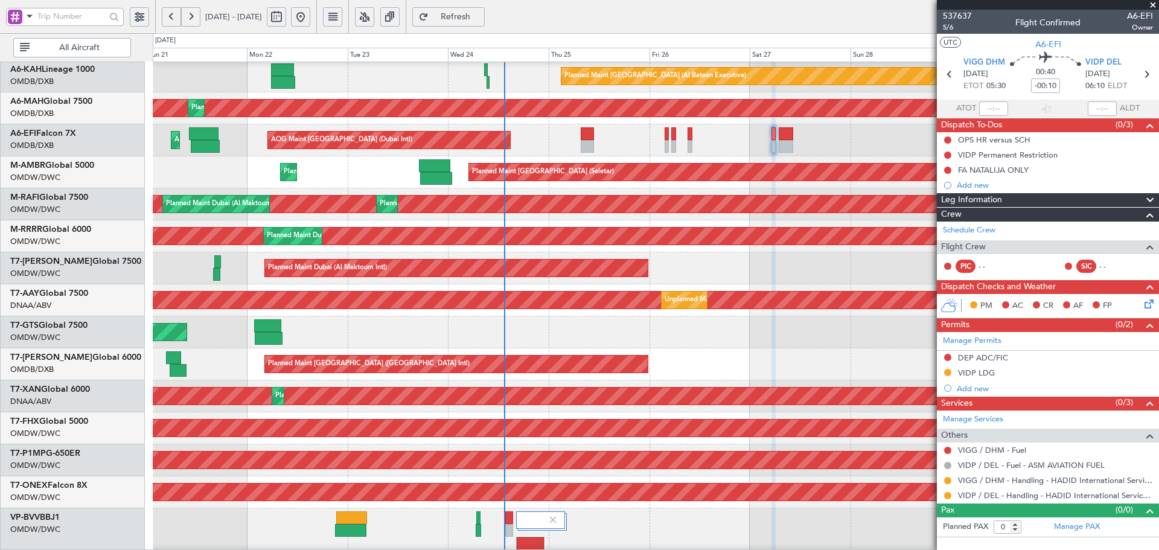
click at [478, 14] on span "Refresh" at bounding box center [456, 17] width 50 height 8
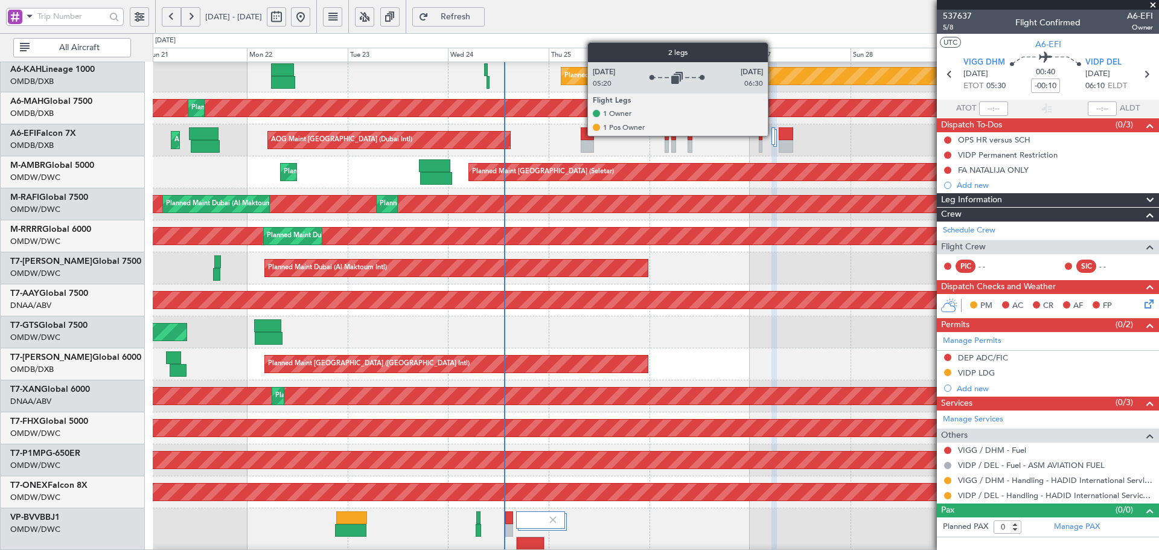
click at [774, 135] on div at bounding box center [774, 136] width 4 height 18
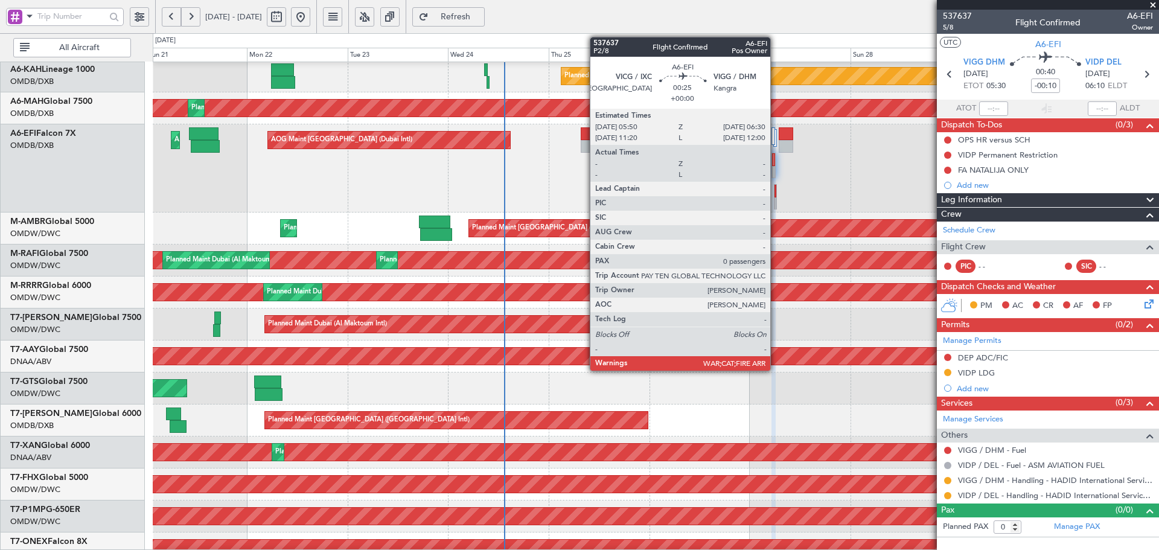
click at [776, 188] on div at bounding box center [776, 191] width 2 height 13
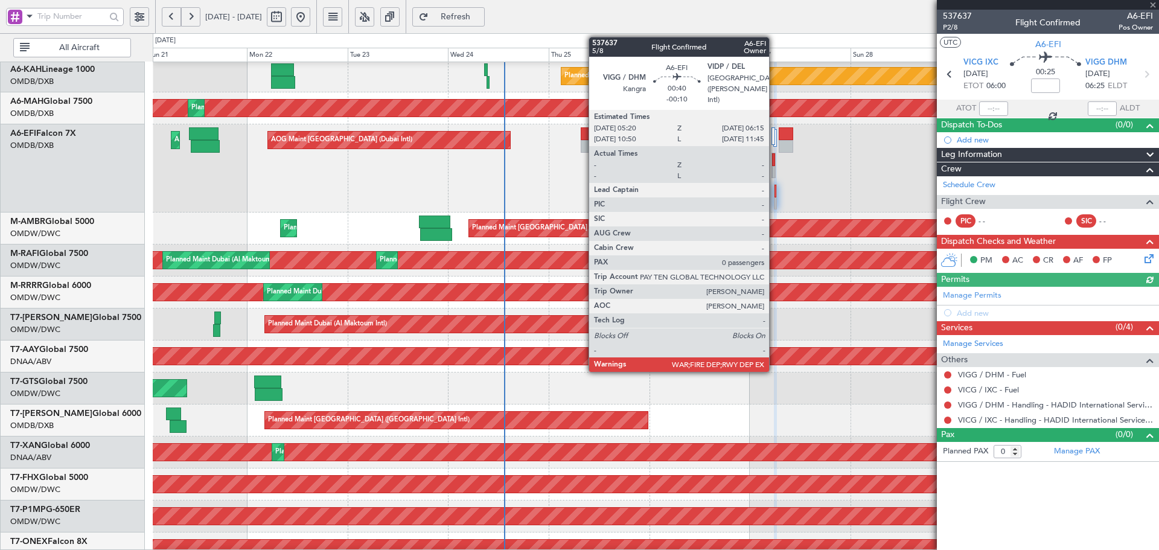
click at [775, 158] on div at bounding box center [773, 159] width 3 height 13
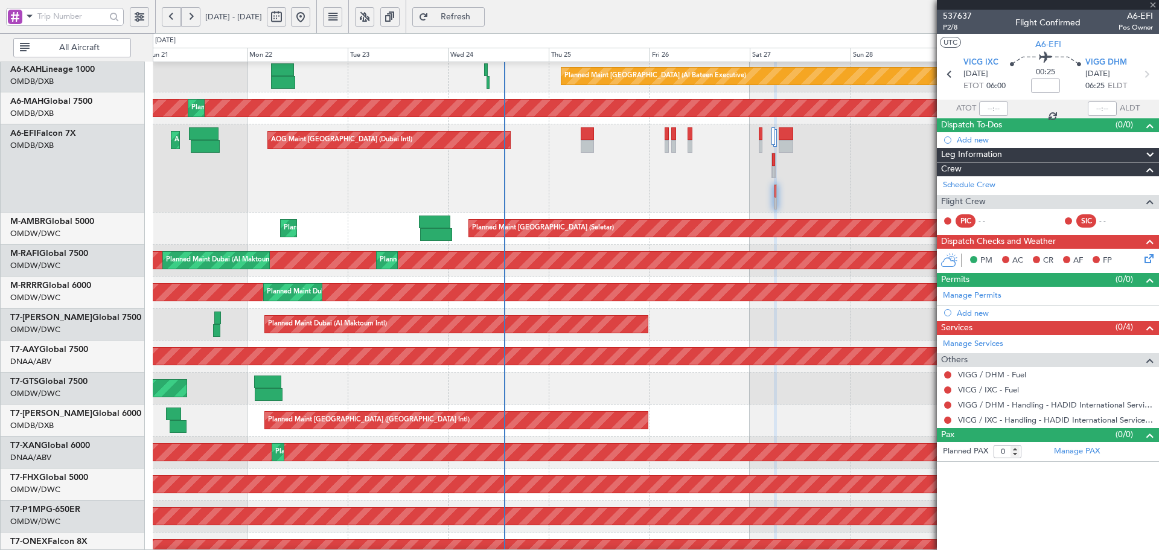
type input "-00:10"
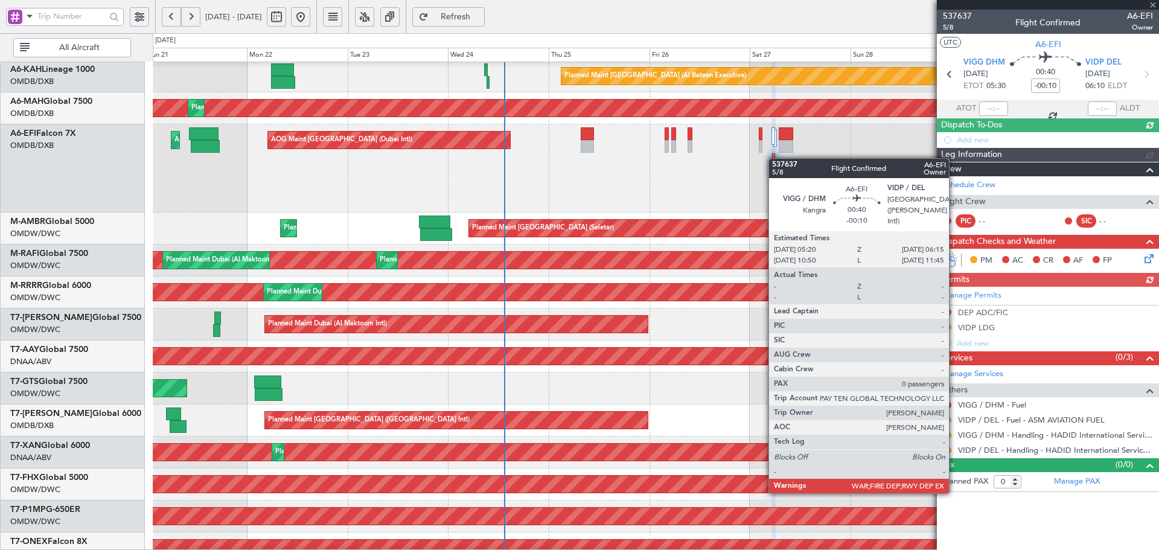
click at [775, 158] on div at bounding box center [773, 159] width 3 height 13
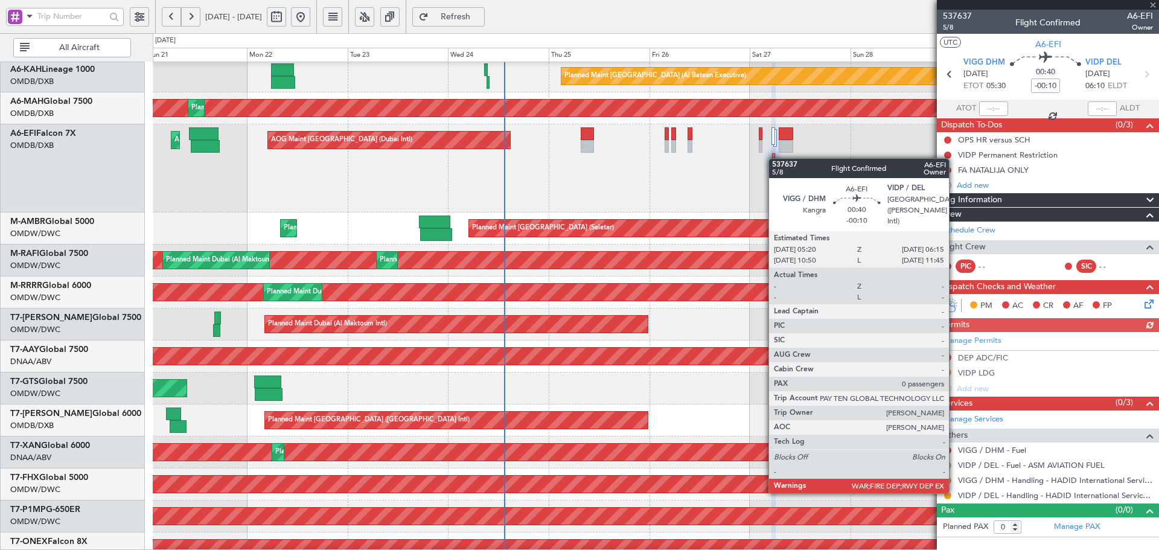
click at [775, 158] on div at bounding box center [773, 159] width 3 height 13
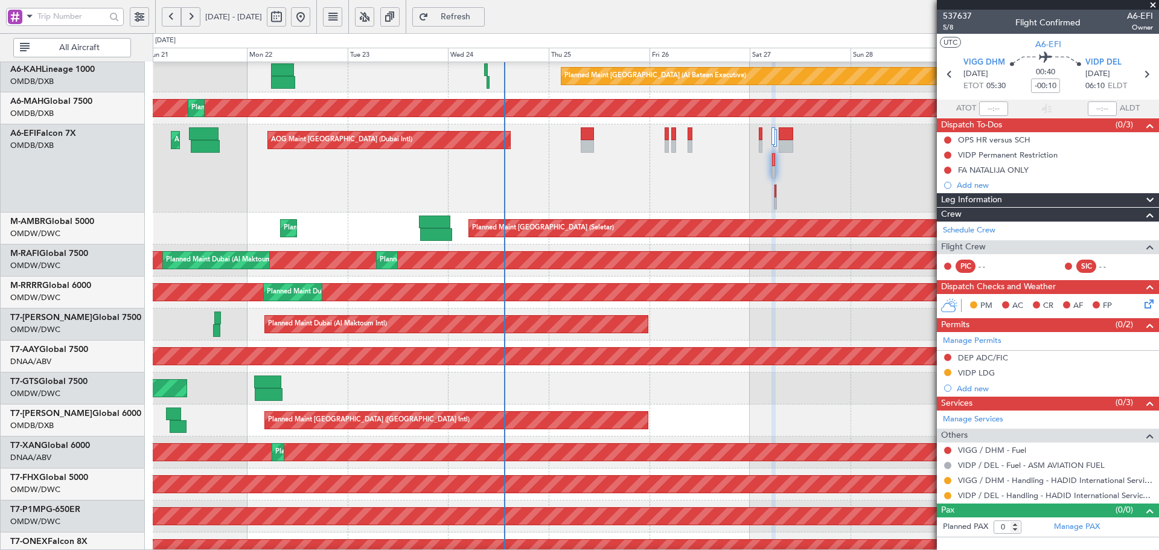
click at [481, 17] on span "Refresh" at bounding box center [456, 17] width 50 height 8
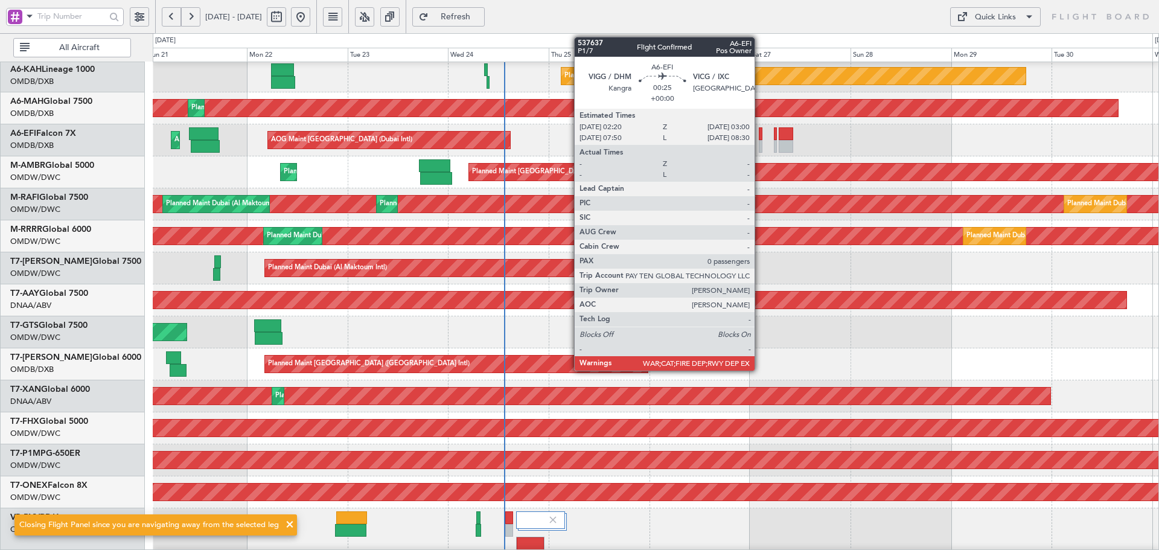
click at [760, 134] on div at bounding box center [760, 133] width 3 height 13
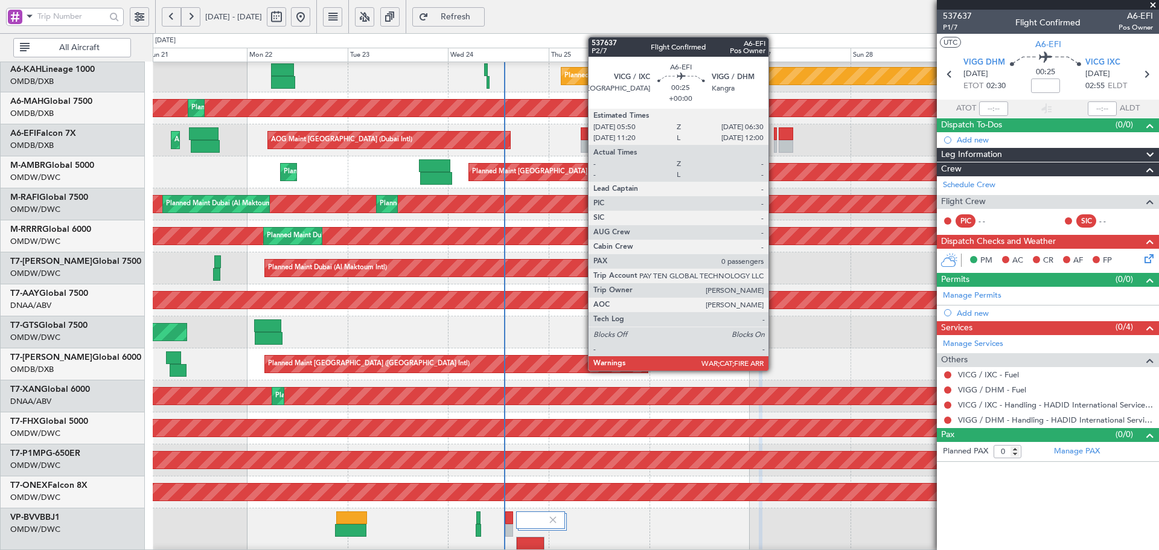
click at [774, 135] on div at bounding box center [775, 133] width 3 height 13
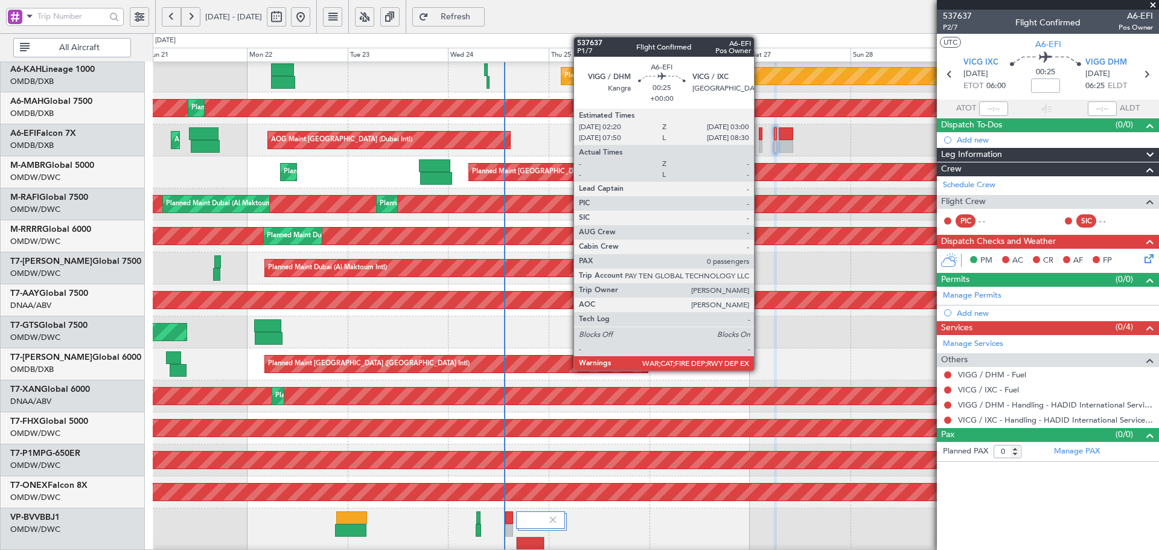
click at [760, 135] on div at bounding box center [760, 133] width 3 height 13
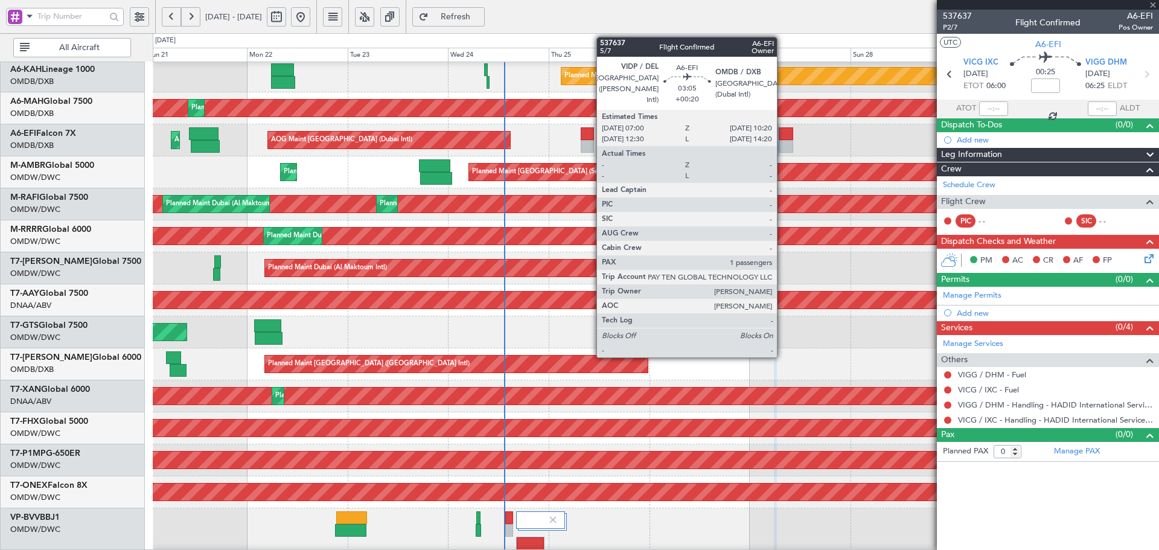
click at [783, 133] on div at bounding box center [786, 133] width 14 height 13
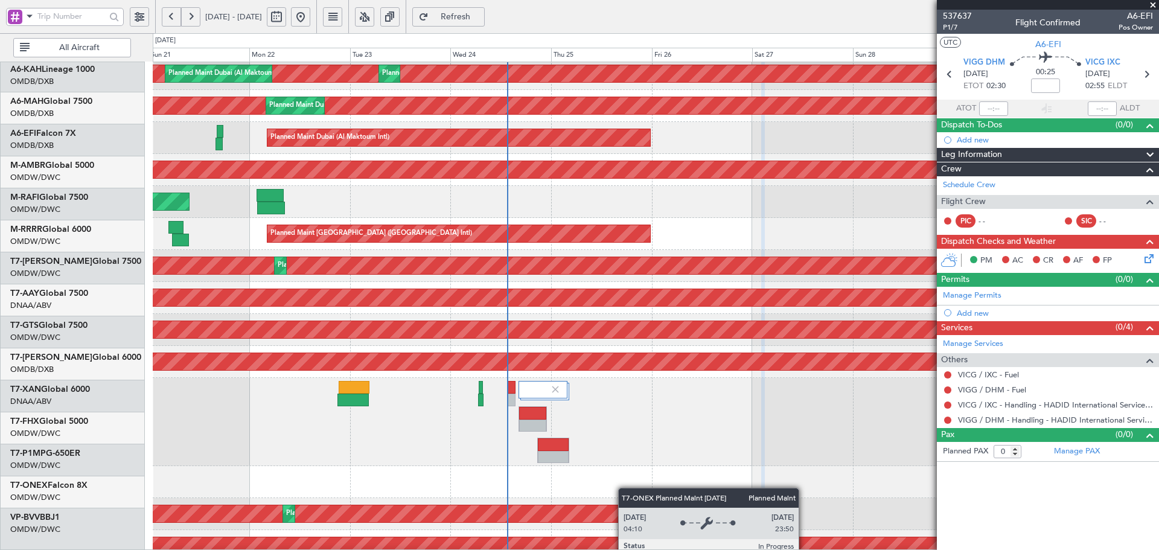
scroll to position [207, 0]
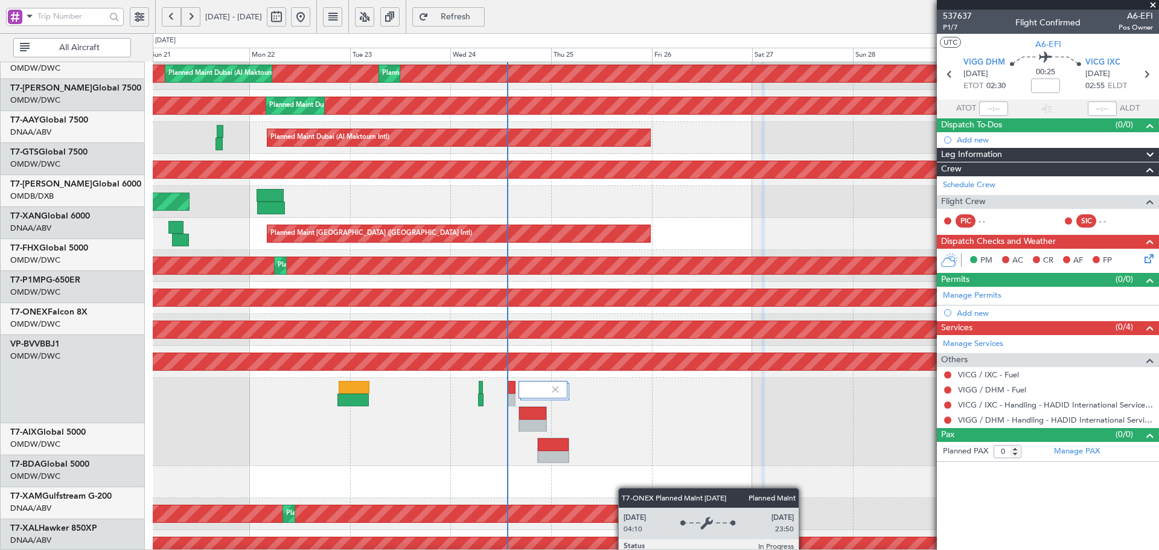
click at [628, 378] on div "Planned Maint Dubai (Al Maktoum Intl)" at bounding box center [656, 422] width 1006 height 88
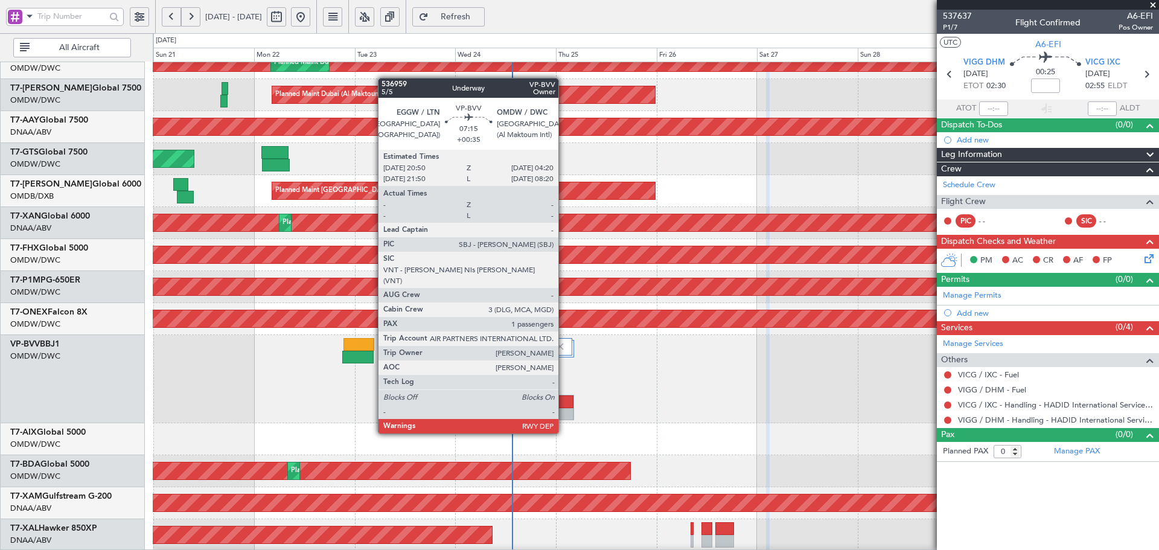
click at [564, 411] on div at bounding box center [558, 414] width 31 height 13
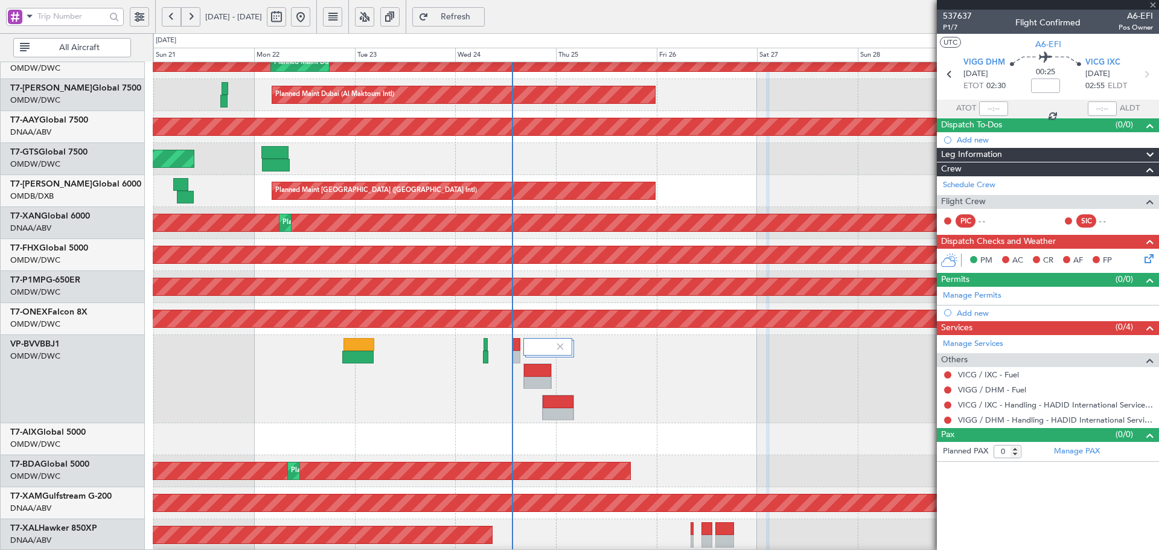
type input "+00:35"
type input "1"
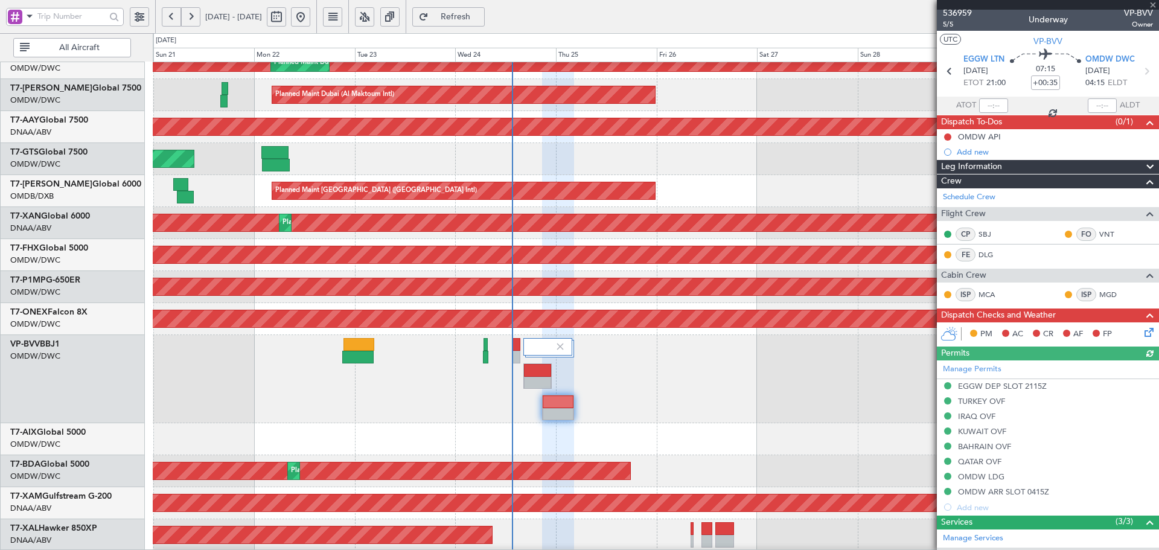
scroll to position [0, 0]
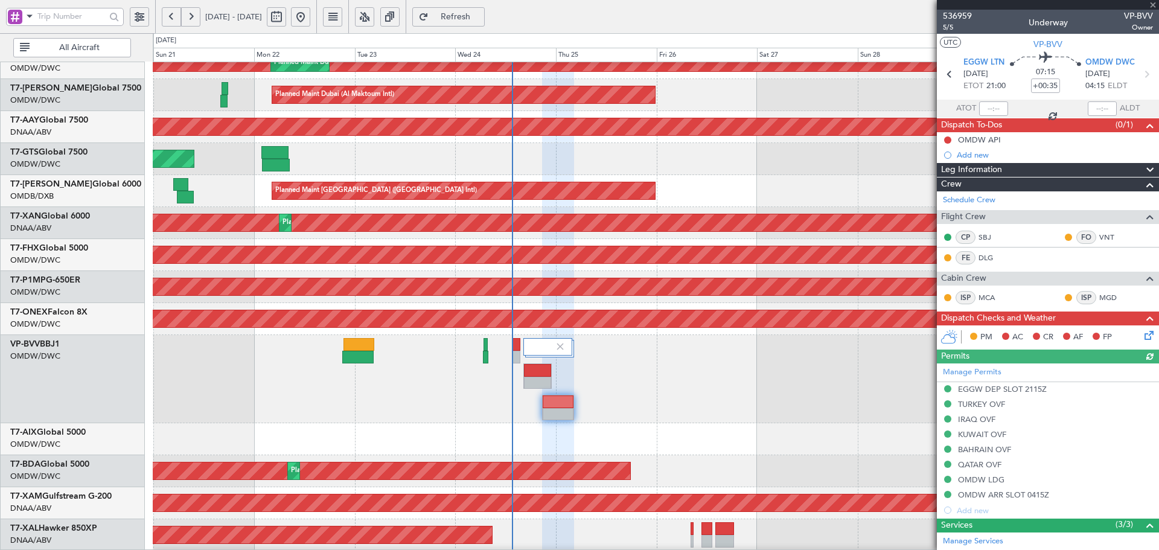
click at [983, 478] on div "Manage Permits EGGW DEP SLOT 2115Z TURKEY OVF IRAQ OVF KUWAIT OVF BAHRAIN OVF Q…" at bounding box center [1048, 441] width 222 height 155
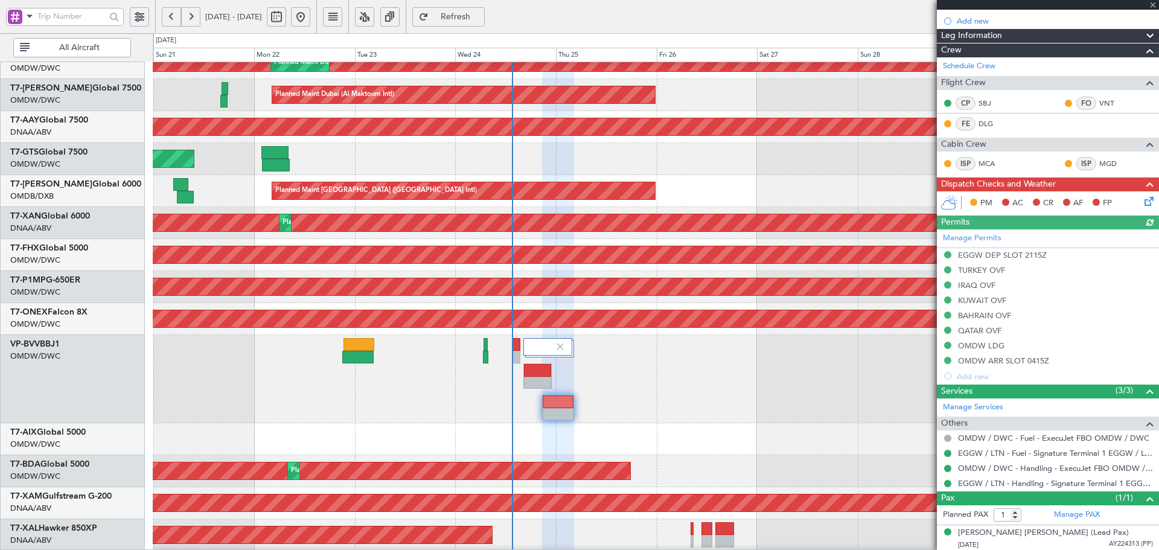
scroll to position [136, 0]
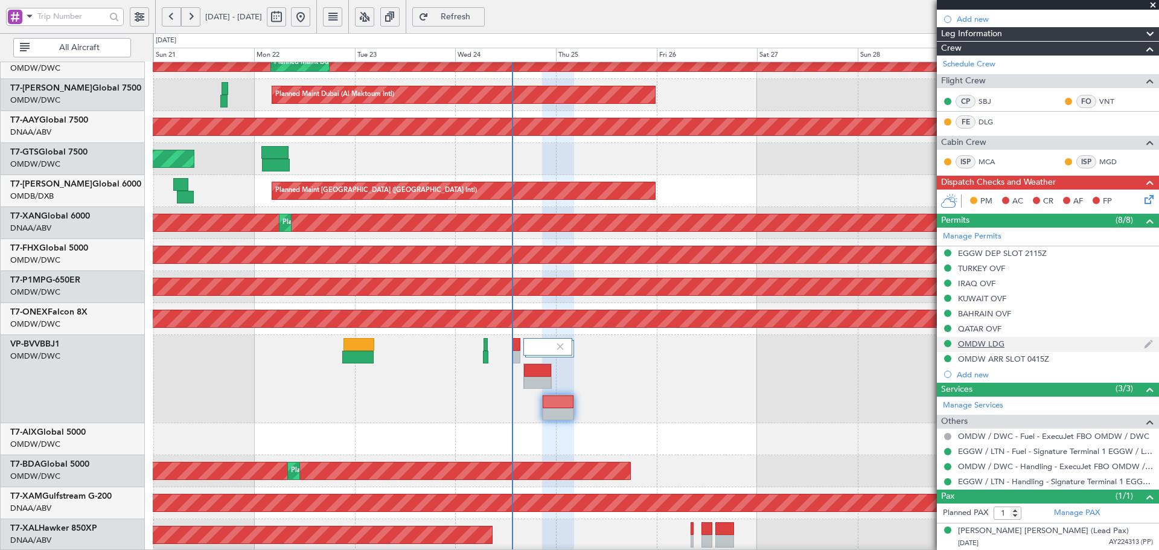
click at [980, 344] on div "OMDW LDG" at bounding box center [981, 344] width 46 height 10
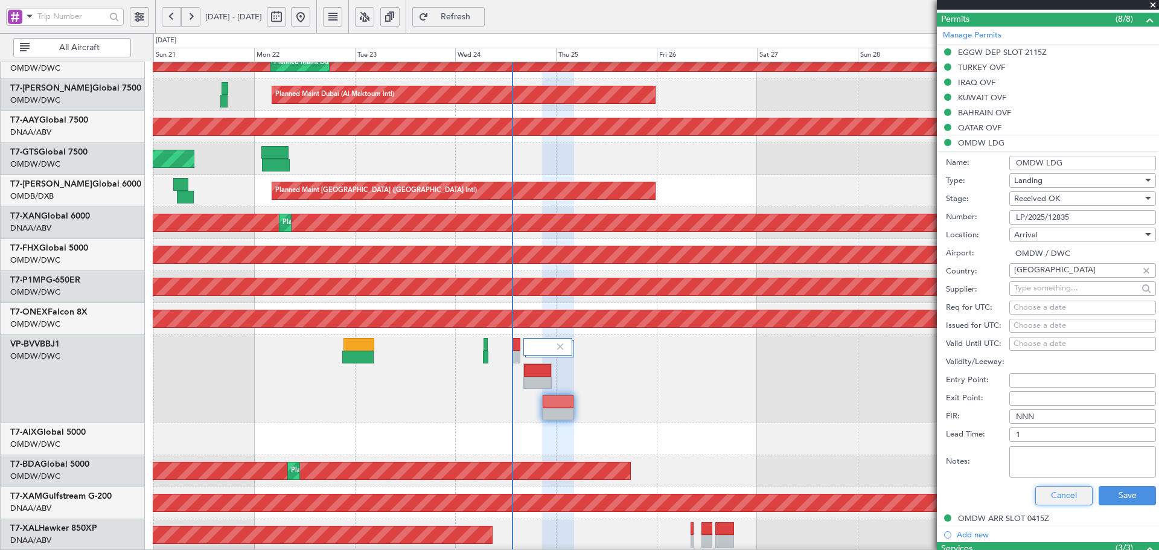
click at [1052, 493] on button "Cancel" at bounding box center [1064, 495] width 57 height 19
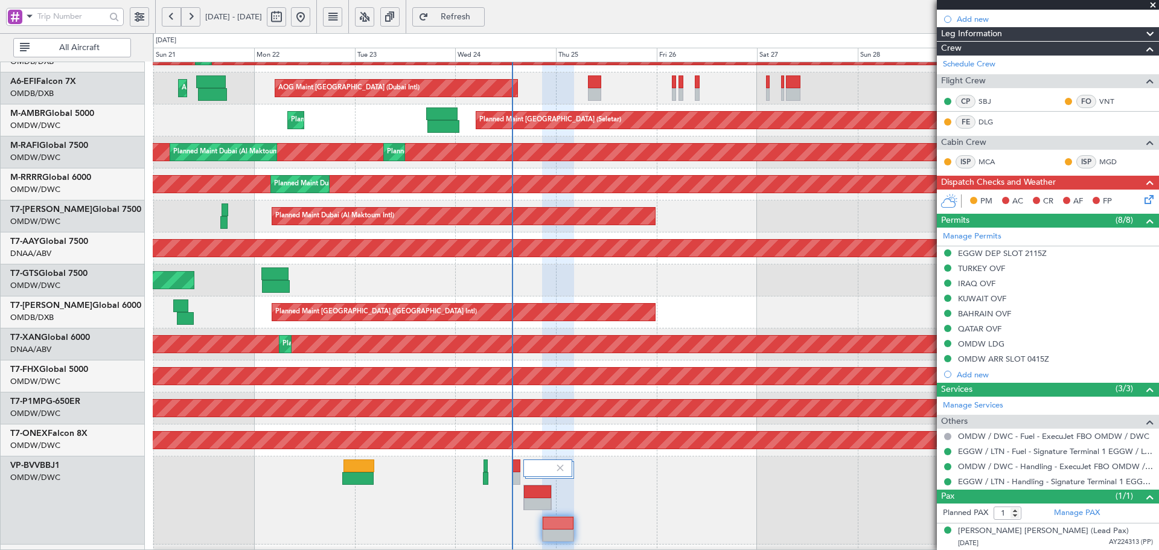
scroll to position [0, 0]
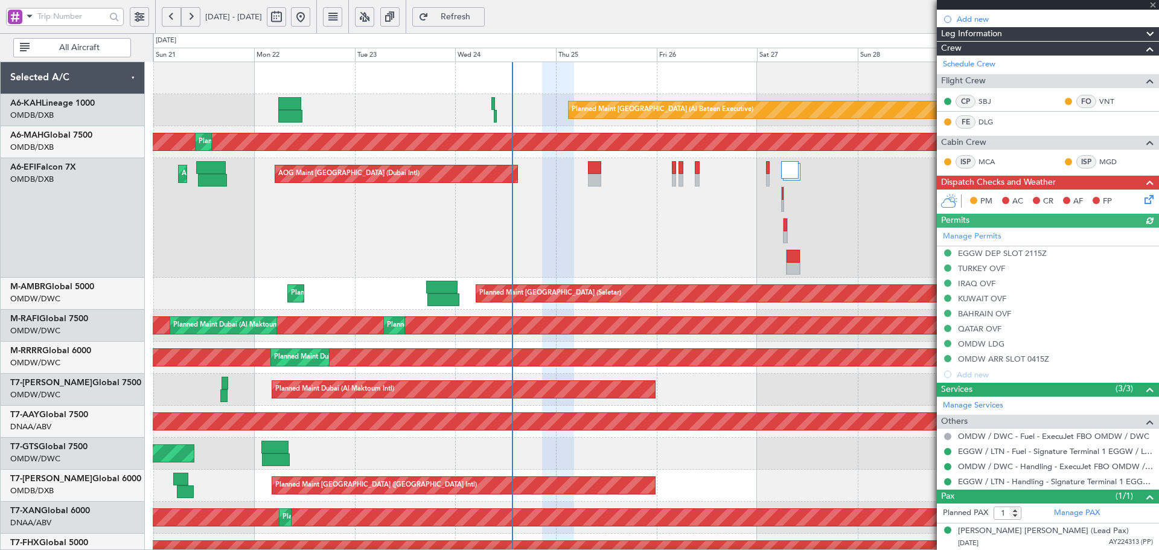
click at [480, 21] on span "Refresh" at bounding box center [456, 17] width 50 height 8
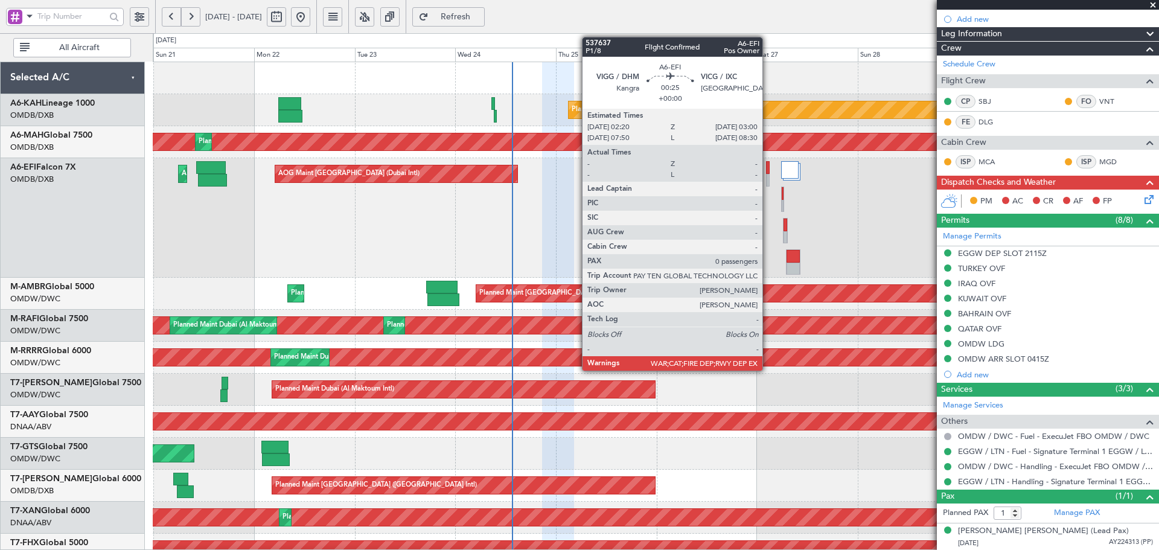
click at [768, 171] on div at bounding box center [767, 167] width 3 height 13
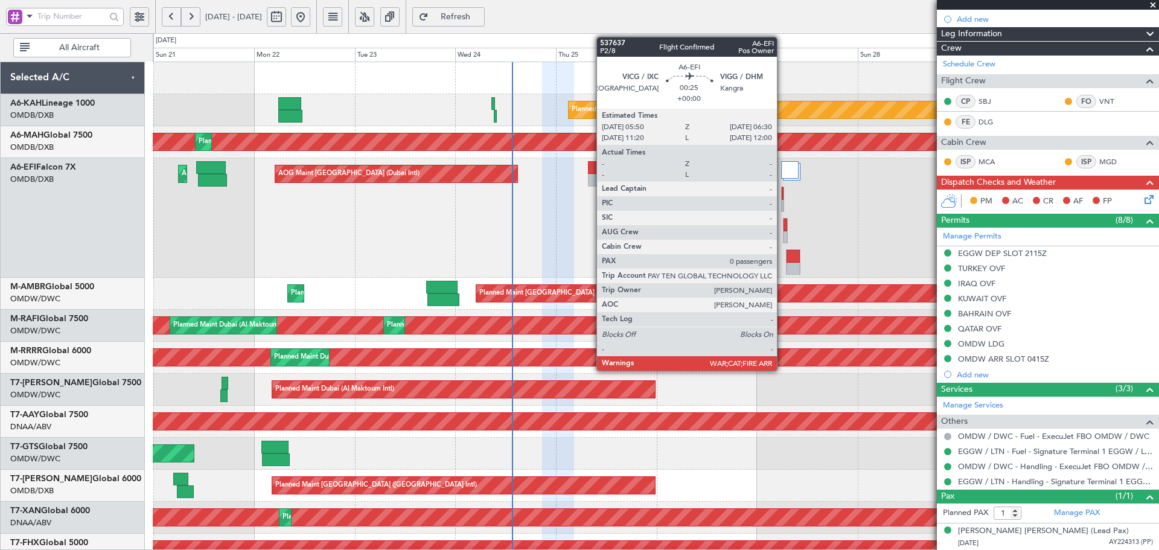
click at [783, 196] on div at bounding box center [783, 193] width 2 height 13
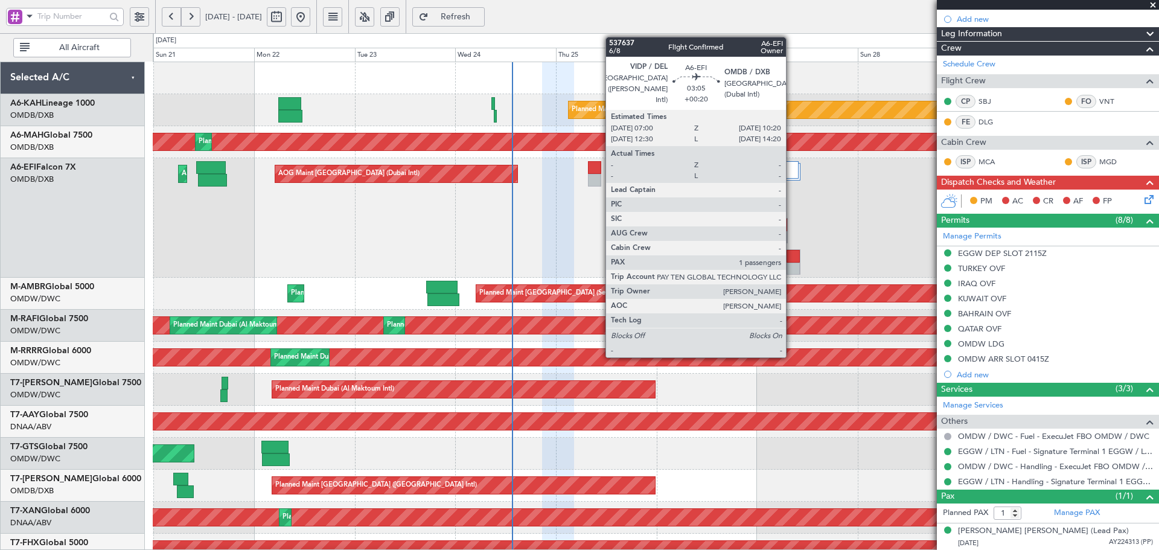
click at [792, 261] on div at bounding box center [793, 256] width 13 height 13
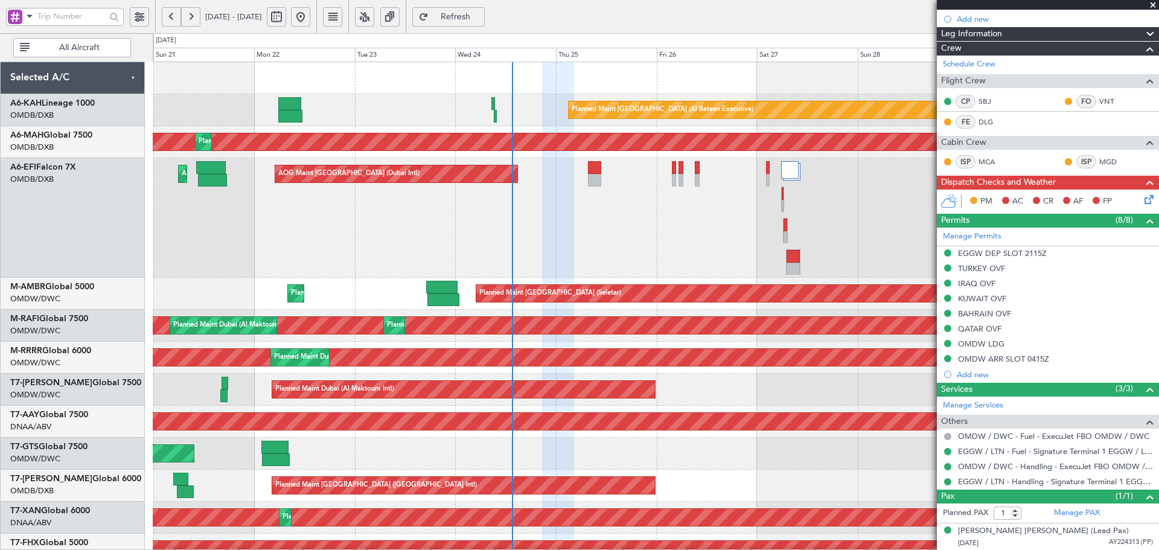
click at [485, 23] on button "Refresh" at bounding box center [448, 16] width 72 height 19
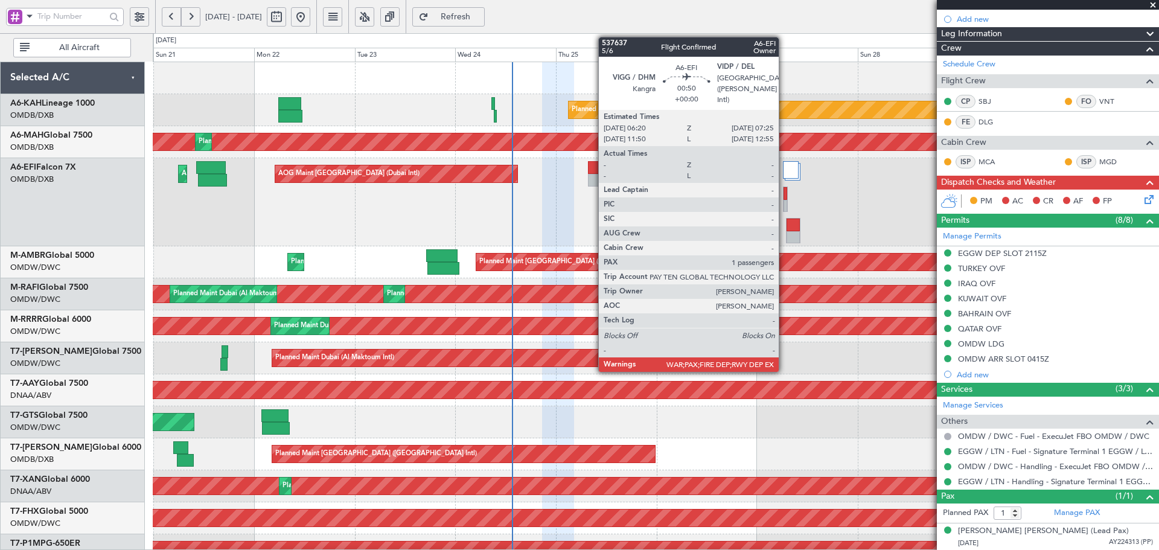
click at [784, 193] on div at bounding box center [786, 193] width 4 height 13
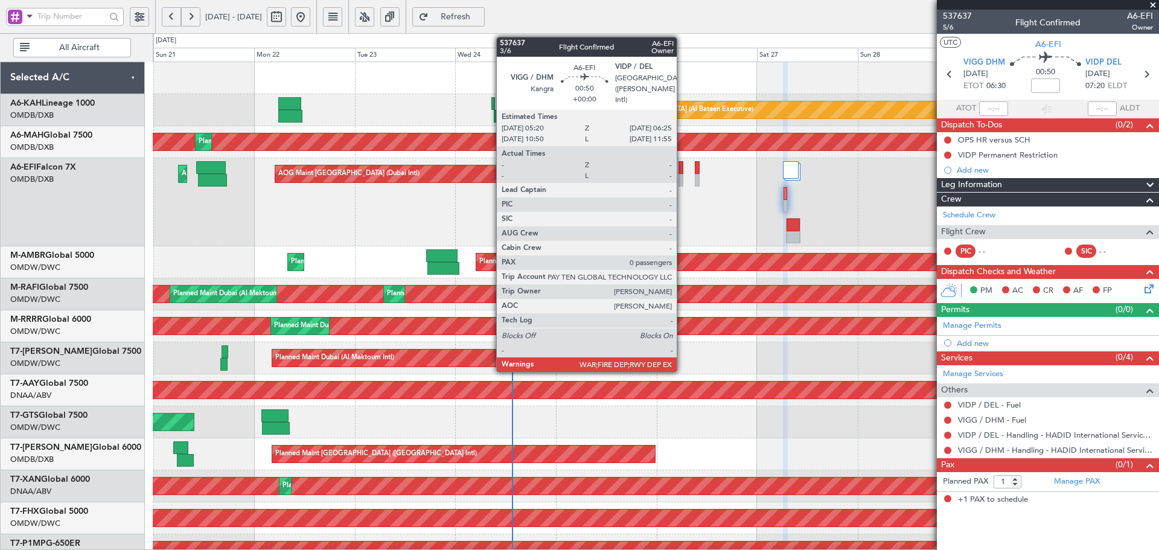
click at [682, 166] on div at bounding box center [681, 167] width 5 height 13
click at [681, 175] on div at bounding box center [681, 180] width 5 height 13
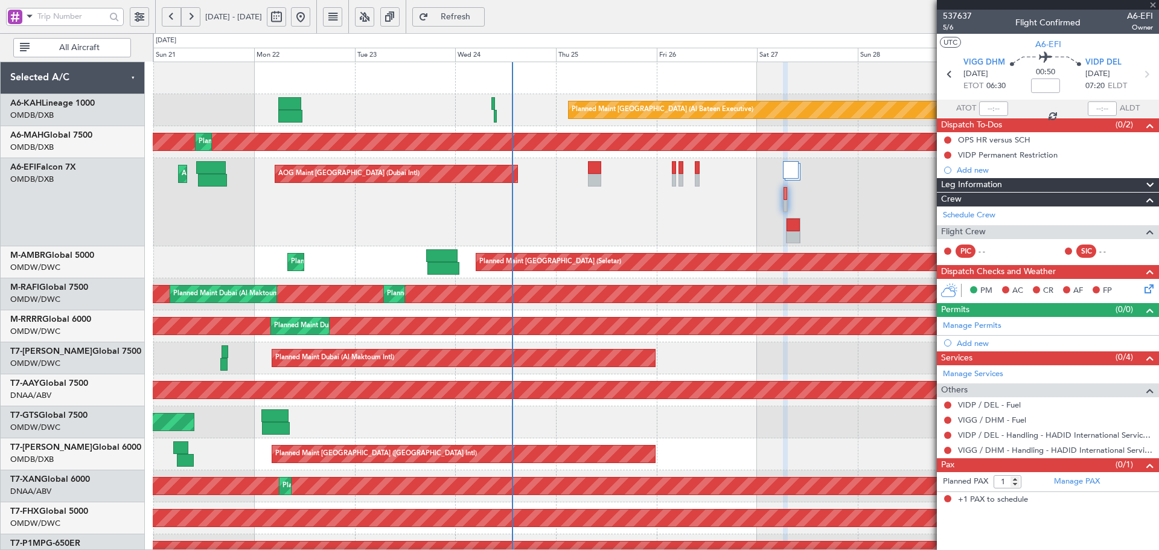
type input "0"
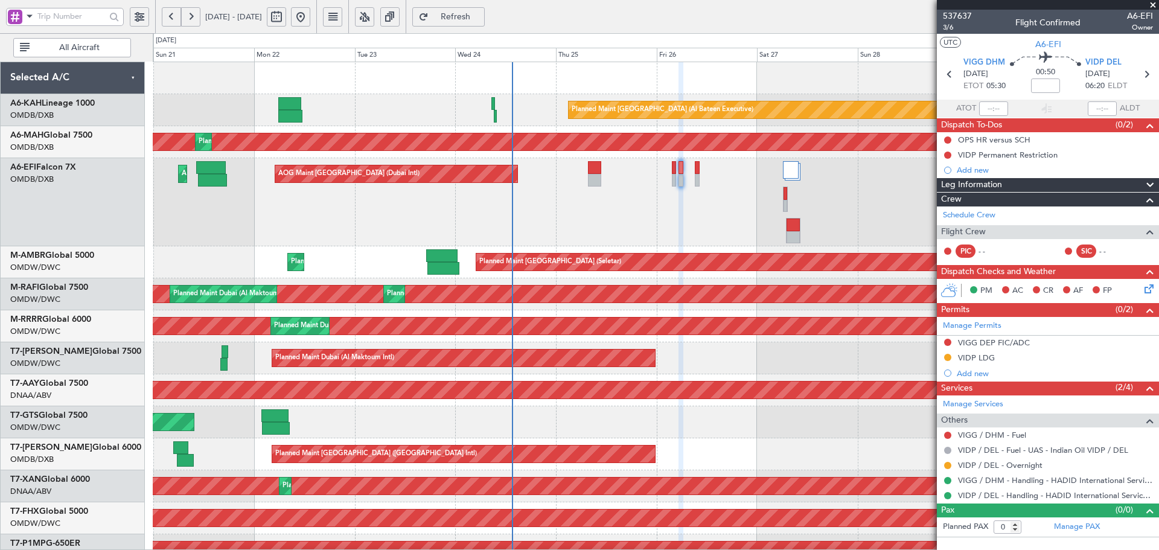
click at [481, 21] on span "Refresh" at bounding box center [456, 17] width 50 height 8
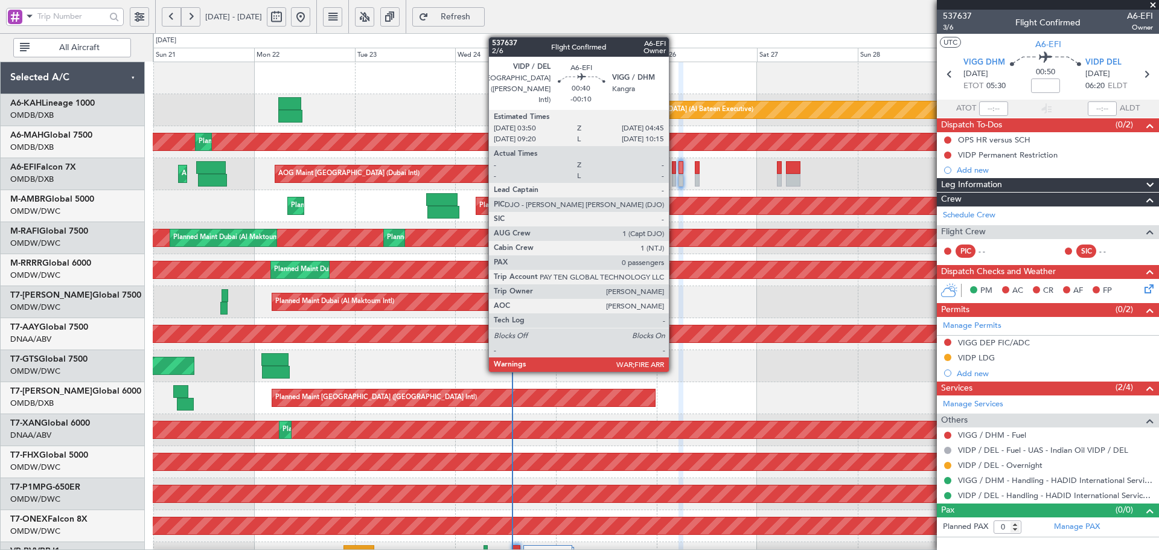
click at [675, 169] on div at bounding box center [674, 167] width 4 height 13
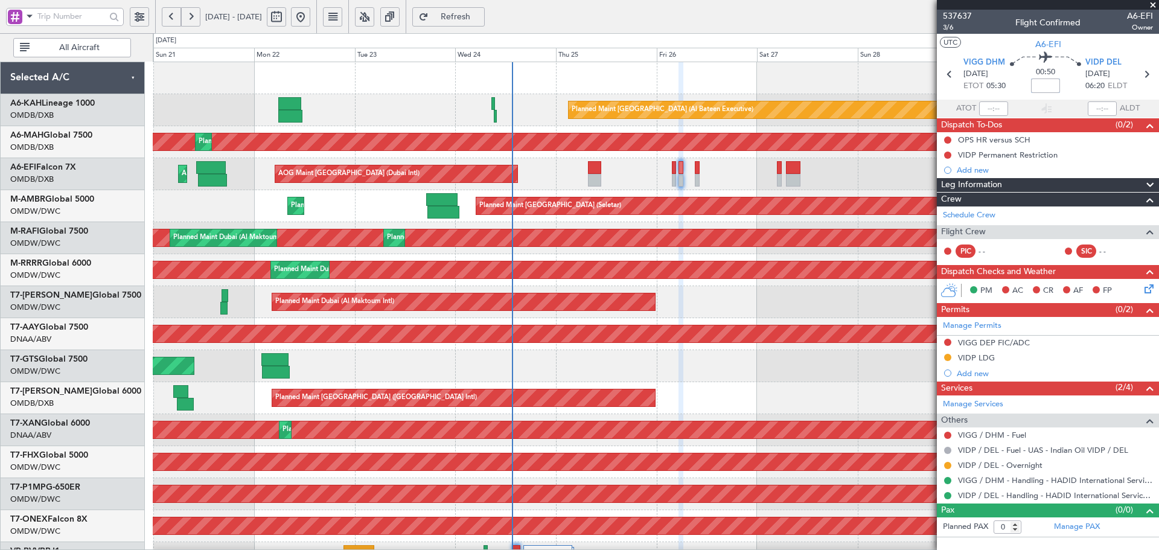
click at [1038, 89] on input at bounding box center [1045, 86] width 29 height 14
type input "-00:10"
click at [481, 13] on span "Refresh" at bounding box center [456, 17] width 50 height 8
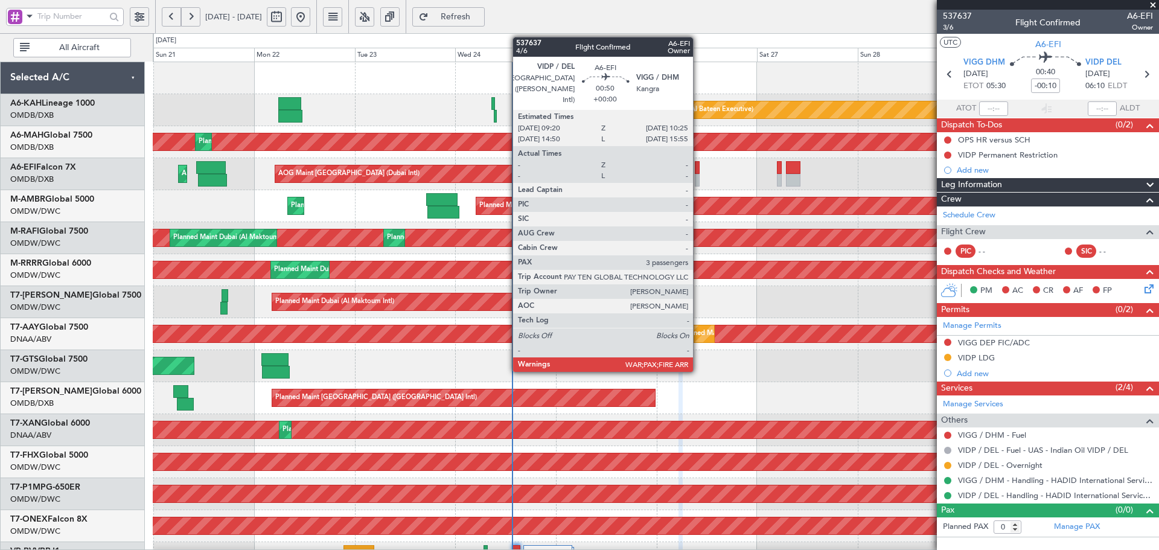
click at [699, 176] on div at bounding box center [697, 180] width 5 height 13
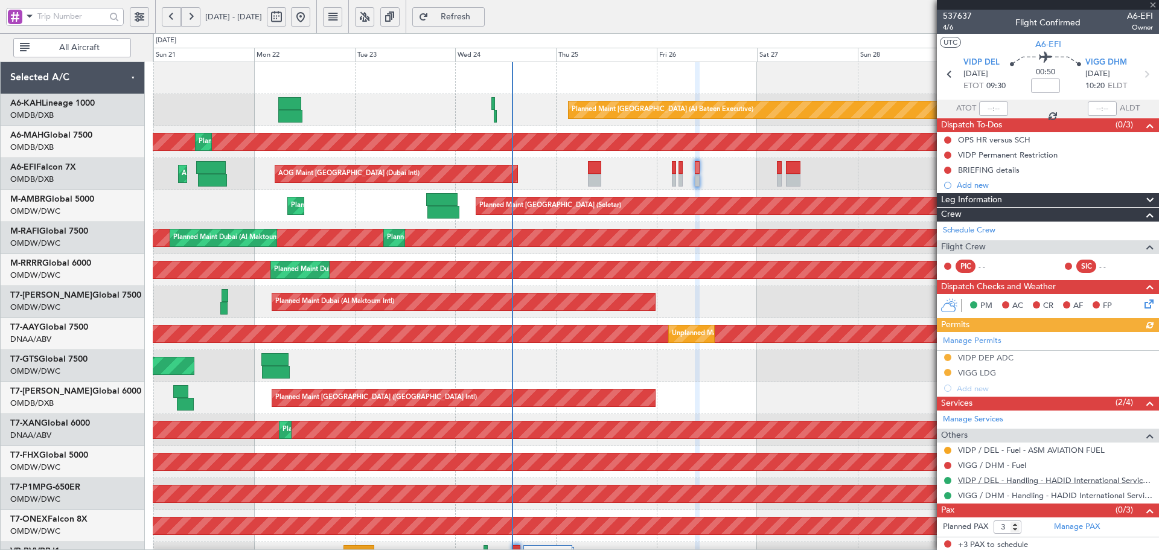
scroll to position [2, 0]
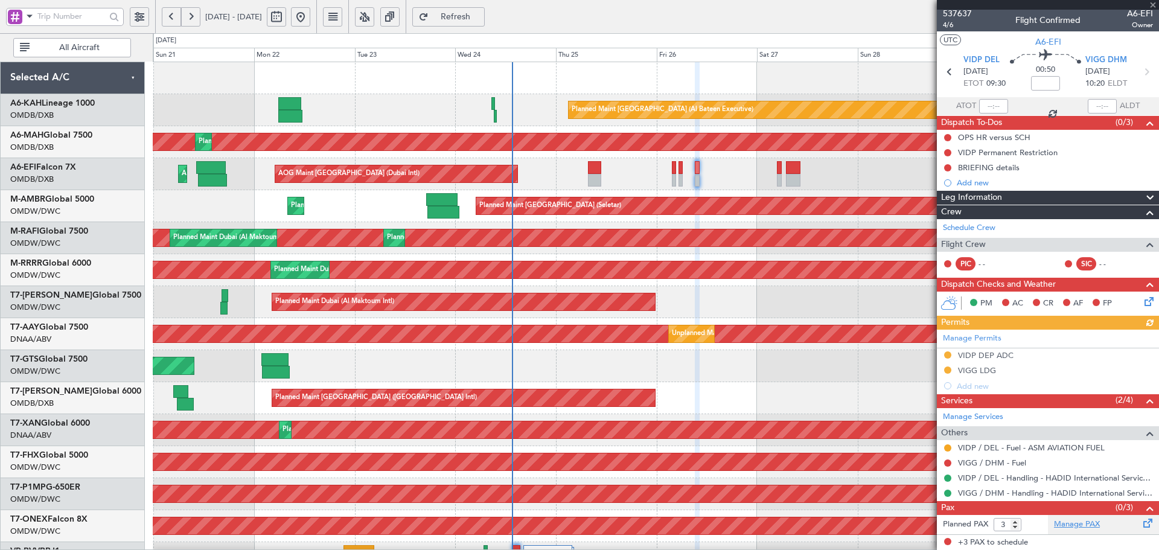
click at [1072, 525] on link "Manage PAX" at bounding box center [1077, 525] width 46 height 12
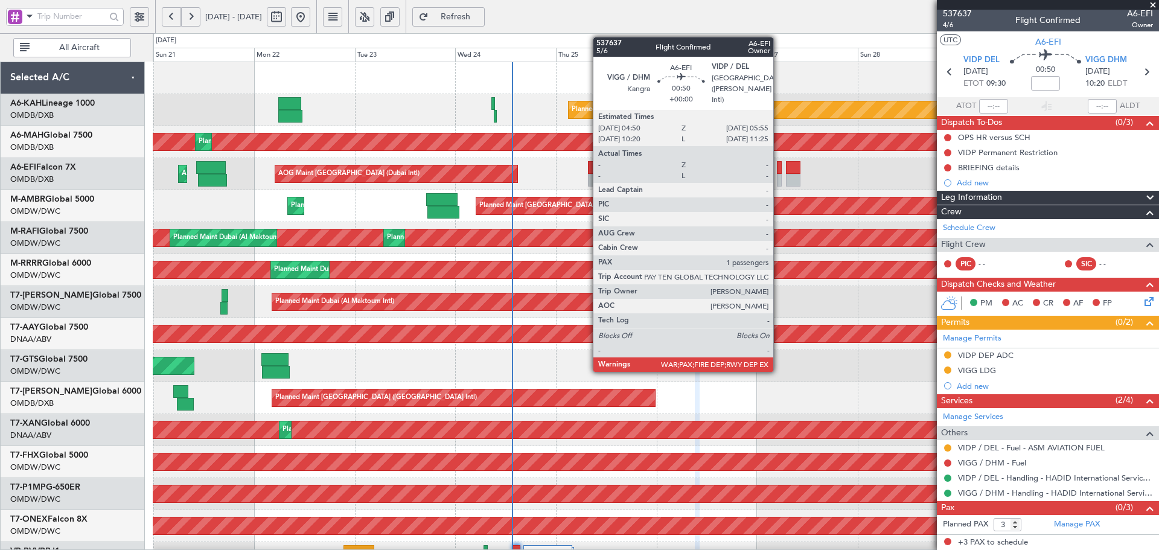
click at [779, 173] on div at bounding box center [779, 167] width 5 height 13
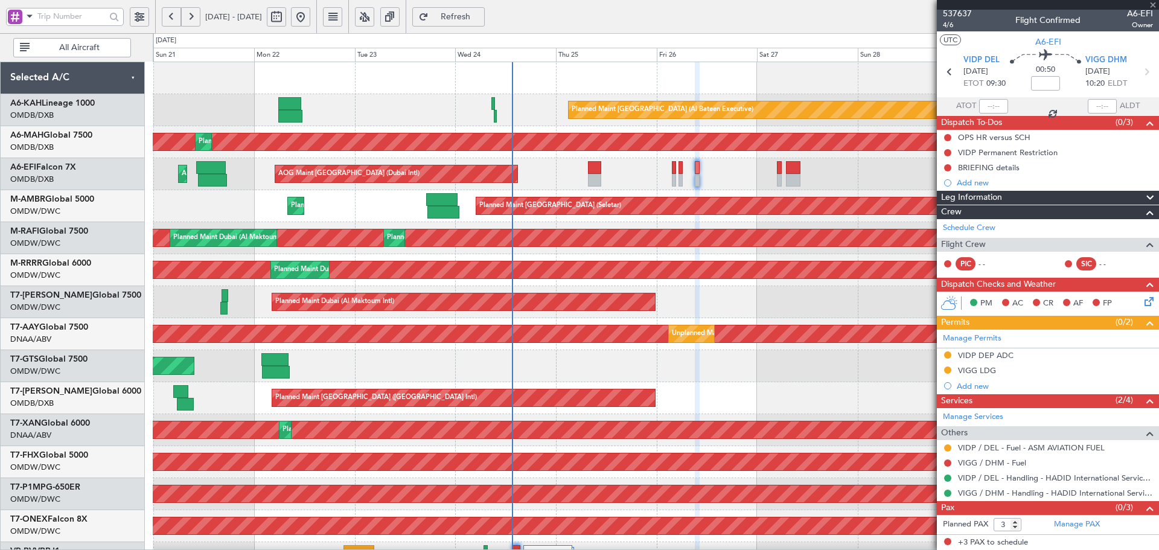
type input "1"
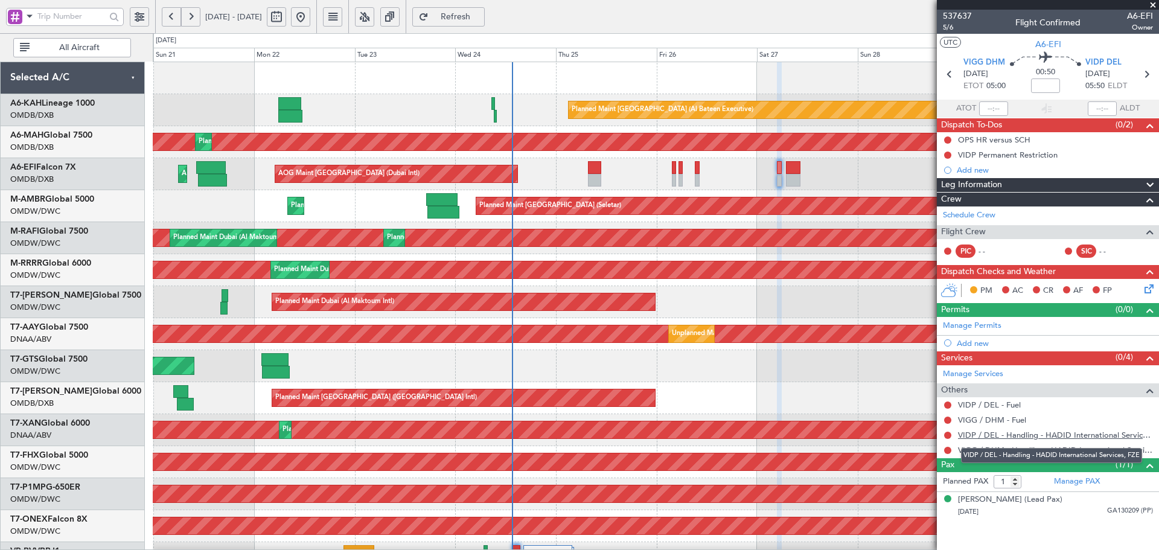
click at [1071, 438] on link "VIDP / DEL - Handling - HADID International Services, FZE" at bounding box center [1055, 435] width 195 height 10
click at [481, 14] on span "Refresh" at bounding box center [456, 17] width 50 height 8
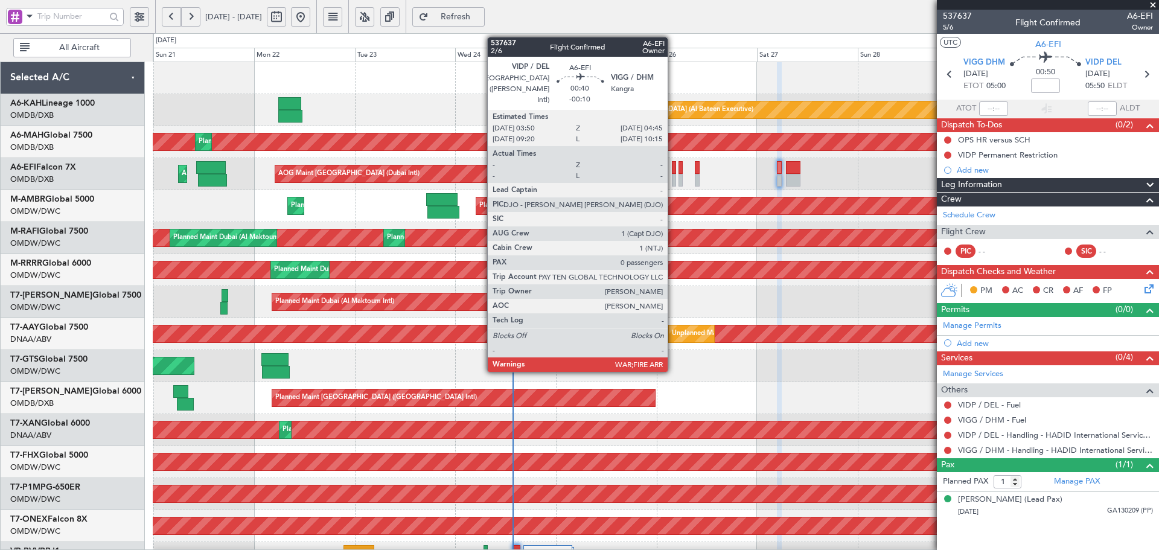
click at [673, 167] on div at bounding box center [674, 167] width 4 height 13
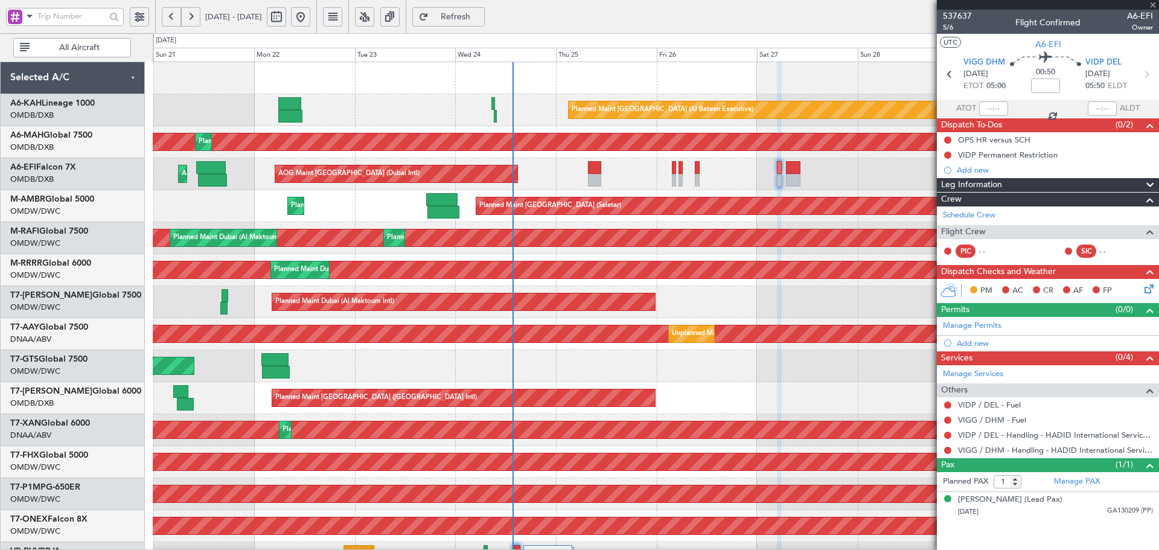
type input "-00:10"
type input "0"
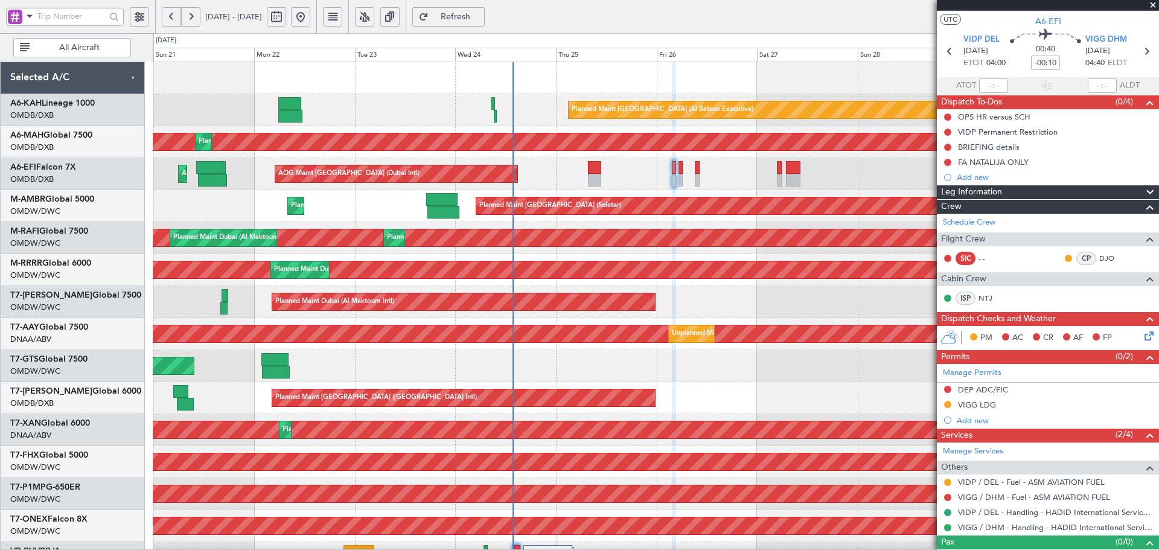
scroll to position [42, 0]
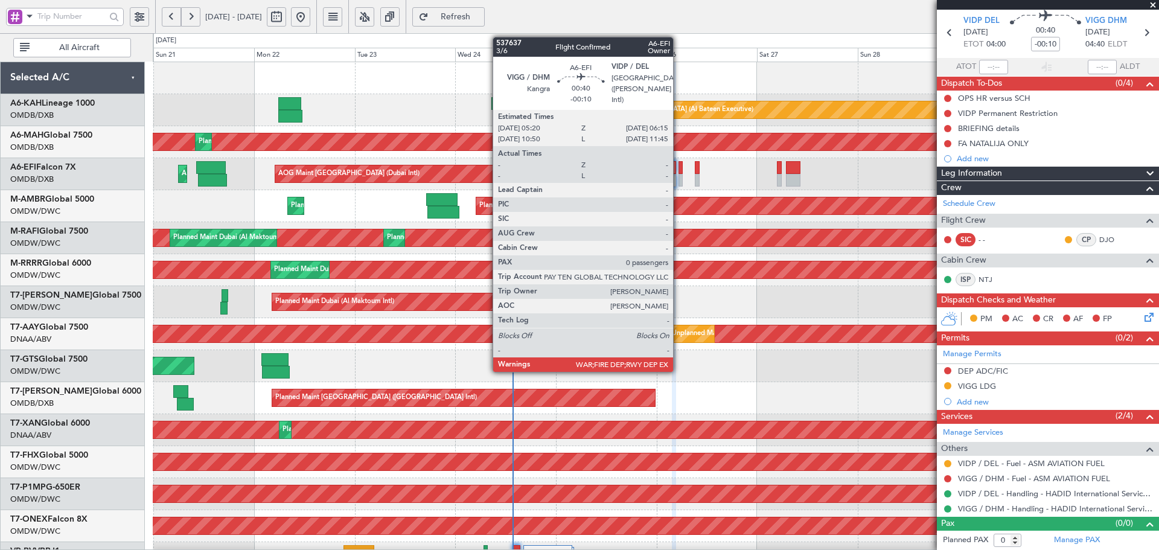
click at [679, 173] on div at bounding box center [681, 167] width 4 height 13
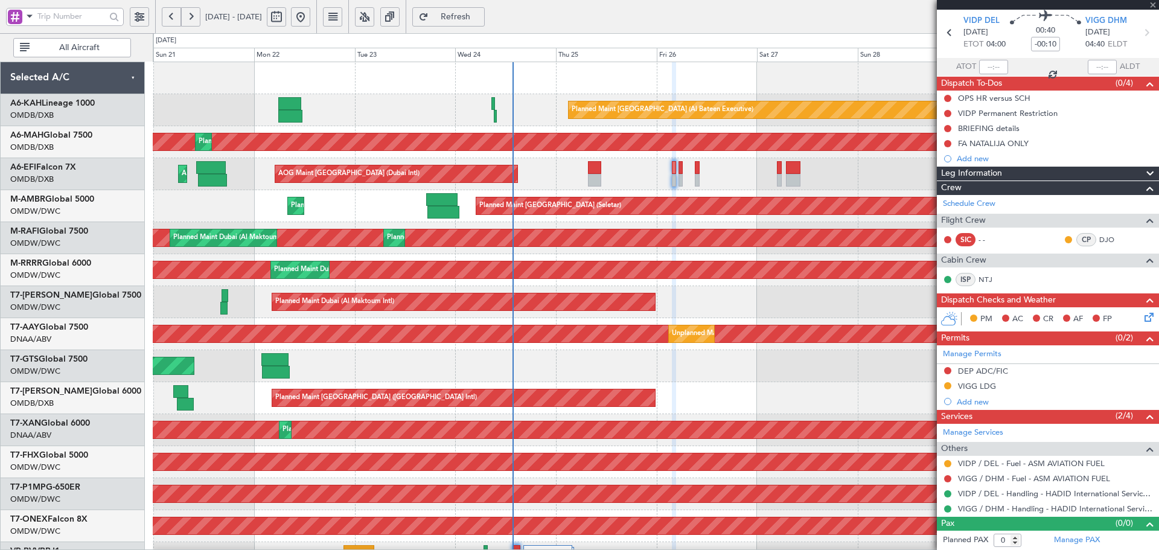
scroll to position [0, 0]
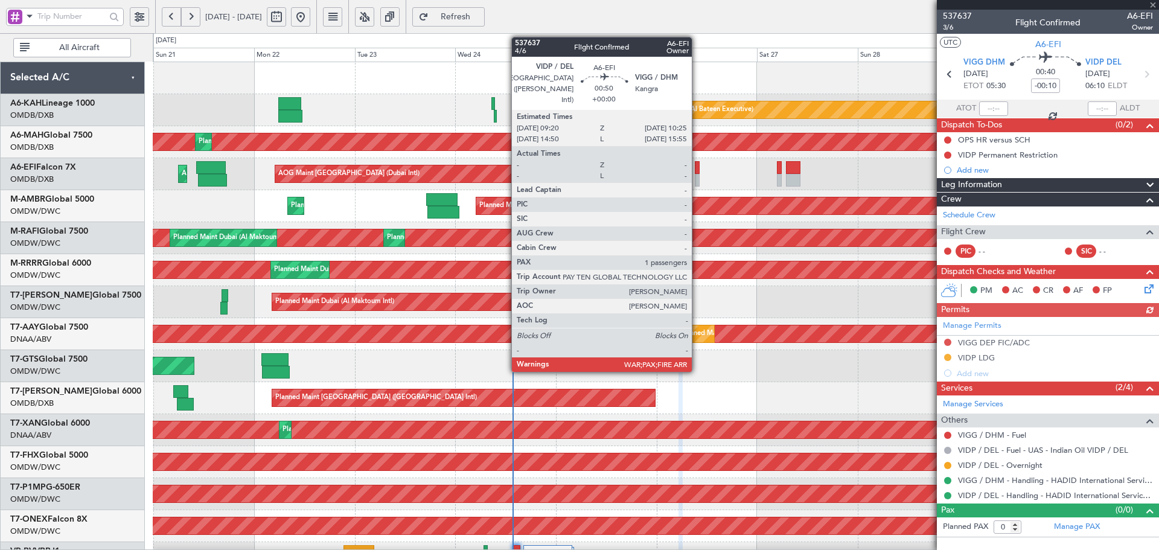
click at [697, 167] on div at bounding box center [697, 167] width 5 height 13
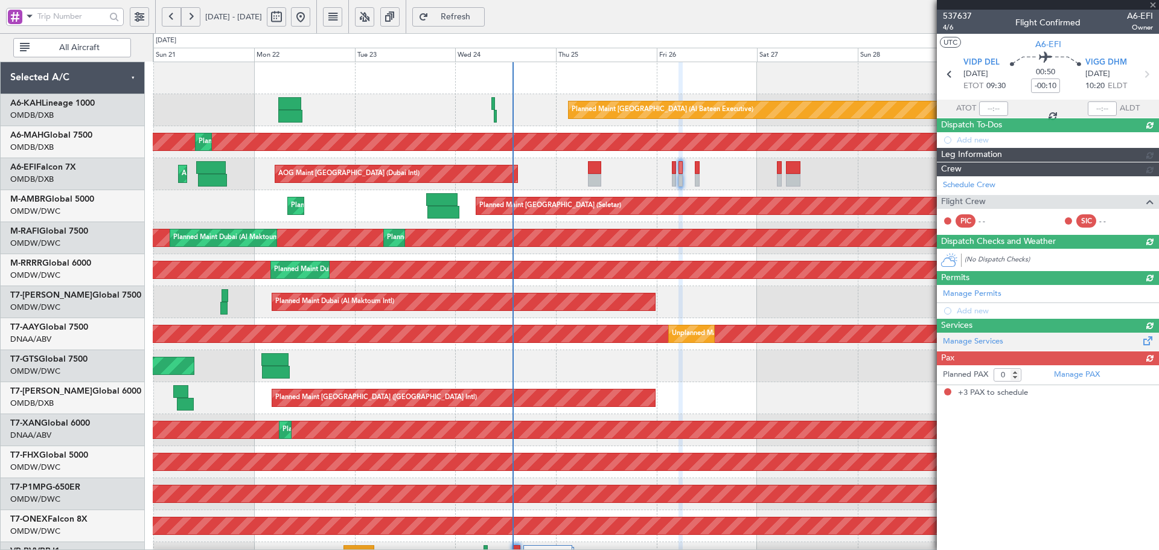
type input "3"
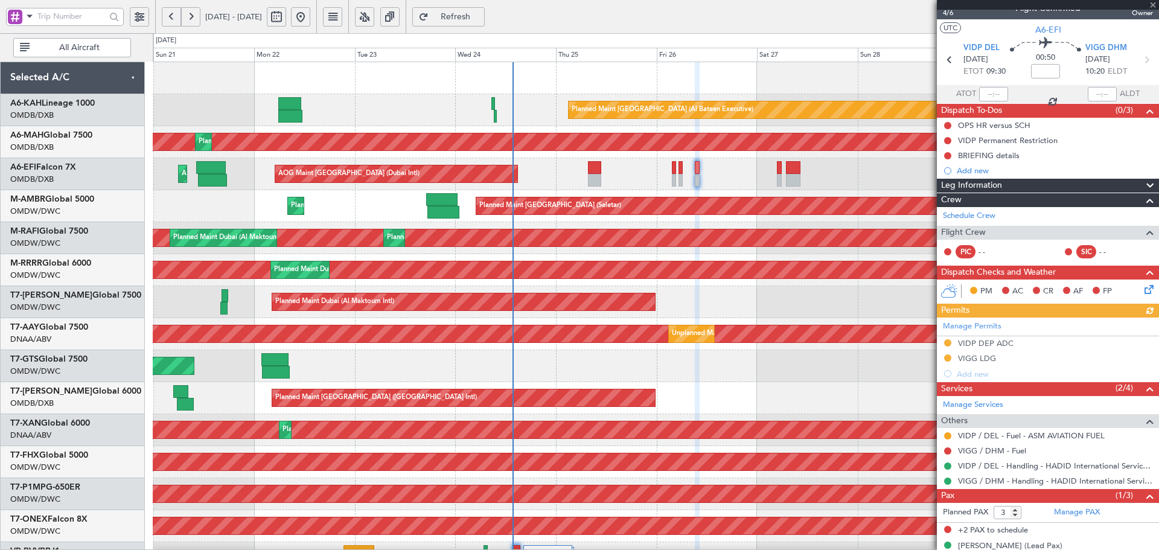
scroll to position [30, 0]
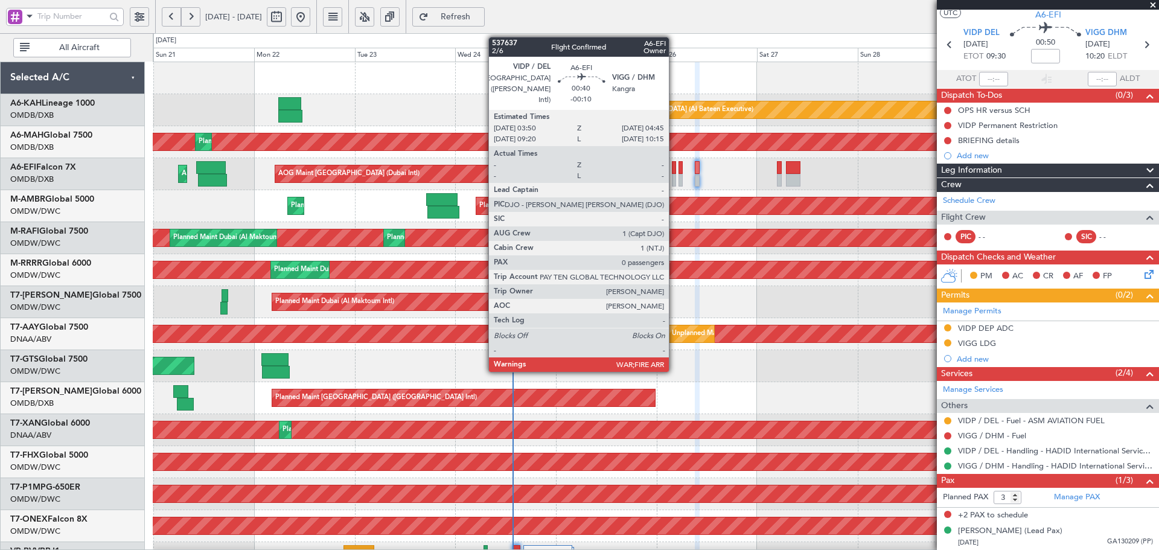
click at [675, 165] on div at bounding box center [674, 167] width 4 height 13
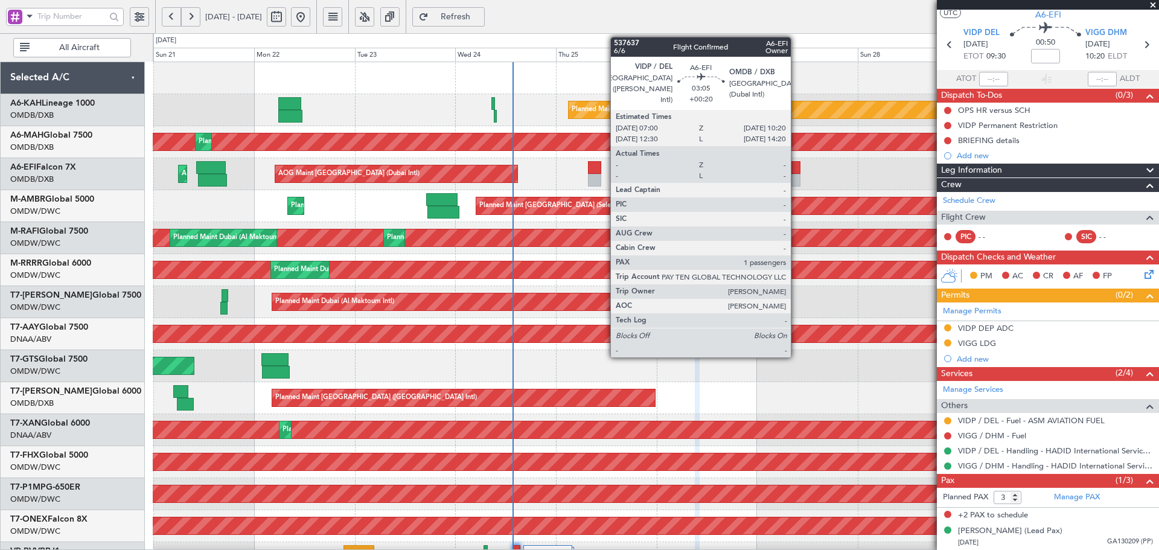
click at [797, 166] on div at bounding box center [793, 167] width 14 height 13
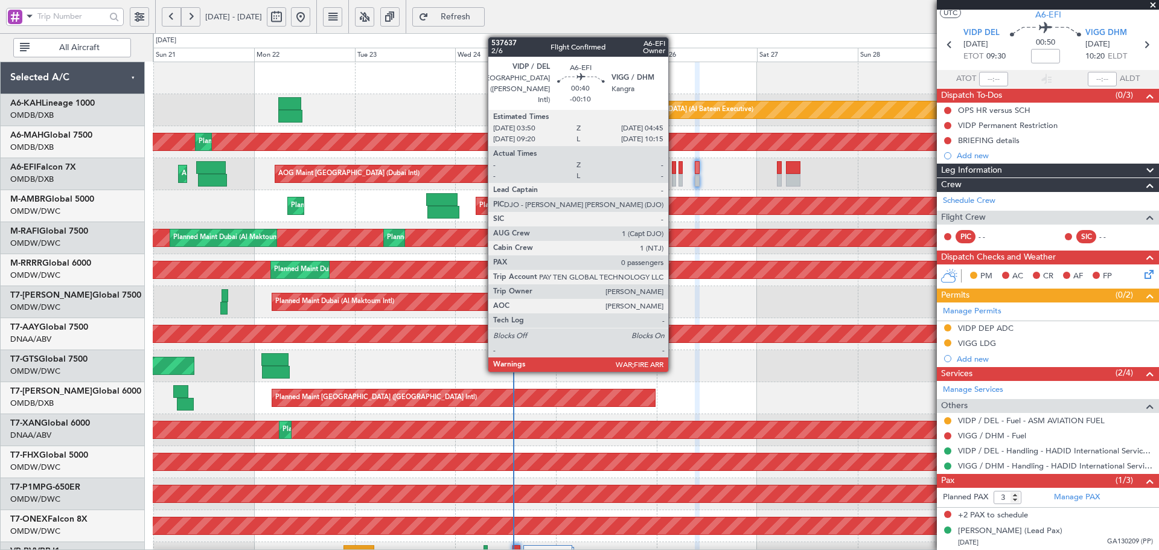
click at [674, 164] on div at bounding box center [674, 167] width 4 height 13
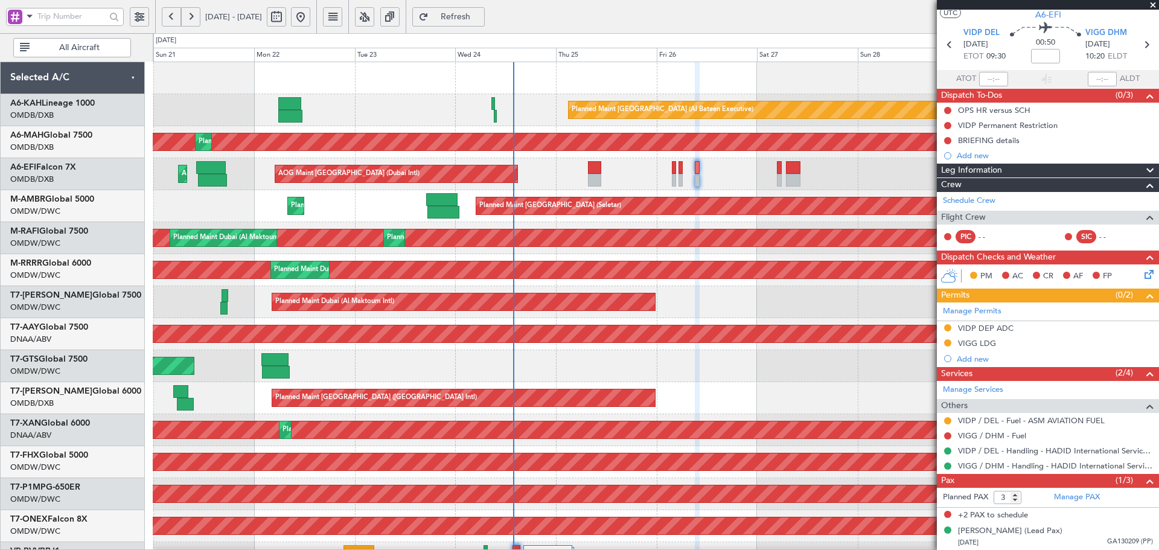
click at [485, 8] on button "Refresh" at bounding box center [448, 16] width 72 height 19
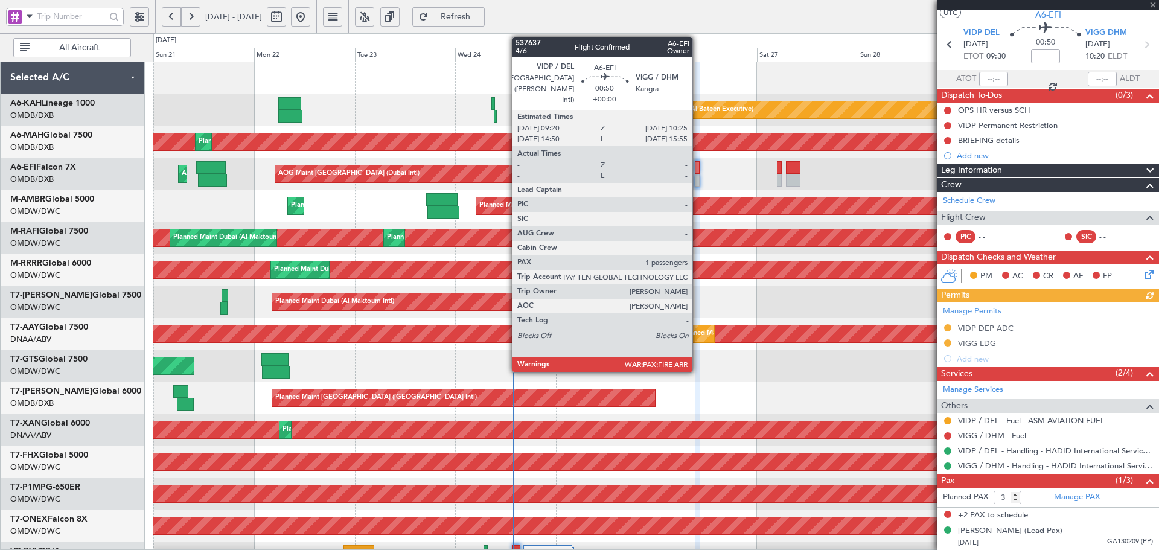
click at [698, 168] on div at bounding box center [697, 167] width 5 height 13
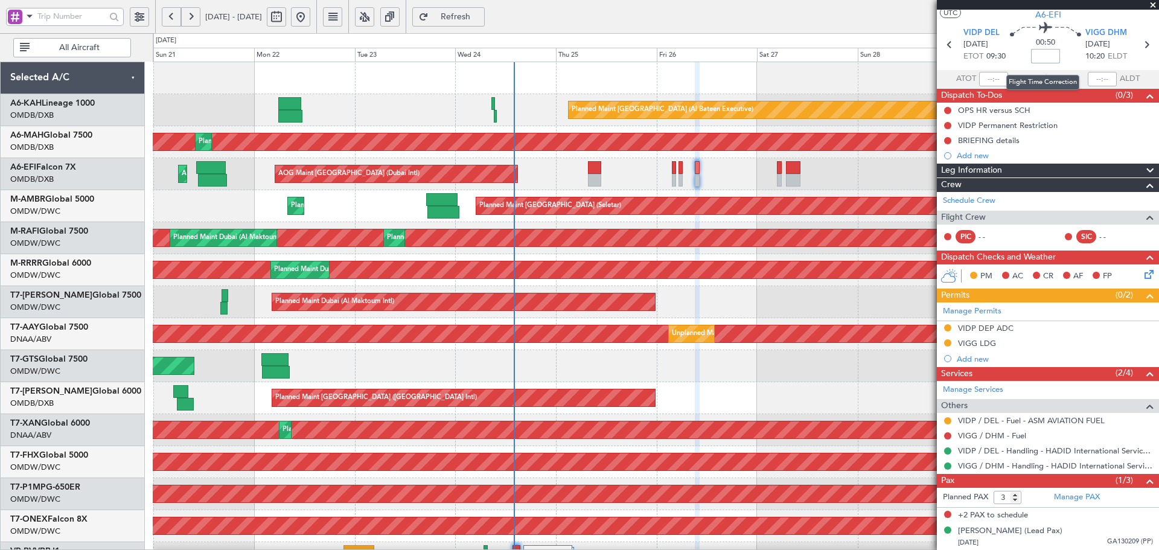
click at [1034, 51] on input at bounding box center [1045, 56] width 29 height 14
type input "-00:10"
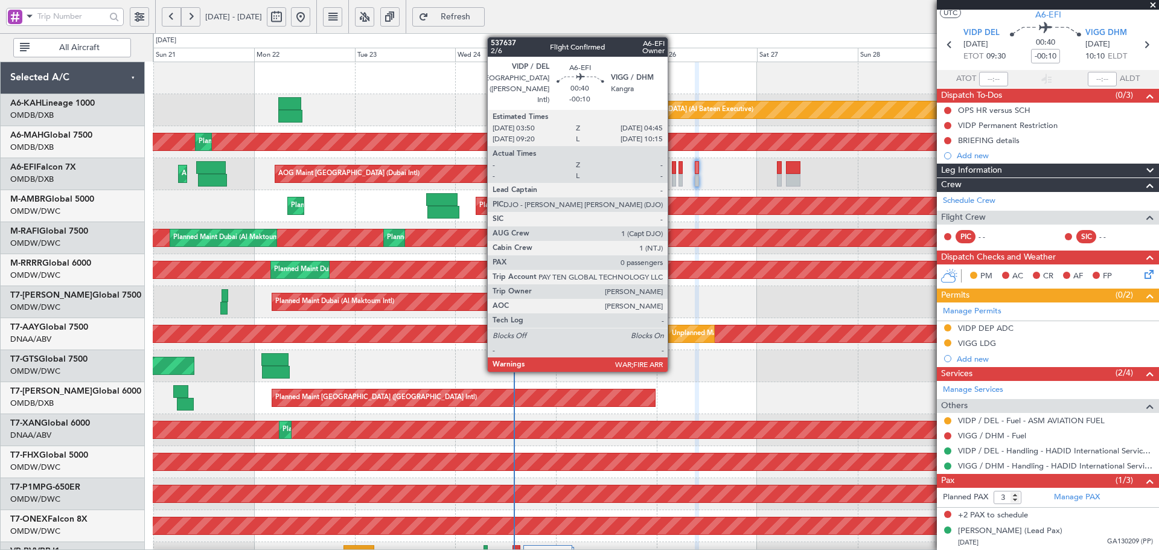
click at [673, 167] on div at bounding box center [674, 167] width 4 height 13
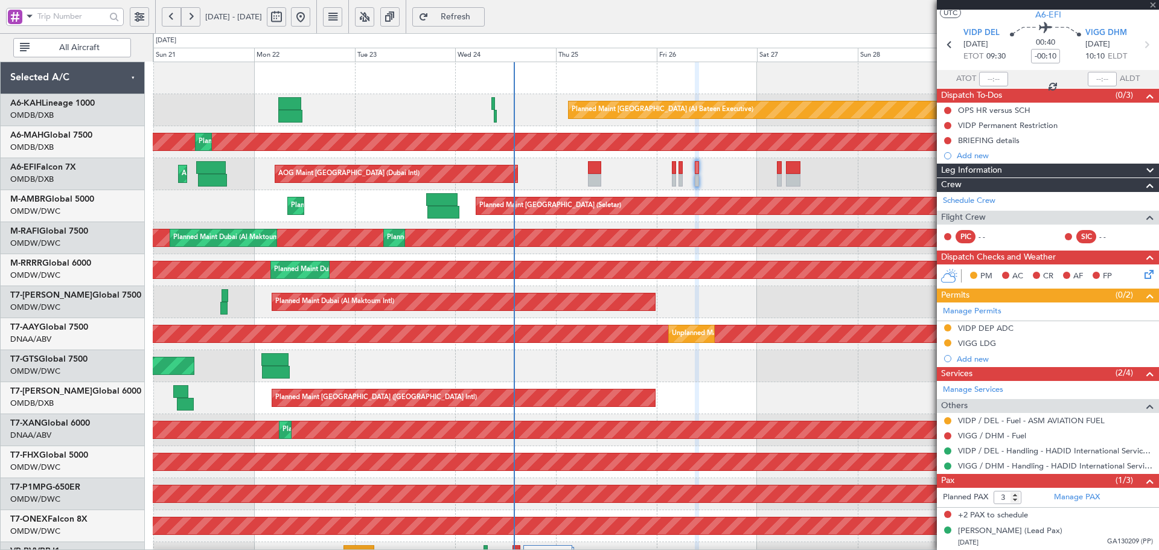
type input "0"
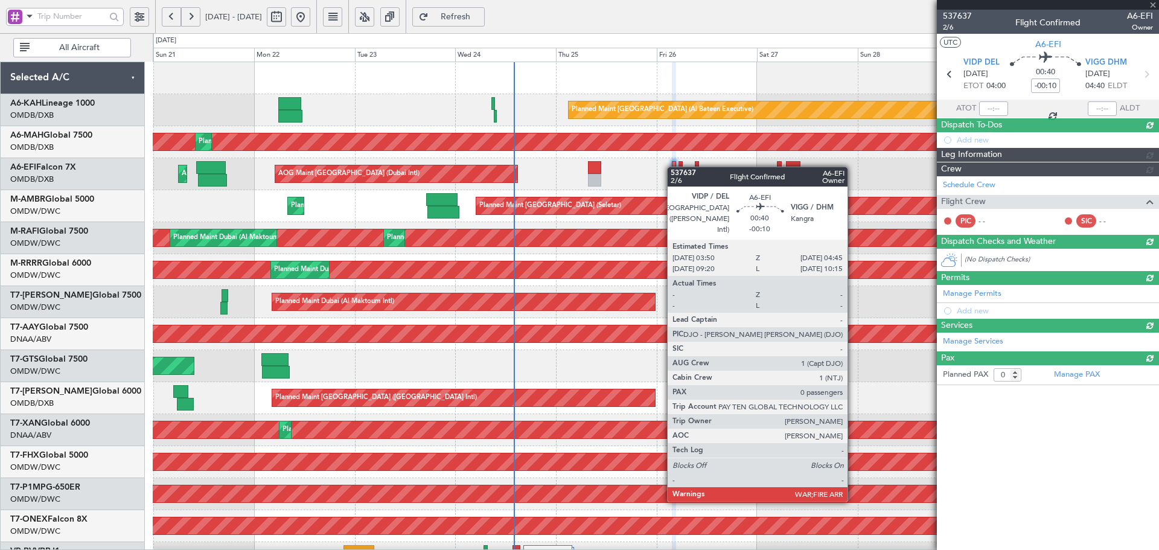
scroll to position [0, 0]
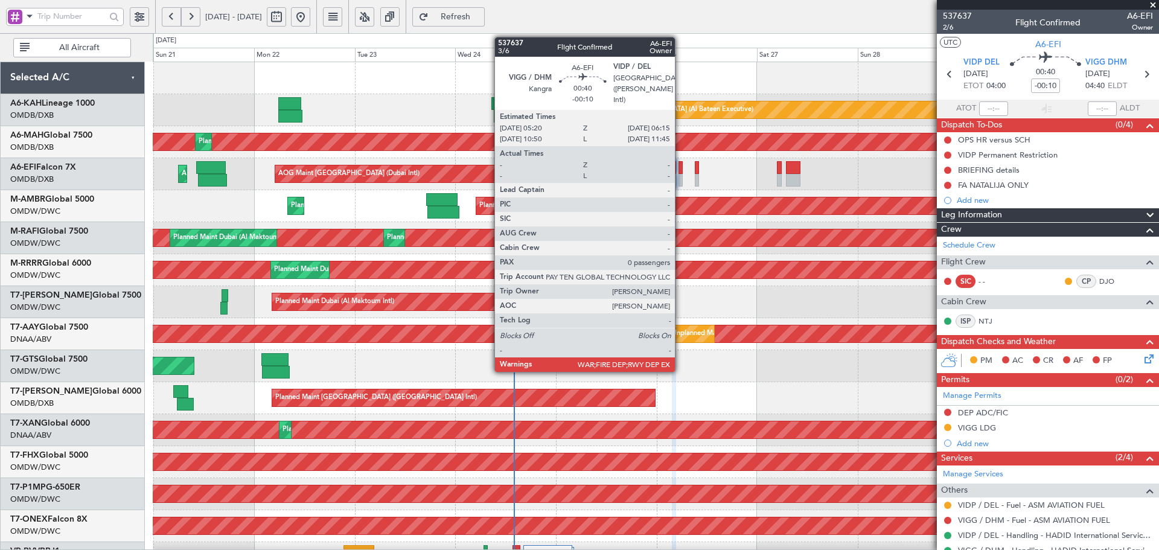
click at [681, 165] on div at bounding box center [681, 167] width 4 height 13
click at [681, 164] on div at bounding box center [681, 167] width 4 height 13
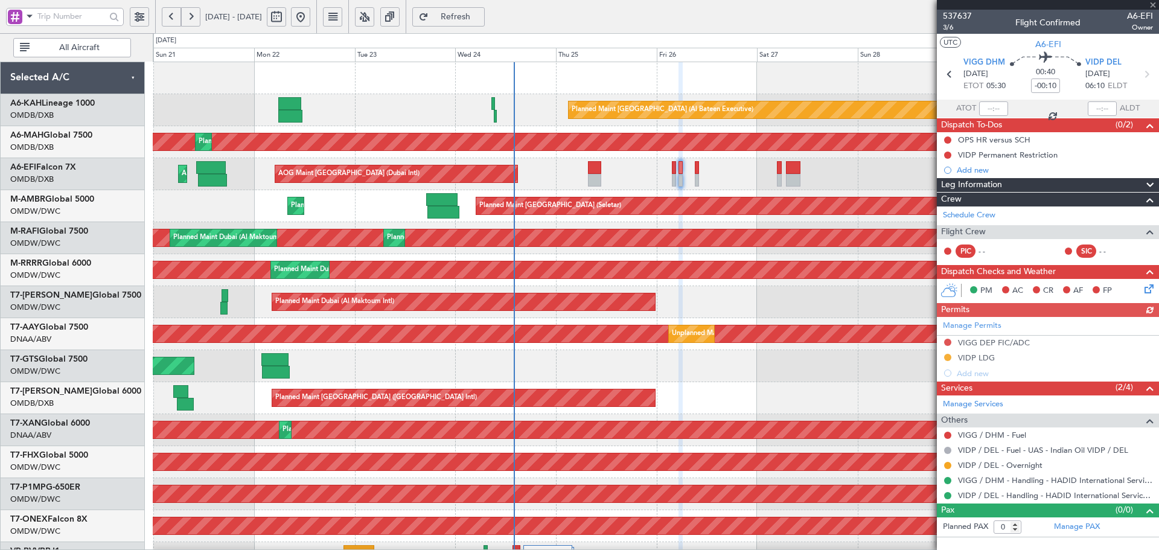
click at [479, 13] on span "Refresh" at bounding box center [456, 17] width 50 height 8
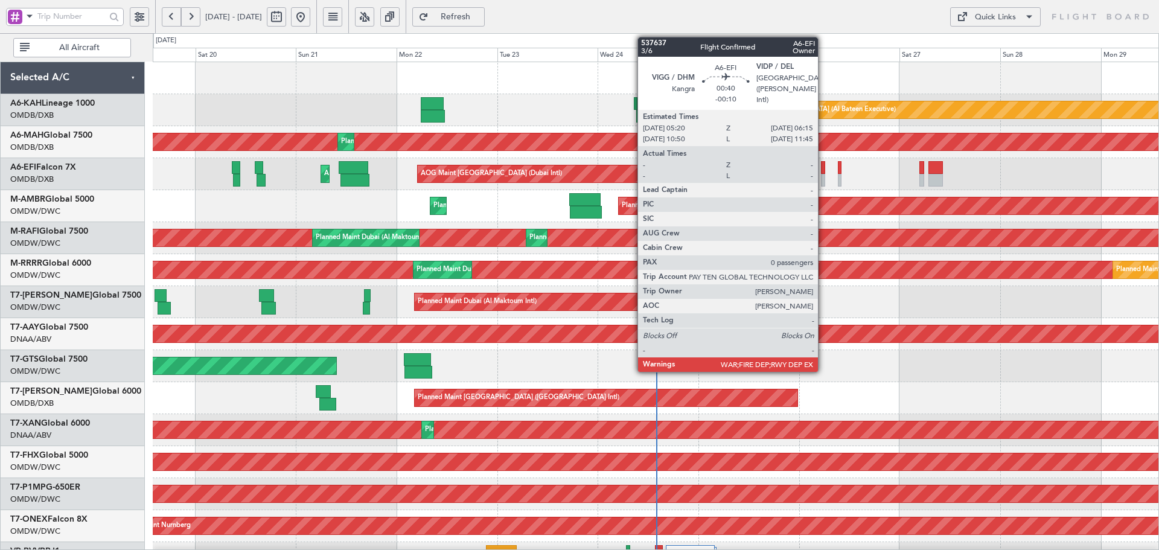
click at [824, 171] on div at bounding box center [823, 167] width 4 height 13
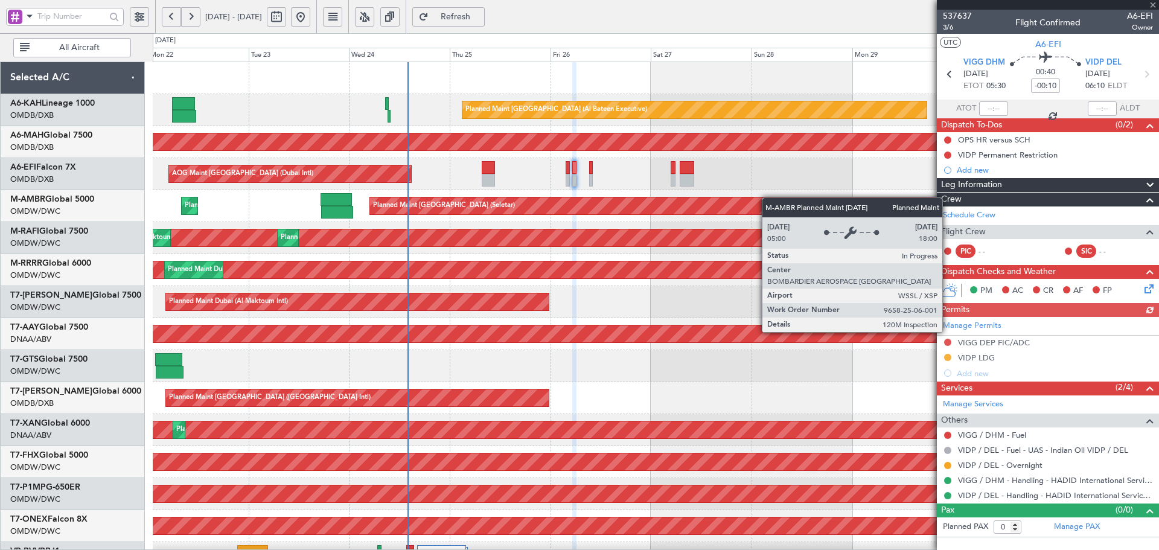
click at [588, 200] on div "Planned Maint [GEOGRAPHIC_DATA] (Seletar) Planned Maint [GEOGRAPHIC_DATA] (Al M…" at bounding box center [656, 206] width 1006 height 32
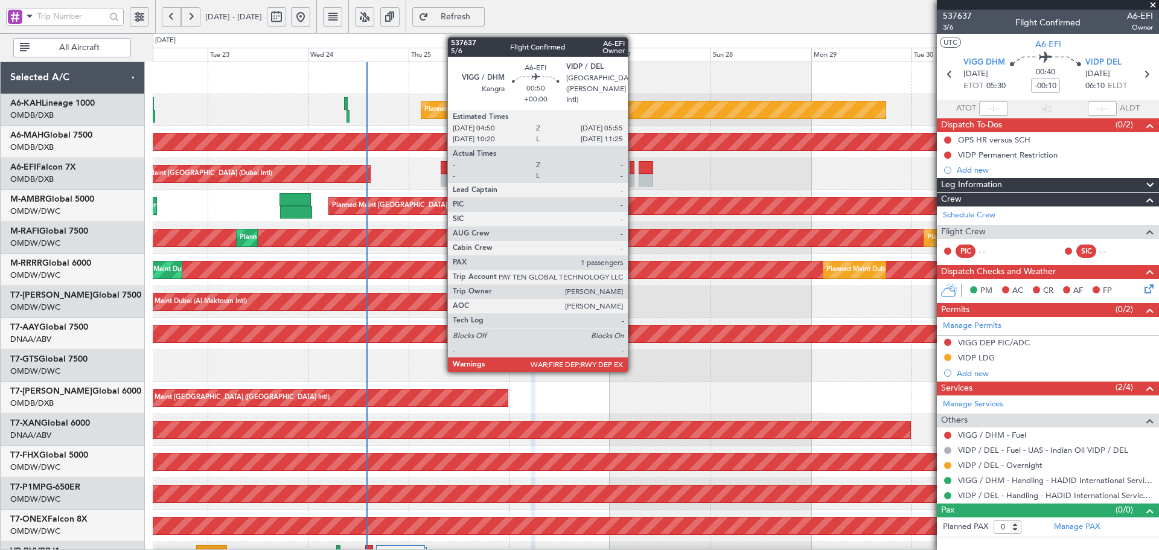
click at [633, 178] on div at bounding box center [632, 180] width 5 height 13
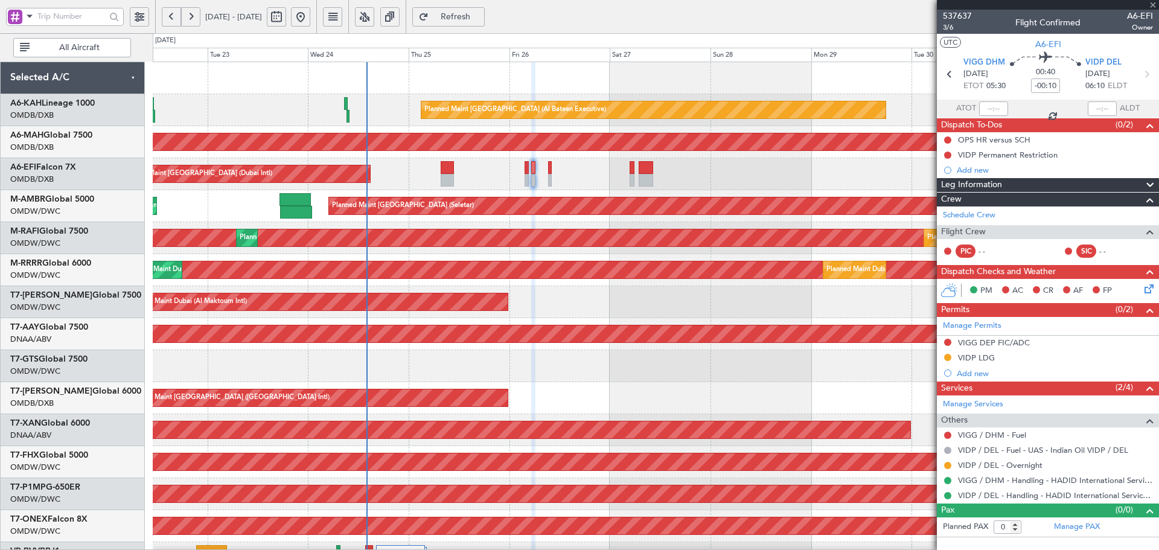
type input "1"
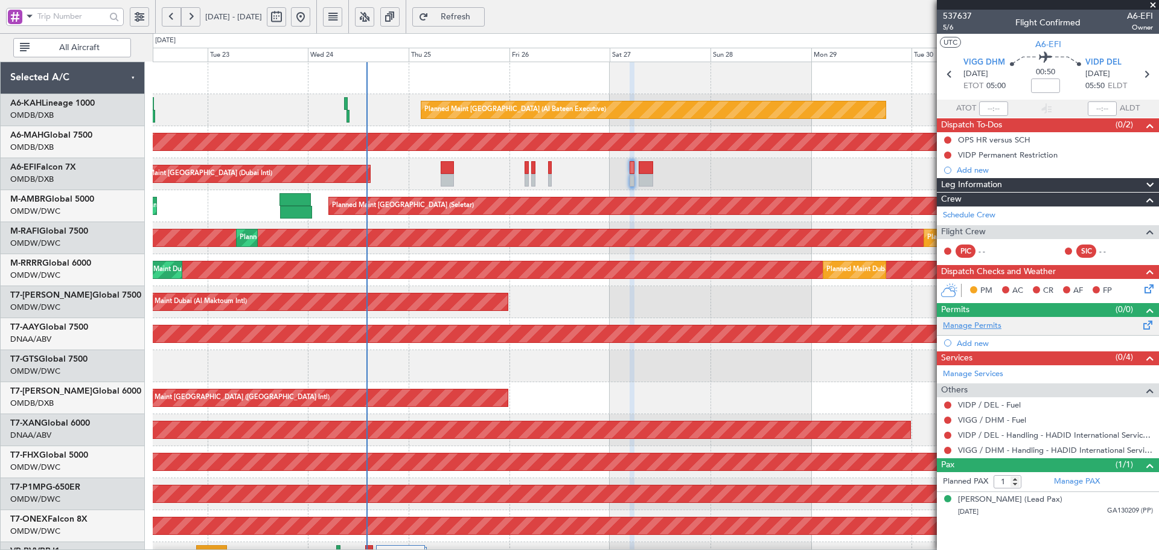
click at [981, 325] on link "Manage Permits" at bounding box center [972, 326] width 59 height 12
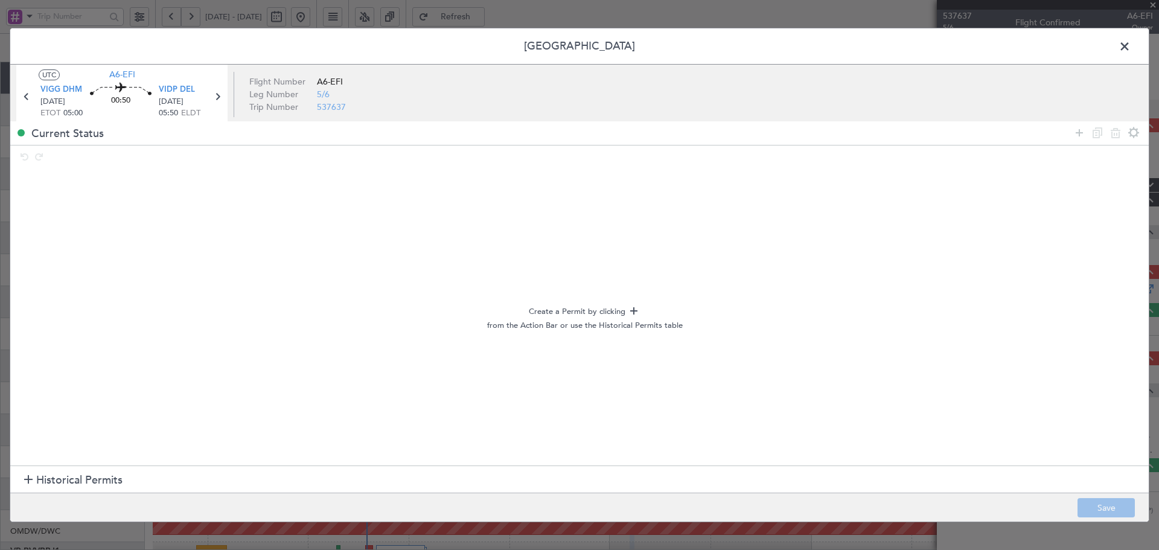
click at [34, 482] on h1 "Historical Permits" at bounding box center [73, 480] width 98 height 16
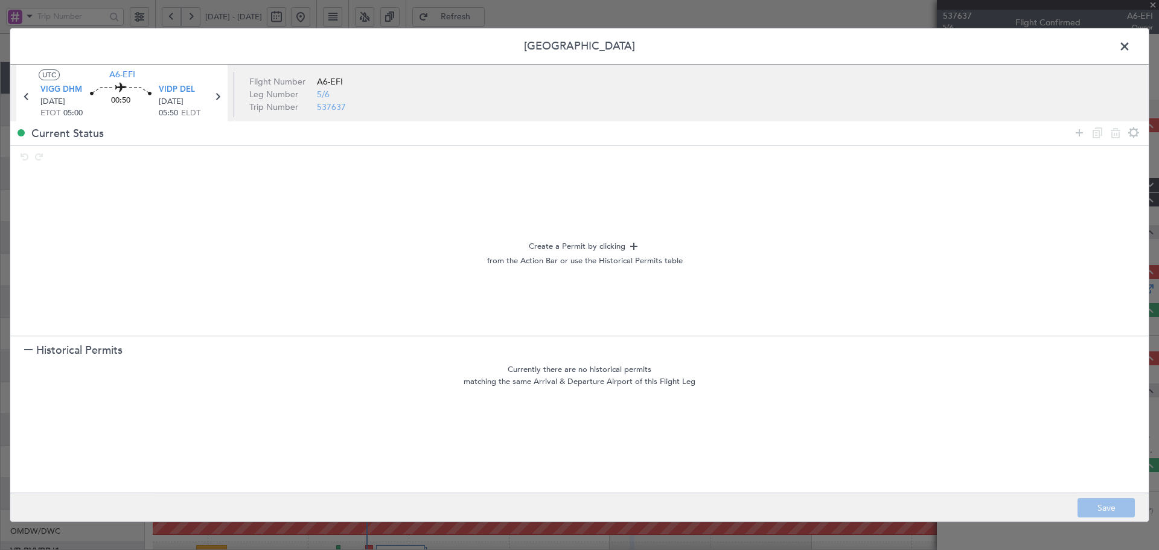
click at [42, 349] on span "Historical Permits" at bounding box center [79, 350] width 86 height 16
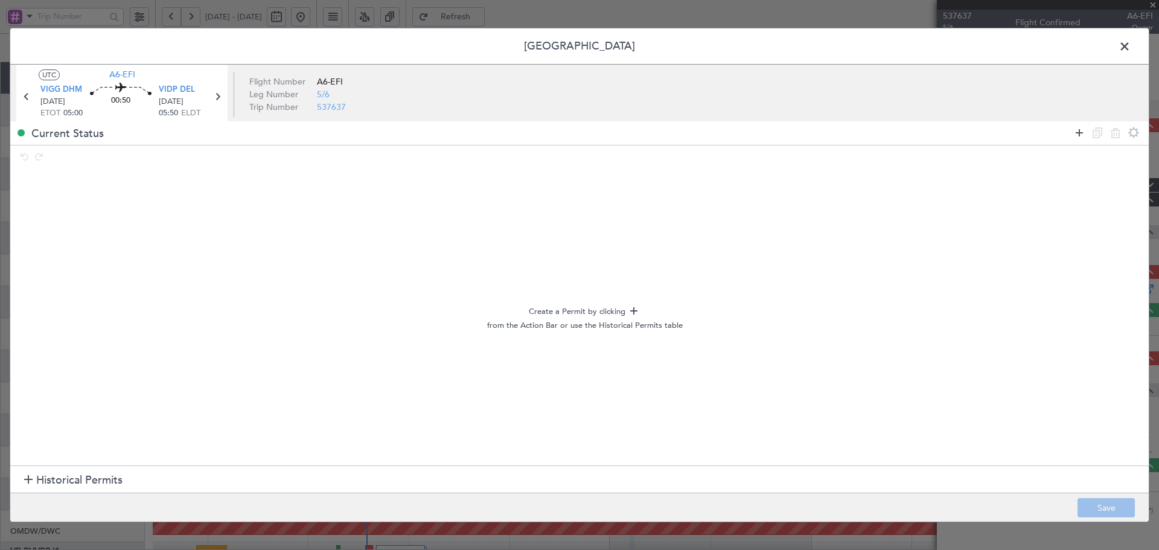
click at [1080, 135] on icon at bounding box center [1079, 133] width 14 height 14
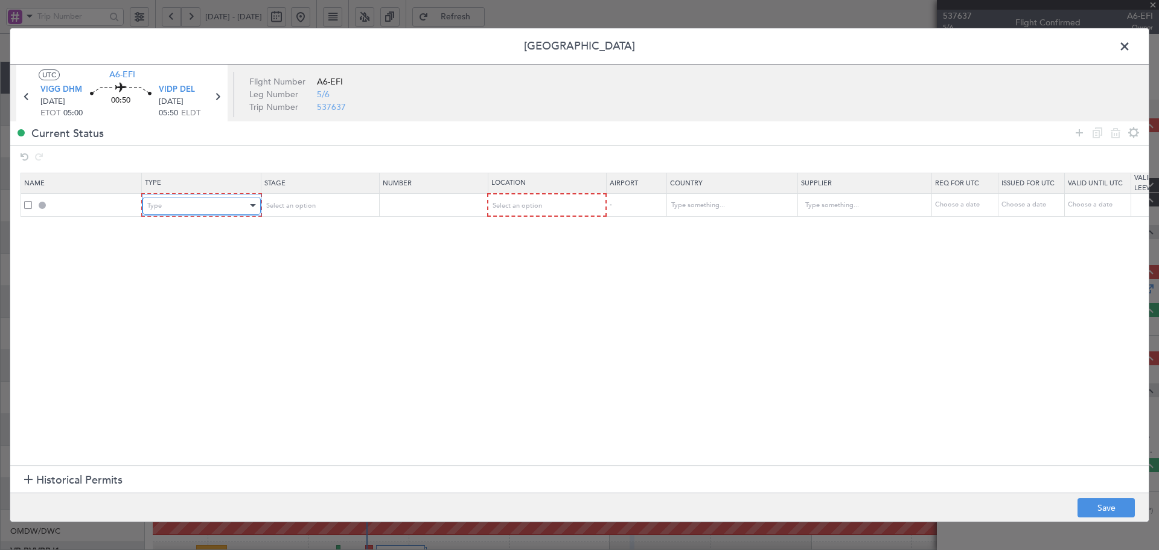
click at [231, 207] on div "Type" at bounding box center [197, 206] width 100 height 18
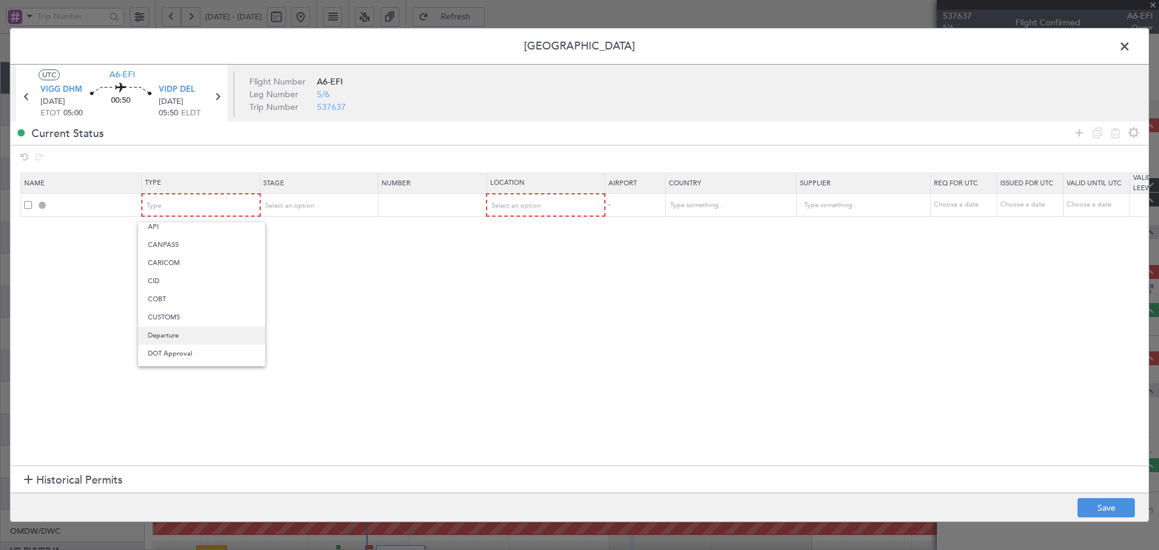
click at [167, 332] on span "Departure" at bounding box center [201, 336] width 107 height 18
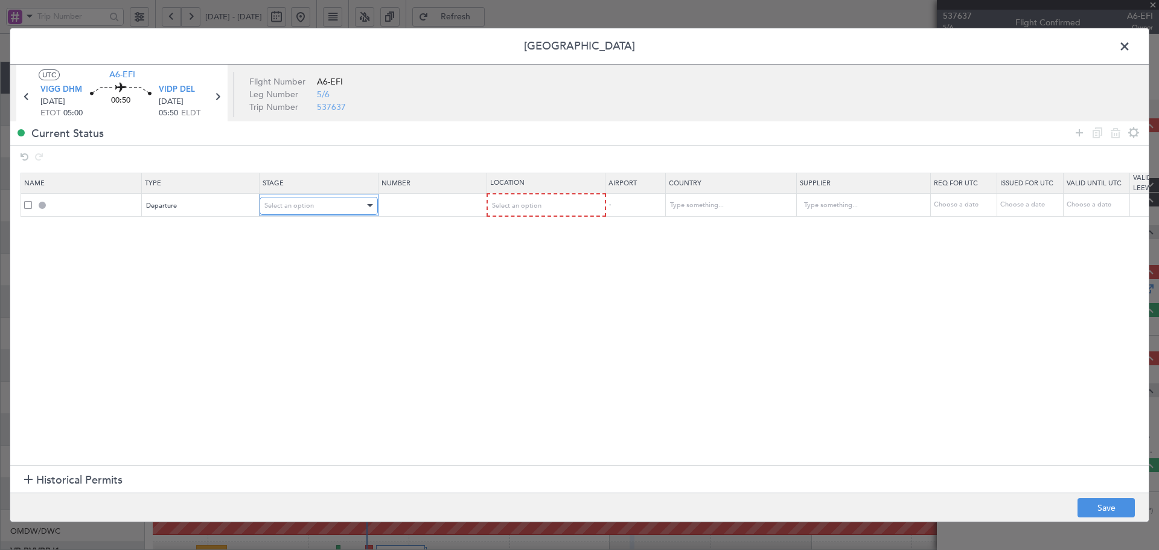
click at [324, 202] on div "Select an option" at bounding box center [314, 206] width 100 height 18
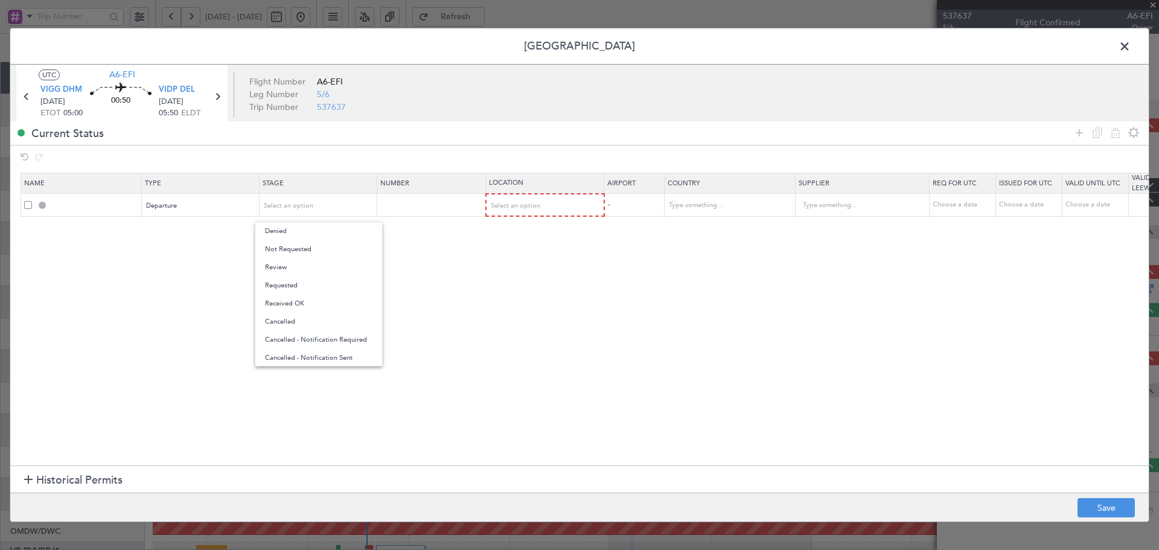
click at [25, 100] on div at bounding box center [579, 275] width 1159 height 550
click at [25, 98] on icon at bounding box center [27, 97] width 16 height 16
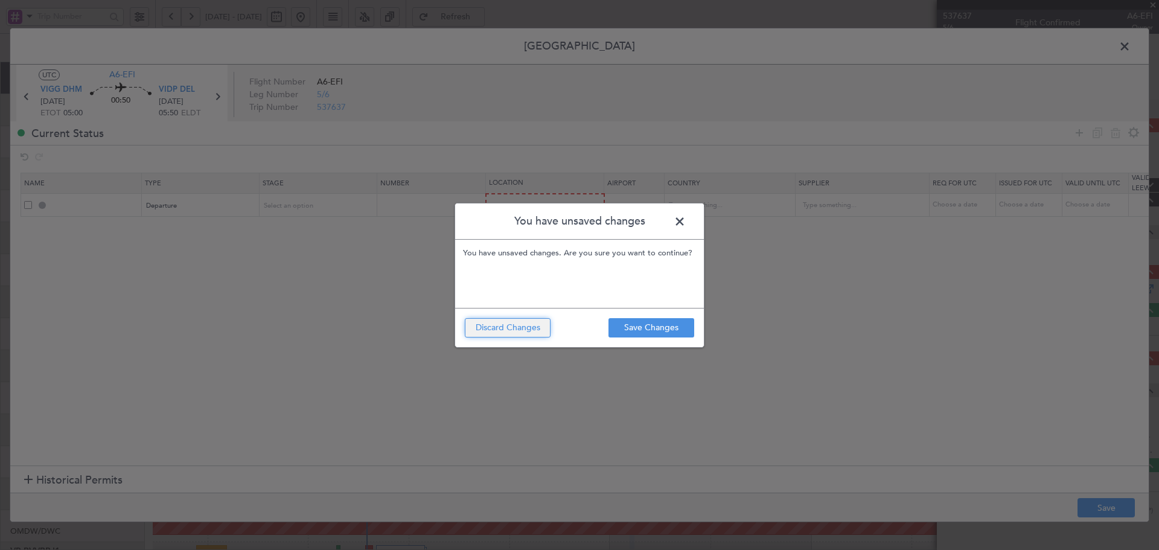
click at [528, 322] on button "Discard Changes" at bounding box center [508, 327] width 86 height 19
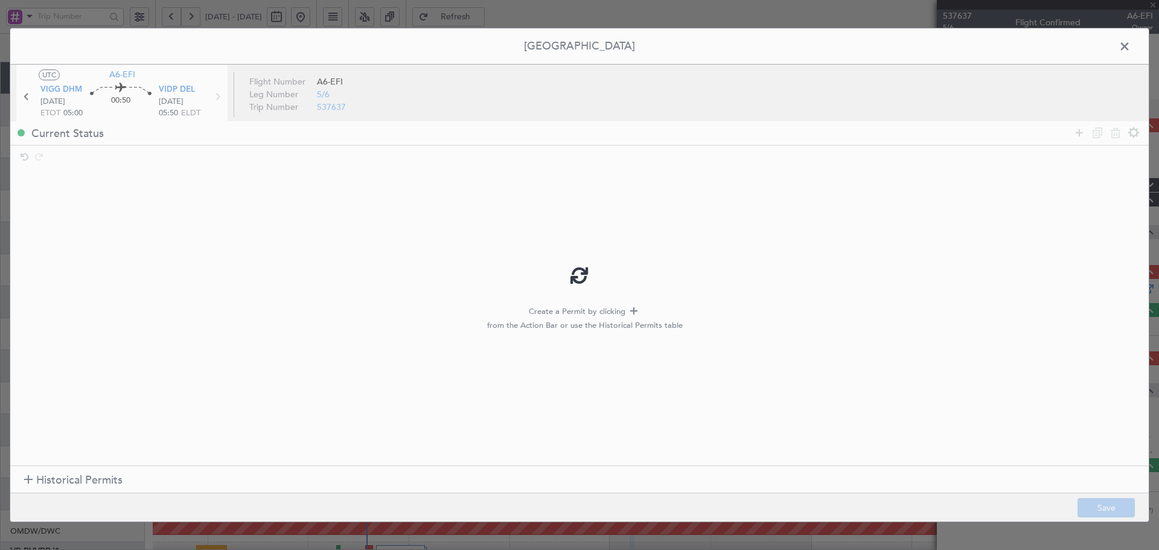
type input "-00:10"
type input "3"
type input "-00:10"
click at [27, 101] on div at bounding box center [579, 275] width 1139 height 494
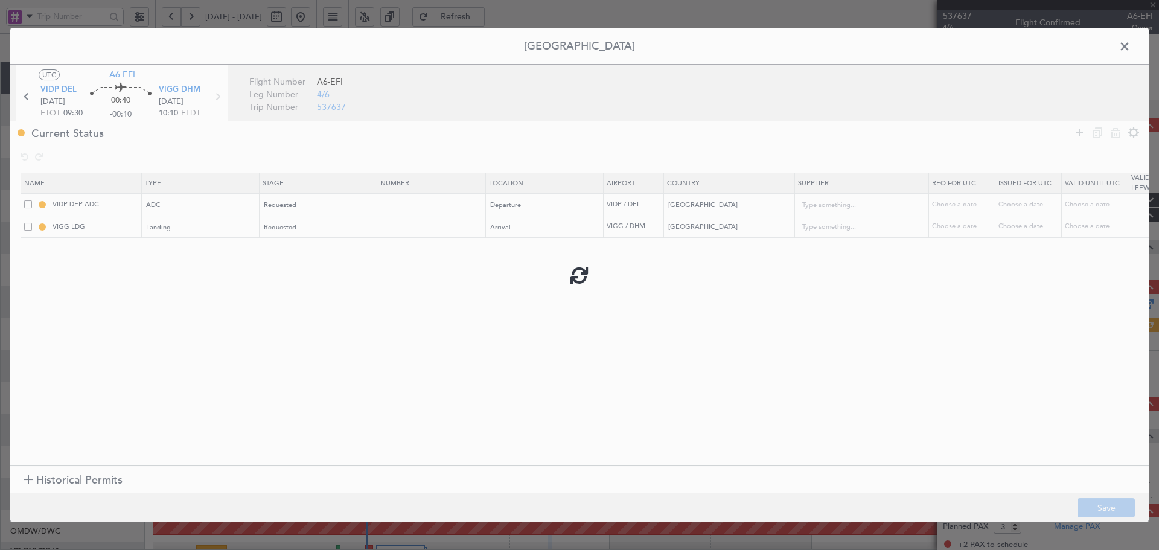
click at [28, 97] on div at bounding box center [579, 275] width 1139 height 494
click at [28, 97] on icon at bounding box center [27, 97] width 16 height 16
click at [215, 95] on icon at bounding box center [218, 97] width 16 height 16
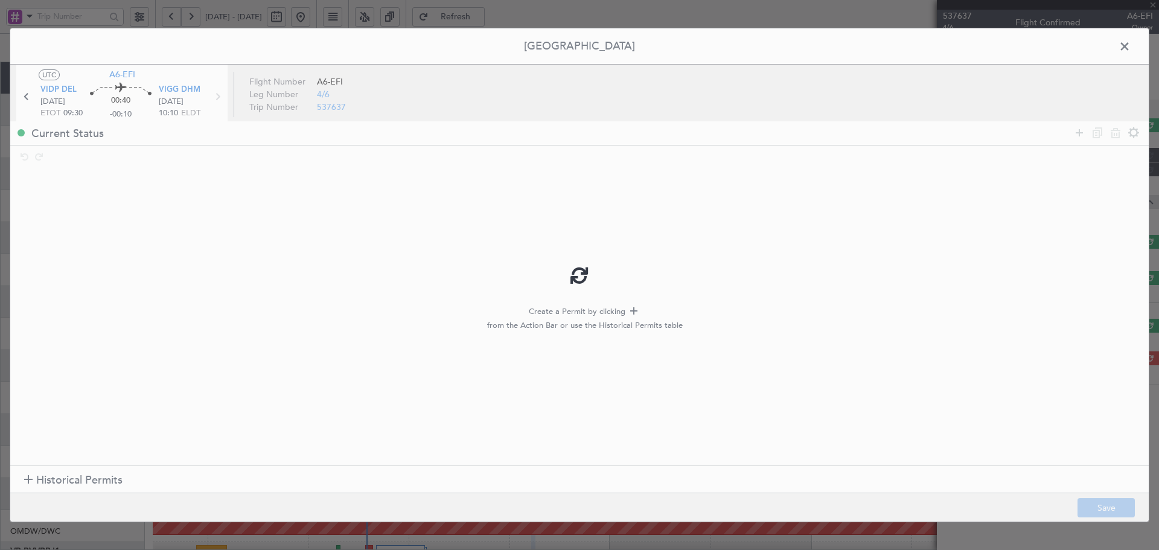
type input "3"
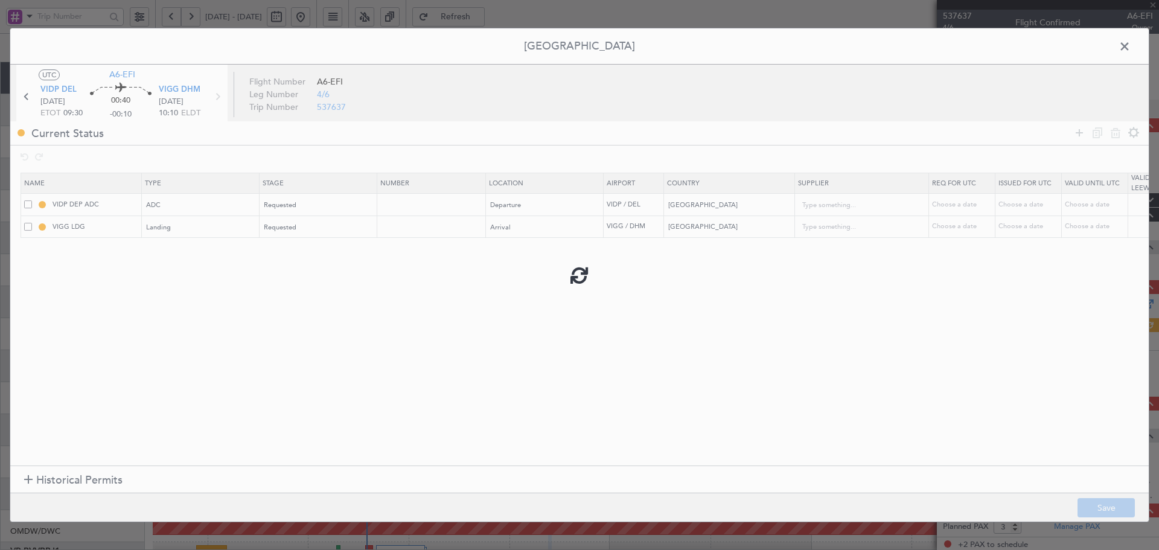
click at [215, 95] on div at bounding box center [579, 275] width 1139 height 494
click at [216, 95] on icon at bounding box center [218, 97] width 16 height 16
type input "1"
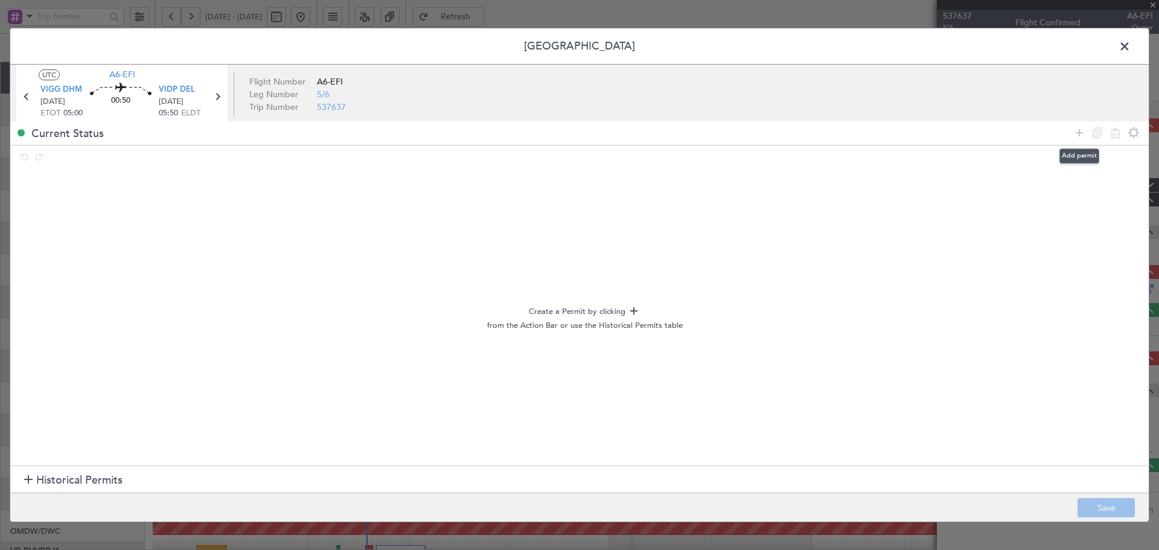
drag, startPoint x: 1077, startPoint y: 127, endPoint x: 1021, endPoint y: 135, distance: 56.1
click at [1077, 127] on icon at bounding box center [1079, 133] width 14 height 14
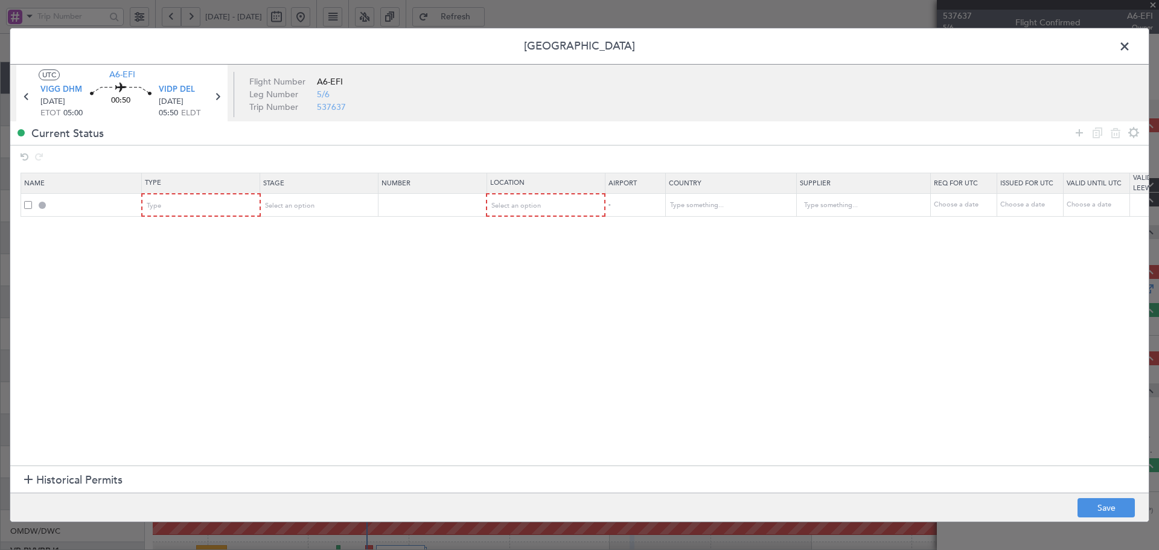
click at [239, 215] on mat-form-field "Type" at bounding box center [201, 205] width 117 height 22
click at [237, 207] on div "Type" at bounding box center [197, 206] width 100 height 18
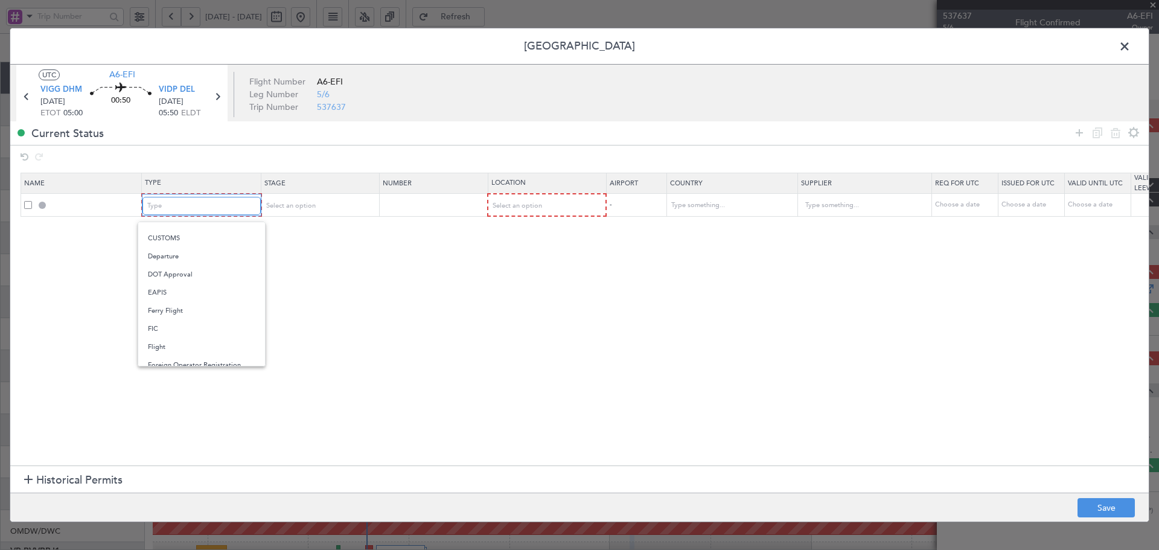
scroll to position [121, 0]
click at [181, 331] on span "FIC" at bounding box center [201, 328] width 107 height 18
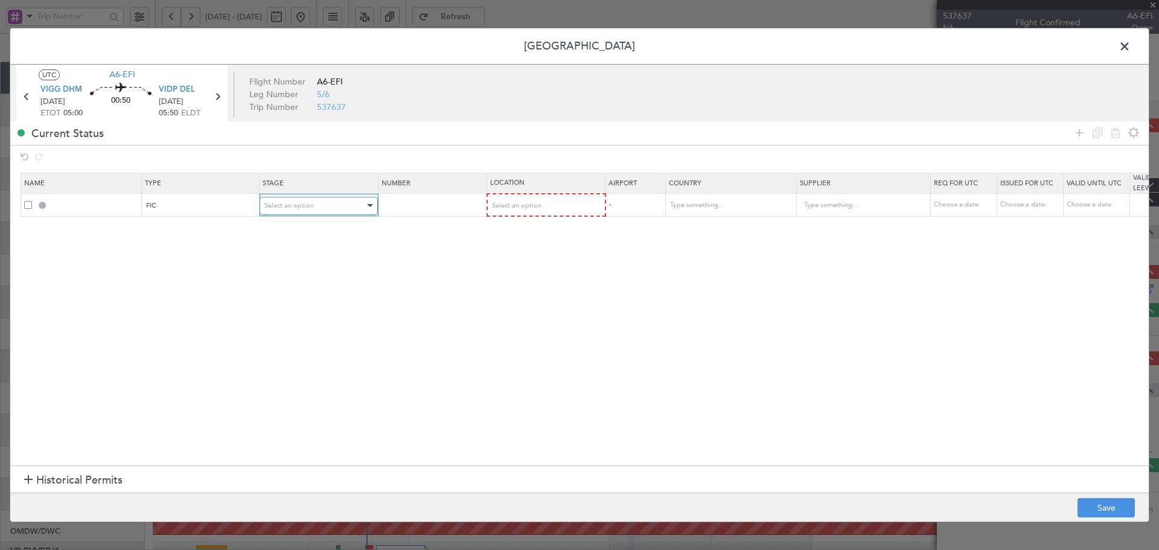
click at [323, 204] on div "Select an option" at bounding box center [314, 206] width 100 height 18
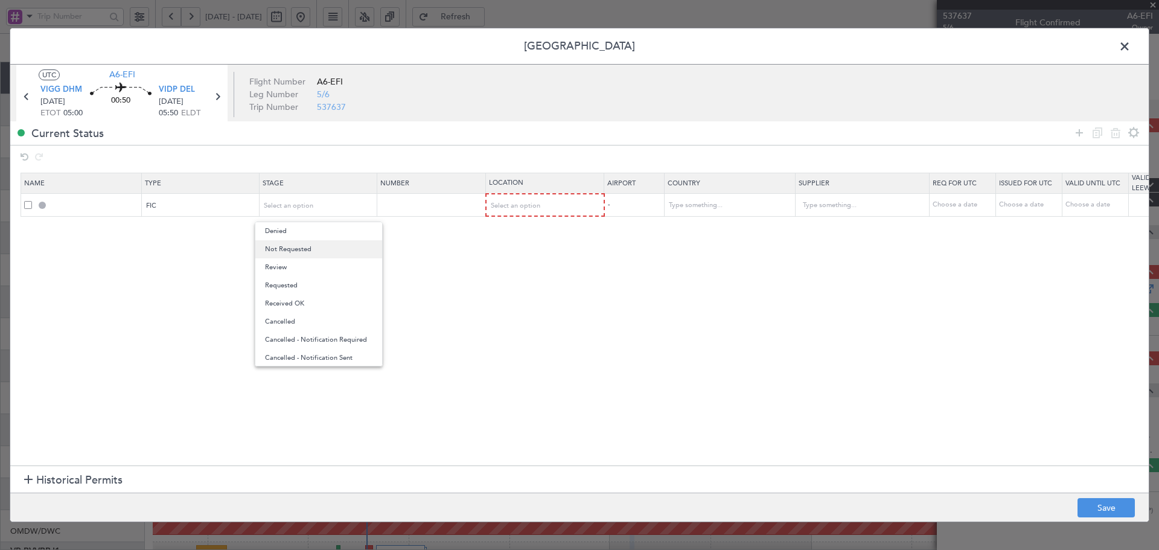
click at [303, 250] on span "Not Requested" at bounding box center [318, 249] width 107 height 18
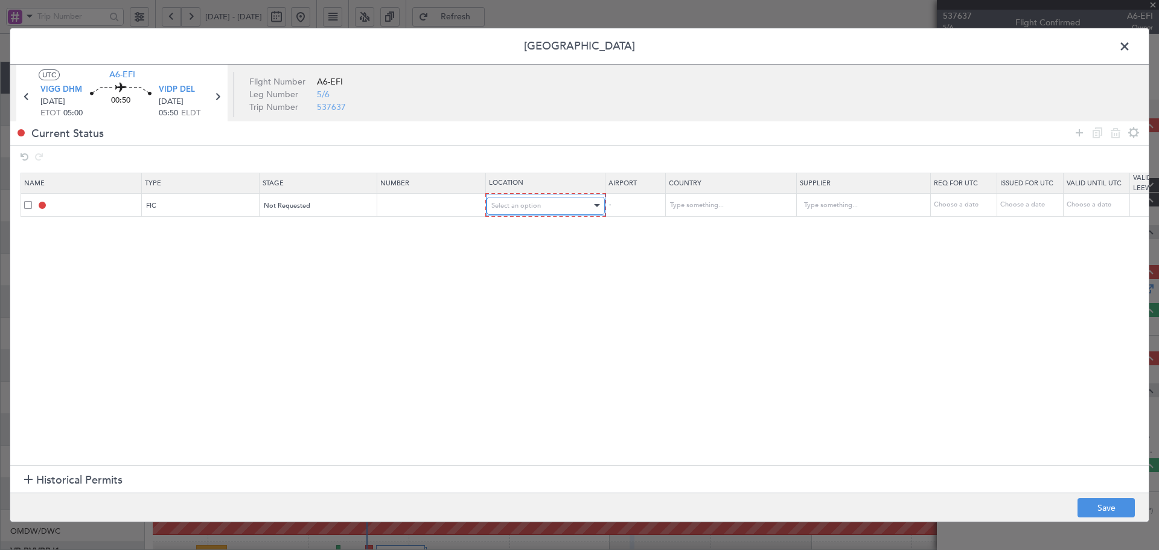
click at [511, 204] on span "Select an option" at bounding box center [517, 205] width 50 height 9
click at [511, 231] on span "Departure" at bounding box center [545, 231] width 107 height 18
click at [1078, 130] on icon at bounding box center [1079, 133] width 14 height 14
click at [215, 226] on div "Type" at bounding box center [197, 228] width 100 height 18
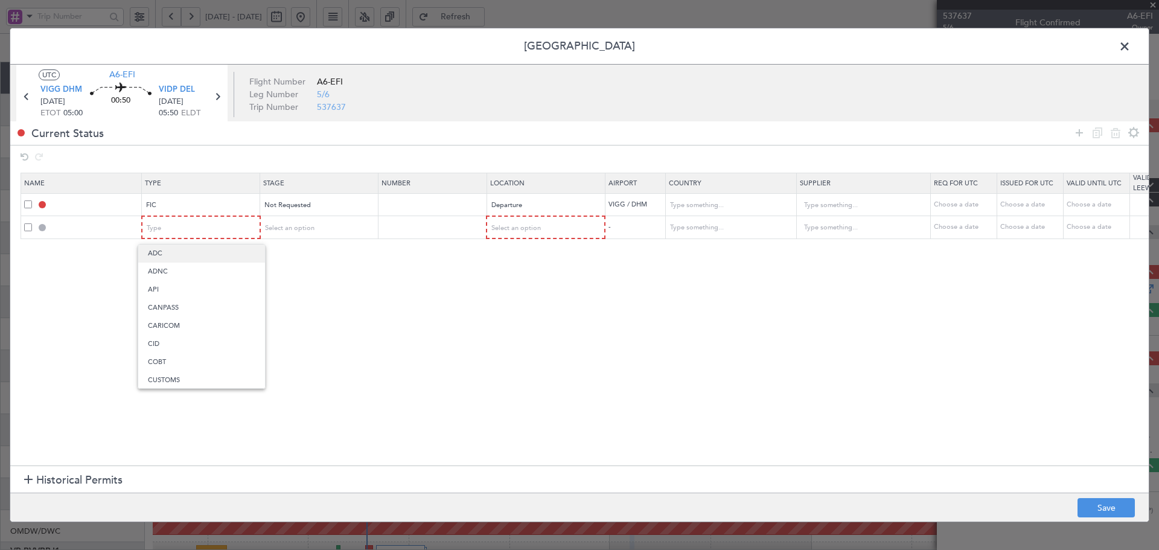
click at [158, 255] on span "ADC" at bounding box center [201, 254] width 107 height 18
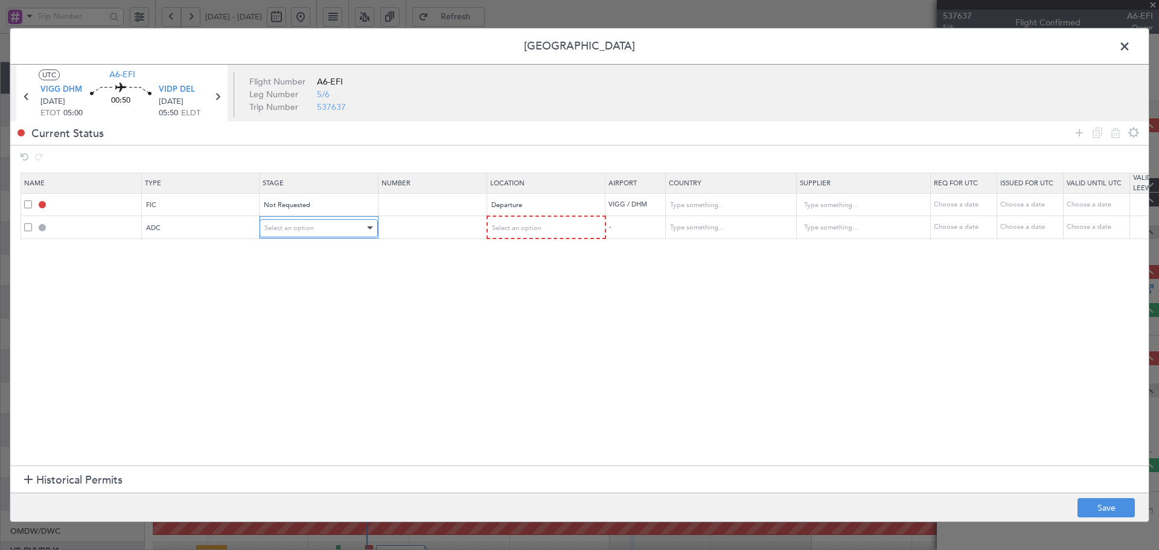
click at [316, 227] on div "Select an option" at bounding box center [314, 228] width 100 height 18
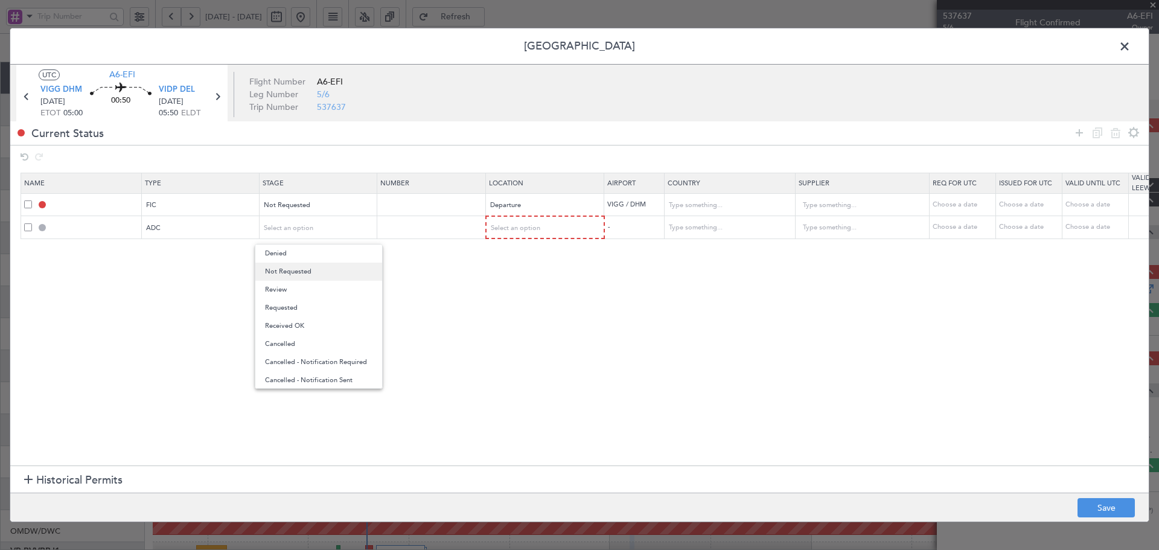
click at [300, 269] on span "Not Requested" at bounding box center [318, 272] width 107 height 18
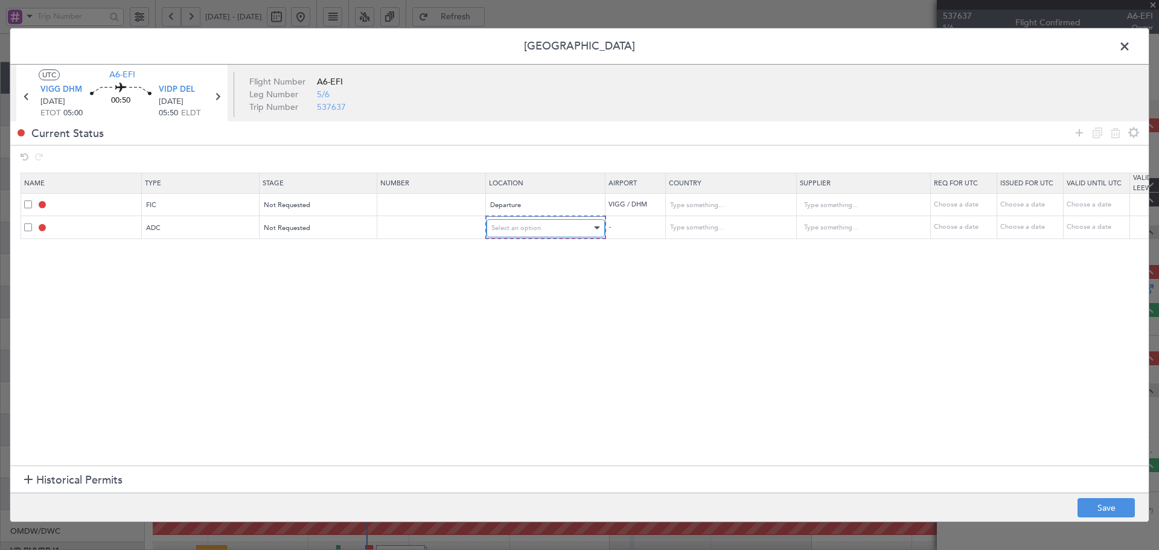
click at [549, 234] on div "Select an option" at bounding box center [542, 228] width 100 height 18
drag, startPoint x: 518, startPoint y: 257, endPoint x: 492, endPoint y: 256, distance: 26.6
click at [518, 256] on span "Departure" at bounding box center [545, 254] width 107 height 18
click at [1081, 135] on icon at bounding box center [1079, 133] width 14 height 14
click at [223, 248] on div "Type" at bounding box center [197, 250] width 100 height 18
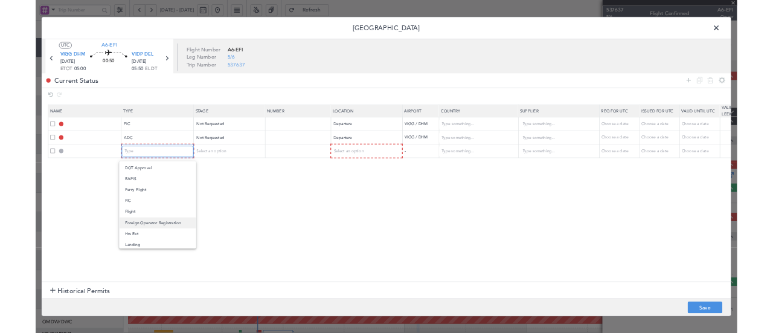
scroll to position [242, 0]
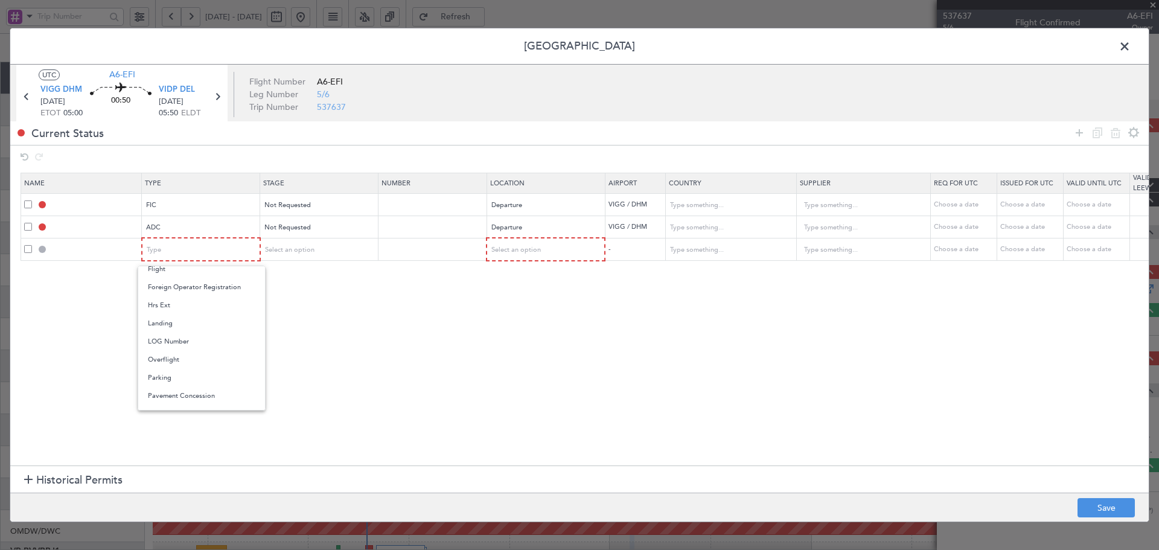
click at [171, 328] on span "Landing" at bounding box center [201, 324] width 107 height 18
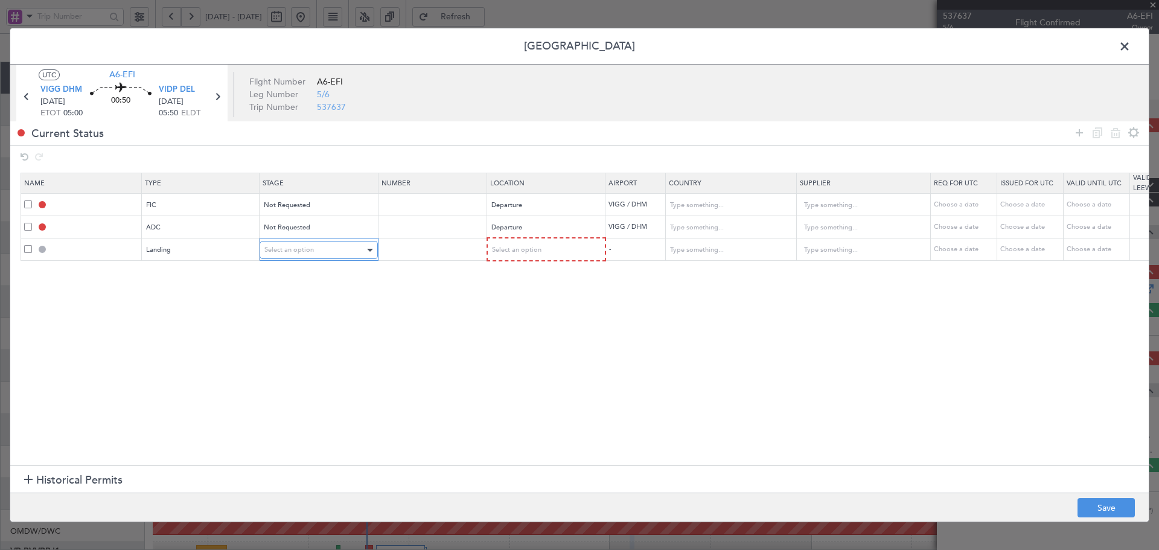
click at [295, 255] on div "Select an option" at bounding box center [314, 250] width 100 height 18
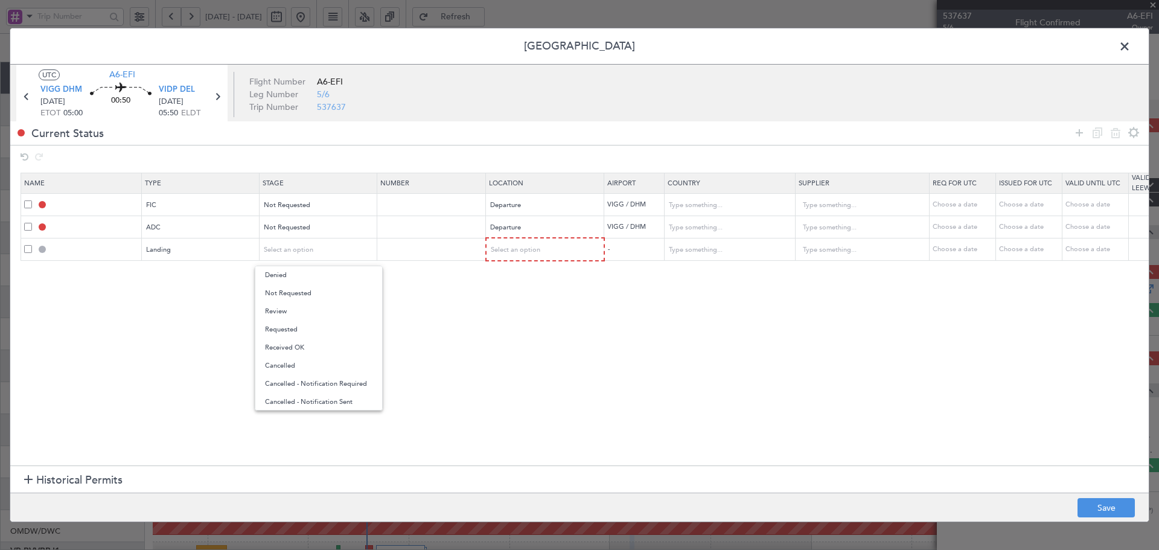
drag, startPoint x: 298, startPoint y: 292, endPoint x: 304, endPoint y: 292, distance: 6.6
click at [301, 292] on span "Not Requested" at bounding box center [318, 293] width 107 height 18
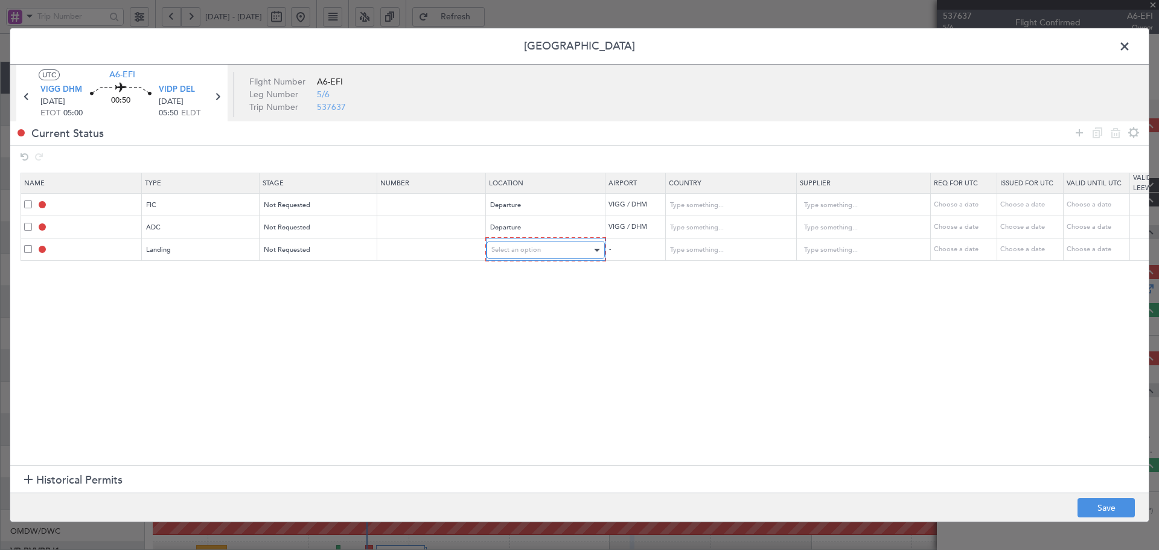
click at [522, 254] on span "Select an option" at bounding box center [517, 249] width 50 height 9
drag, startPoint x: 503, startPoint y: 312, endPoint x: 490, endPoint y: 340, distance: 30.5
click at [505, 312] on span "Arrival" at bounding box center [545, 312] width 107 height 18
click at [484, 343] on section "Name Type Stage Number Location Airport Country Supplier Req For Utc Issued For…" at bounding box center [579, 318] width 1139 height 296
click at [1101, 504] on button "Save" at bounding box center [1106, 507] width 57 height 19
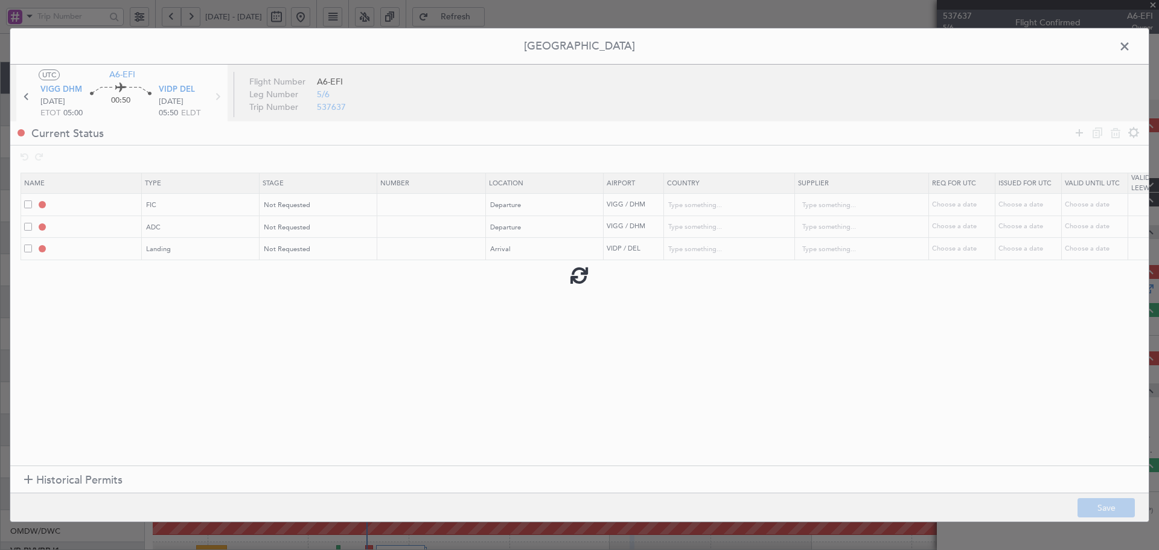
type input "VIGG DEP FIC"
type input "[GEOGRAPHIC_DATA]"
type input "NNN"
type input "3"
type input "VIGG DEP ADC"
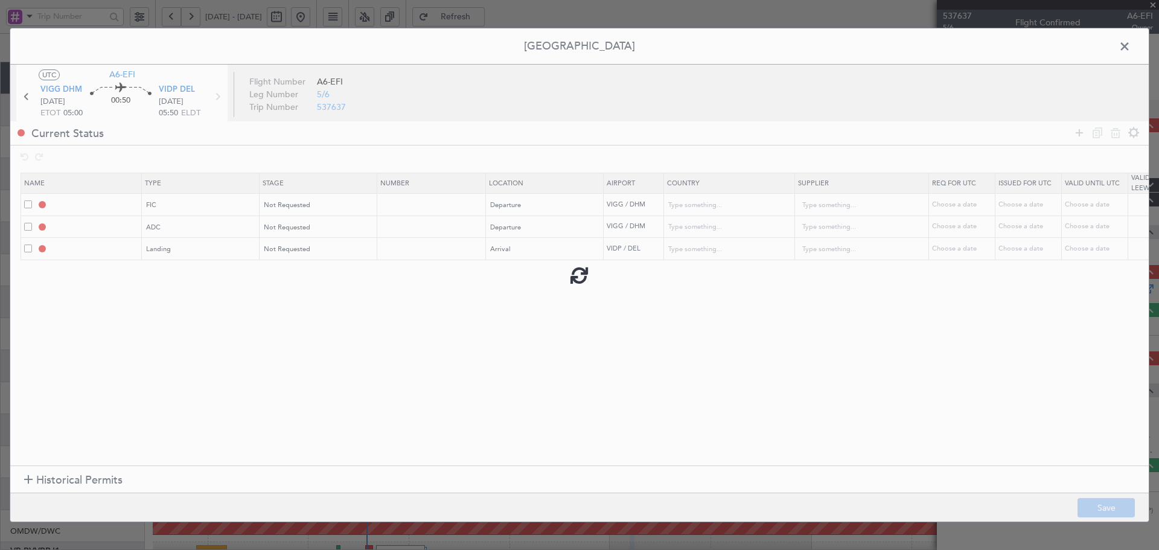
type input "[GEOGRAPHIC_DATA]"
type input "NNN"
type input "3"
type input "VIDP LDG"
type input "[GEOGRAPHIC_DATA]"
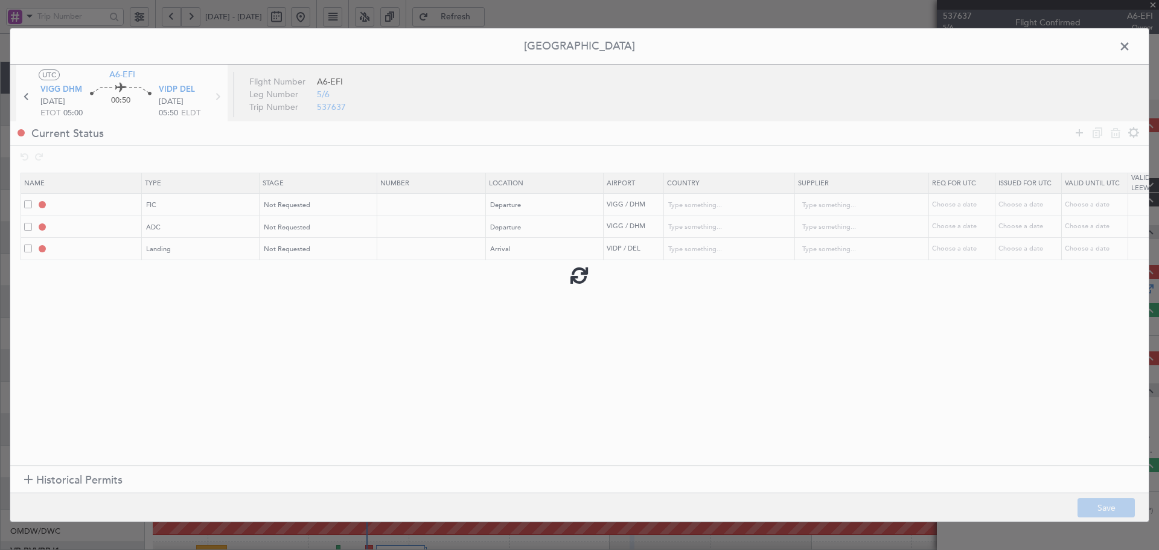
type input "NNN"
type input "3"
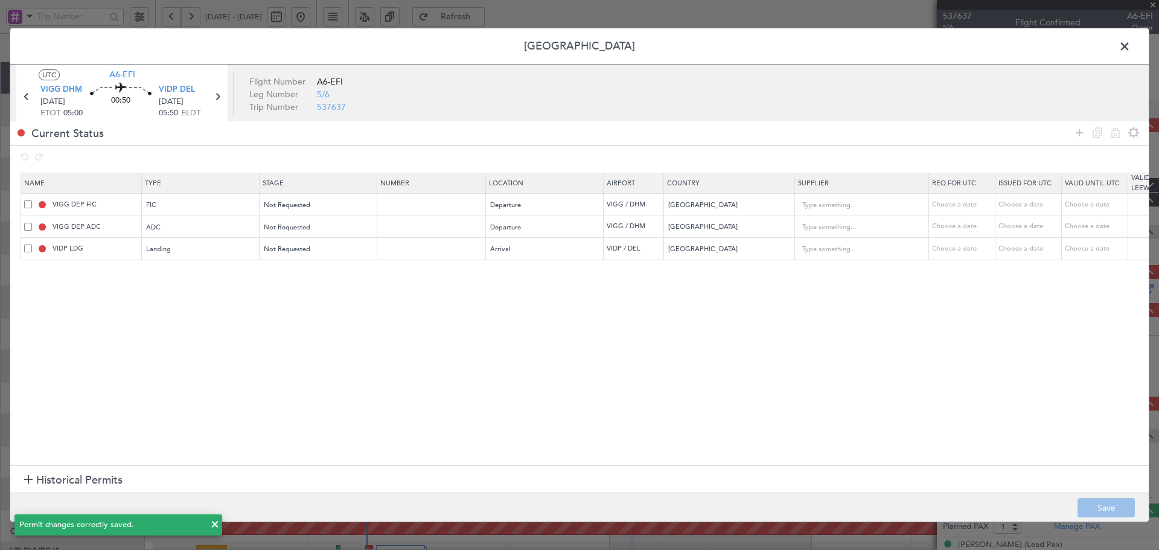
click at [1131, 45] on span at bounding box center [1131, 49] width 0 height 24
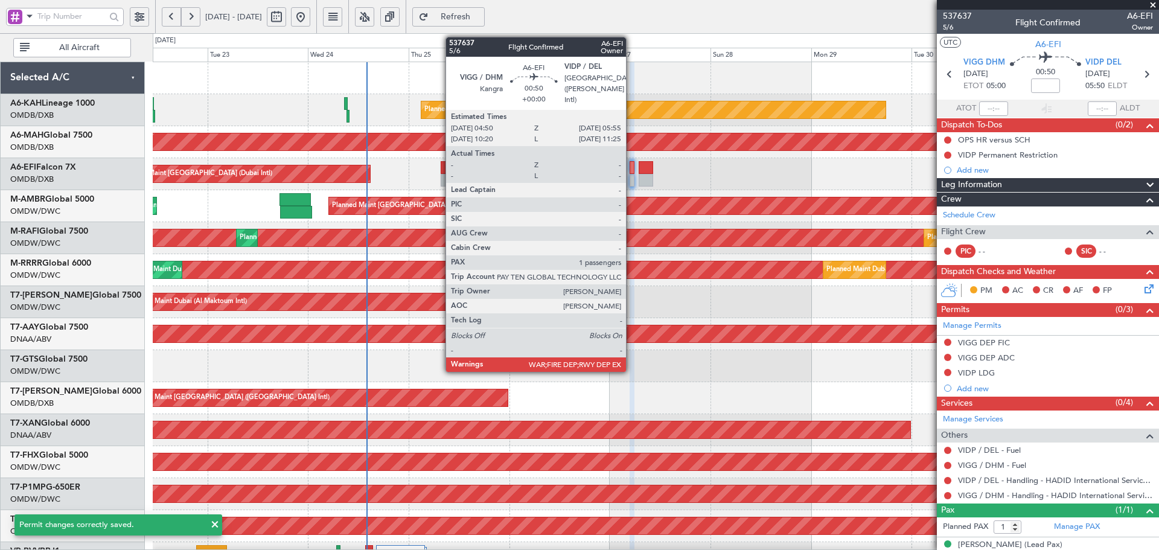
click at [632, 168] on div at bounding box center [632, 167] width 5 height 13
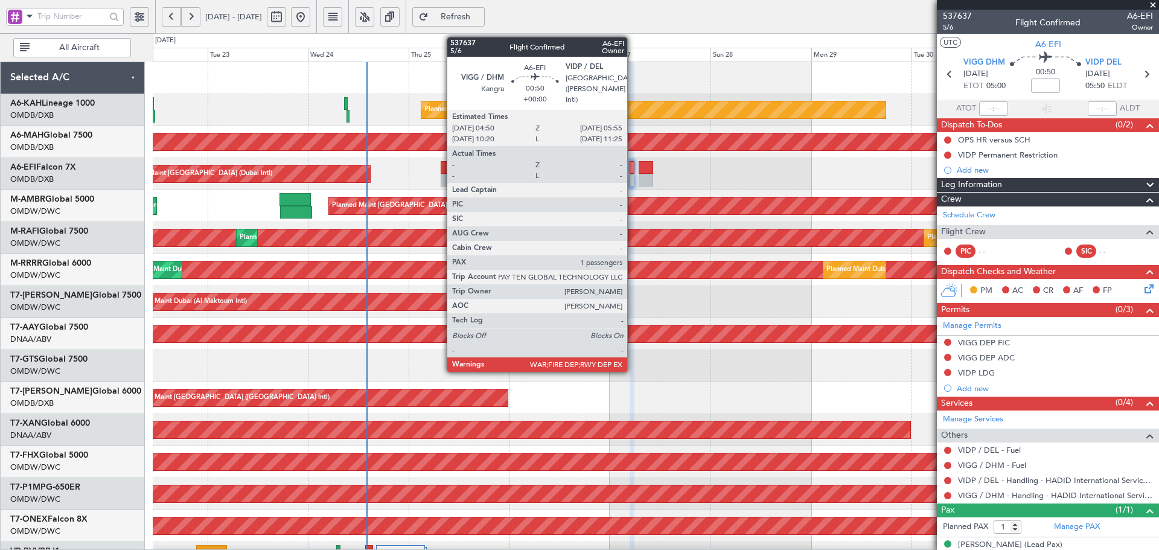
click at [633, 171] on div at bounding box center [632, 167] width 5 height 13
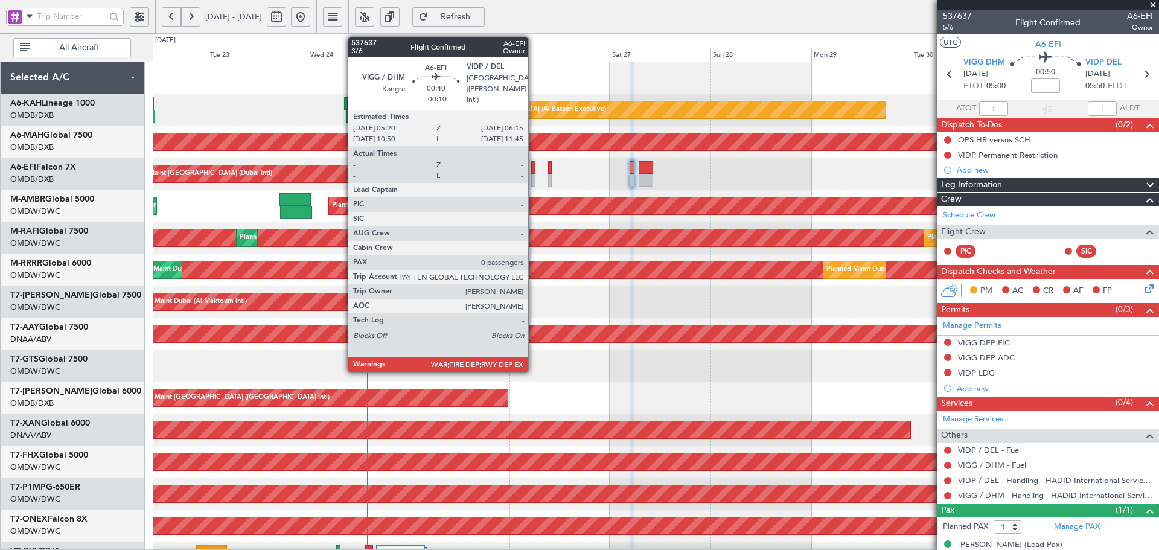
click at [534, 165] on div at bounding box center [533, 167] width 4 height 13
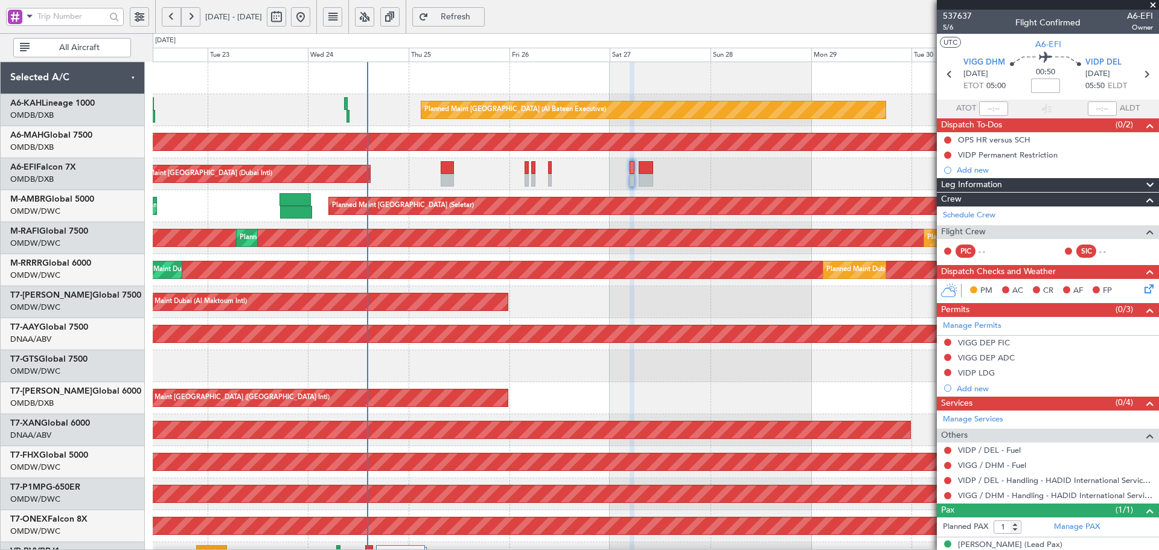
click at [1040, 88] on input at bounding box center [1045, 86] width 29 height 14
type input "-5"
type input "-00:05"
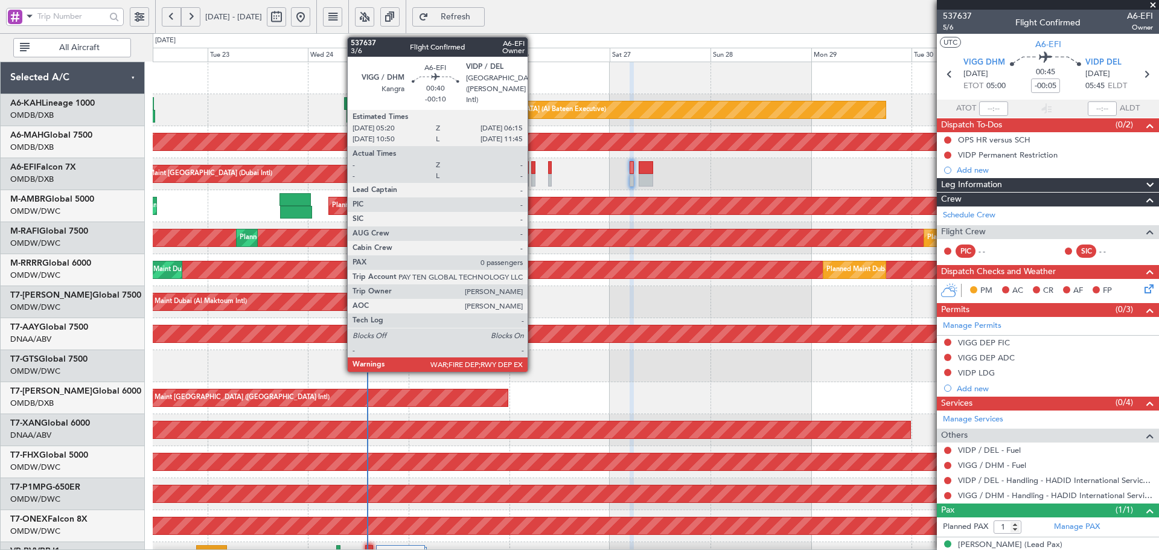
click at [533, 168] on div at bounding box center [533, 167] width 4 height 13
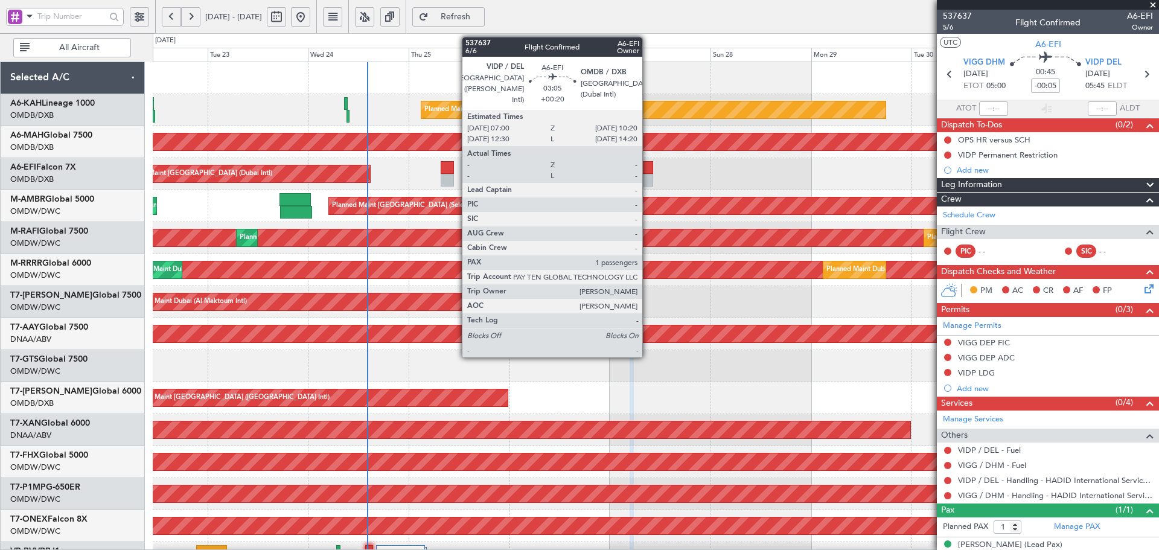
click at [649, 170] on div at bounding box center [646, 167] width 14 height 13
click at [649, 169] on div at bounding box center [646, 167] width 14 height 13
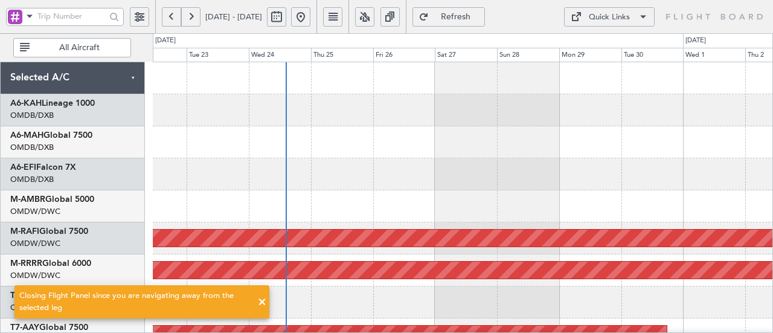
click at [479, 14] on span "Refresh" at bounding box center [456, 17] width 50 height 8
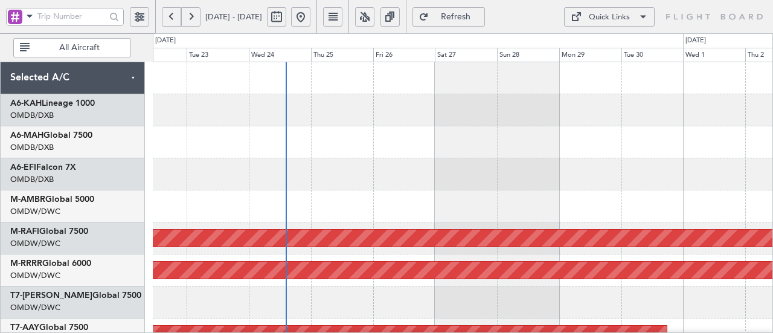
click at [255, 120] on div at bounding box center [463, 110] width 620 height 32
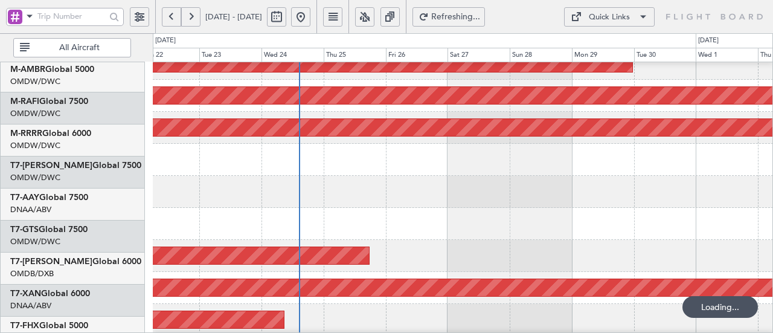
scroll to position [0, 0]
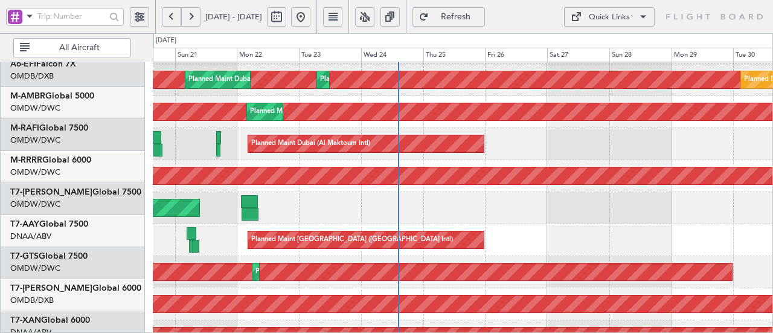
scroll to position [238, 0]
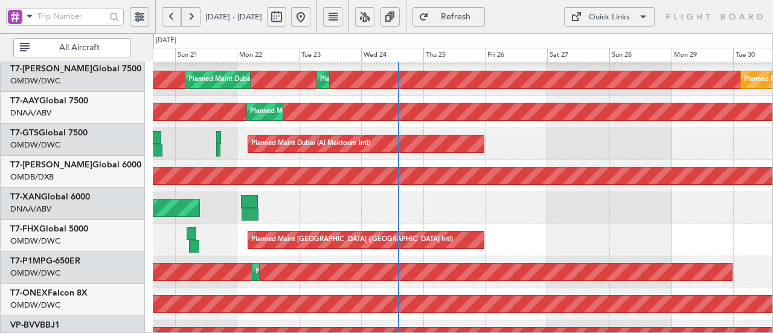
click at [506, 192] on div "AOG Maint [GEOGRAPHIC_DATA] (Seletar)" at bounding box center [463, 208] width 620 height 32
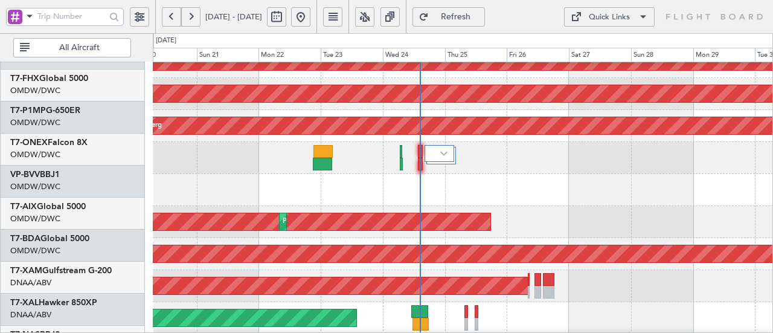
click at [498, 37] on div "Planned Maint Singapore (Changi) Planned Maint Savannah (Savannah/hilton Head I…" at bounding box center [386, 183] width 773 height 300
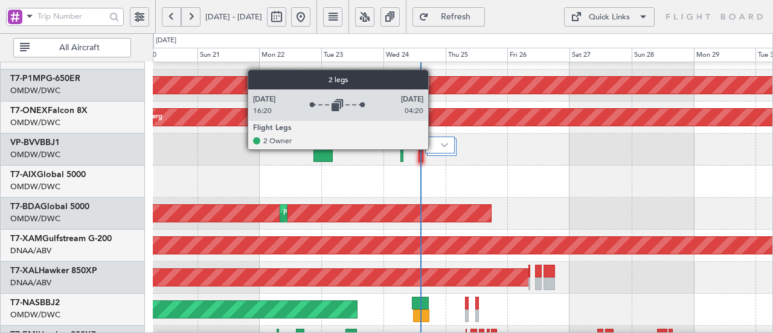
click at [434, 147] on div at bounding box center [440, 145] width 30 height 18
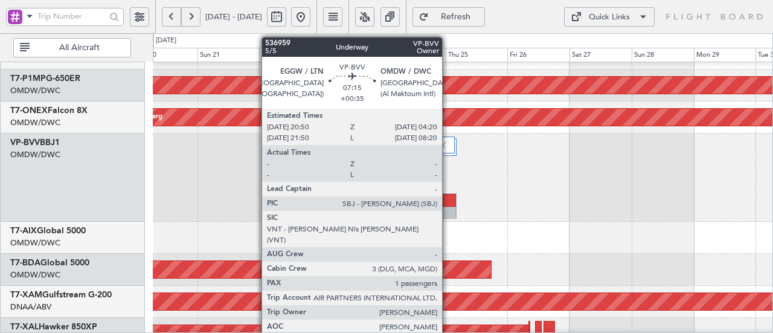
click at [448, 200] on div at bounding box center [446, 200] width 19 height 13
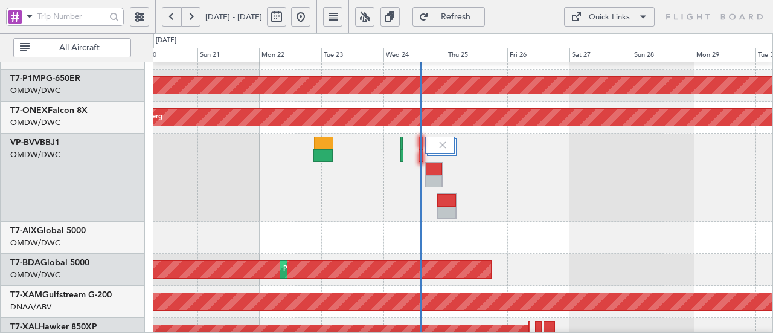
click at [477, 15] on span "Refresh" at bounding box center [456, 17] width 50 height 8
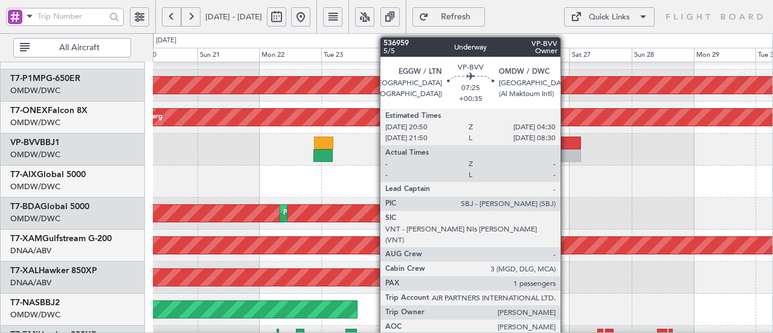
click at [566, 153] on div at bounding box center [571, 155] width 20 height 13
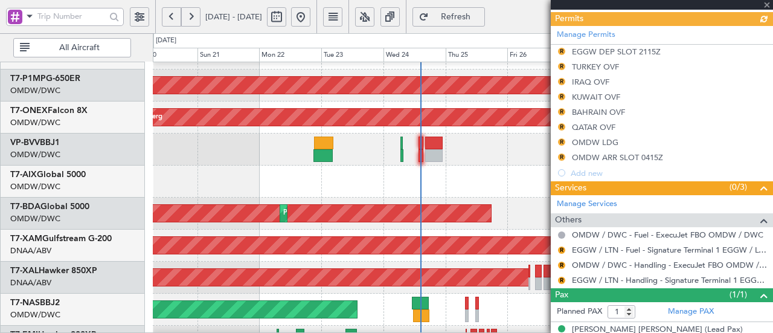
scroll to position [350, 0]
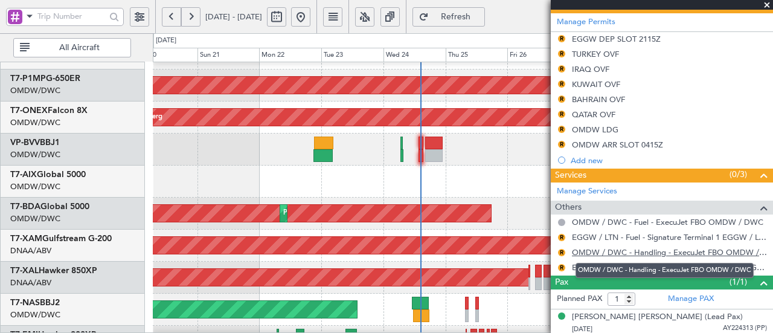
click at [700, 250] on link "OMDW / DWC - Handling - ExecuJet FBO OMDW / DWC" at bounding box center [669, 252] width 195 height 10
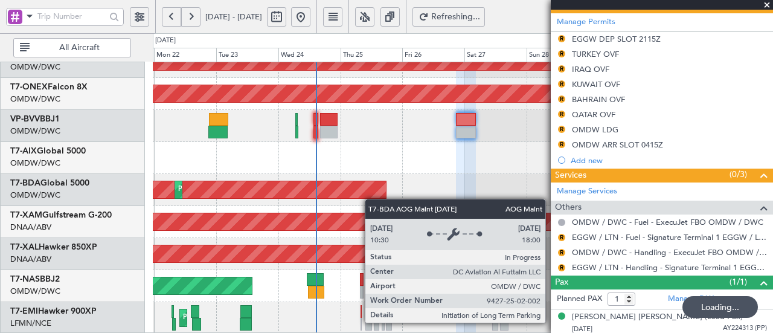
scroll to position [432, 0]
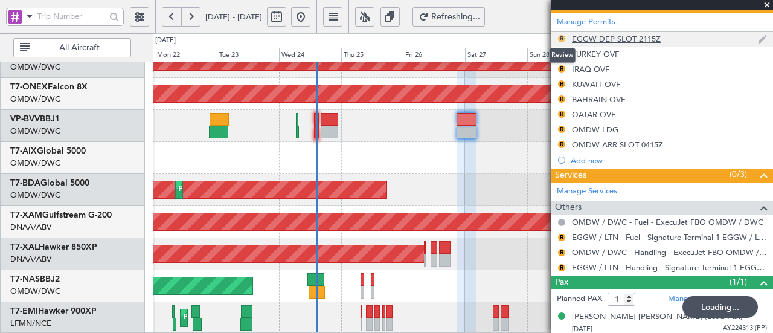
click at [560, 35] on button "R" at bounding box center [561, 38] width 7 height 7
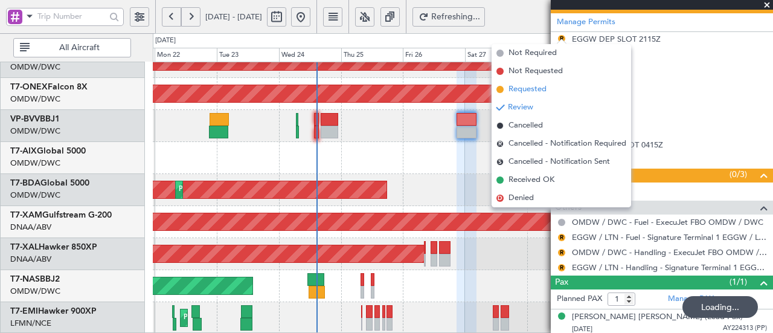
click at [529, 91] on span "Requested" at bounding box center [527, 89] width 38 height 12
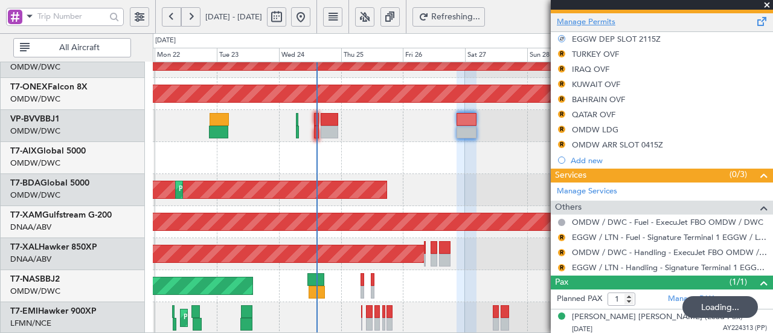
click at [582, 19] on link "Manage Permits" at bounding box center [586, 22] width 59 height 12
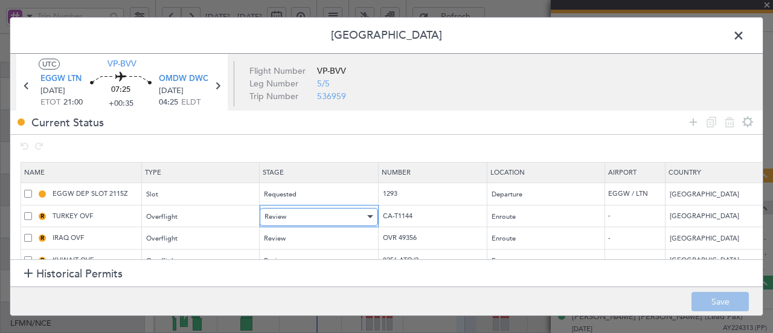
click at [286, 217] on div "Review" at bounding box center [314, 217] width 100 height 18
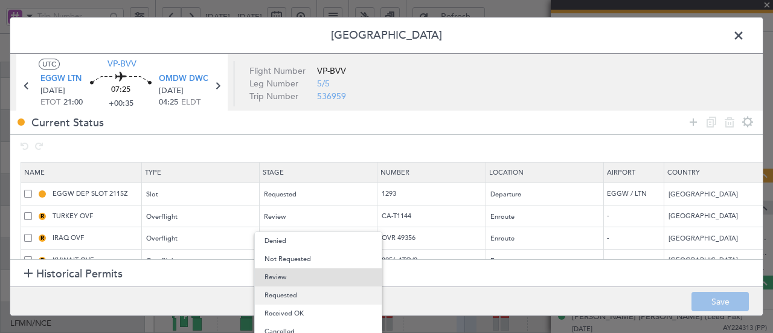
click at [289, 290] on span "Requested" at bounding box center [317, 295] width 107 height 18
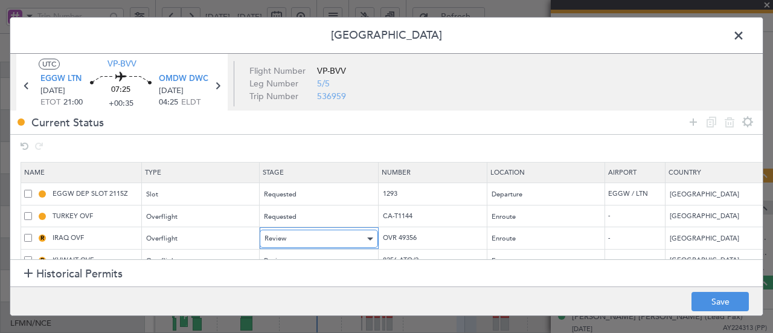
click at [302, 232] on div "Review" at bounding box center [314, 238] width 100 height 18
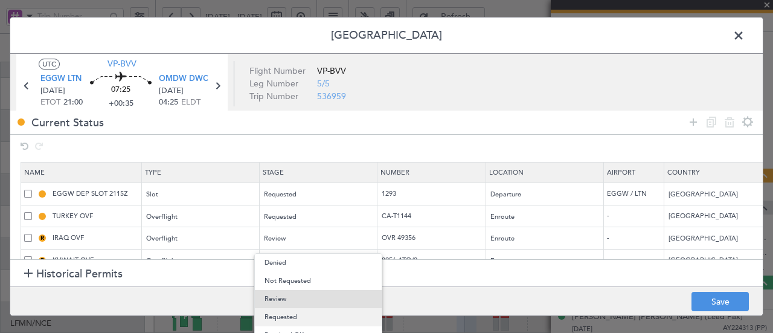
click at [285, 315] on span "Requested" at bounding box center [317, 317] width 107 height 18
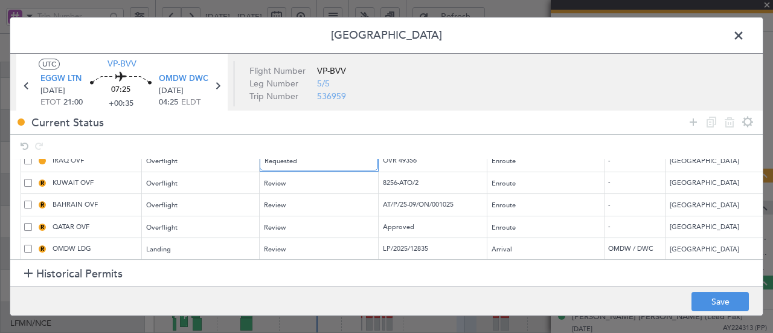
scroll to position [82, 0]
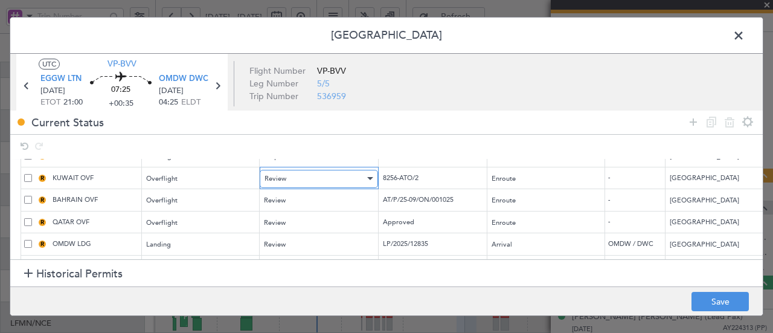
click at [361, 176] on div "Review" at bounding box center [314, 179] width 100 height 18
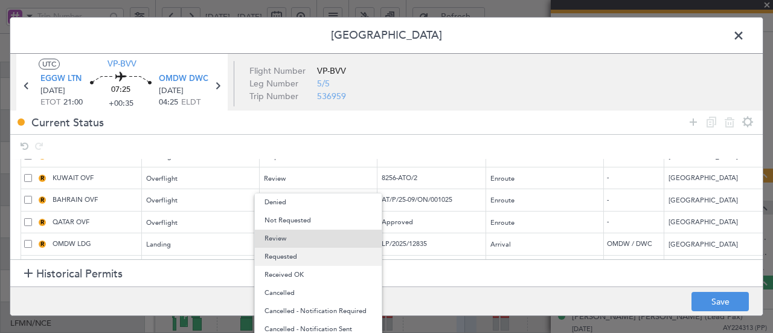
click at [303, 261] on span "Requested" at bounding box center [317, 257] width 107 height 18
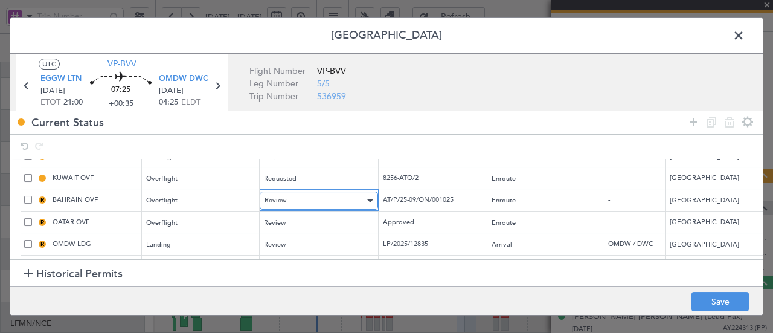
click at [312, 200] on div "Review" at bounding box center [314, 200] width 100 height 18
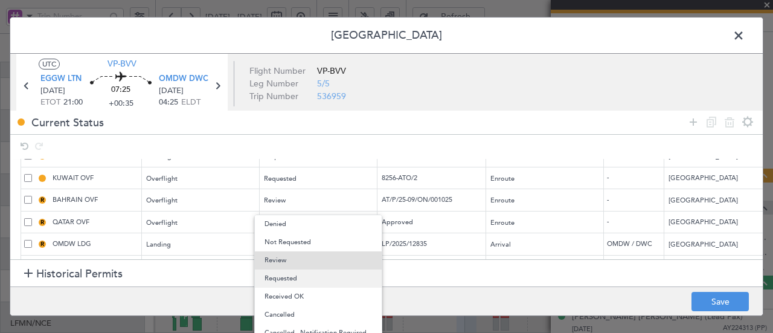
click at [304, 280] on span "Requested" at bounding box center [317, 278] width 107 height 18
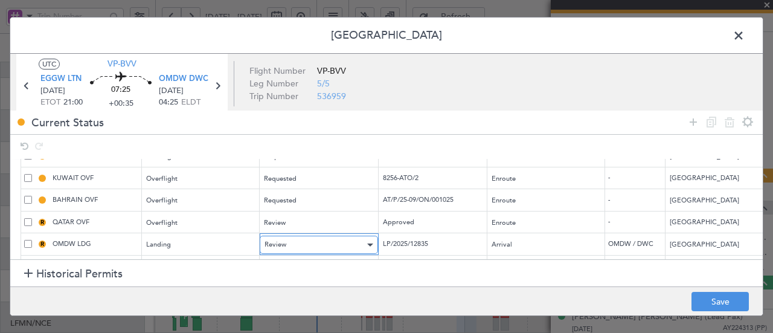
click at [336, 236] on div "Review" at bounding box center [314, 245] width 100 height 18
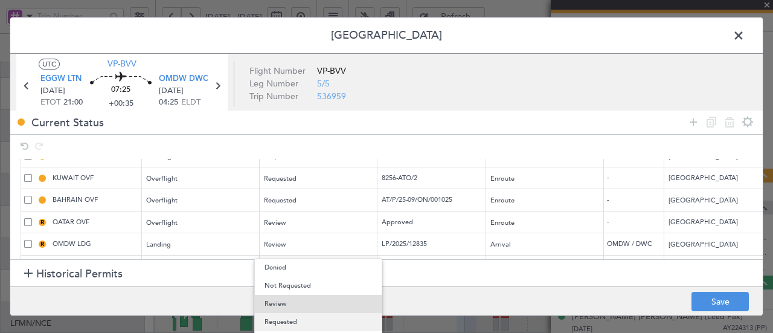
click at [281, 321] on span "Requested" at bounding box center [317, 322] width 107 height 18
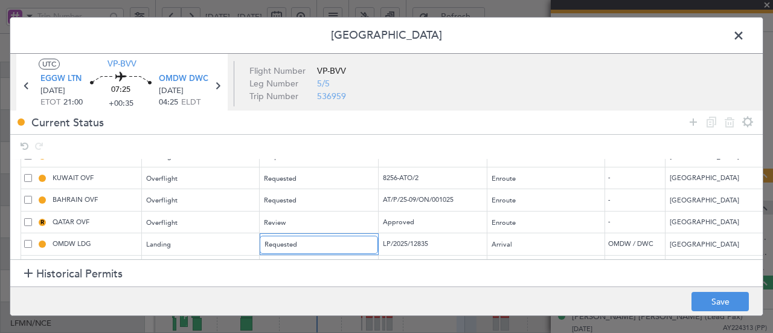
scroll to position [110, 0]
click at [287, 237] on div "Review" at bounding box center [314, 246] width 100 height 18
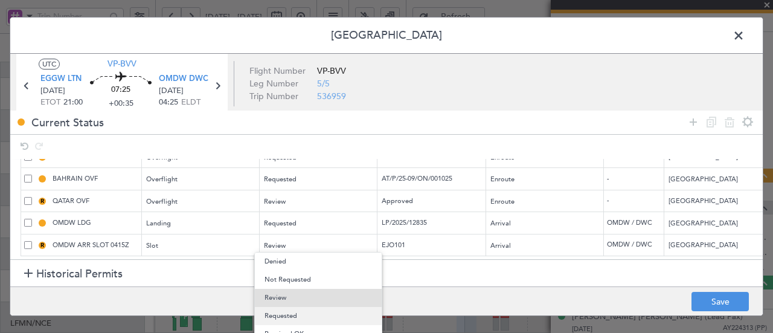
click at [277, 313] on span "Requested" at bounding box center [317, 316] width 107 height 18
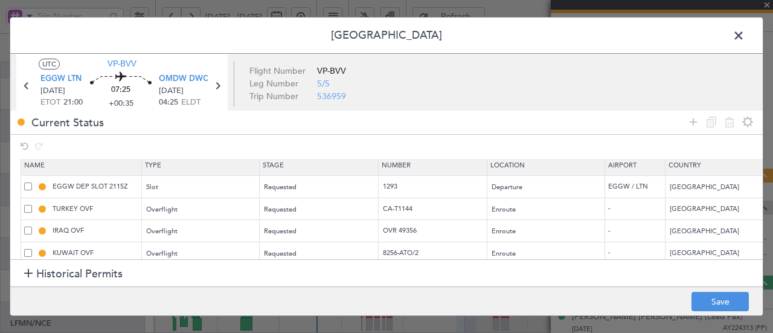
scroll to position [0, 0]
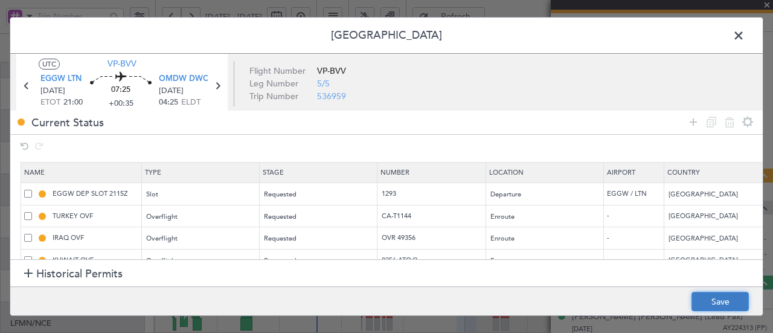
click at [705, 306] on button "Save" at bounding box center [719, 301] width 57 height 19
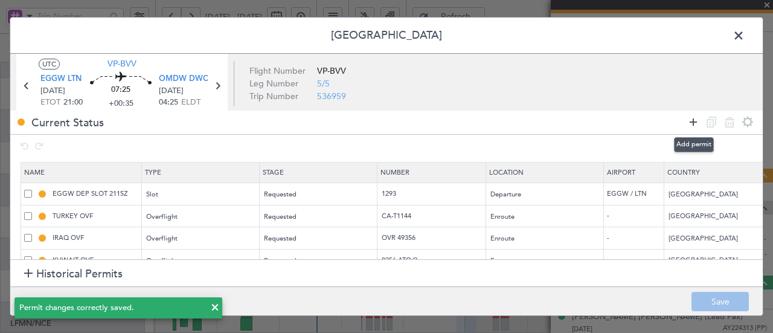
click at [697, 123] on icon at bounding box center [693, 122] width 14 height 14
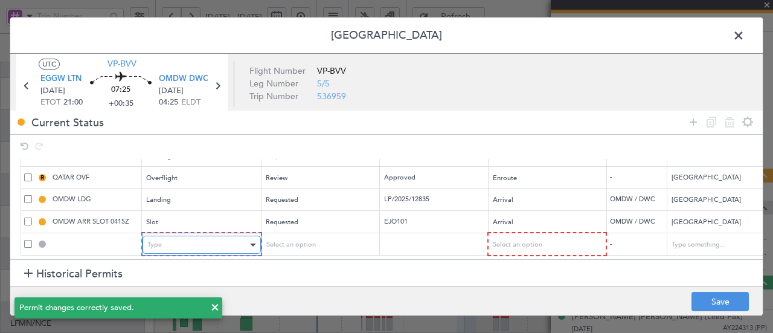
click at [176, 237] on div "Type" at bounding box center [197, 245] width 100 height 18
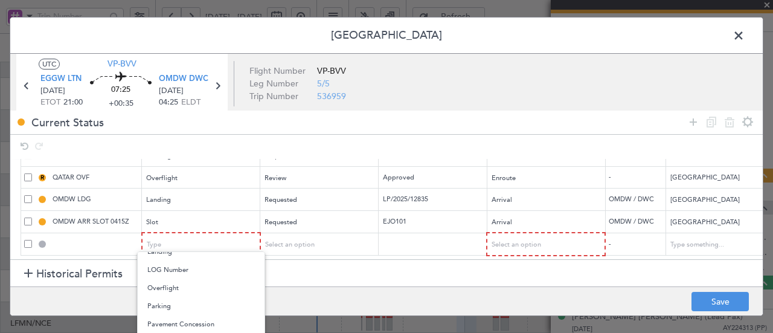
scroll to position [302, 0]
click at [165, 304] on span "Parking" at bounding box center [200, 303] width 107 height 18
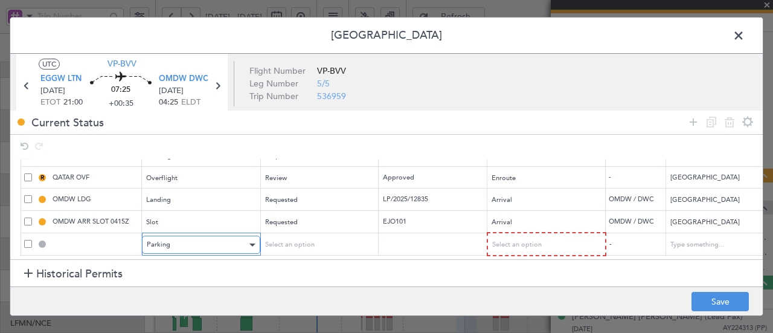
click at [185, 236] on div "Parking" at bounding box center [197, 245] width 100 height 18
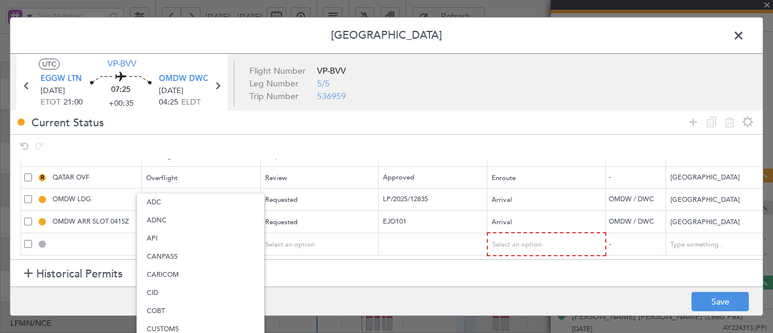
scroll to position [252, 0]
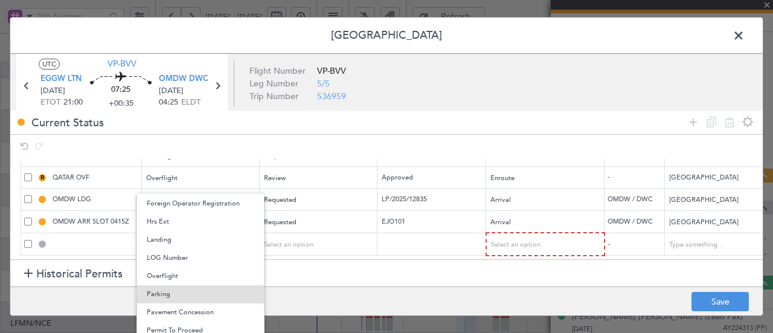
click at [353, 234] on div at bounding box center [386, 166] width 773 height 333
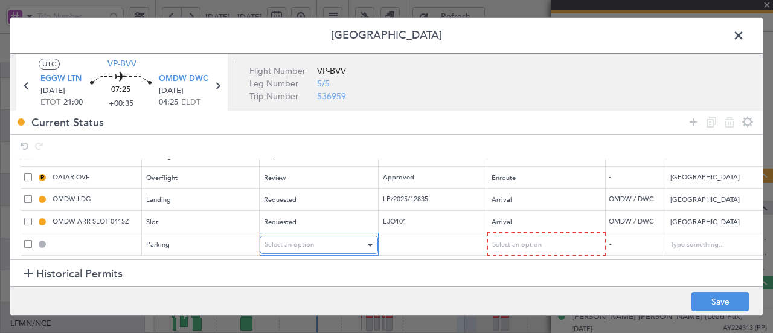
click at [348, 236] on div "Select an option" at bounding box center [314, 245] width 100 height 18
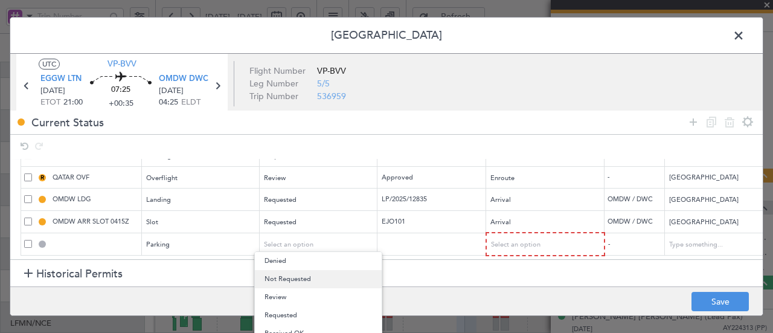
click at [303, 275] on span "Not Requested" at bounding box center [317, 279] width 107 height 18
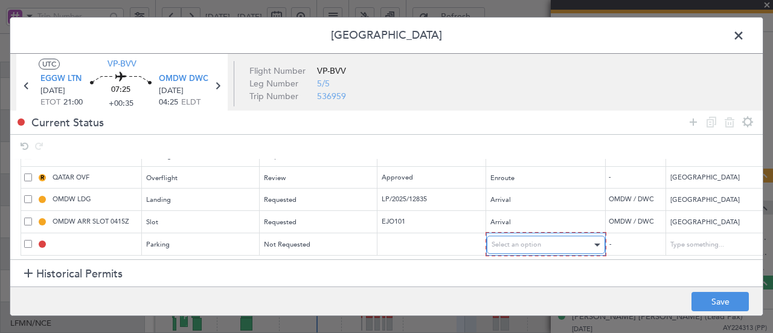
click at [516, 240] on span "Select an option" at bounding box center [517, 244] width 50 height 9
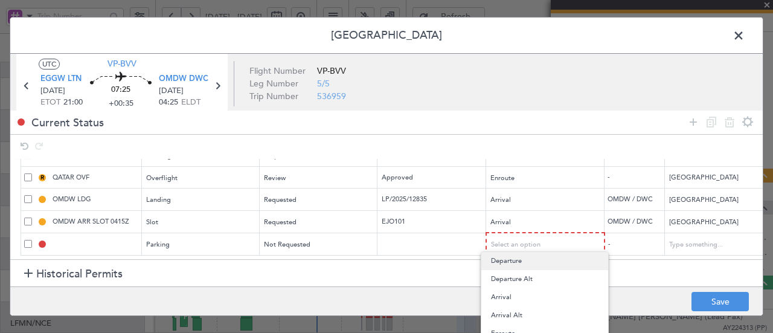
click at [506, 263] on span "Departure" at bounding box center [544, 261] width 107 height 18
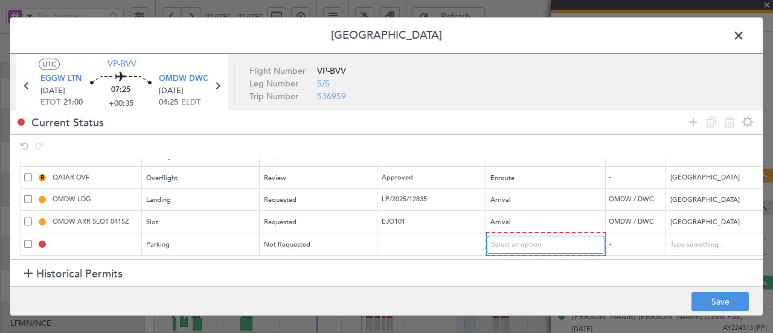
scroll to position [132, 0]
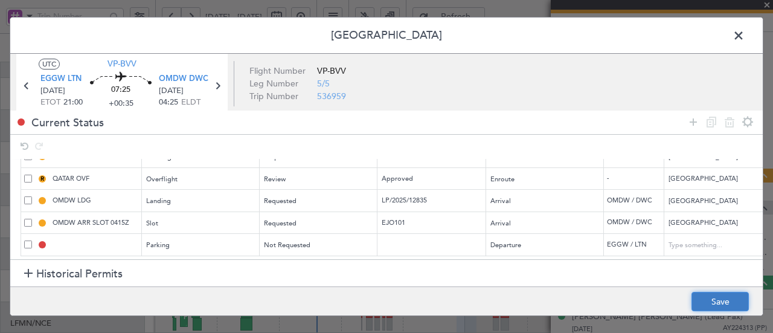
click at [716, 295] on button "Save" at bounding box center [719, 301] width 57 height 19
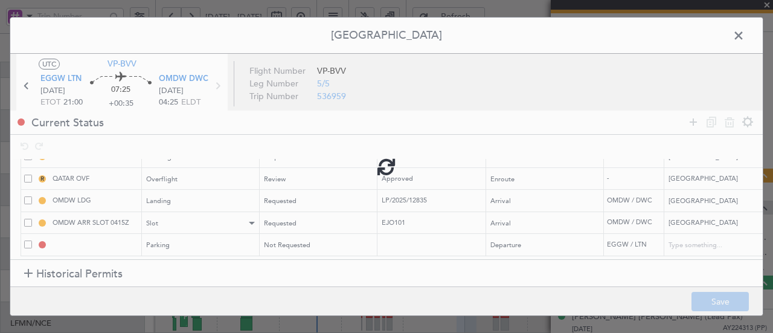
type input "EGGW Parking"
type input "United Kingdom"
type input "NNN"
type input "2"
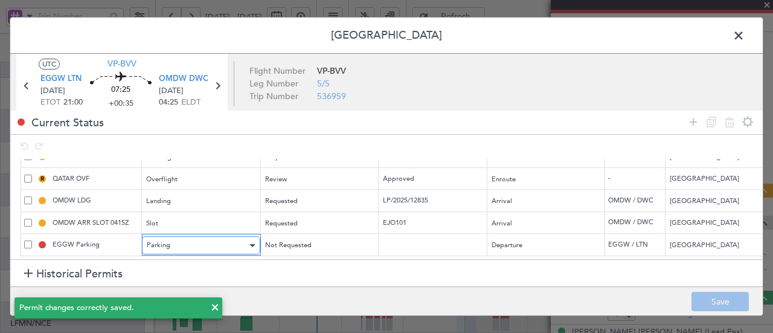
click at [202, 243] on div "Parking" at bounding box center [197, 245] width 100 height 18
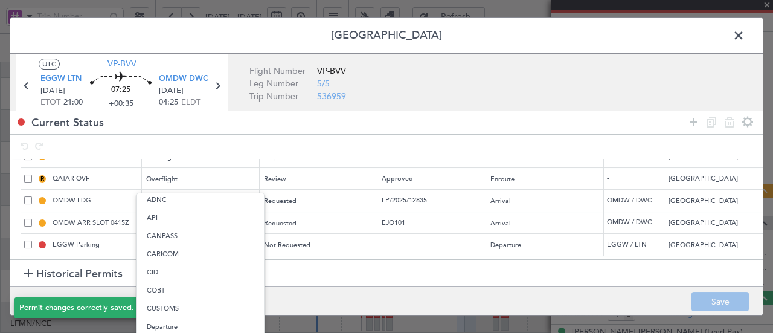
scroll to position [0, 0]
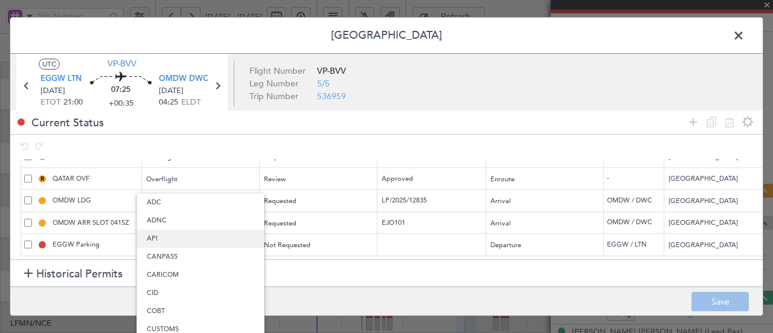
click at [170, 241] on span "API" at bounding box center [200, 238] width 107 height 18
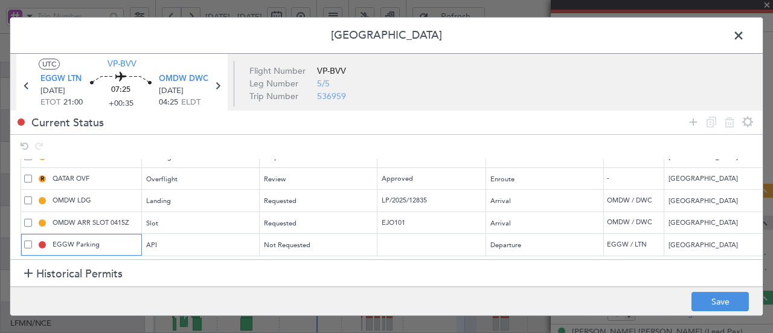
drag, startPoint x: 118, startPoint y: 239, endPoint x: 4, endPoint y: 229, distance: 114.5
click at [4, 229] on div "Permit Center UTC VP-BVV EGGW LTN 26/09/2025 ETOT 21:00 07:25 +00:35 OMDW DWC 2…" at bounding box center [386, 166] width 773 height 333
type input "GAR"
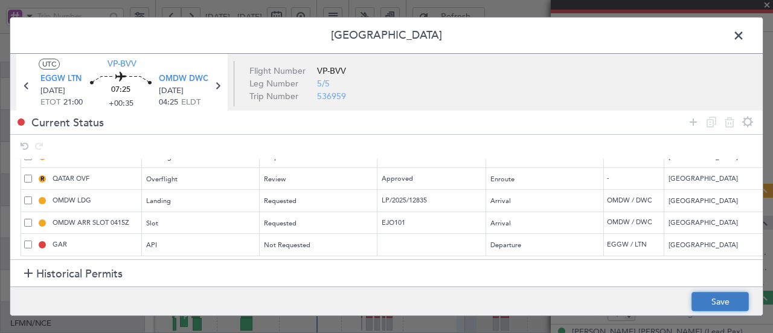
click at [711, 304] on button "Save" at bounding box center [719, 301] width 57 height 19
click at [694, 123] on icon at bounding box center [693, 122] width 14 height 14
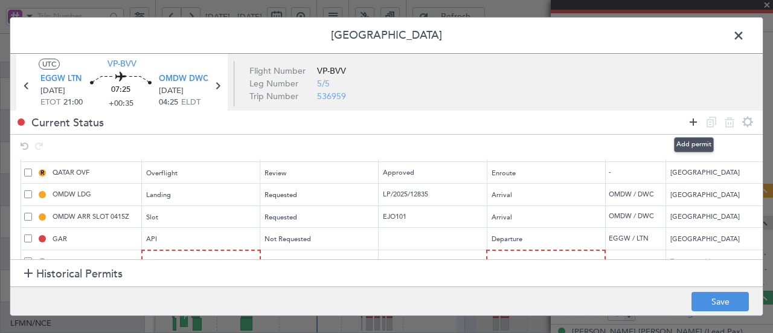
scroll to position [155, 0]
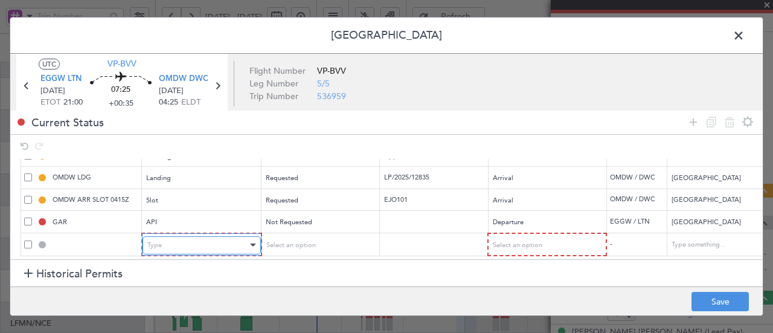
click at [229, 241] on div "Type" at bounding box center [197, 245] width 100 height 18
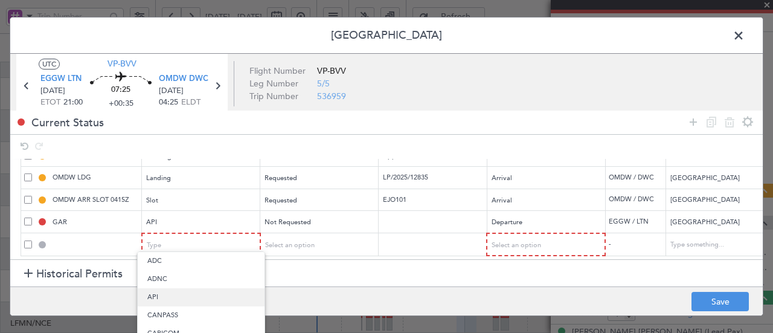
click at [176, 300] on span "API" at bounding box center [200, 297] width 107 height 18
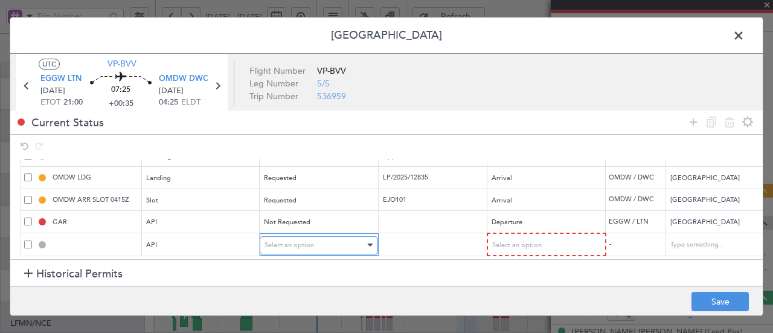
click at [354, 236] on div "Select an option" at bounding box center [314, 245] width 100 height 18
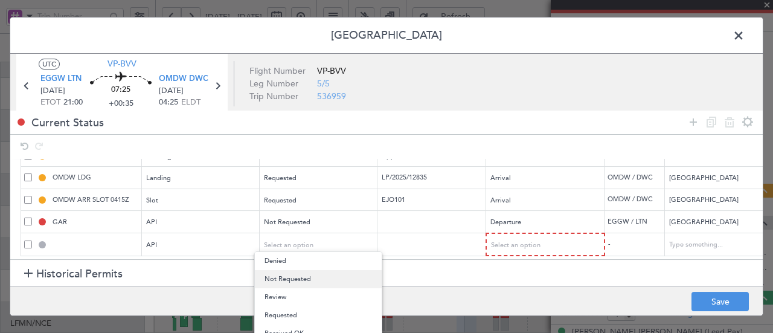
click at [321, 277] on span "Not Requested" at bounding box center [317, 279] width 107 height 18
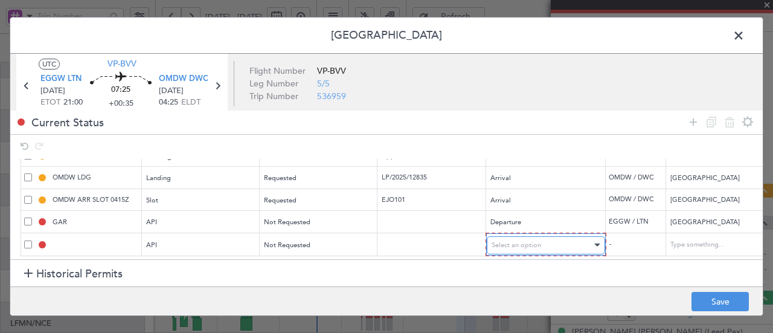
click at [527, 240] on span "Select an option" at bounding box center [517, 244] width 50 height 9
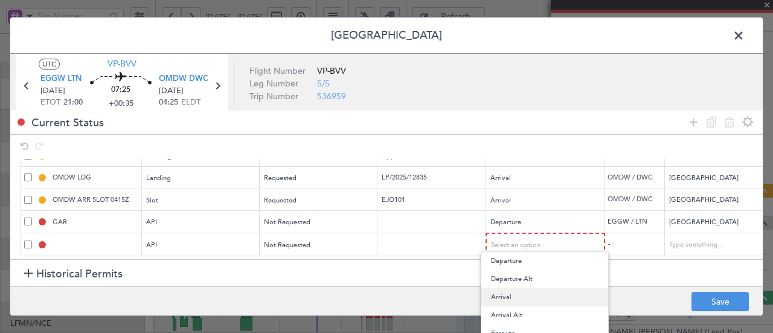
click at [504, 298] on span "Arrival" at bounding box center [544, 297] width 107 height 18
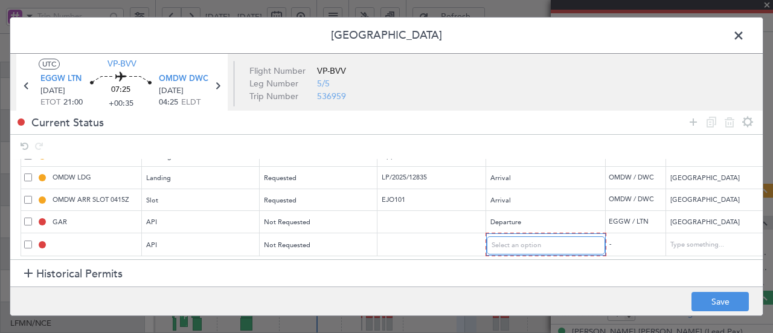
scroll to position [153, 0]
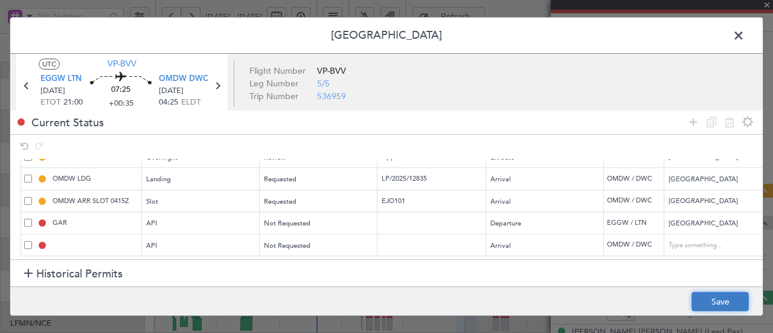
click at [705, 300] on button "Save" at bounding box center [719, 301] width 57 height 19
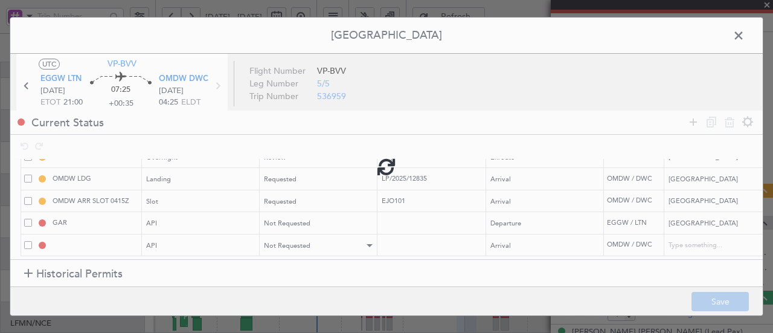
type input "OMDW ARR API"
type input "United Arab Emirates"
type input "NNN"
type input "1"
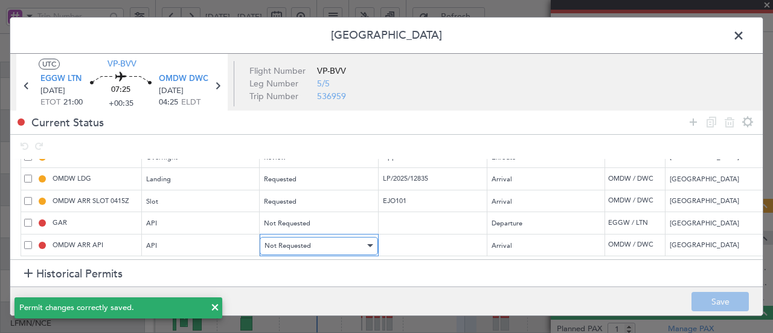
click at [278, 241] on span "Not Requested" at bounding box center [287, 245] width 46 height 9
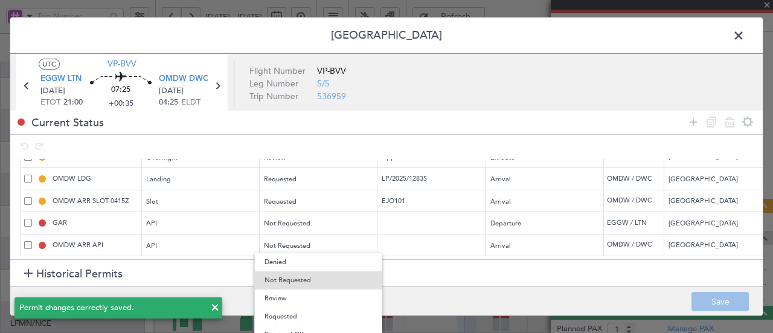
click at [293, 217] on div at bounding box center [386, 166] width 773 height 333
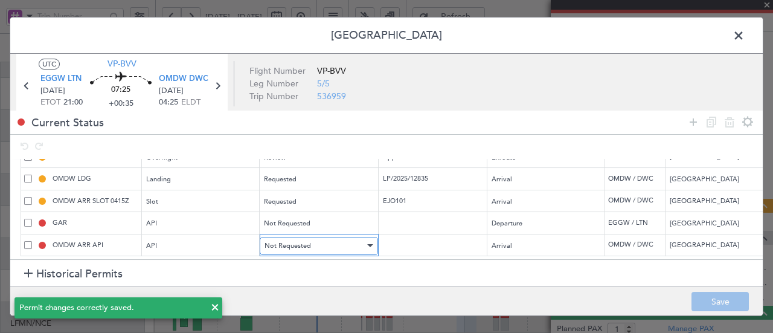
click at [290, 241] on div "Not Requested" at bounding box center [314, 246] width 100 height 18
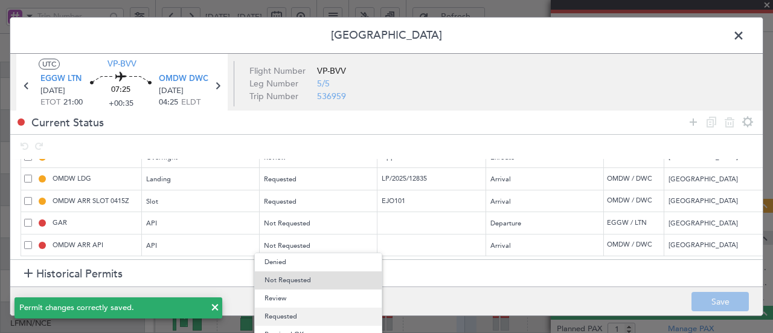
click at [275, 313] on span "Requested" at bounding box center [317, 316] width 107 height 18
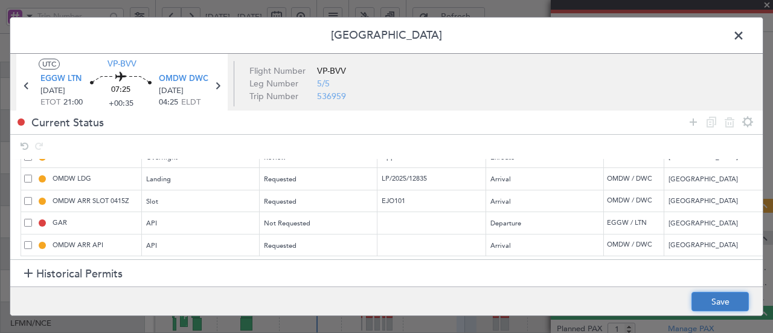
click at [714, 306] on button "Save" at bounding box center [719, 301] width 57 height 19
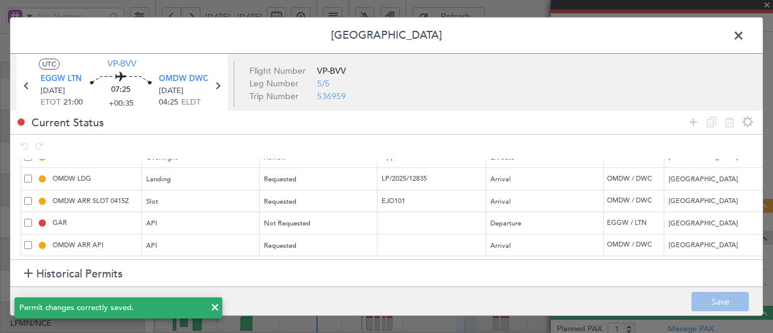
click at [745, 34] on span at bounding box center [745, 39] width 0 height 24
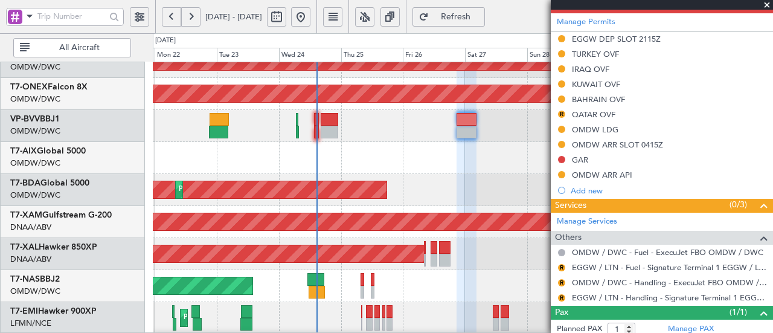
scroll to position [371, 0]
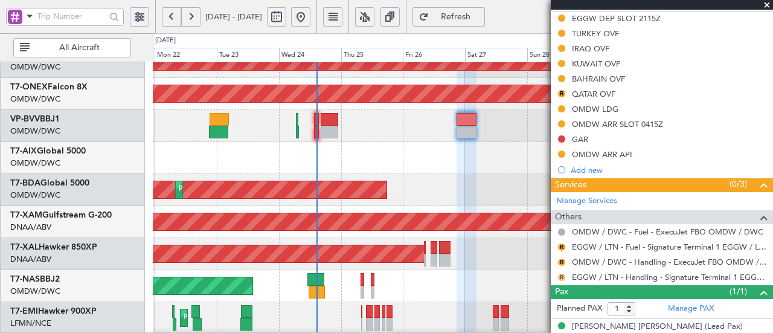
click at [559, 274] on button "R" at bounding box center [561, 277] width 7 height 7
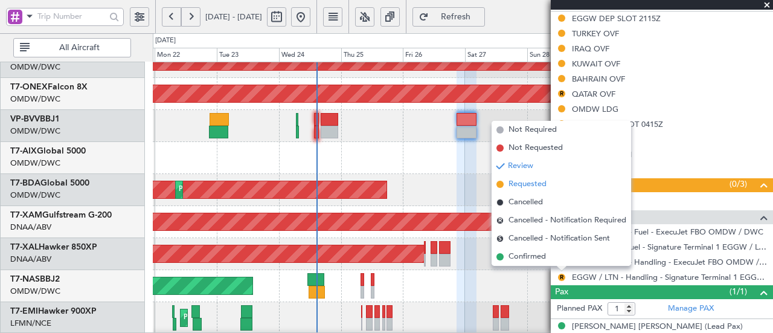
click at [533, 182] on span "Requested" at bounding box center [527, 184] width 38 height 12
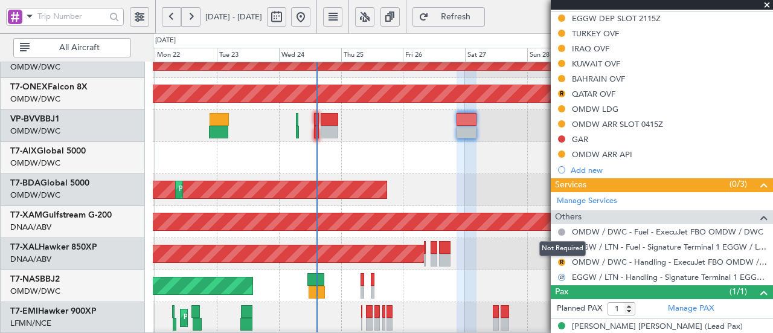
click at [560, 259] on mat-tooltip-component "Not Required" at bounding box center [562, 248] width 63 height 32
click at [561, 258] on button "R" at bounding box center [561, 261] width 7 height 7
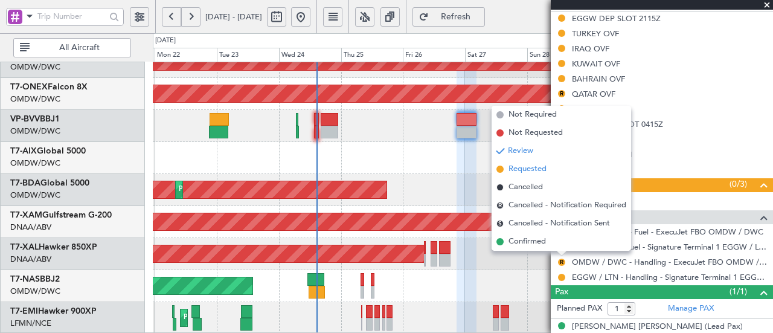
click at [527, 173] on span "Requested" at bounding box center [527, 169] width 38 height 12
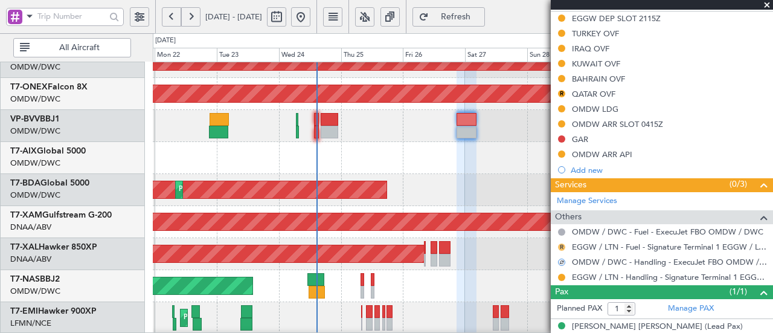
click at [561, 243] on button "R" at bounding box center [561, 246] width 7 height 7
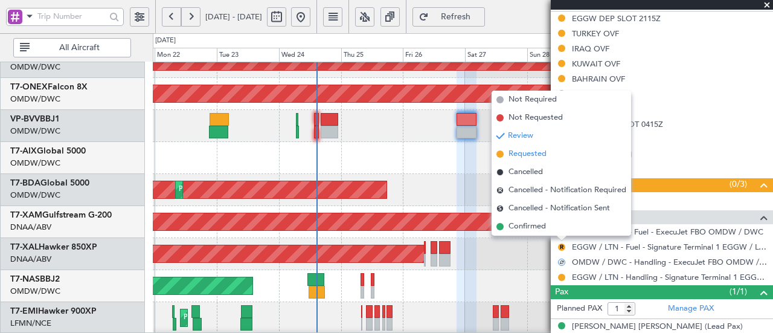
click at [533, 156] on span "Requested" at bounding box center [527, 154] width 38 height 12
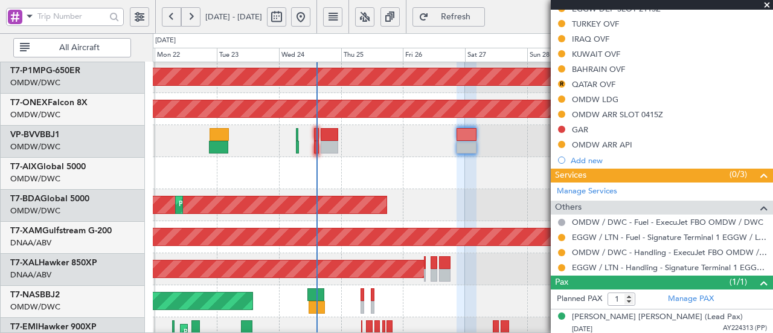
scroll to position [417, 0]
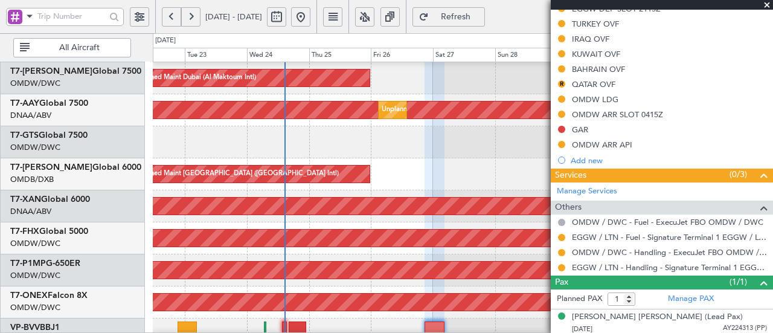
click at [353, 330] on div at bounding box center [463, 334] width 620 height 32
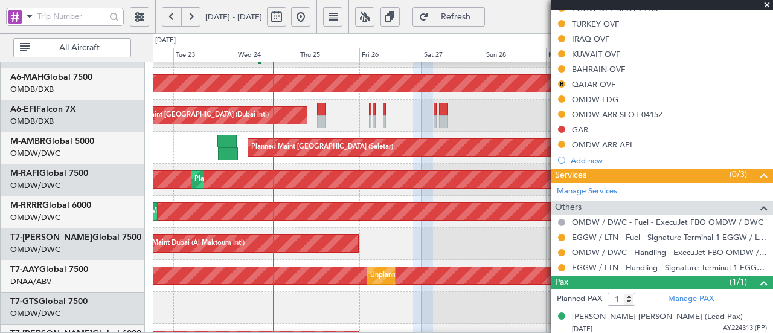
scroll to position [59, 0]
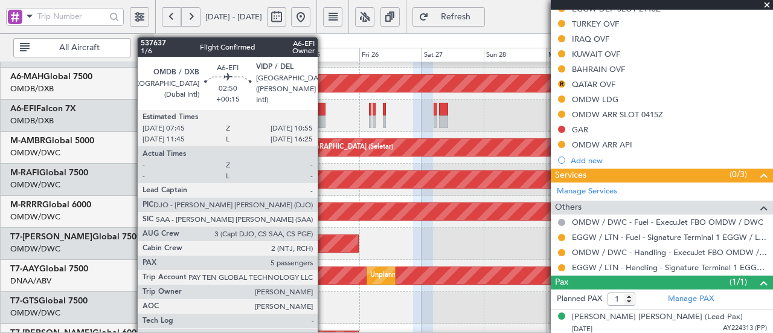
click at [324, 120] on div at bounding box center [321, 121] width 8 height 13
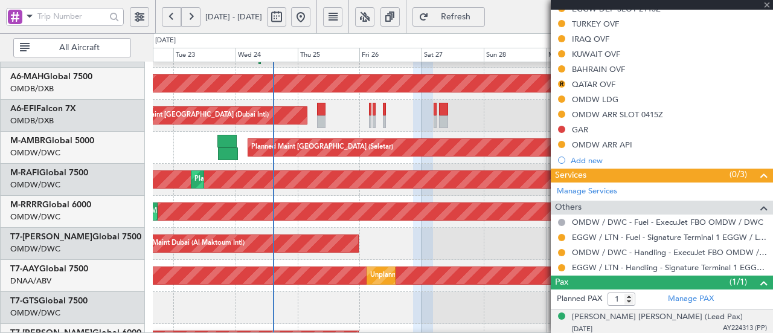
type input "+00:15"
type input "5"
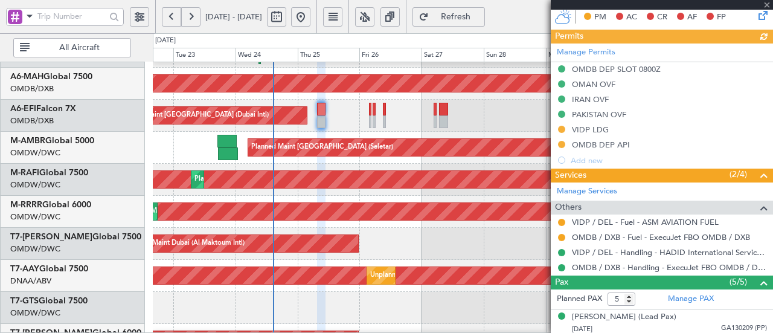
scroll to position [459, 0]
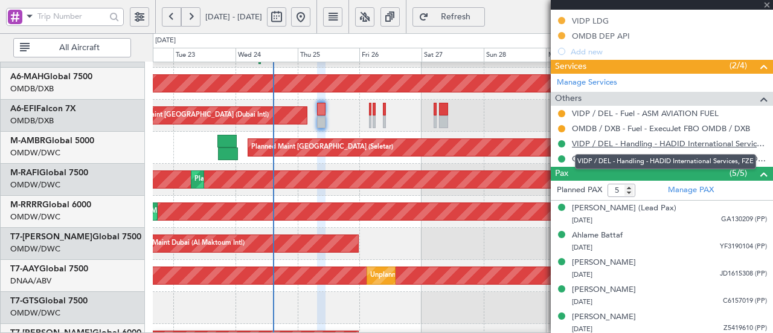
click at [674, 143] on link "VIDP / DEL - Handling - HADID International Services, FZE" at bounding box center [669, 143] width 195 height 10
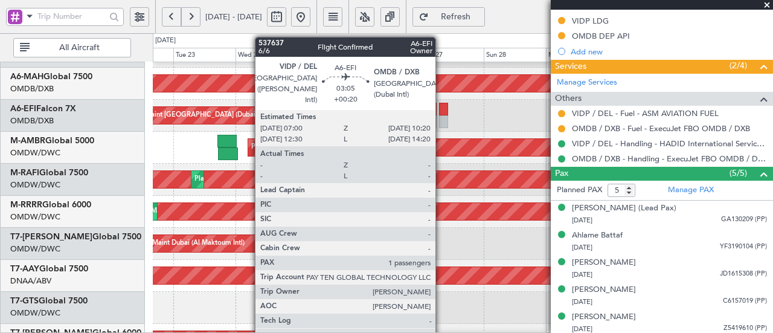
click at [441, 110] on div at bounding box center [443, 109] width 9 height 13
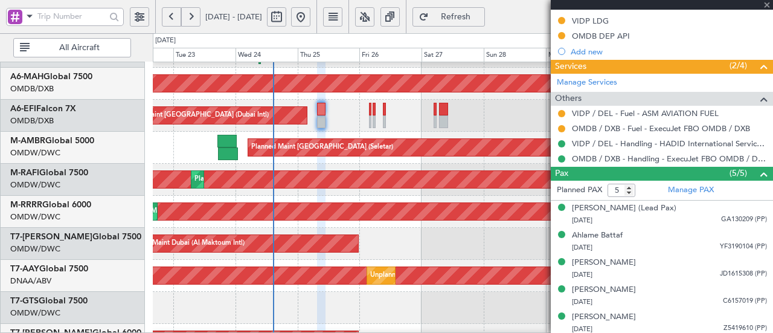
type input "+00:20"
type input "1"
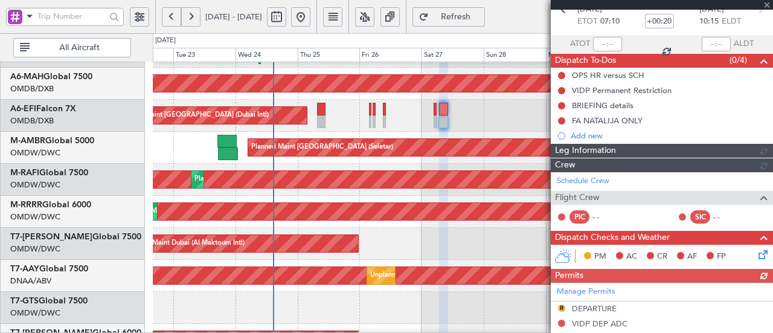
scroll to position [319, 0]
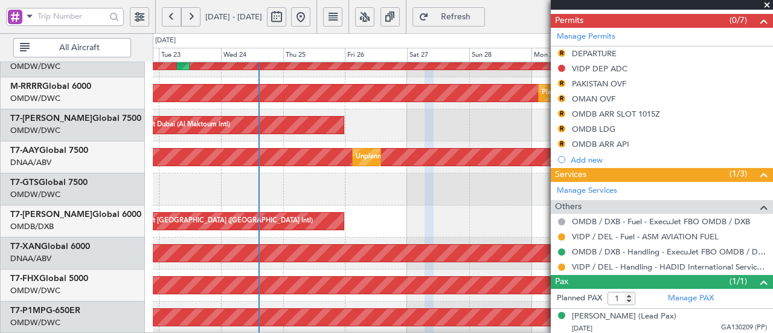
click at [362, 113] on div "Planned Maint Dubai (Al Maktoum Intl)" at bounding box center [463, 125] width 620 height 32
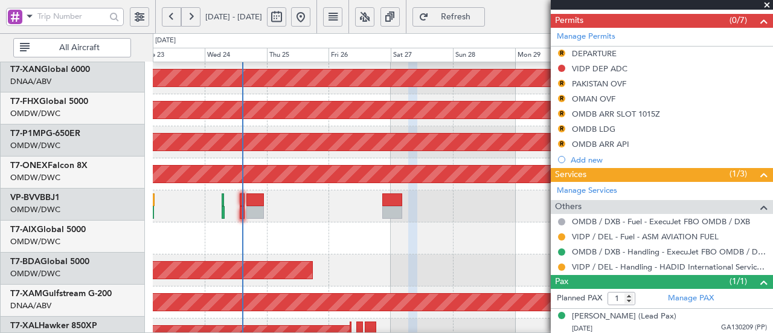
click at [400, 101] on div "Planned Maint [GEOGRAPHIC_DATA] ([GEOGRAPHIC_DATA])" at bounding box center [178, 109] width 1290 height 17
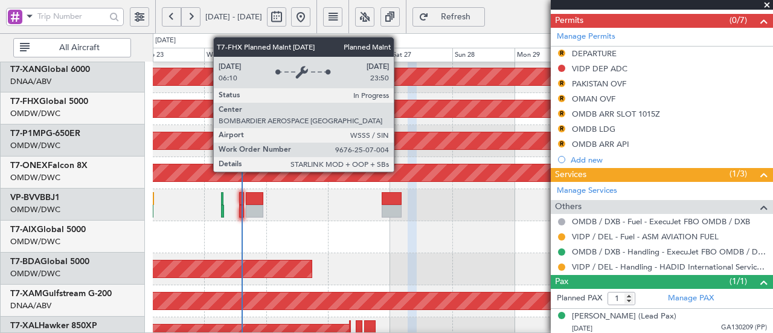
scroll to position [353, 0]
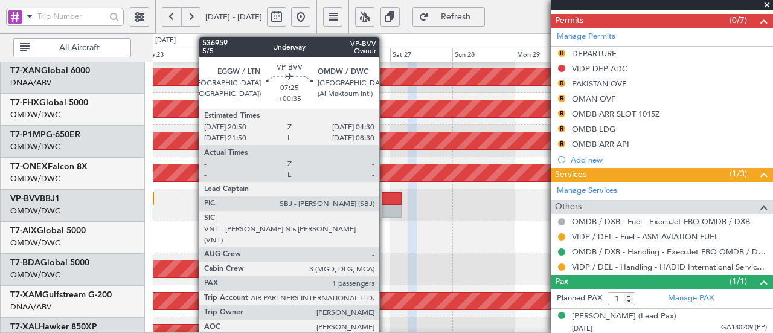
click at [385, 204] on div at bounding box center [392, 198] width 20 height 13
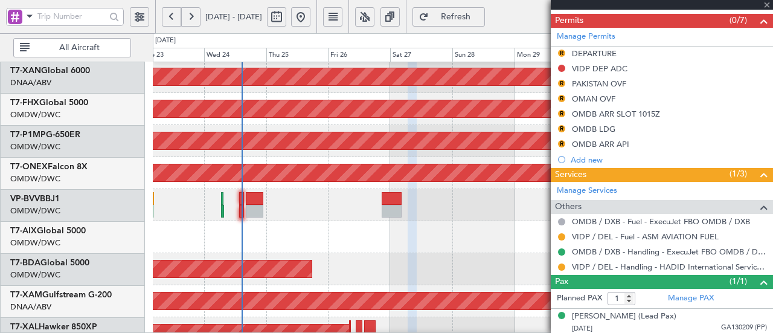
type input "+00:35"
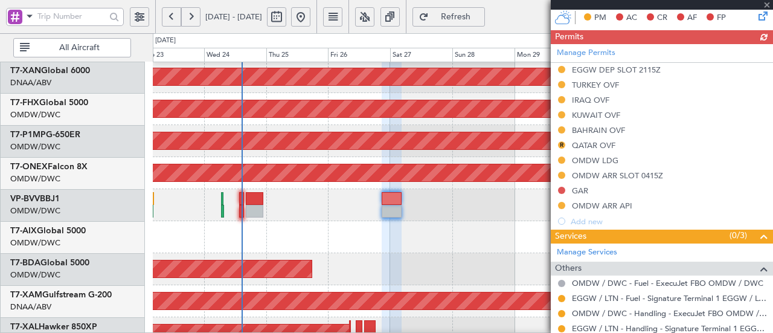
scroll to position [380, 0]
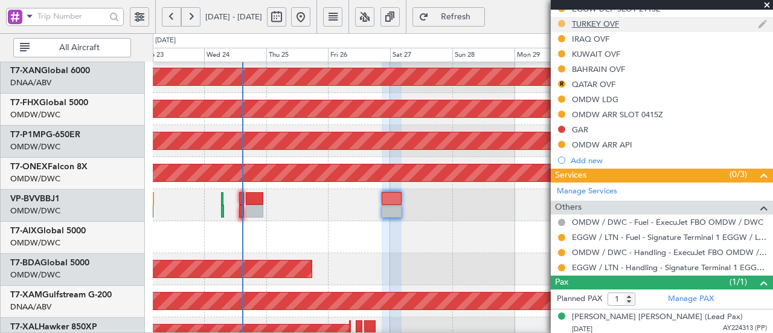
click at [563, 21] on button at bounding box center [561, 23] width 7 height 7
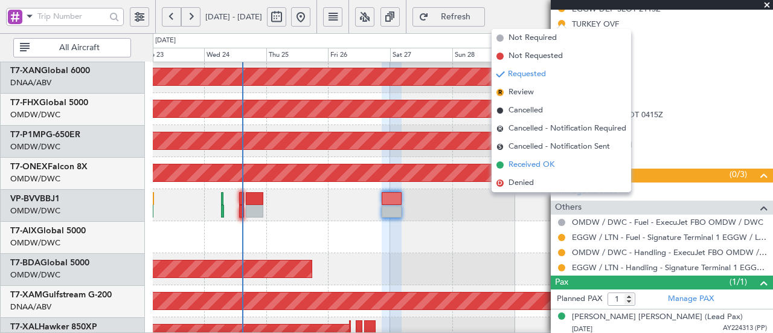
click at [534, 170] on span "Received OK" at bounding box center [531, 165] width 46 height 12
